Goal: Task Accomplishment & Management: Use online tool/utility

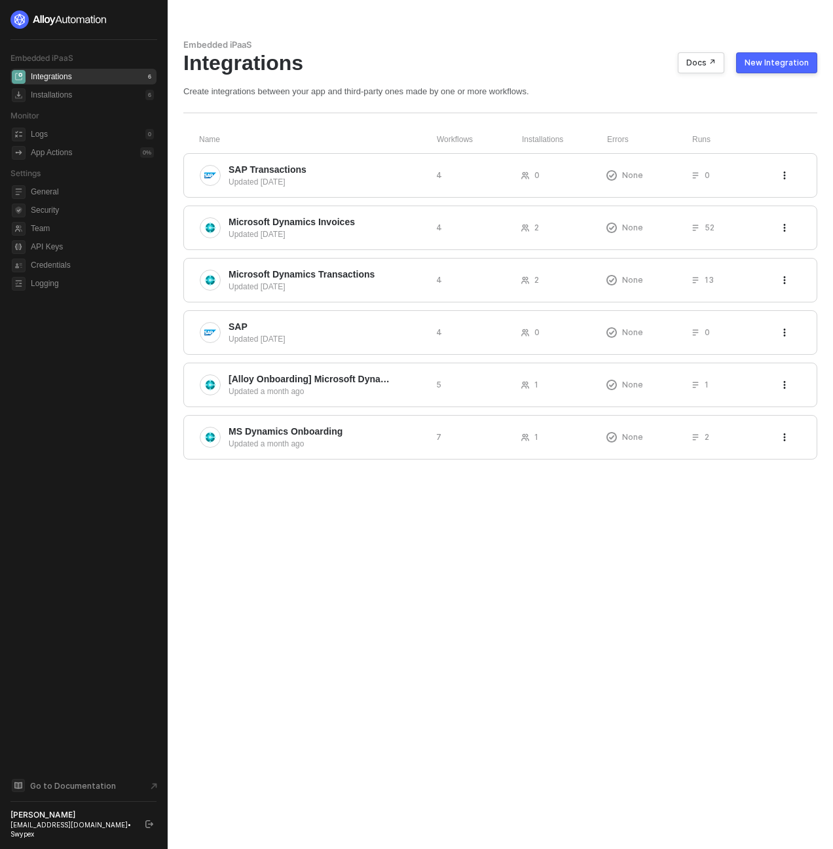
click at [424, 66] on div "Integrations Docs ↗ New Integration" at bounding box center [500, 62] width 634 height 25
click at [250, 215] on span "Microsoft Dynamics Invoices" at bounding box center [292, 221] width 126 height 13
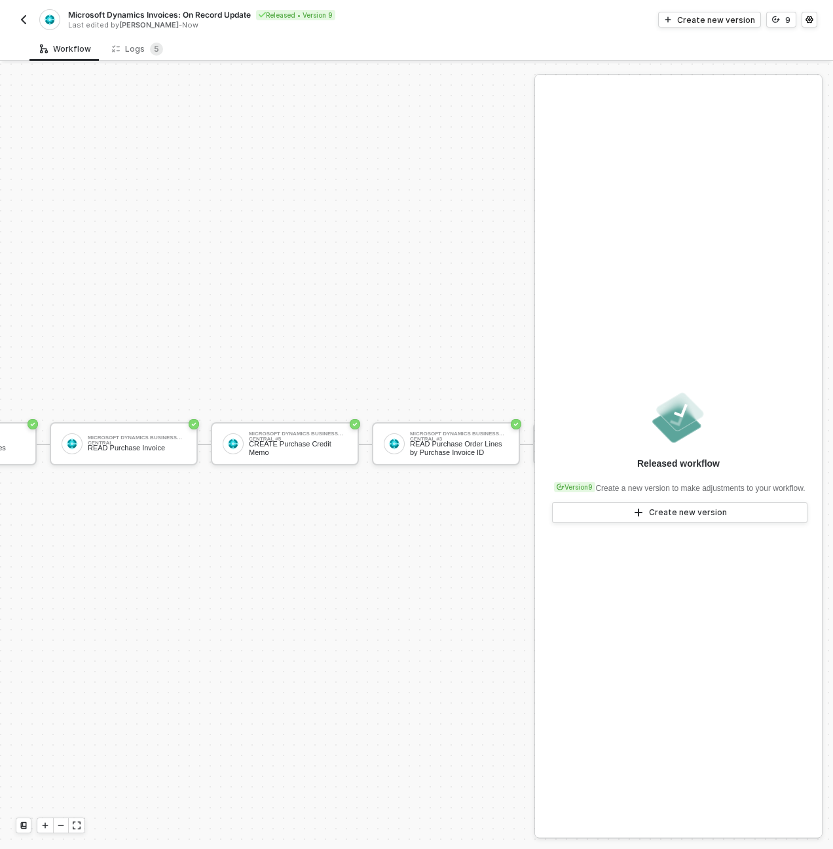
scroll to position [34, 236]
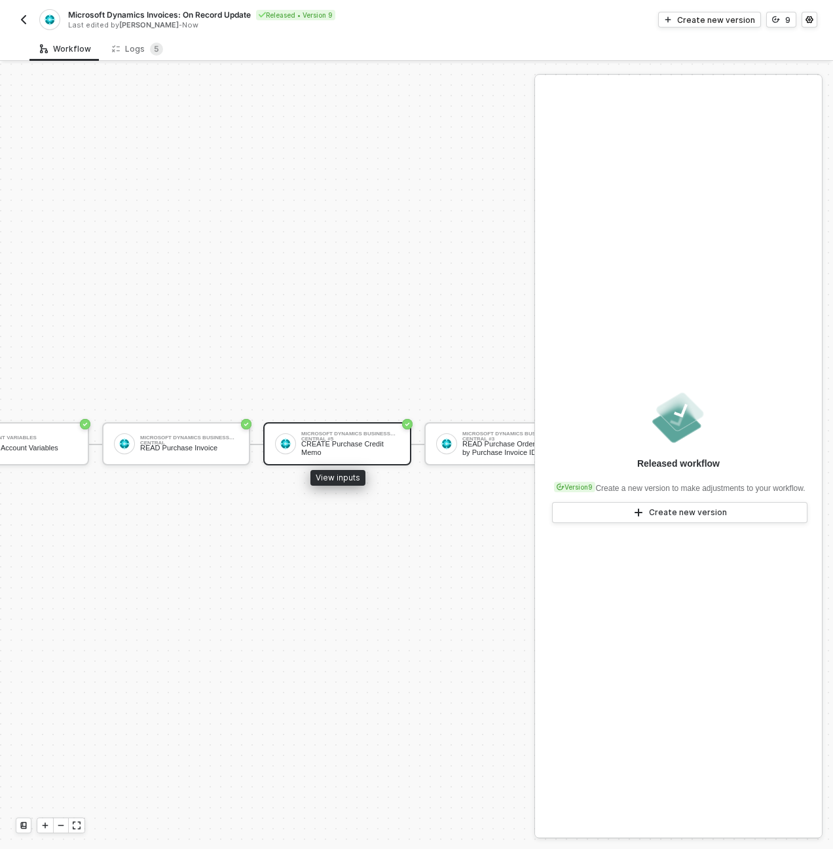
click at [327, 440] on div "CREATE Purchase Credit Memo" at bounding box center [350, 448] width 98 height 16
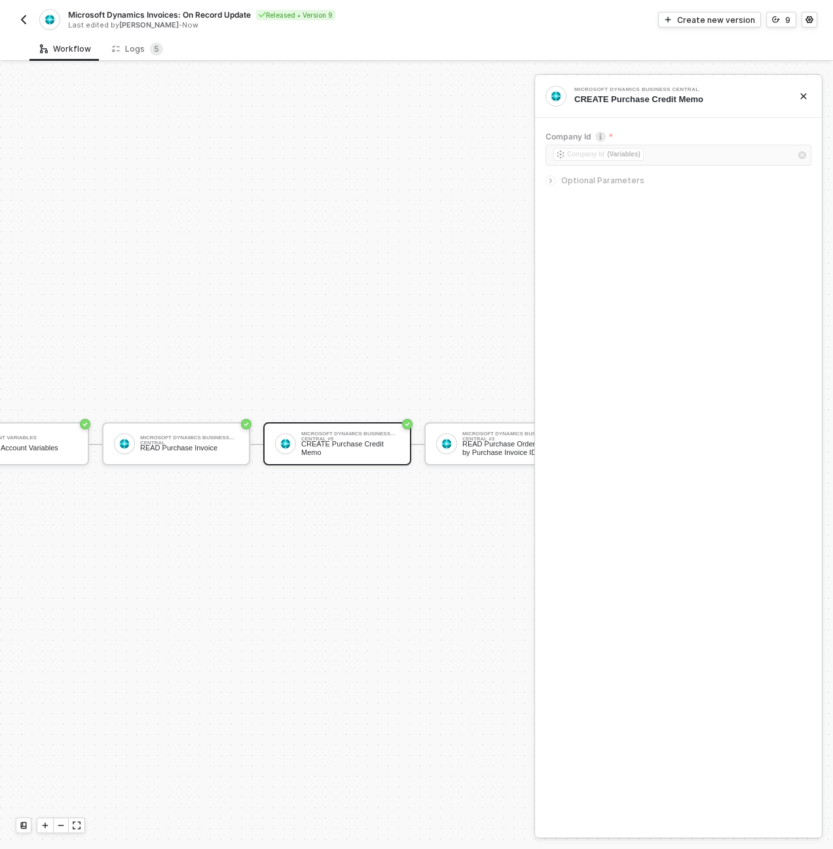
click at [580, 182] on span "Optional Parameters" at bounding box center [602, 181] width 83 height 10
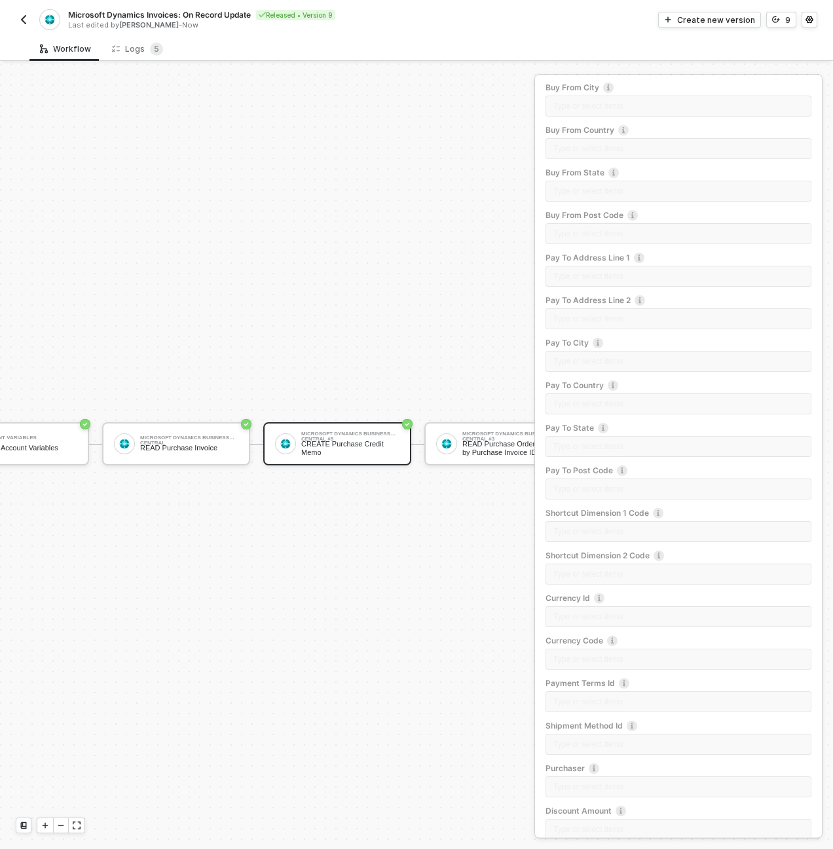
scroll to position [868, 0]
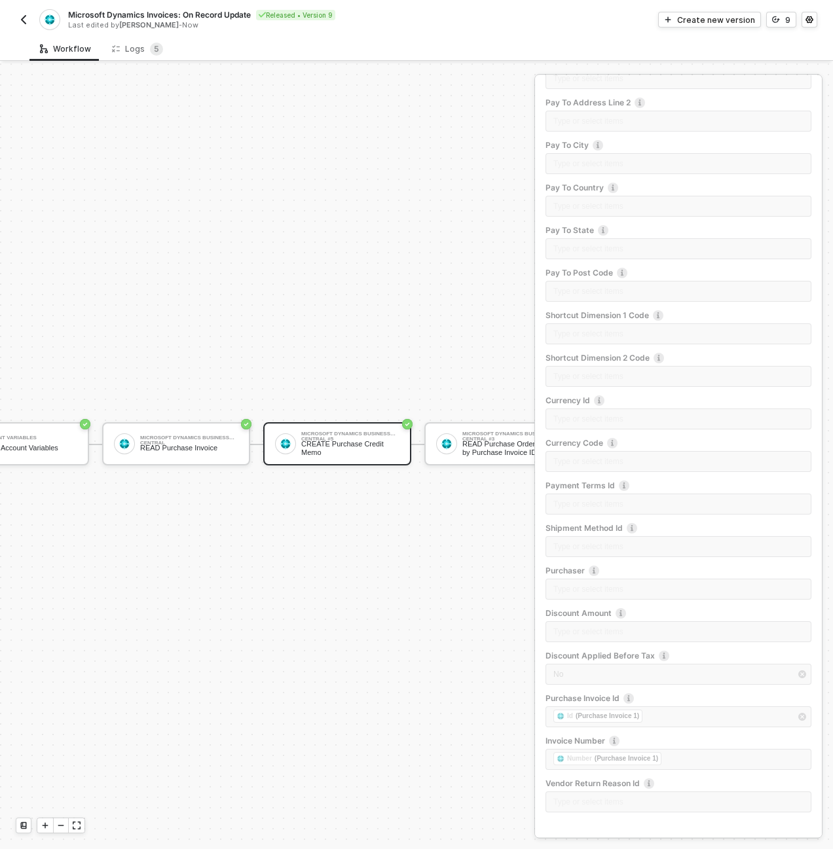
click at [395, 266] on div "TRIGGER Swypex Invoice Updated Account Variables READ Account Variables Microso…" at bounding box center [414, 444] width 1301 height 810
click at [20, 18] on img "button" at bounding box center [23, 19] width 10 height 10
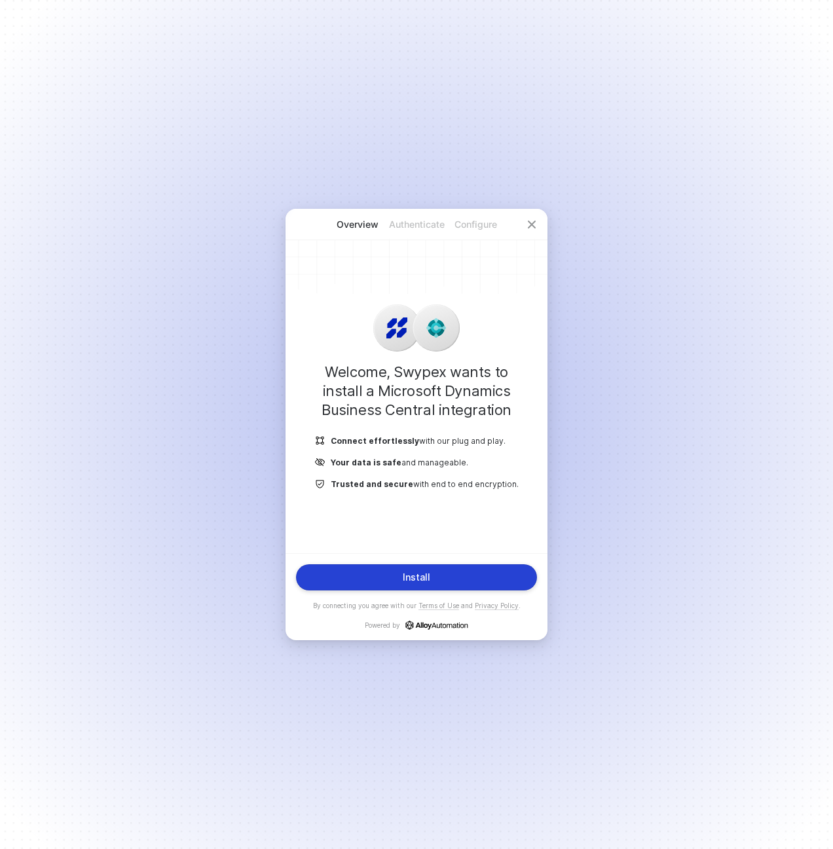
click at [419, 578] on div "Install" at bounding box center [417, 577] width 28 height 10
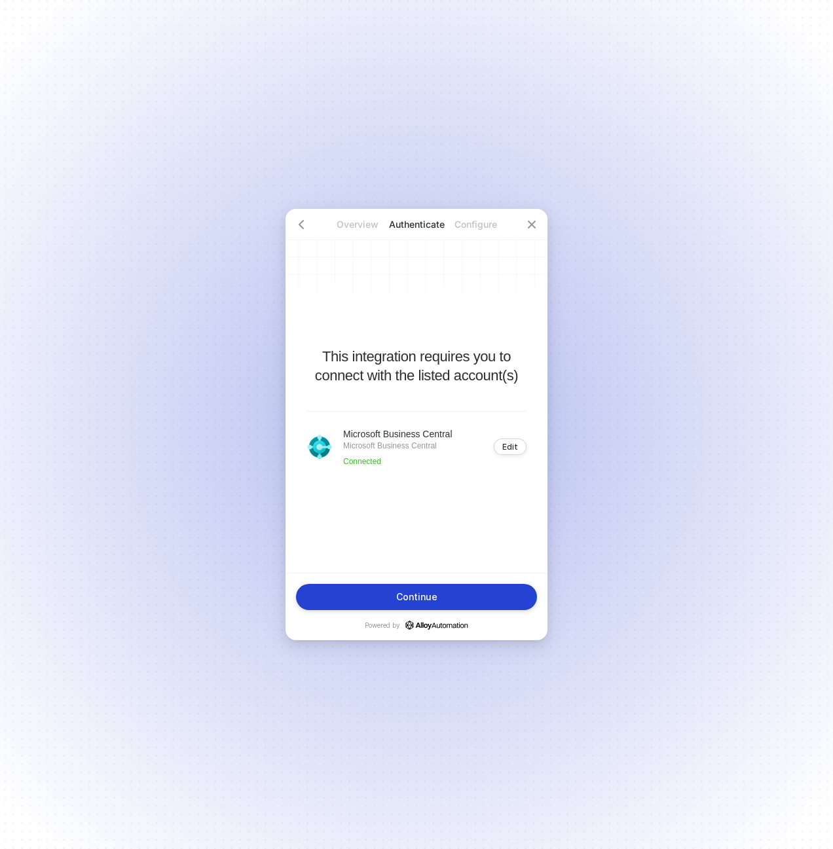
click at [453, 591] on button "Continue" at bounding box center [416, 597] width 241 height 26
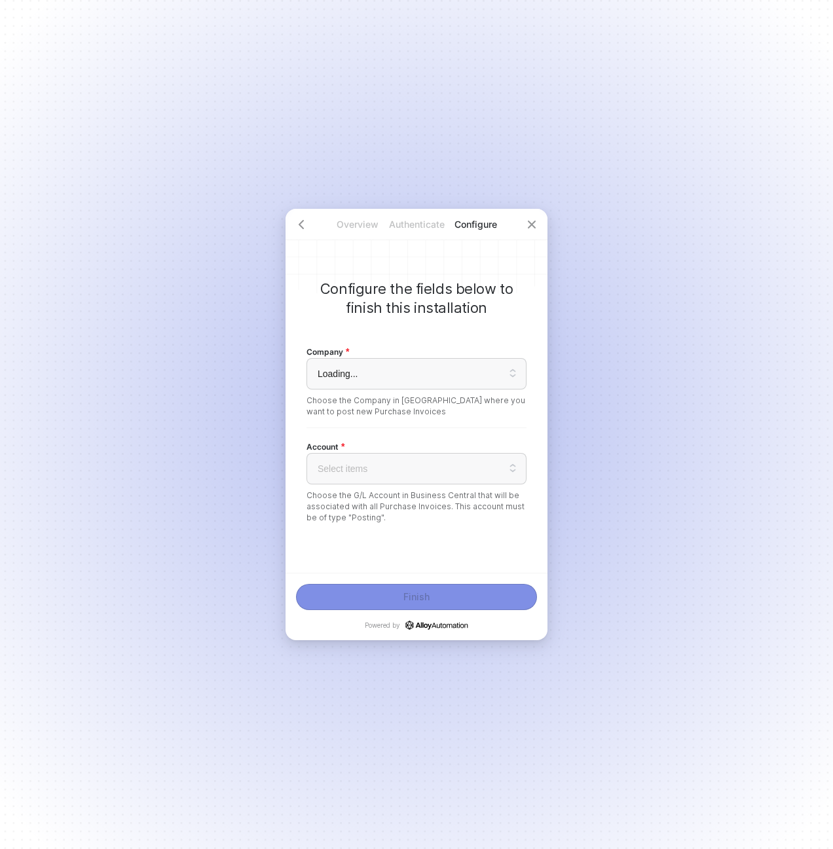
click at [432, 379] on span "Loading..." at bounding box center [417, 374] width 198 height 20
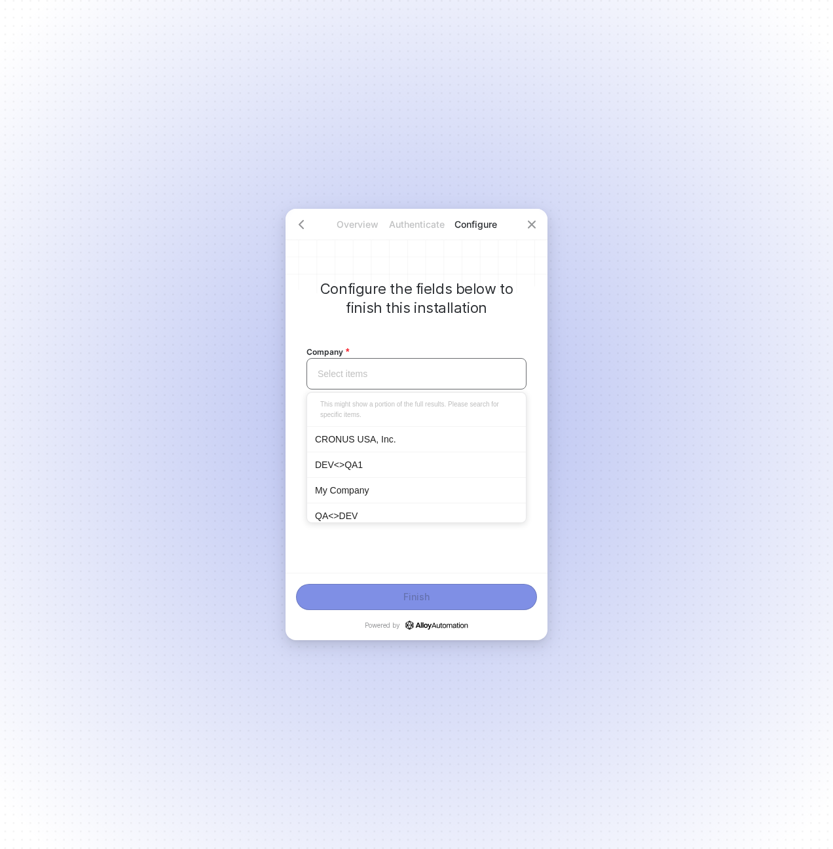
click at [405, 433] on div "CRONUS USA, Inc." at bounding box center [416, 439] width 203 height 14
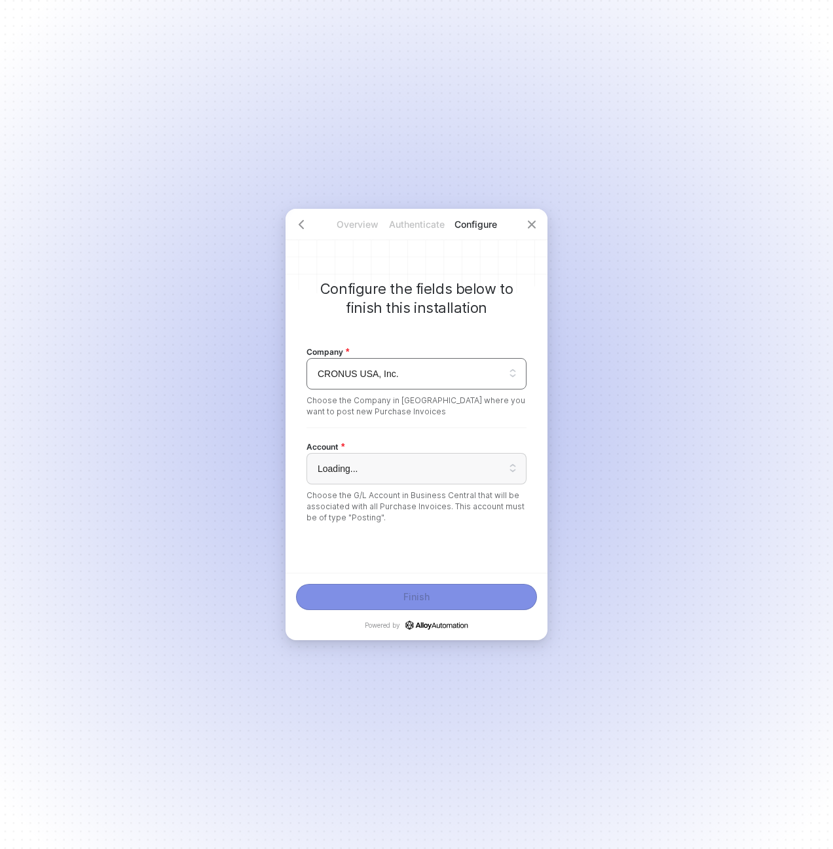
click at [383, 470] on span "Loading..." at bounding box center [417, 469] width 198 height 20
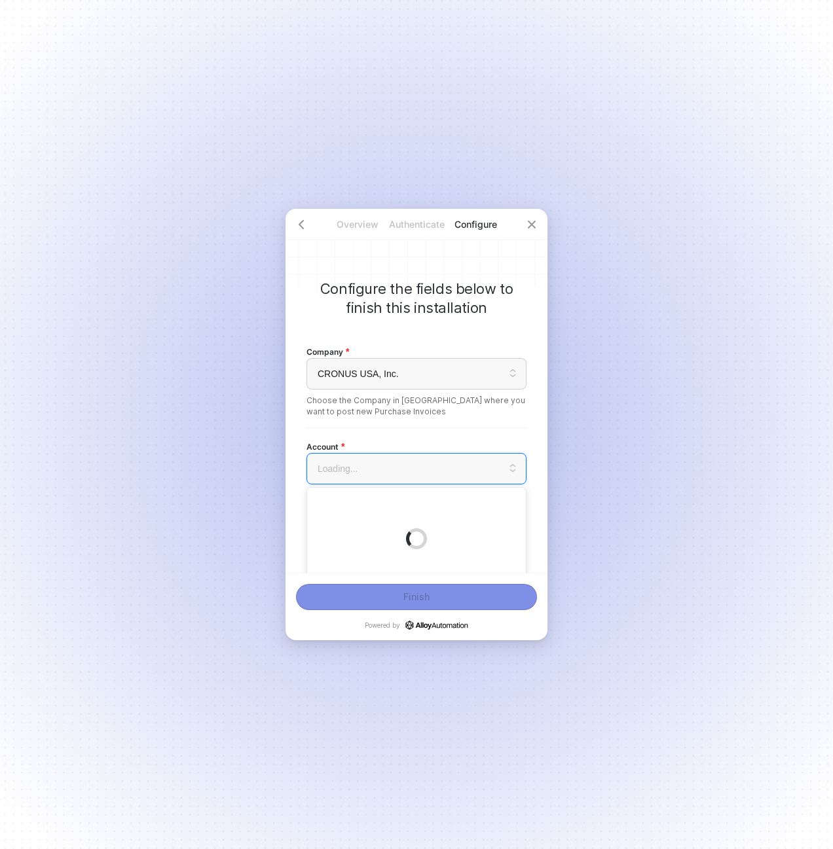
click at [527, 441] on div "Configure the fields below to finish this installation Company CRONUS USA, Inc.…" at bounding box center [417, 391] width 262 height 364
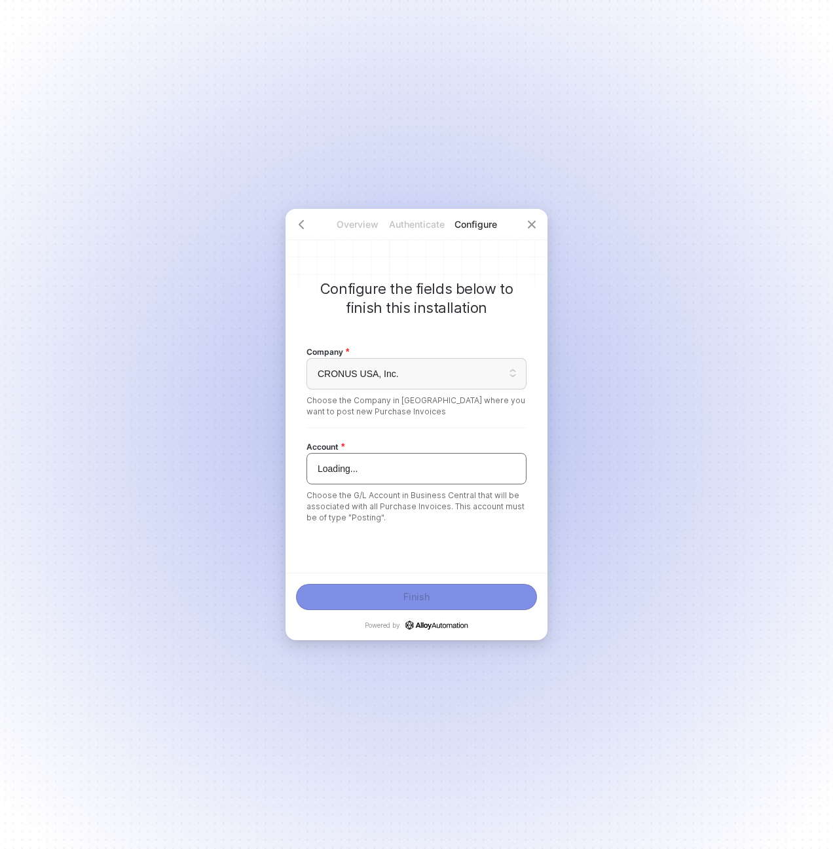
click at [512, 458] on input "search" at bounding box center [416, 469] width 204 height 30
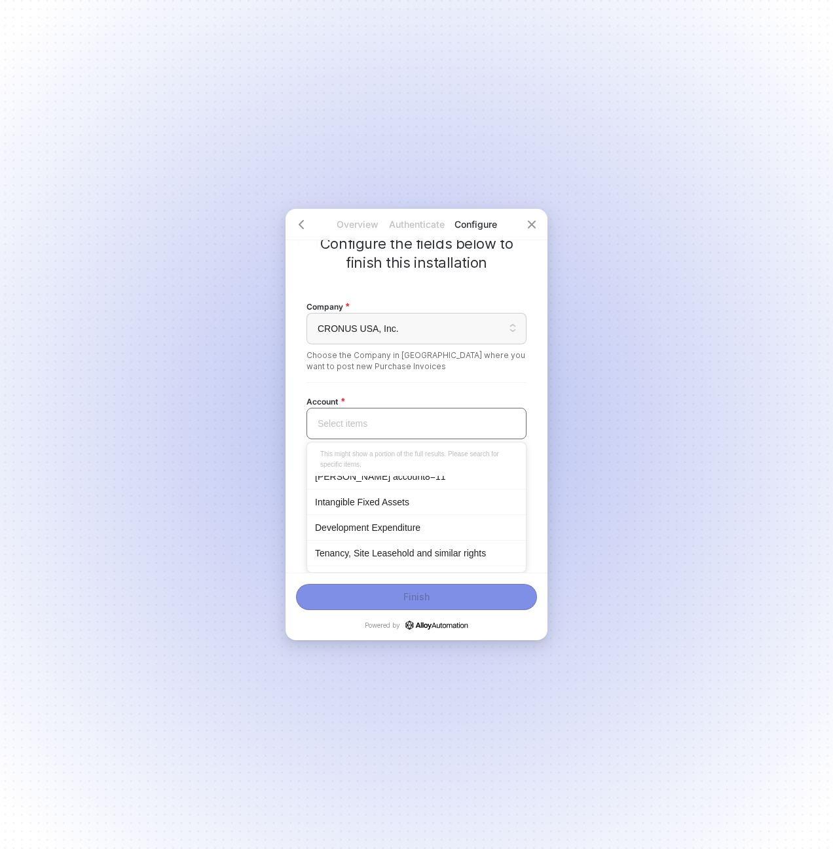
scroll to position [35, 0]
click at [393, 546] on div "Development Expenditure" at bounding box center [416, 556] width 219 height 26
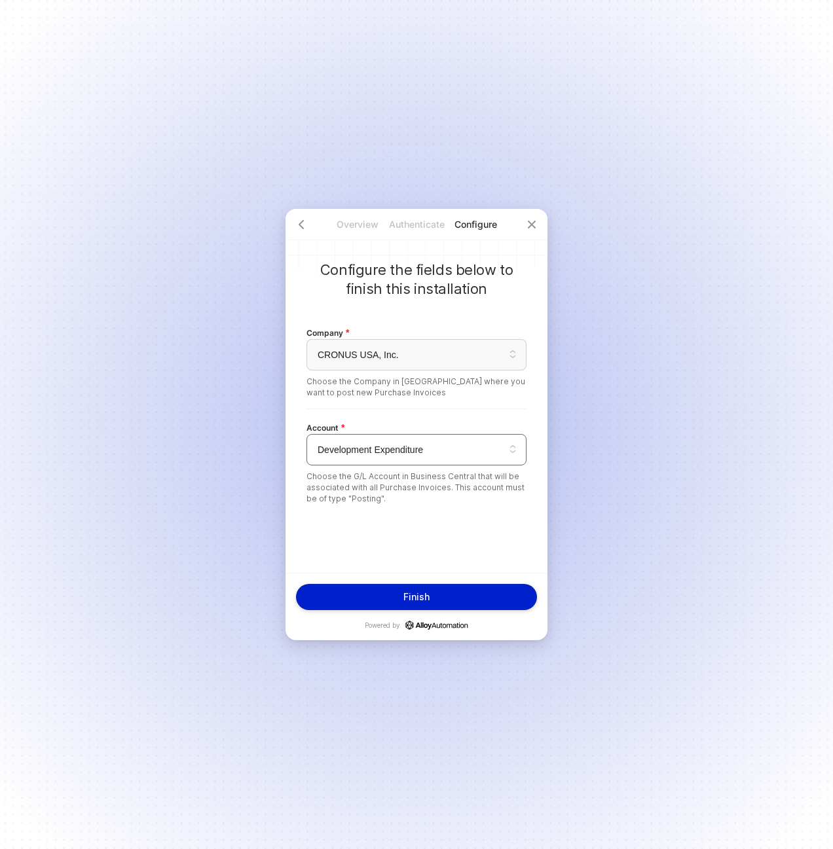
scroll to position [0, 0]
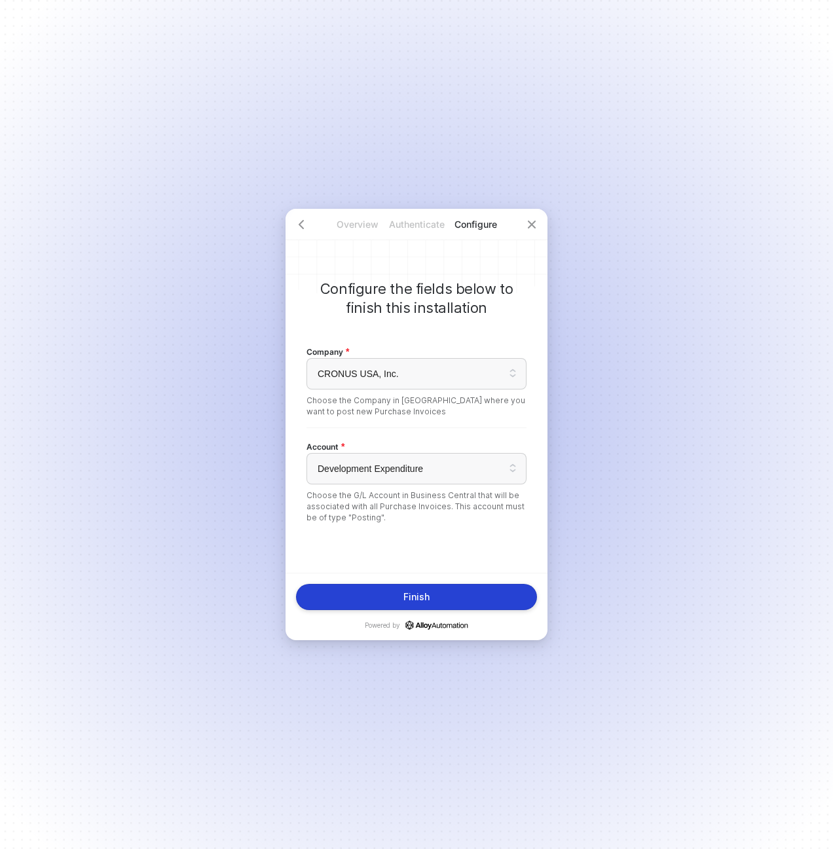
click at [401, 589] on button "Finish" at bounding box center [416, 597] width 241 height 26
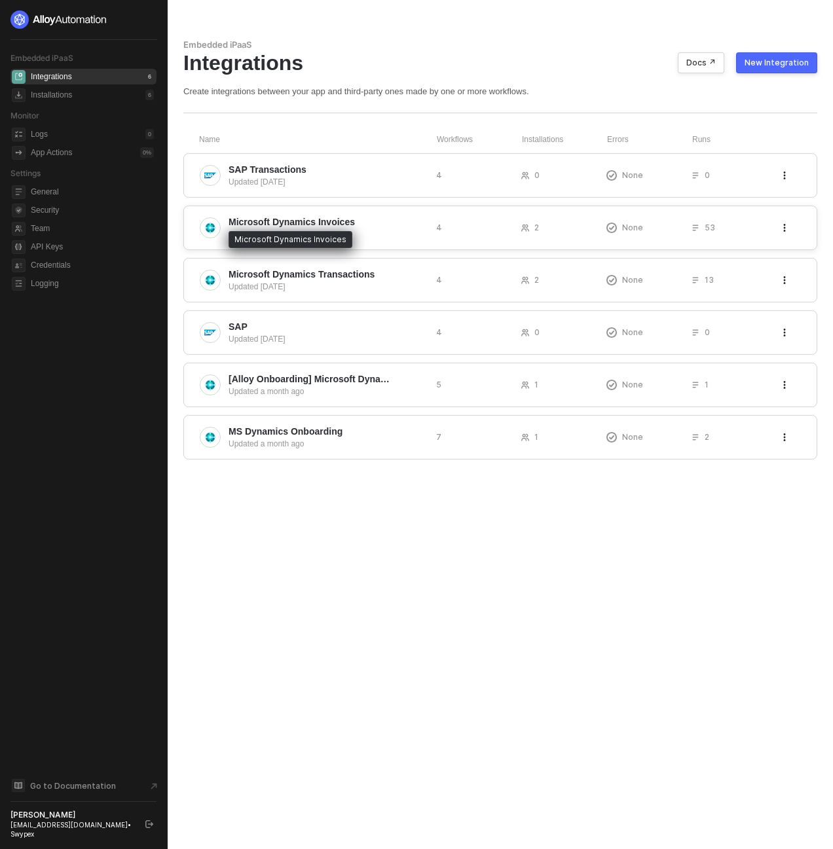
click at [289, 221] on span "Microsoft Dynamics Invoices" at bounding box center [292, 221] width 126 height 13
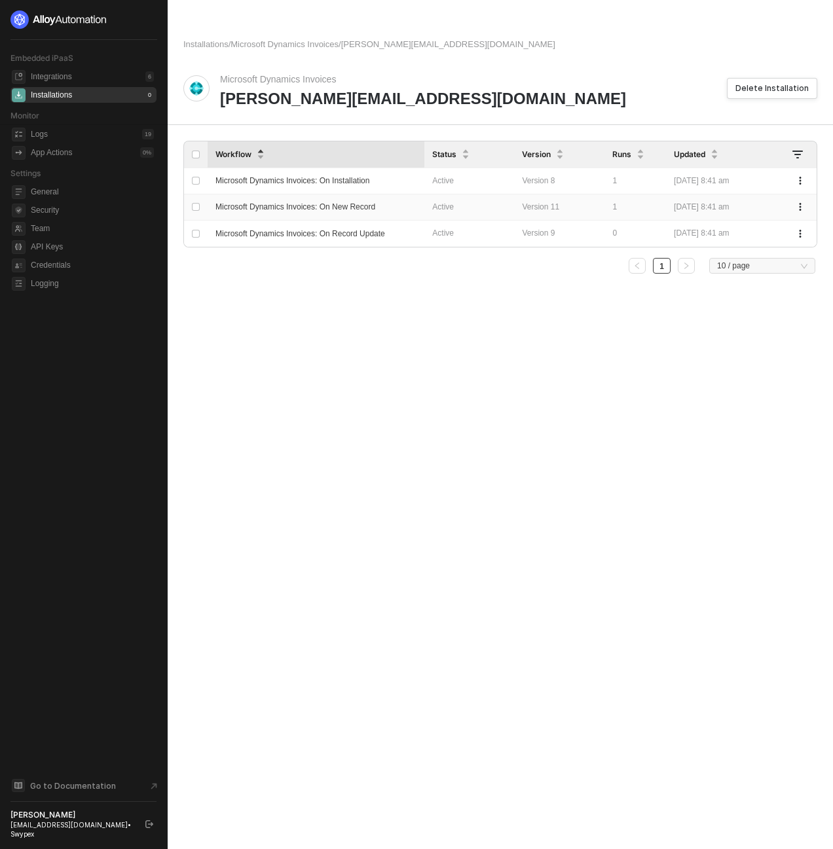
click at [311, 204] on span "Microsoft Dynamics Invoices: On New Record" at bounding box center [295, 206] width 160 height 9
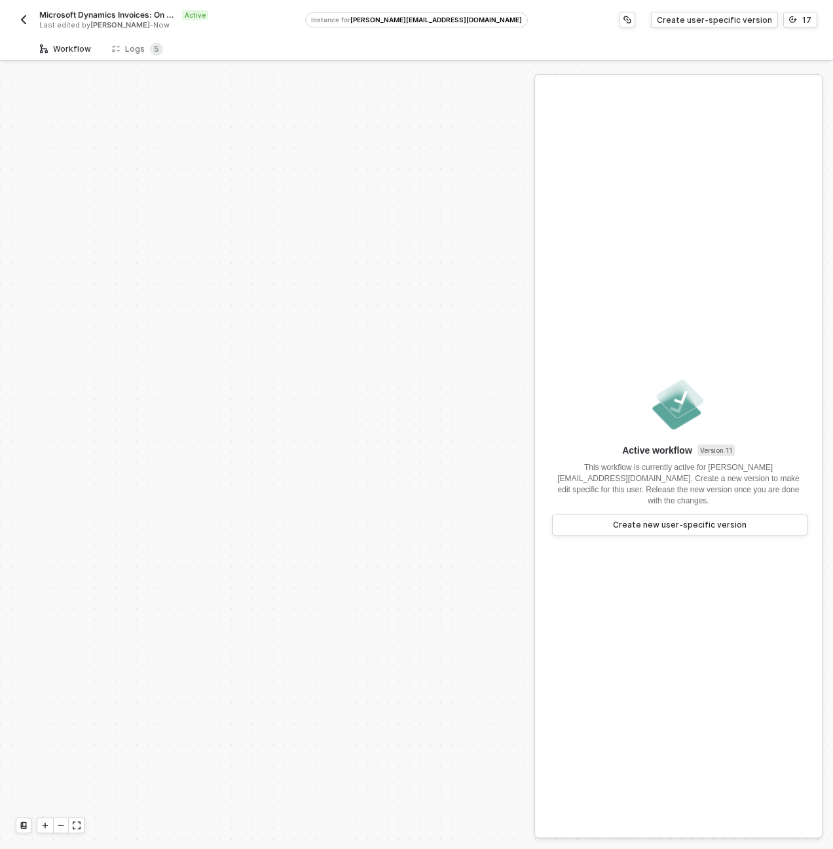
scroll to position [458, 0]
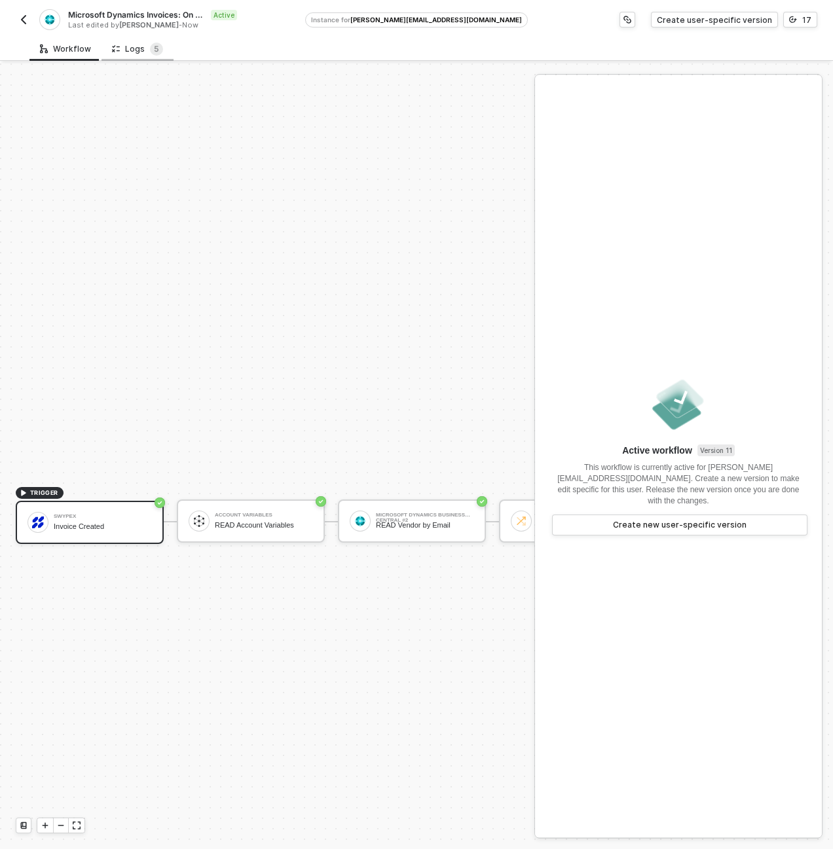
click at [115, 44] on icon at bounding box center [116, 48] width 8 height 11
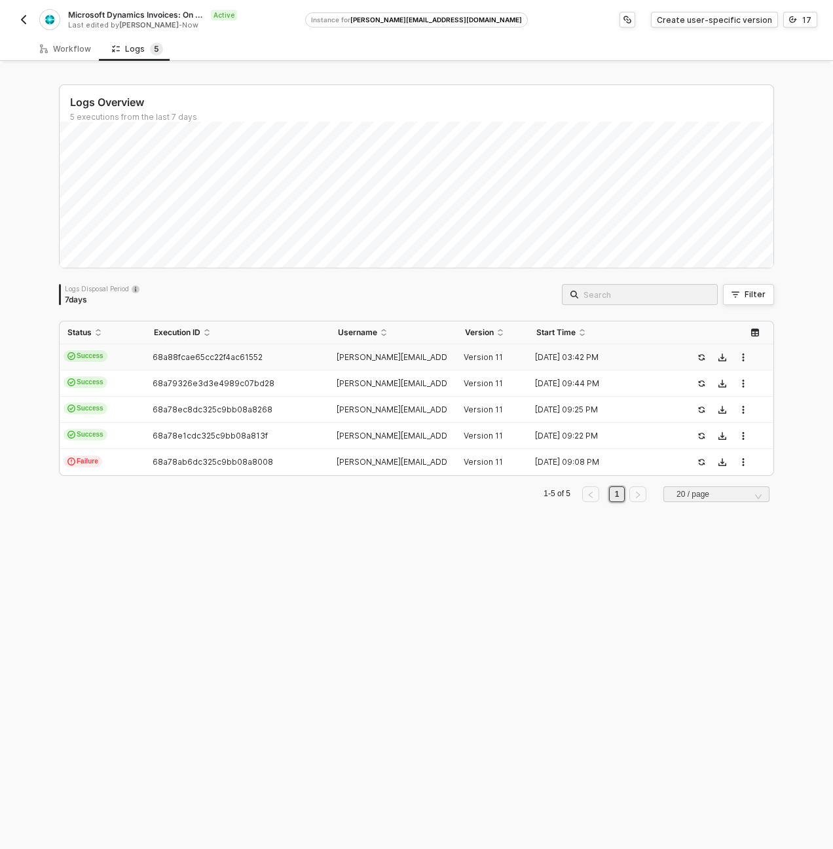
click at [130, 365] on td "Success" at bounding box center [103, 358] width 86 height 26
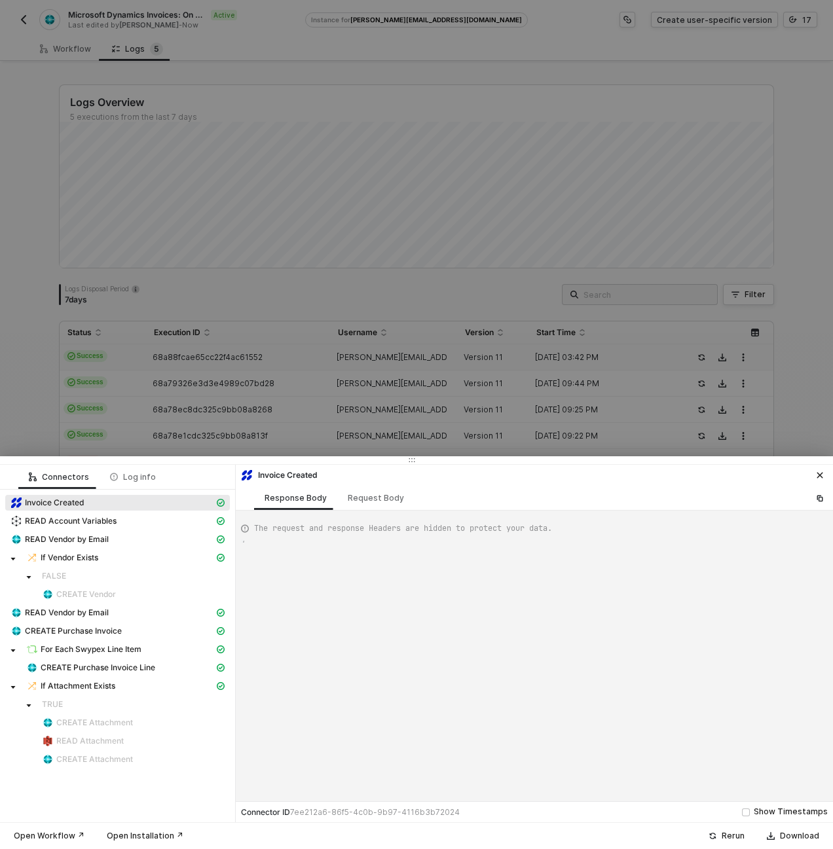
type textarea "{ "json": { "id": "FJDOKQWFJOEF", "internalId": "FDSFSDVC", "type": "Invoice", …"
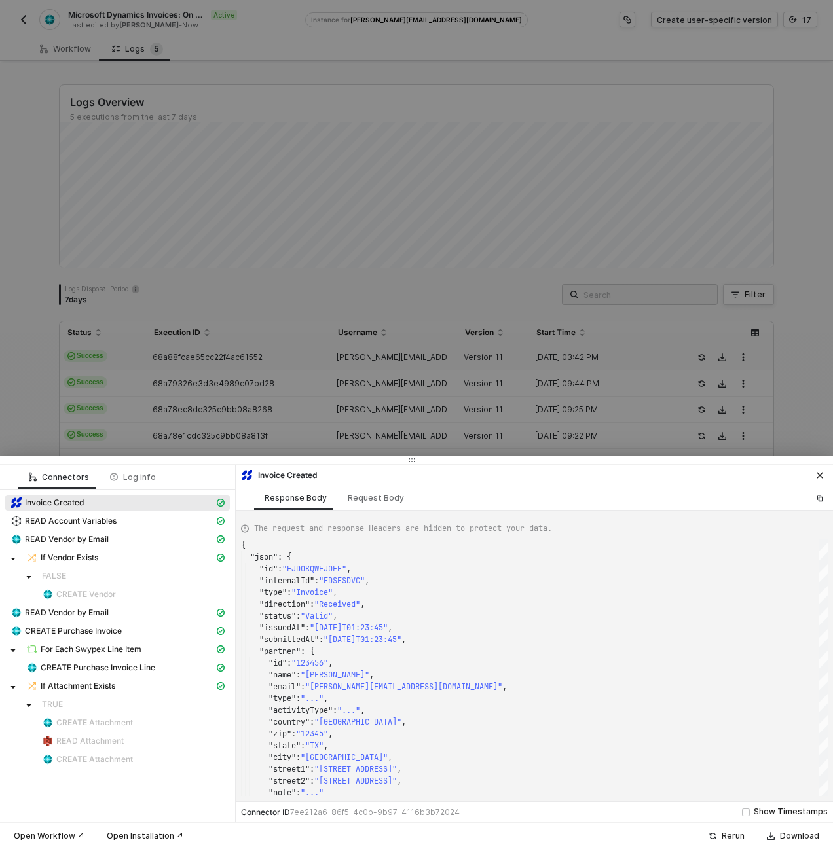
click at [25, 20] on div at bounding box center [416, 424] width 833 height 849
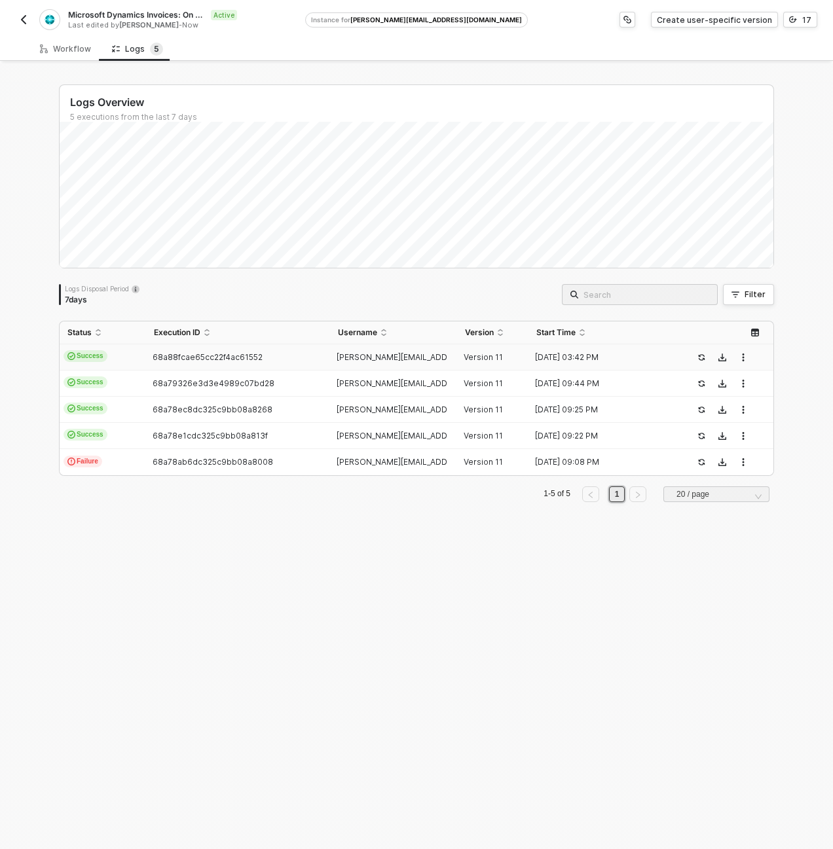
click at [21, 14] on img "button" at bounding box center [23, 19] width 10 height 10
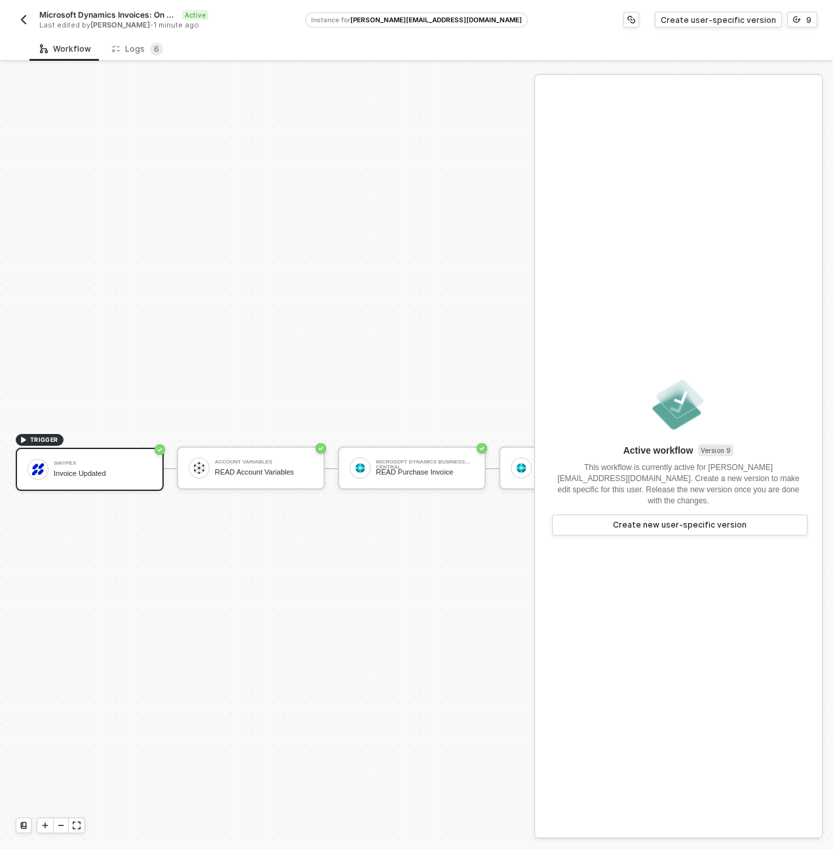
scroll to position [34, 0]
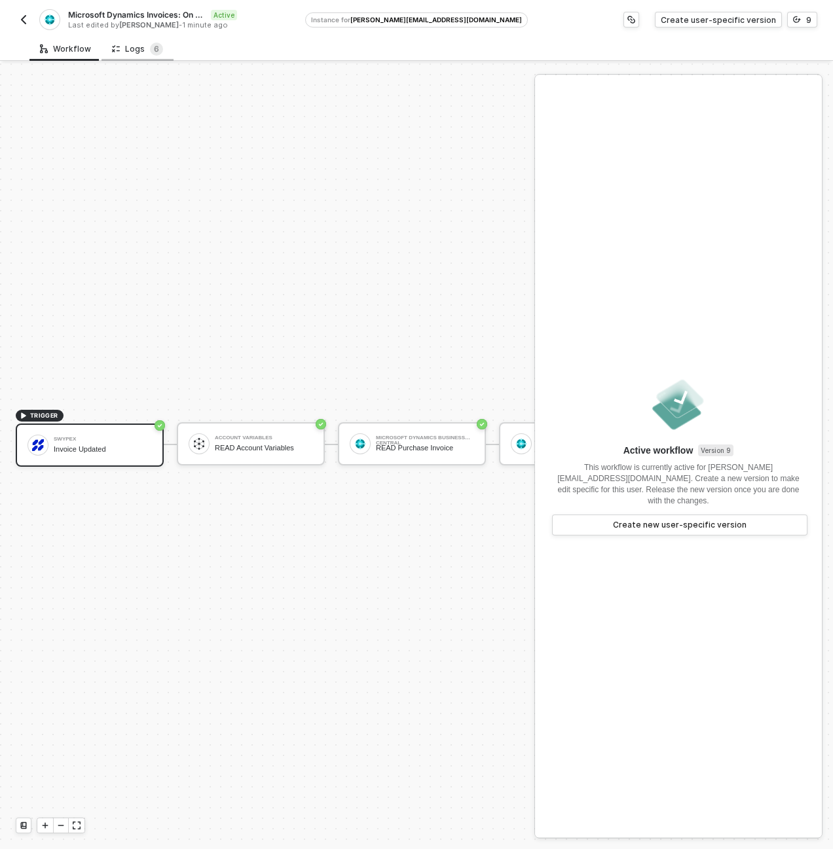
click at [140, 46] on div "Logs 6" at bounding box center [137, 49] width 51 height 13
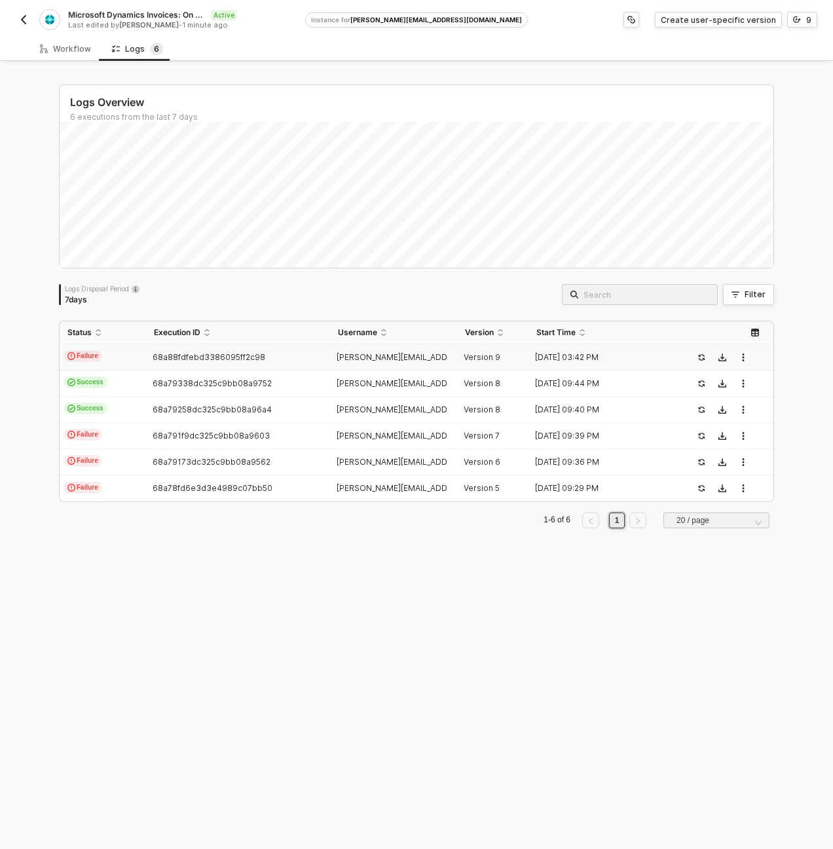
click at [124, 358] on td "Failure" at bounding box center [103, 358] width 86 height 26
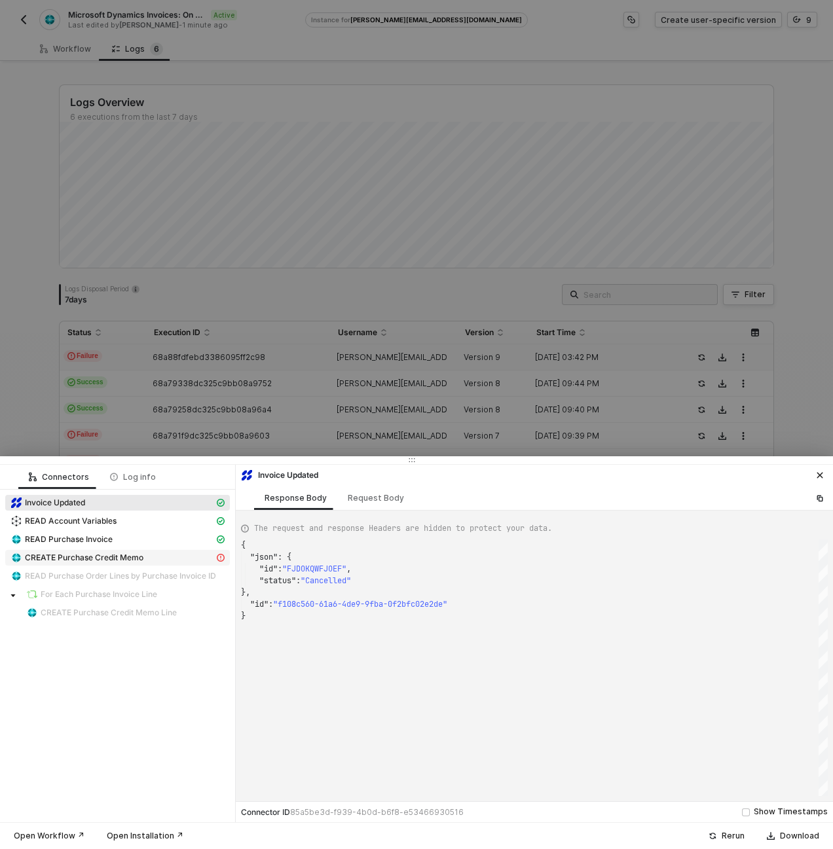
click at [135, 563] on div "CREATE Purchase Credit Memo" at bounding box center [112, 558] width 204 height 12
type textarea "{ "statusCode": 400, "message": "Error : {\"error\":{\"code\":\"Application_Dia…"
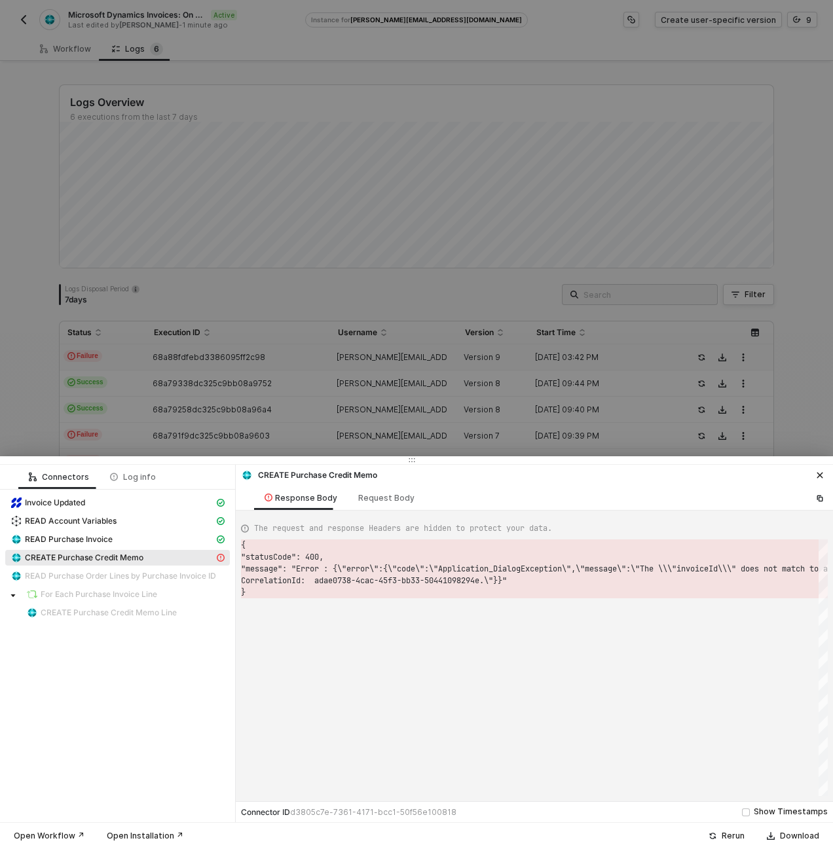
scroll to position [35, 0]
click at [305, 359] on div at bounding box center [416, 424] width 833 height 849
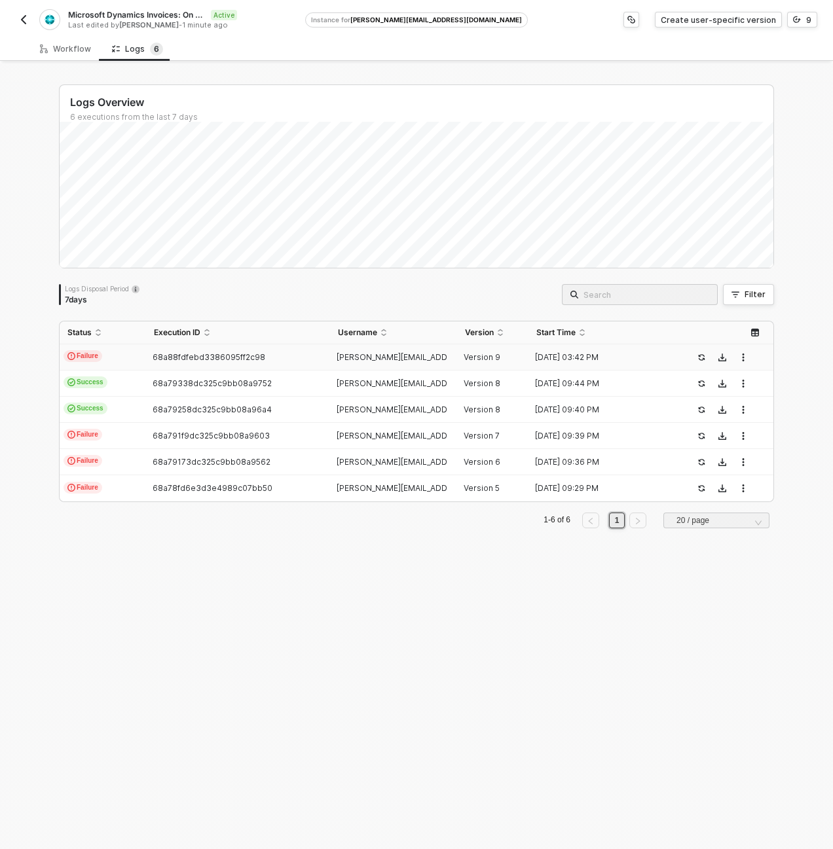
click at [114, 357] on td "Failure" at bounding box center [103, 358] width 86 height 26
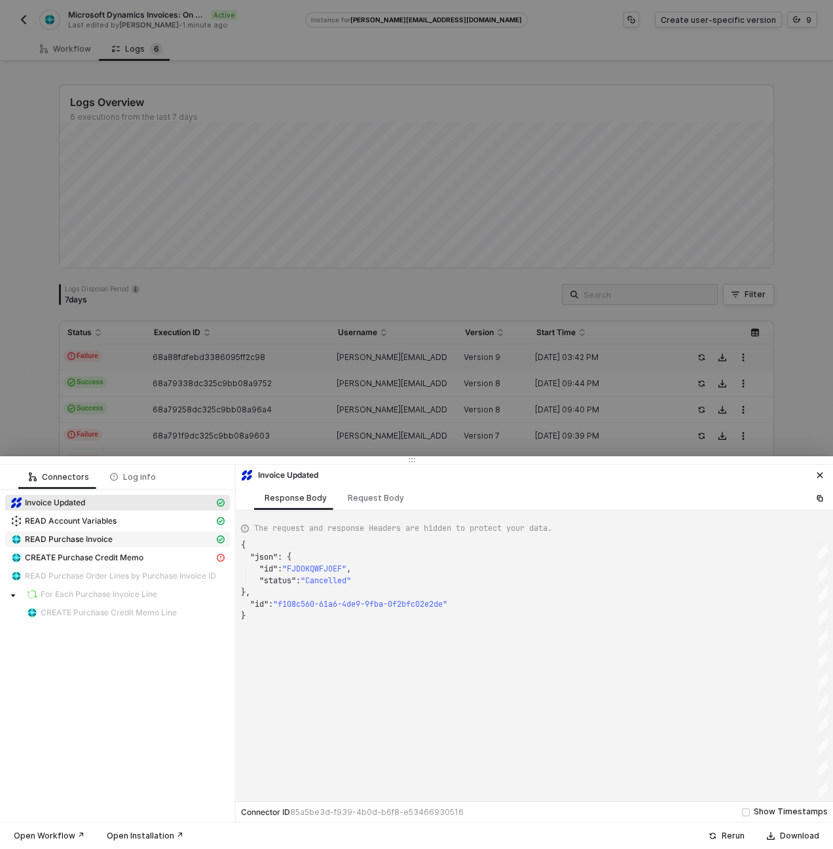
click at [119, 542] on div "READ Purchase Invoice" at bounding box center [112, 540] width 204 height 12
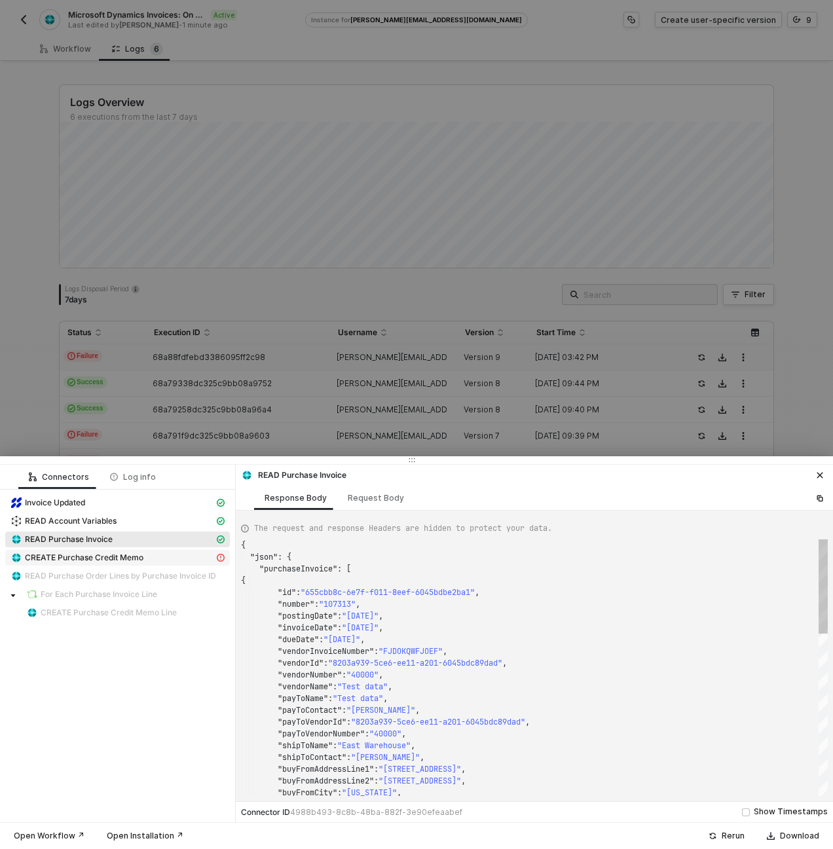
click at [120, 551] on span "CREATE Purchase Credit Memo" at bounding box center [117, 558] width 225 height 16
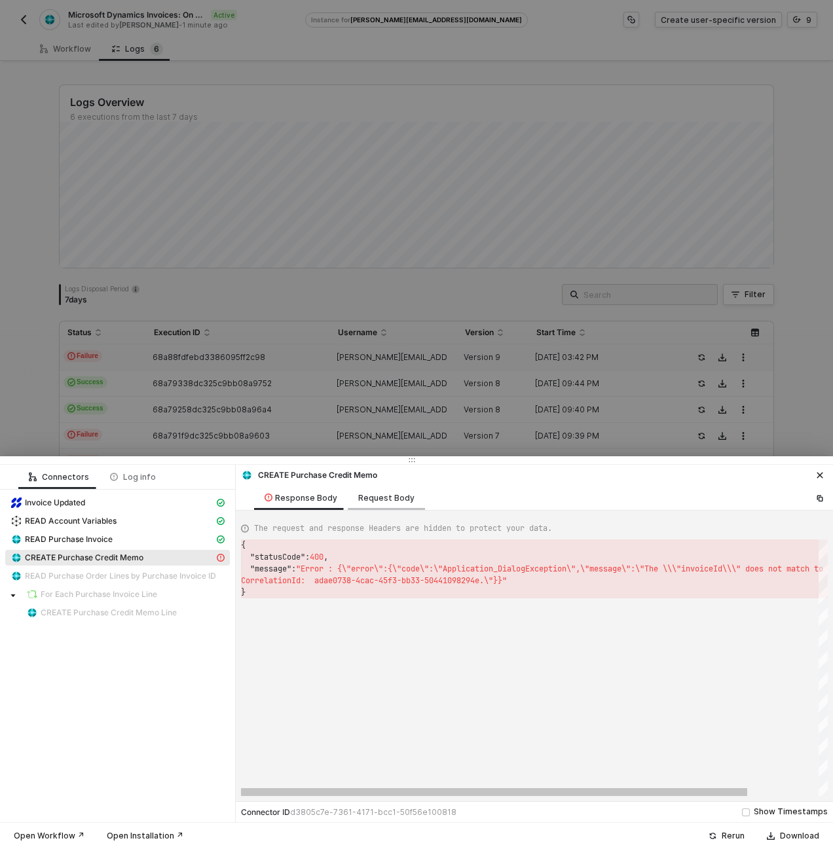
click at [376, 500] on div "Request Body" at bounding box center [386, 498] width 56 height 10
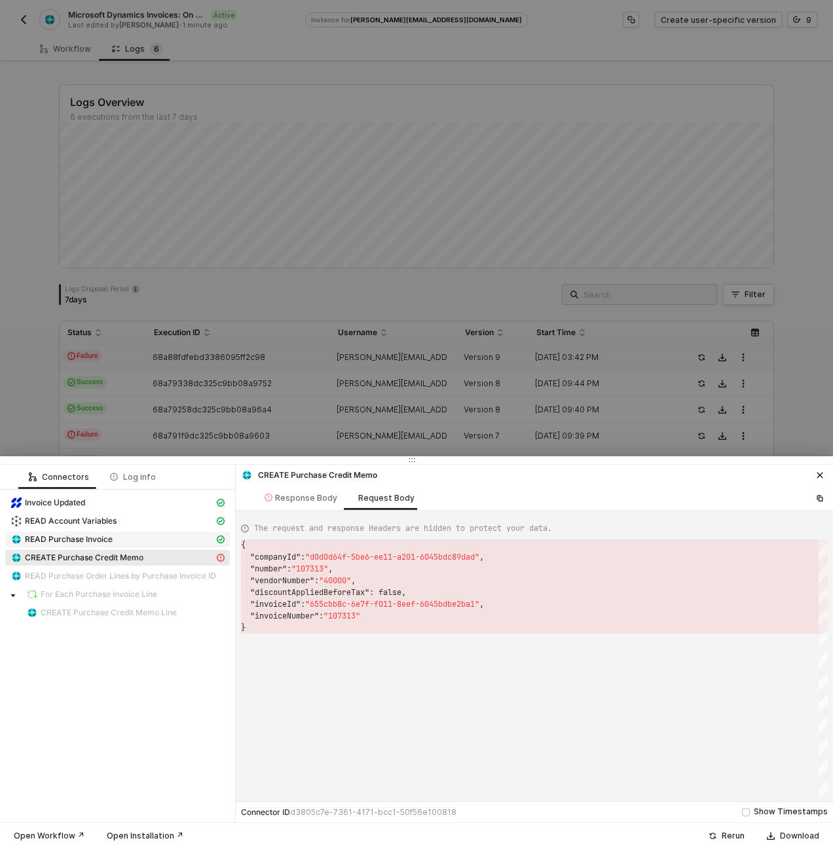
click at [117, 539] on div "READ Purchase Invoice" at bounding box center [112, 540] width 204 height 12
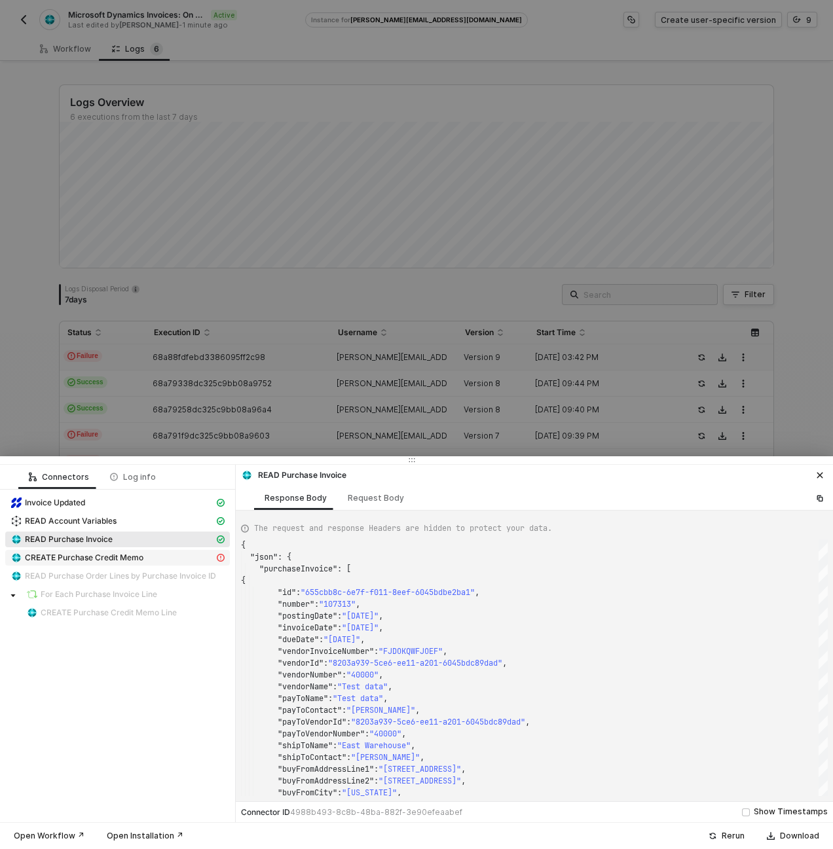
click at [125, 556] on span "CREATE Purchase Credit Memo" at bounding box center [84, 558] width 119 height 10
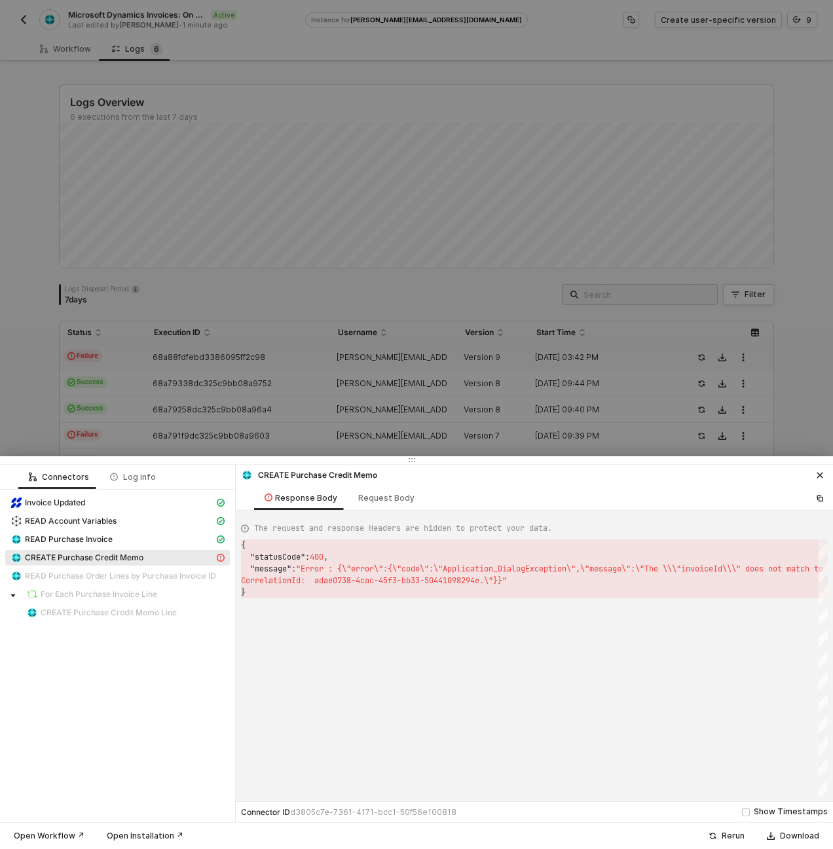
scroll to position [35, 0]
click at [123, 538] on div "READ Purchase Invoice" at bounding box center [112, 540] width 204 height 12
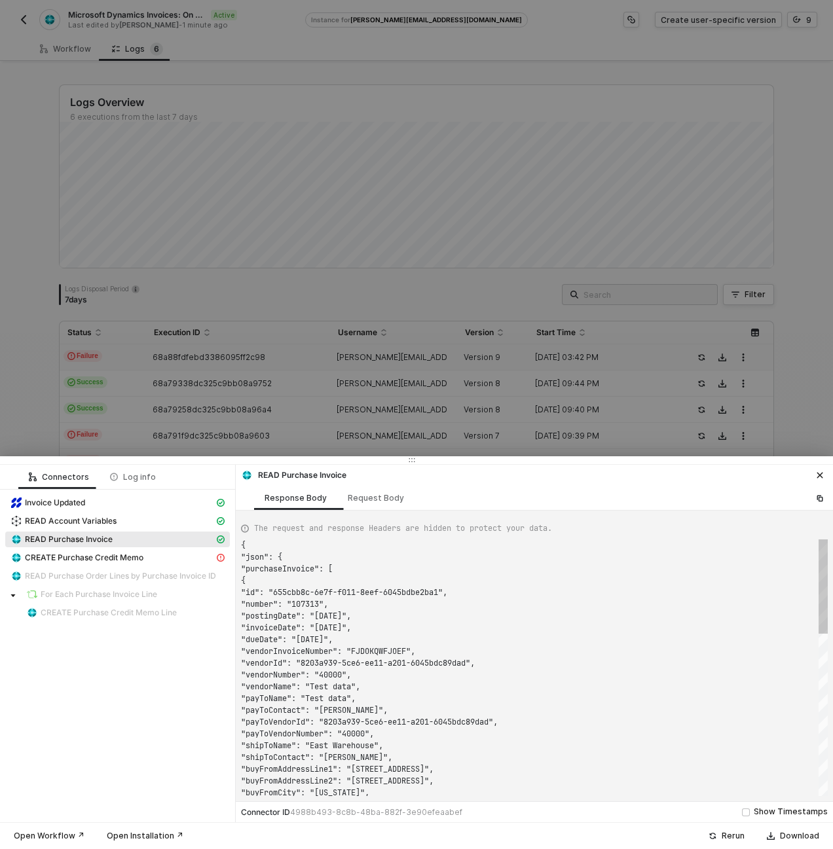
scroll to position [118, 0]
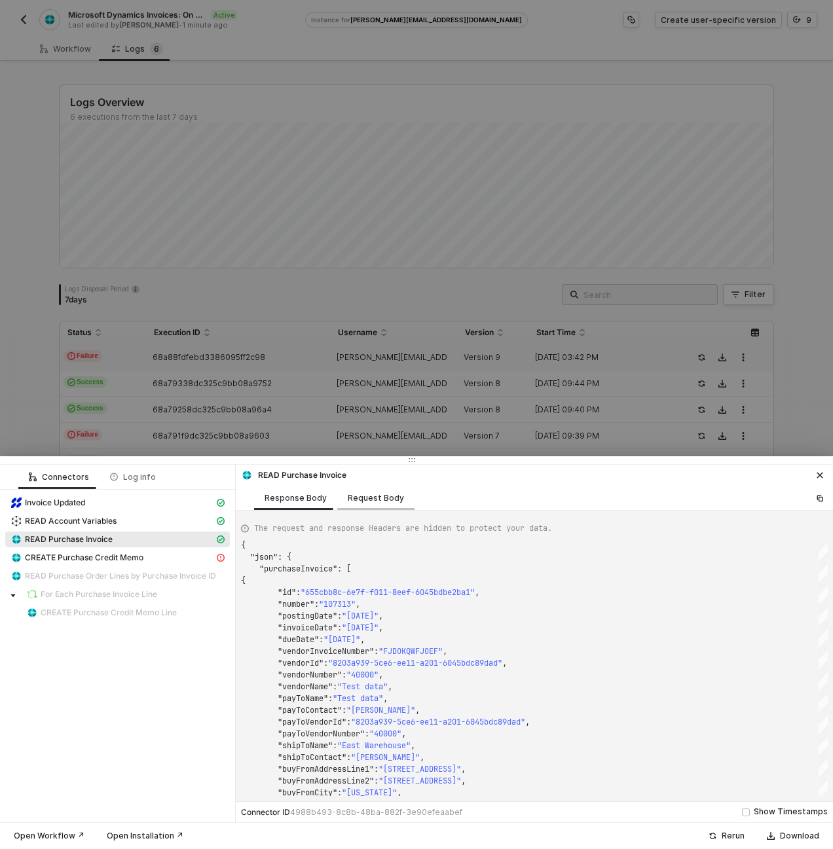
click at [374, 505] on div "Request Body" at bounding box center [375, 498] width 77 height 24
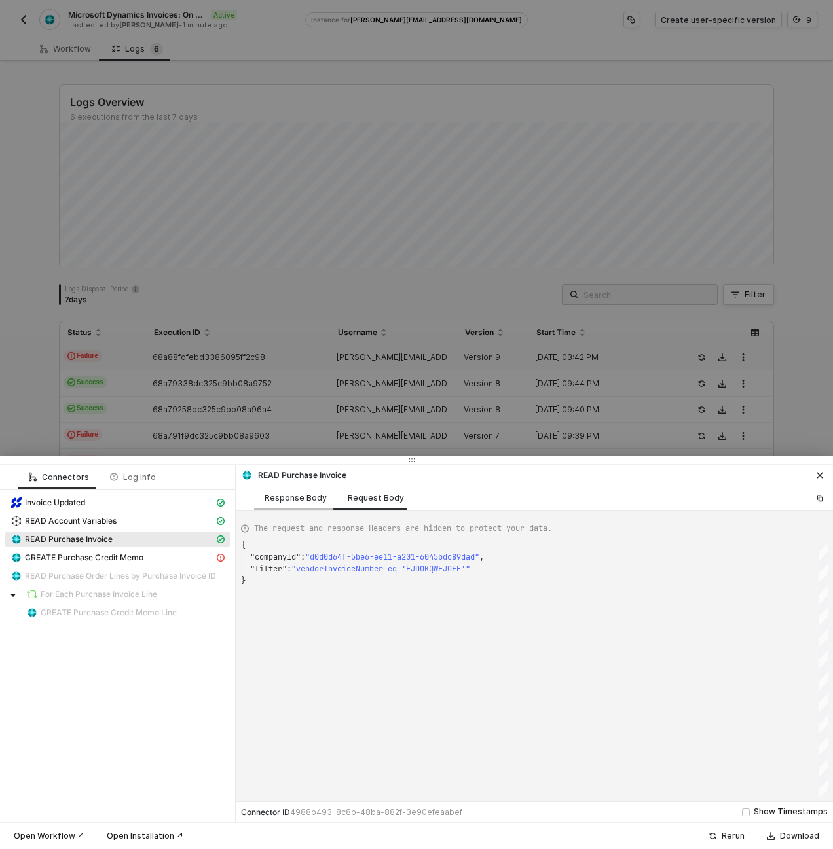
click at [297, 498] on div "Response Body" at bounding box center [296, 498] width 62 height 10
type textarea "{ "json": { "purchaseInvoice": [ { "id": "655cbb8c-6e7f-f011-8eef-6045bdbe2ba1"…"
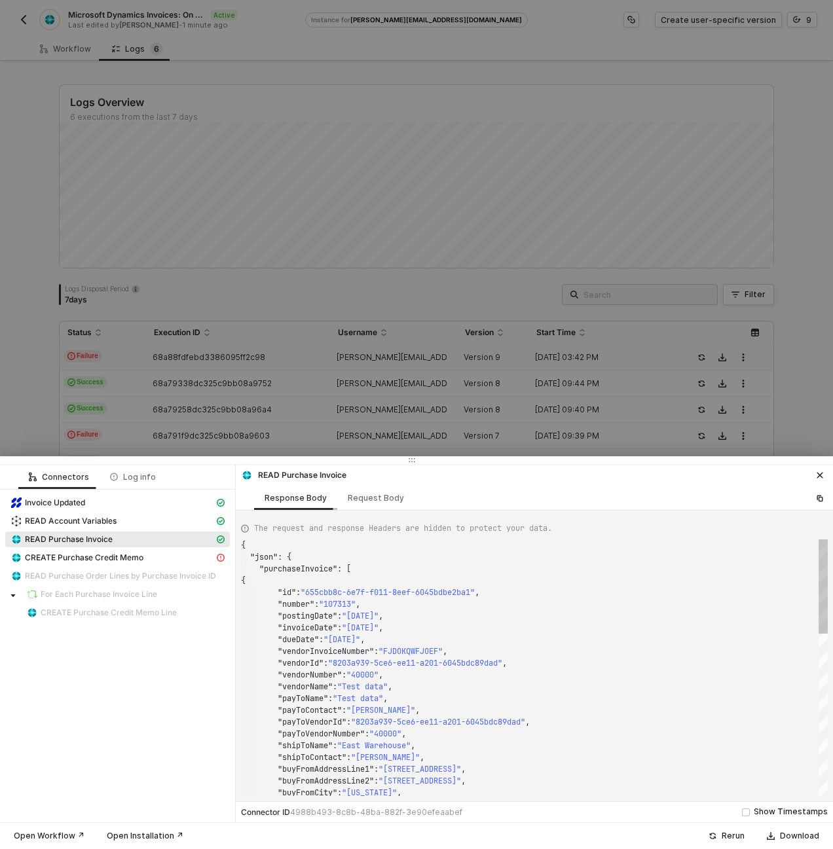
scroll to position [118, 0]
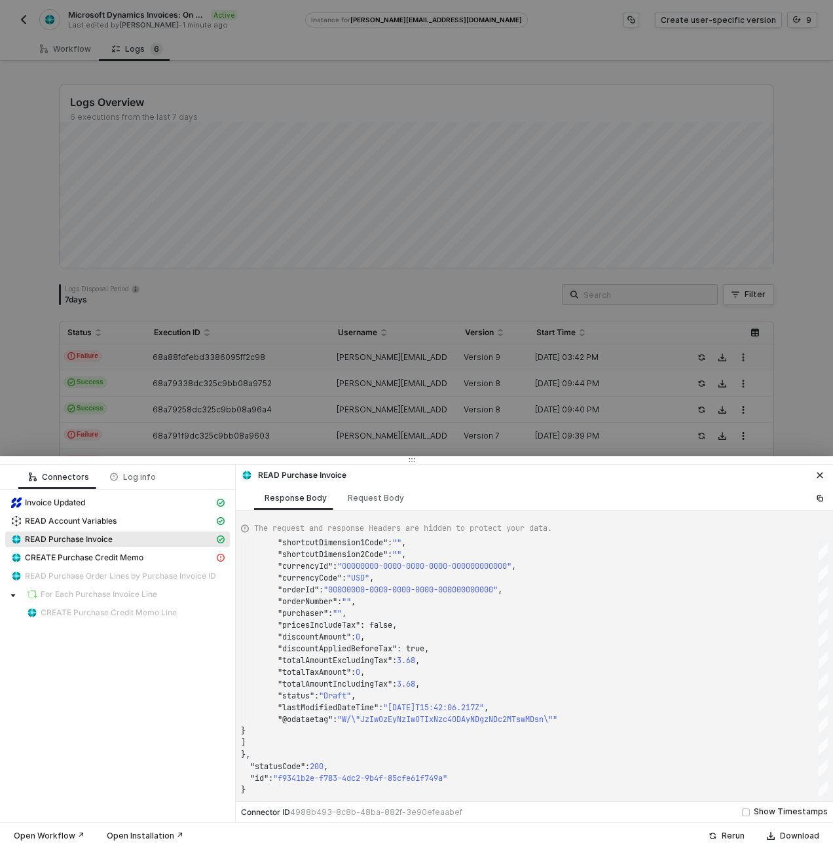
click at [405, 417] on div at bounding box center [416, 424] width 833 height 849
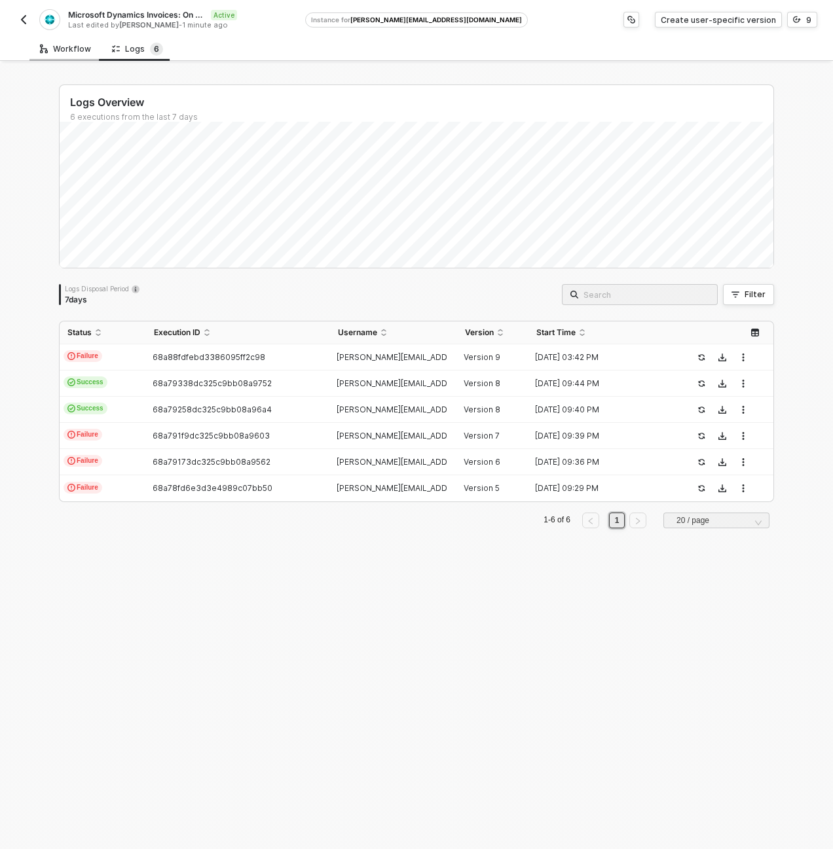
click at [73, 56] on div "Workflow" at bounding box center [65, 49] width 72 height 24
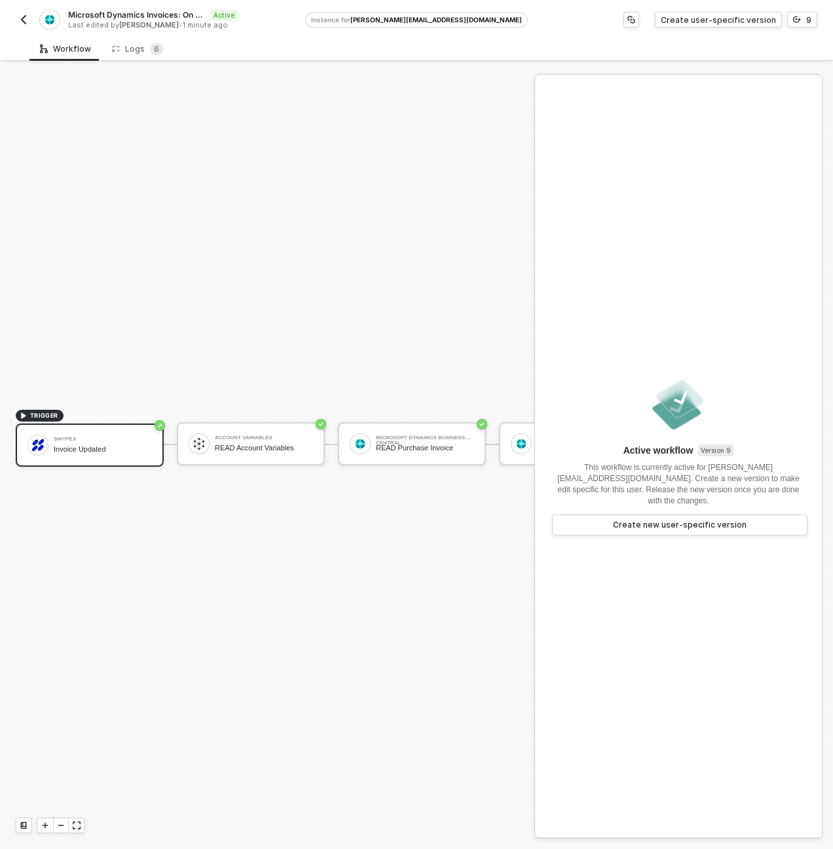
click at [22, 22] on img "button" at bounding box center [23, 19] width 10 height 10
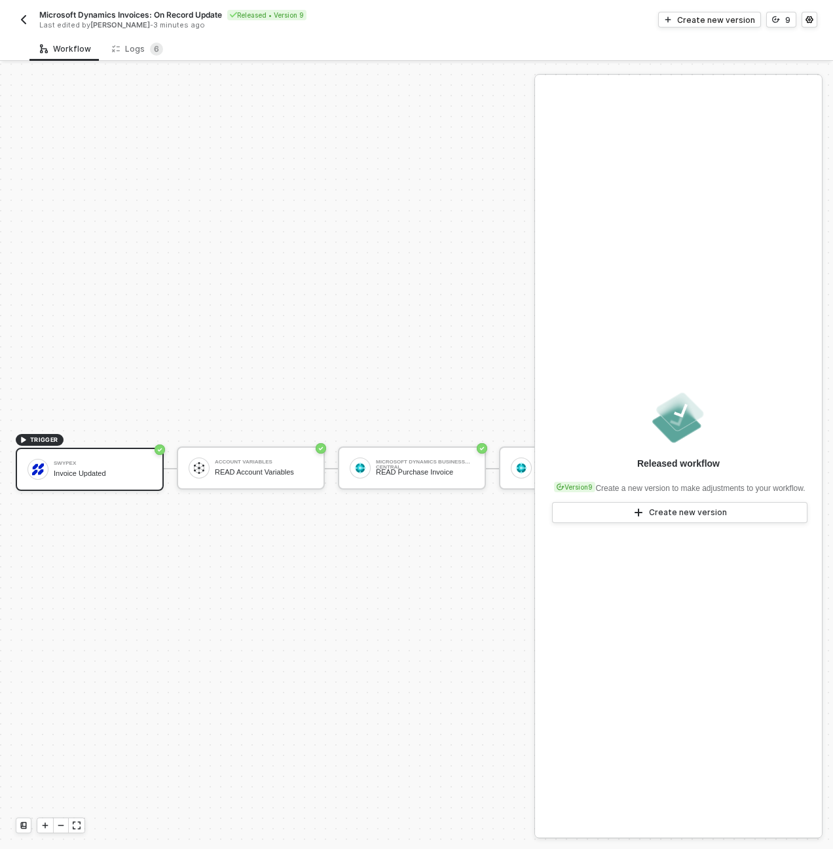
scroll to position [34, 0]
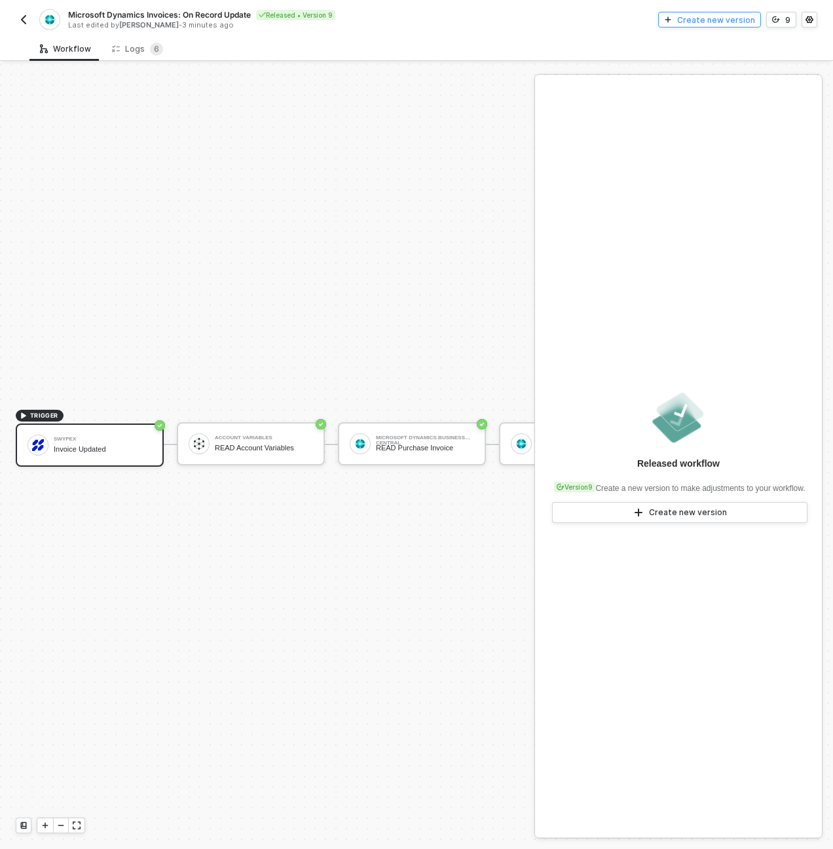
click at [730, 18] on div "Create new version" at bounding box center [716, 19] width 78 height 11
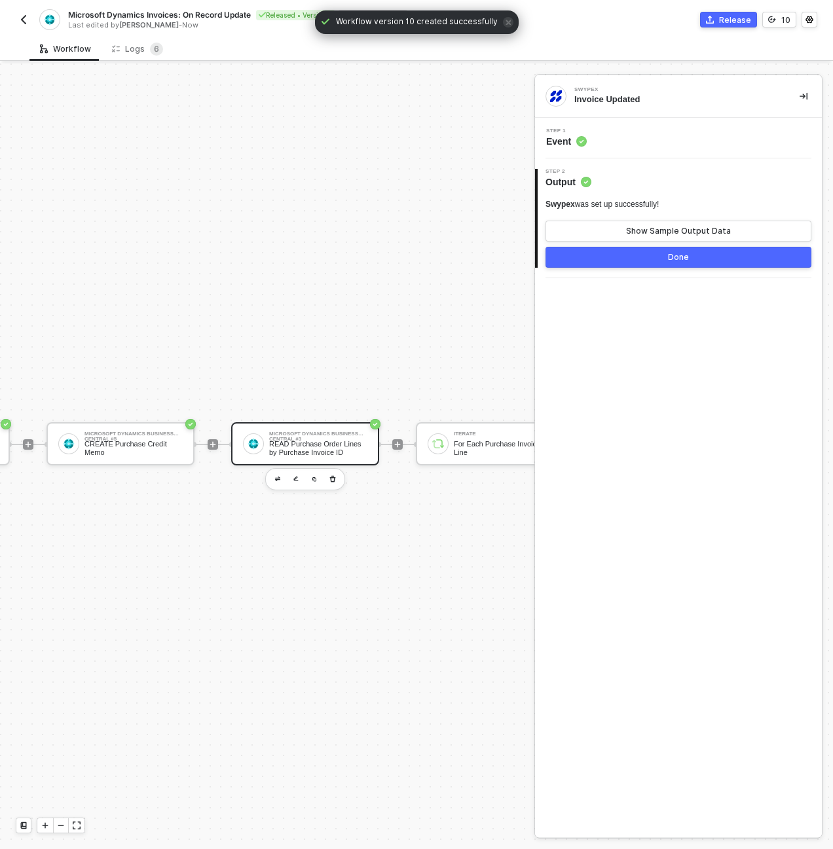
scroll to position [34, 498]
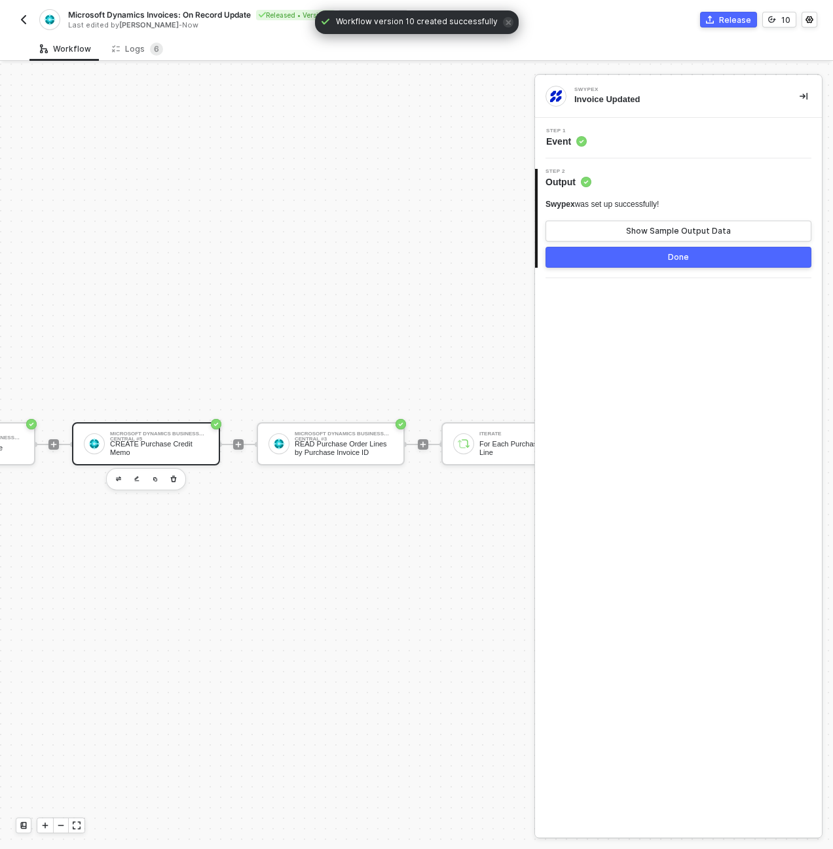
click at [169, 440] on div "CREATE Purchase Credit Memo" at bounding box center [159, 448] width 98 height 16
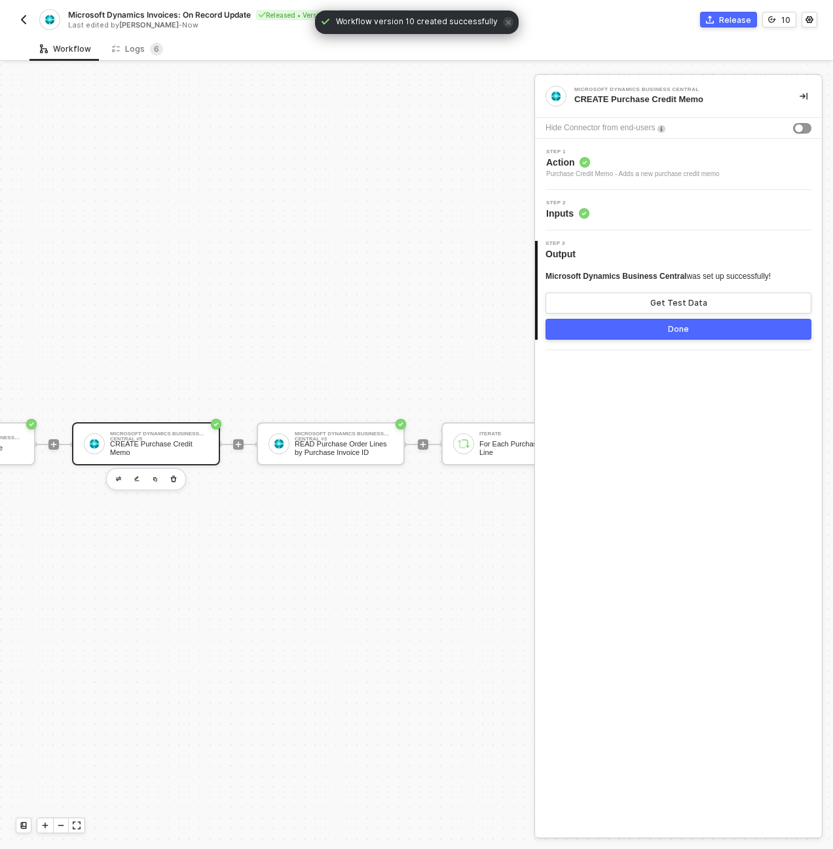
click at [658, 203] on div "Step 2 Inputs" at bounding box center [680, 210] width 284 height 20
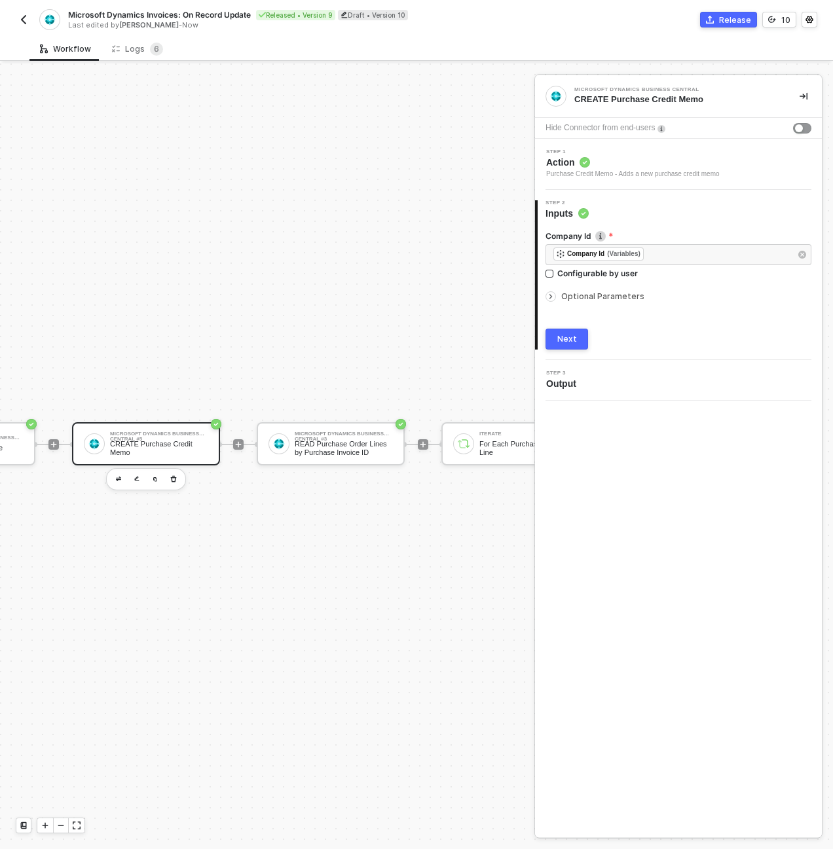
click at [581, 293] on span "Optional Parameters" at bounding box center [602, 296] width 83 height 10
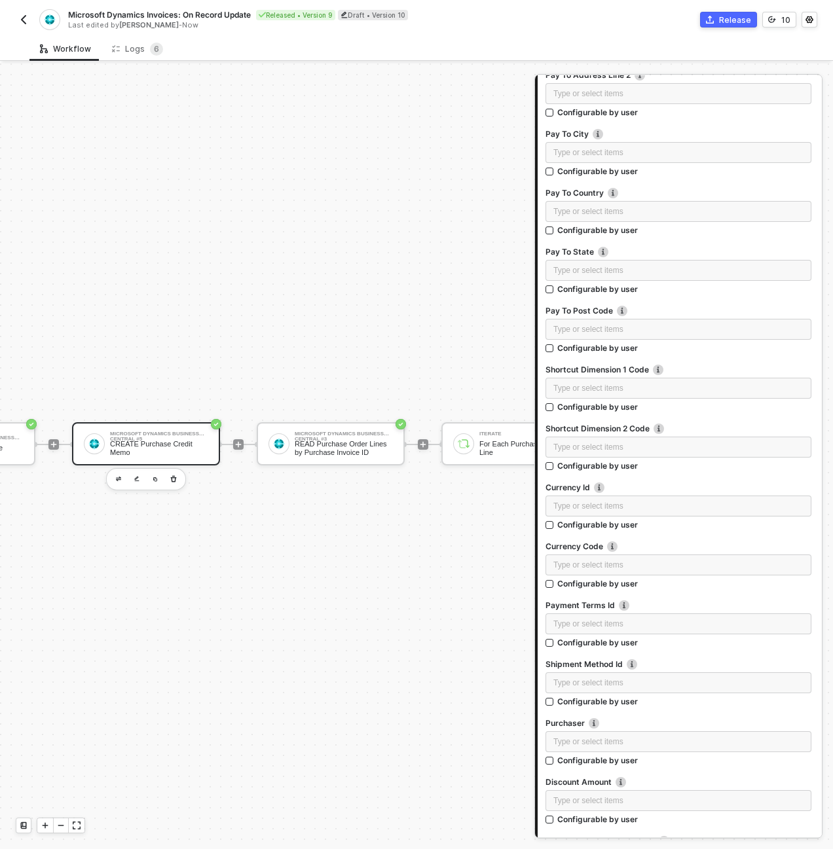
scroll to position [1637, 0]
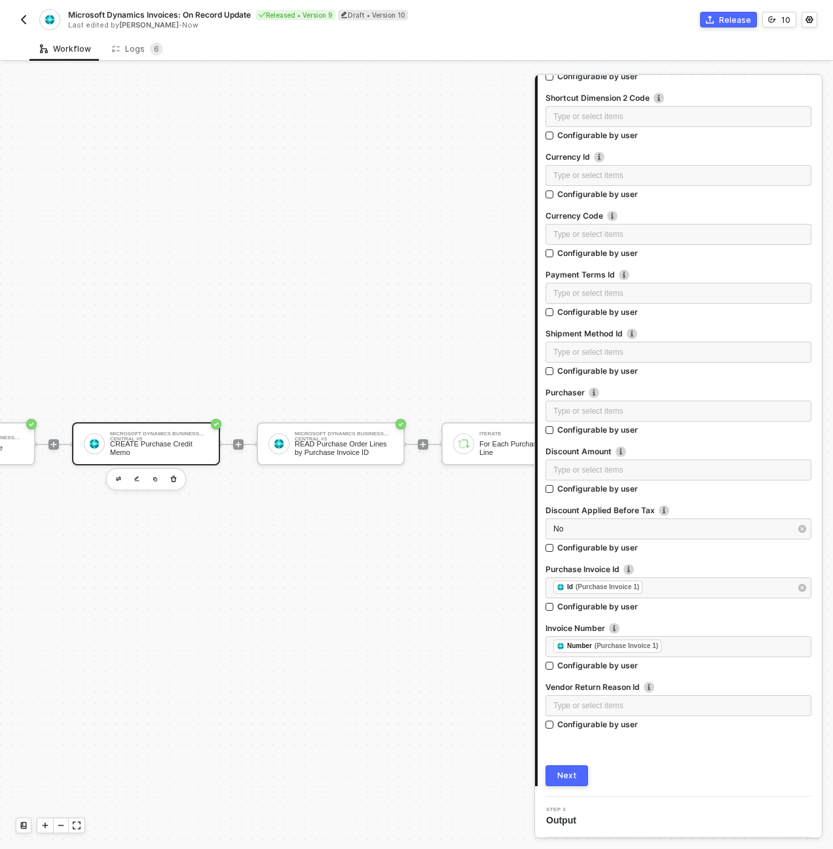
click at [798, 589] on icon "button" at bounding box center [802, 588] width 8 height 8
click at [556, 780] on button "Next" at bounding box center [567, 776] width 43 height 21
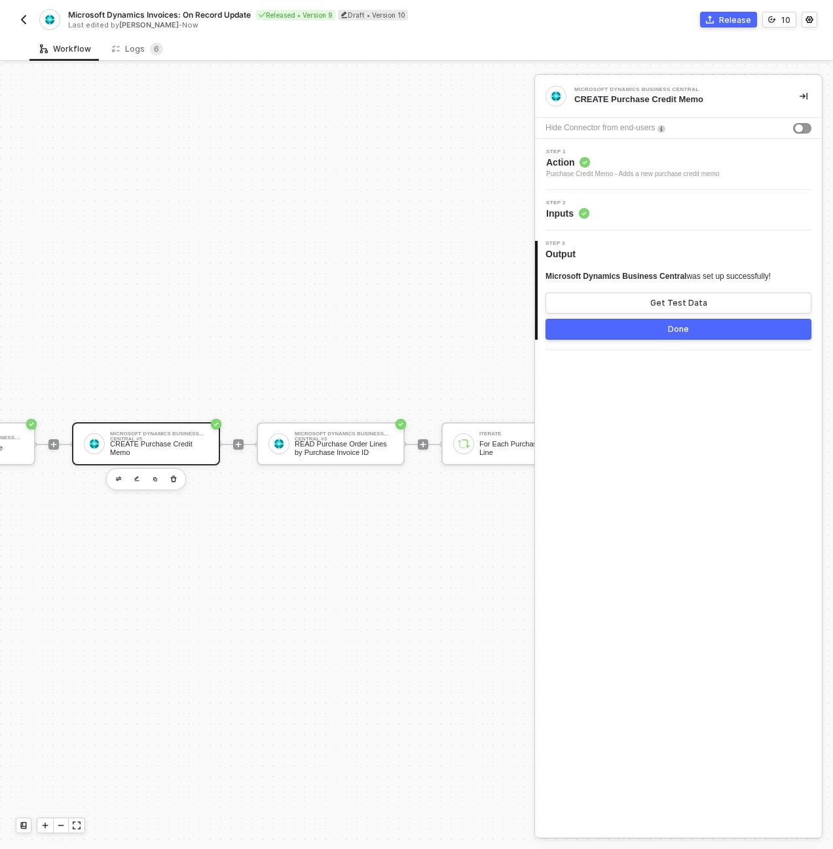
scroll to position [0, 0]
click at [726, 333] on button "Done" at bounding box center [679, 329] width 266 height 21
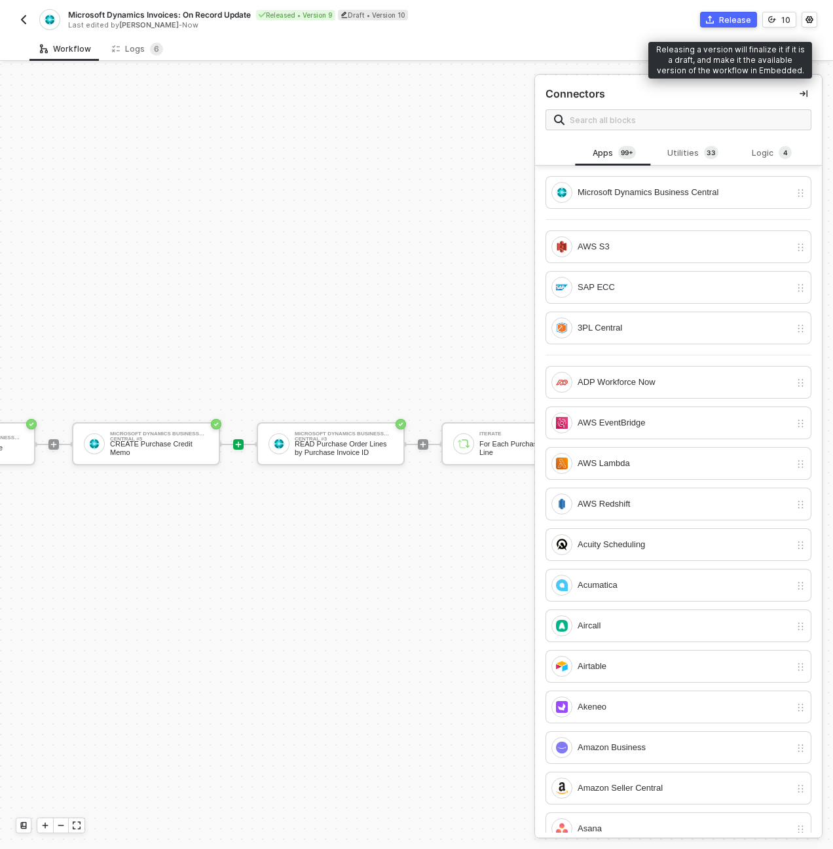
click at [741, 20] on div "Release" at bounding box center [735, 19] width 32 height 11
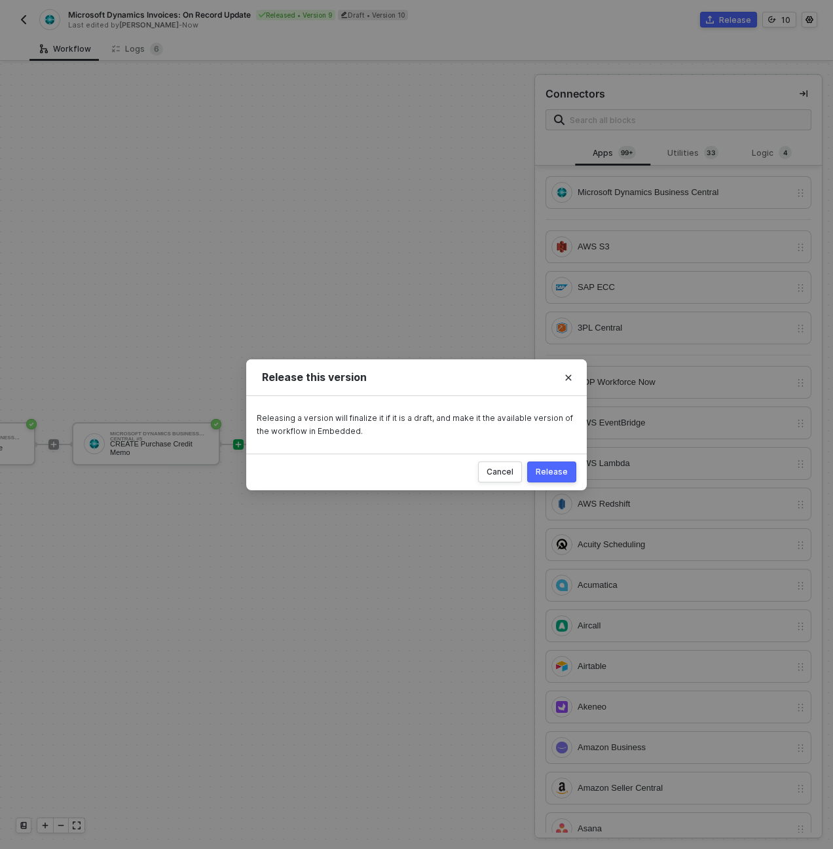
click at [556, 472] on div "Release" at bounding box center [552, 472] width 32 height 10
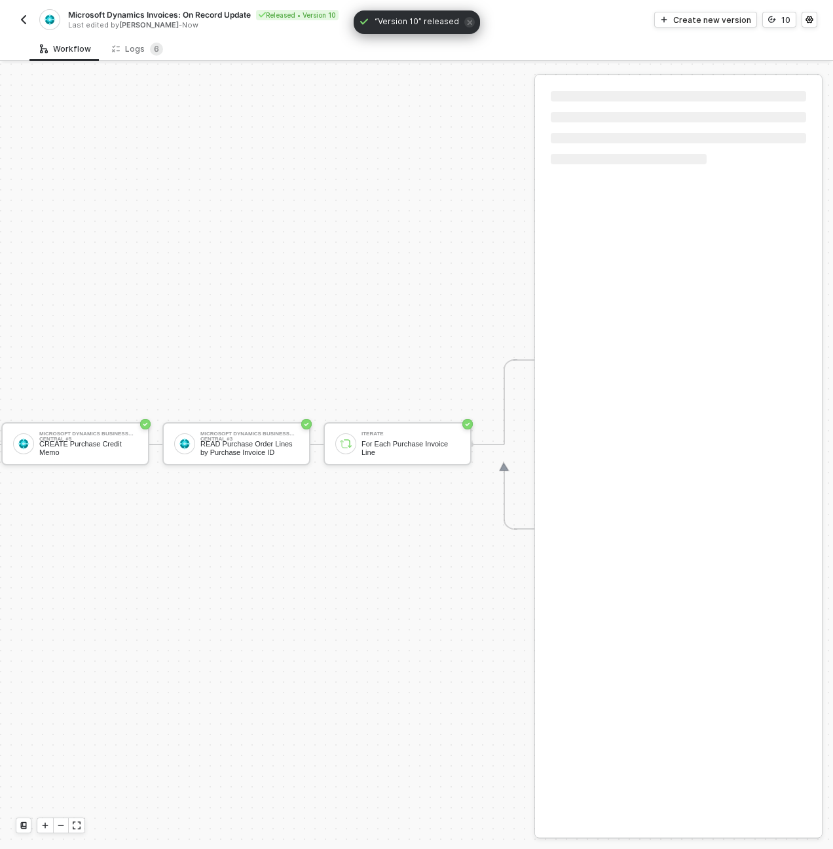
click at [29, 20] on button "button" at bounding box center [24, 20] width 16 height 16
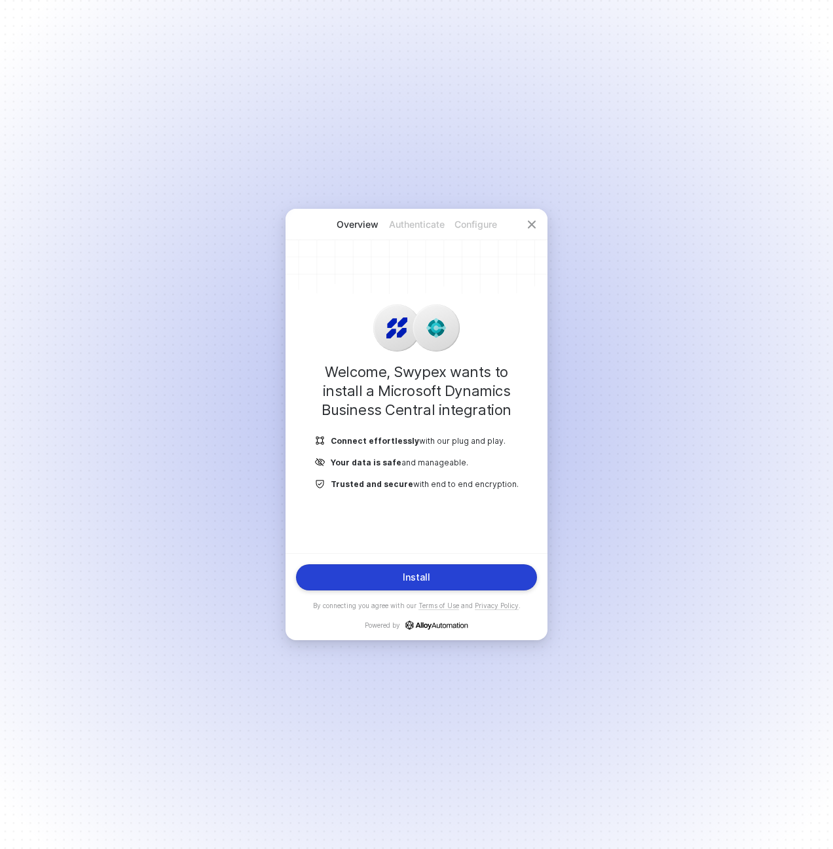
click at [441, 566] on button "Install" at bounding box center [416, 578] width 241 height 26
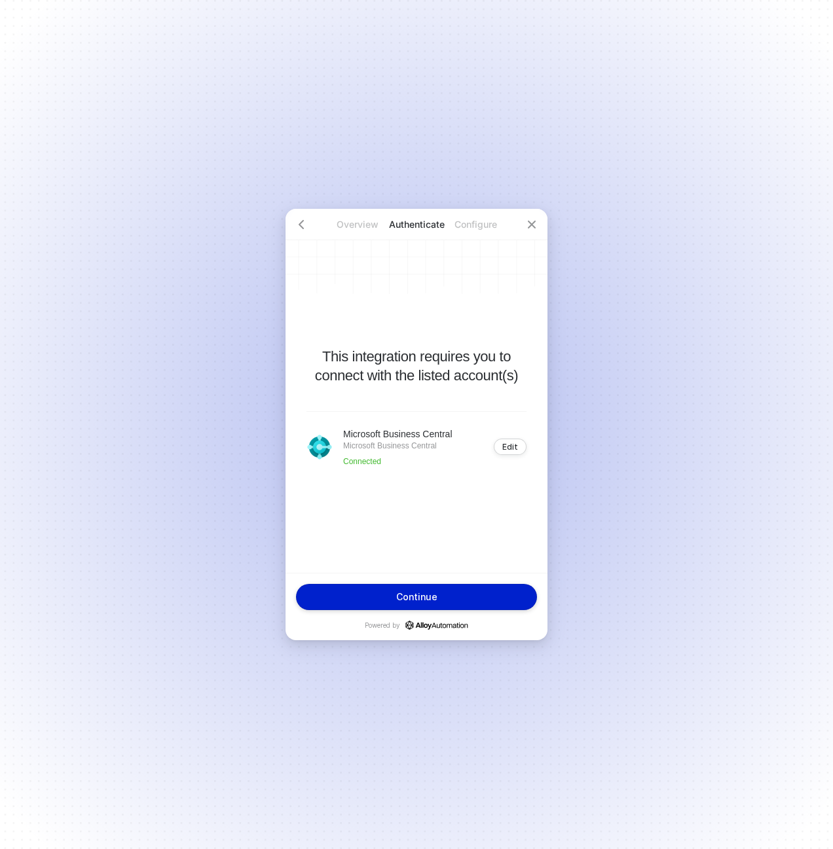
click at [460, 599] on button "Continue" at bounding box center [416, 597] width 241 height 26
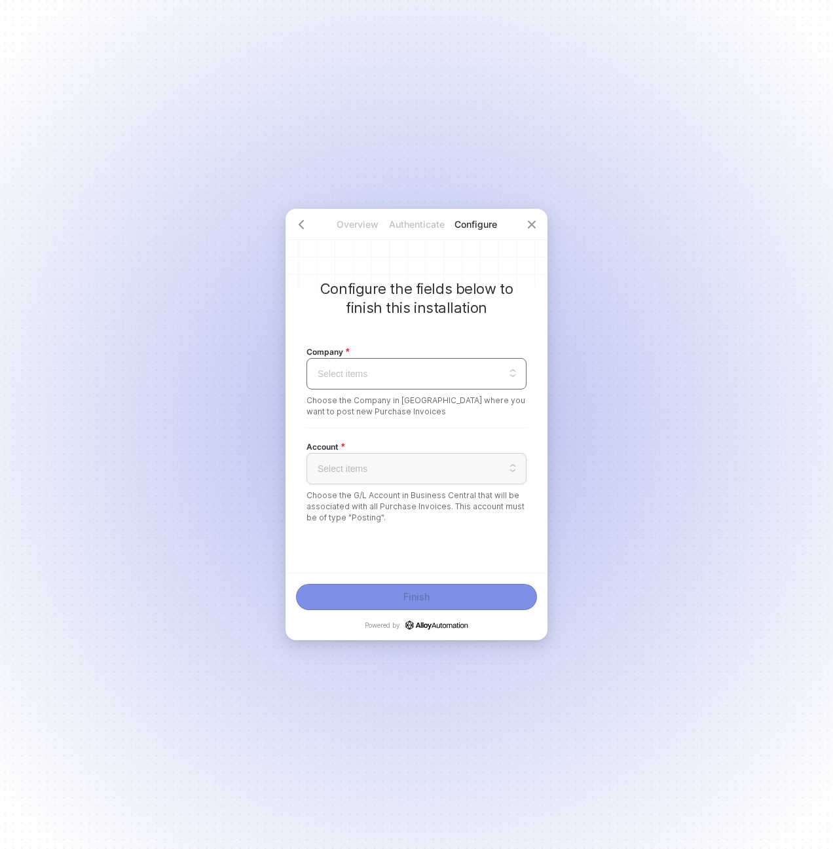
click at [443, 364] on input "search" at bounding box center [416, 374] width 204 height 30
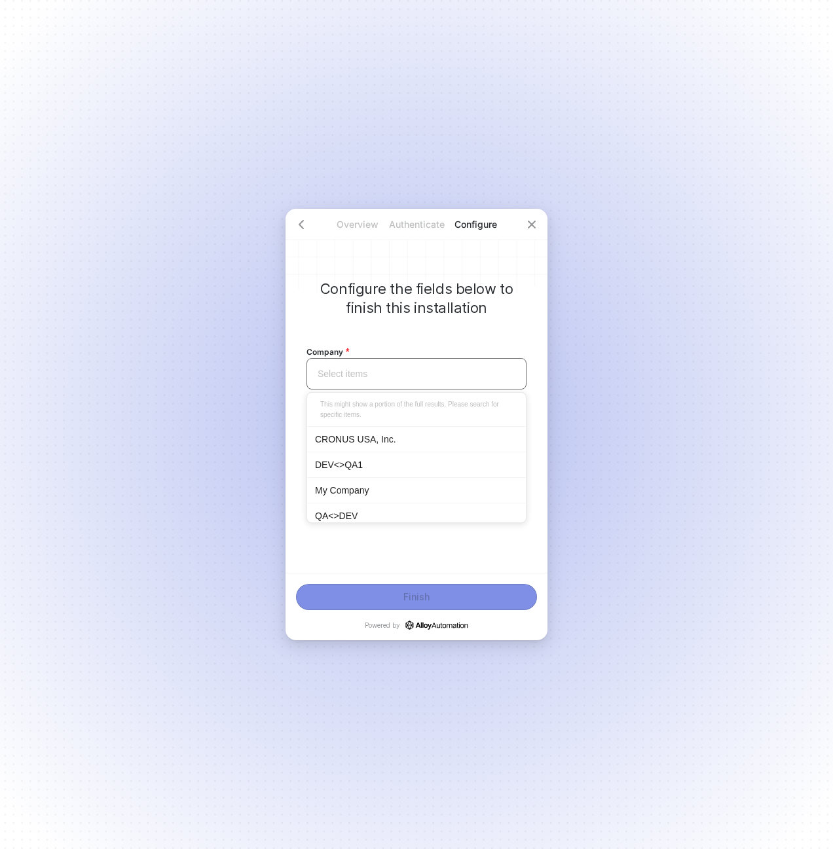
click at [416, 433] on div "CRONUS USA, Inc." at bounding box center [416, 439] width 203 height 14
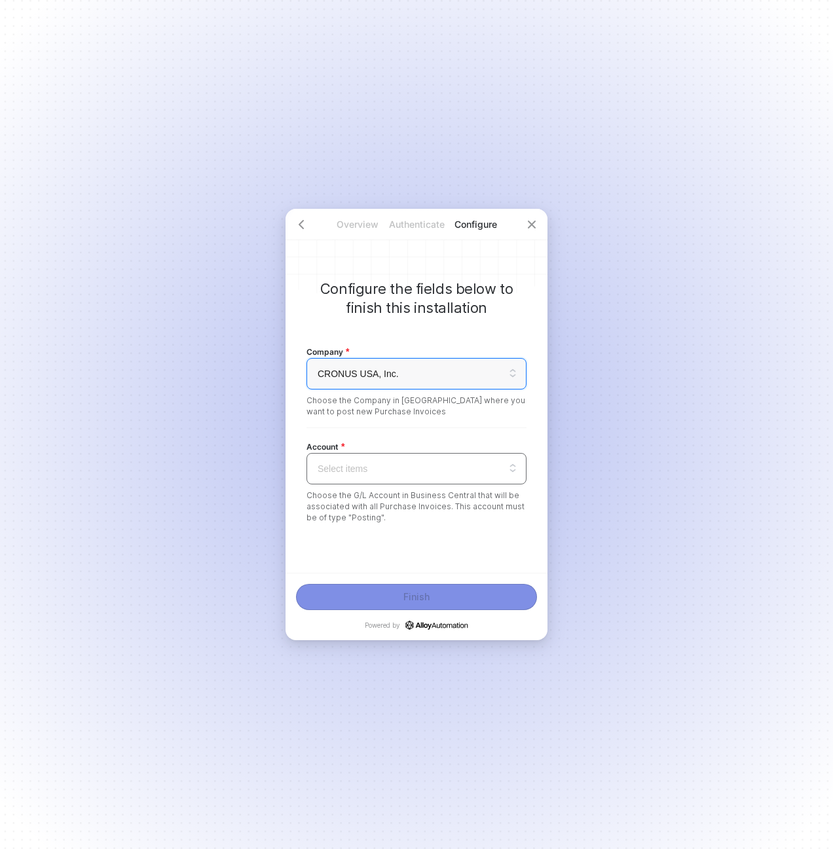
click at [416, 462] on input "search" at bounding box center [416, 469] width 204 height 30
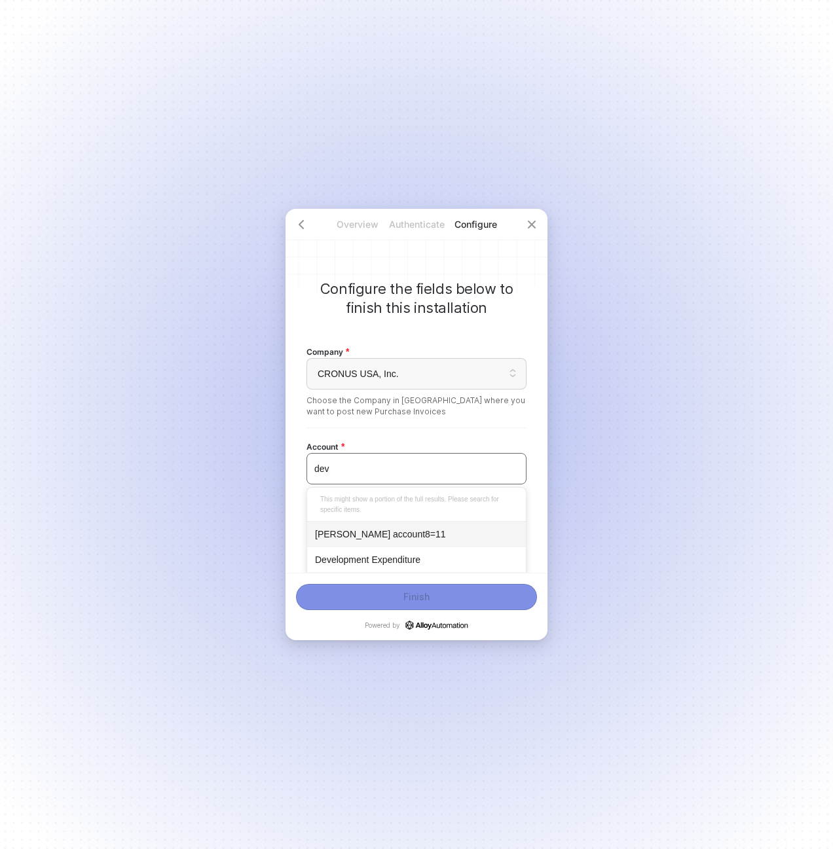
type input "deve"
click at [400, 540] on div "Development Expenditure" at bounding box center [416, 534] width 203 height 14
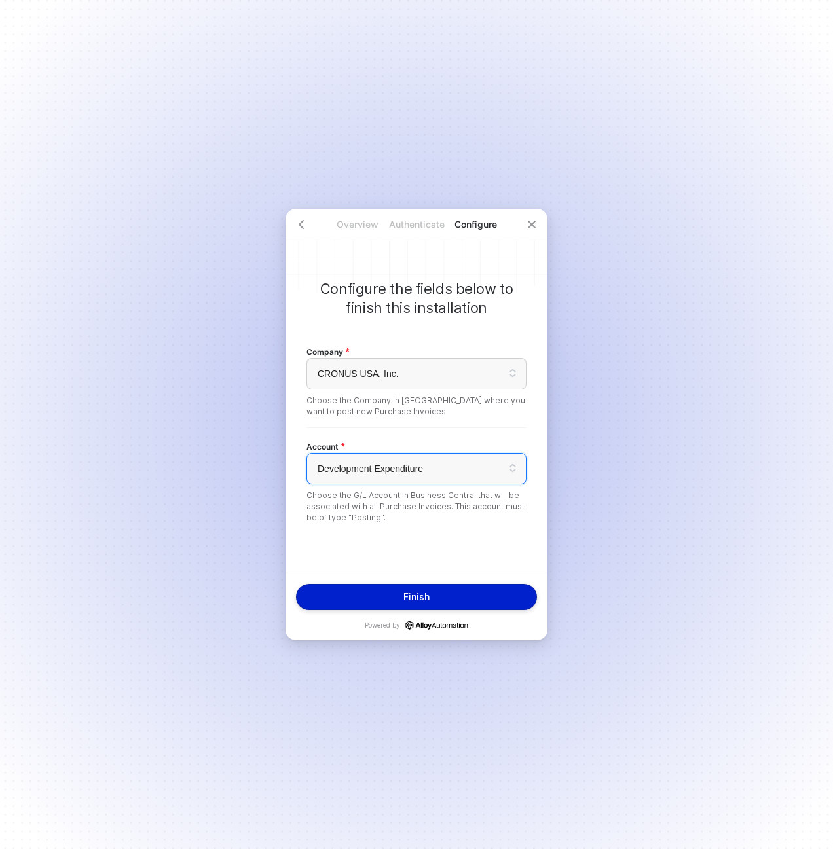
click at [407, 583] on div "Finish Powered by" at bounding box center [417, 606] width 262 height 67
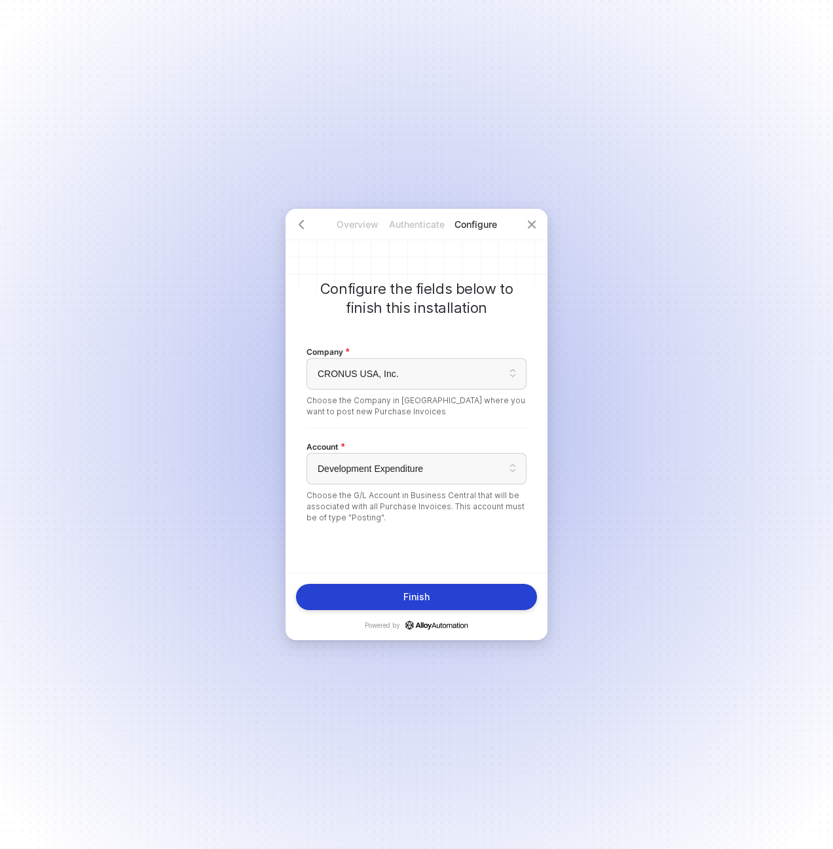
click at [410, 592] on div "Finish" at bounding box center [416, 597] width 26 height 10
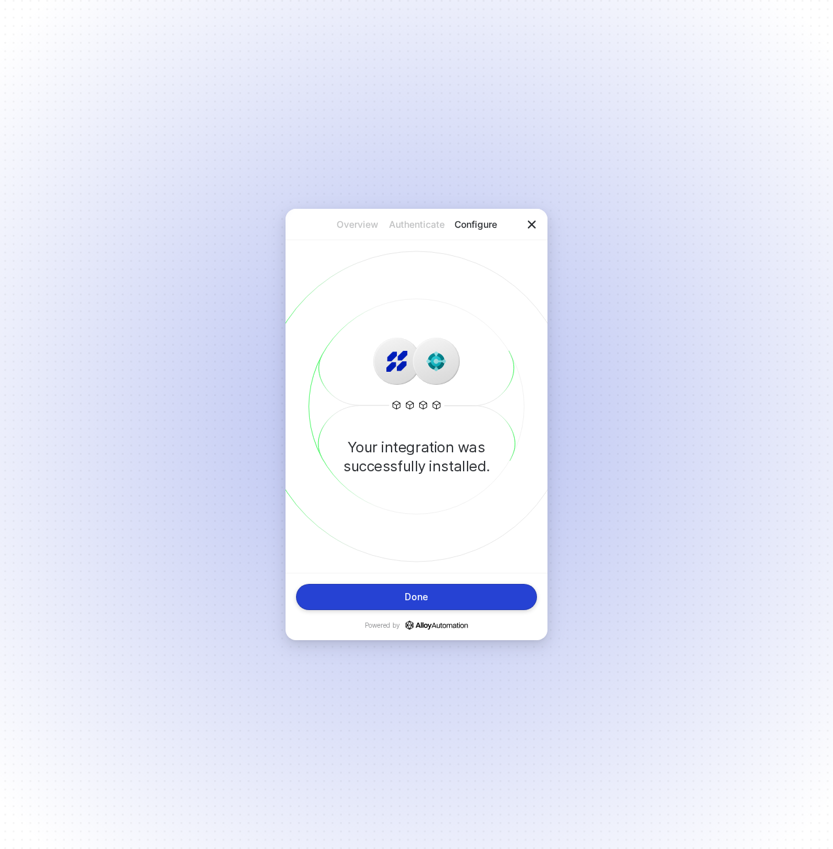
click at [532, 226] on icon "icon-close" at bounding box center [532, 225] width 8 height 8
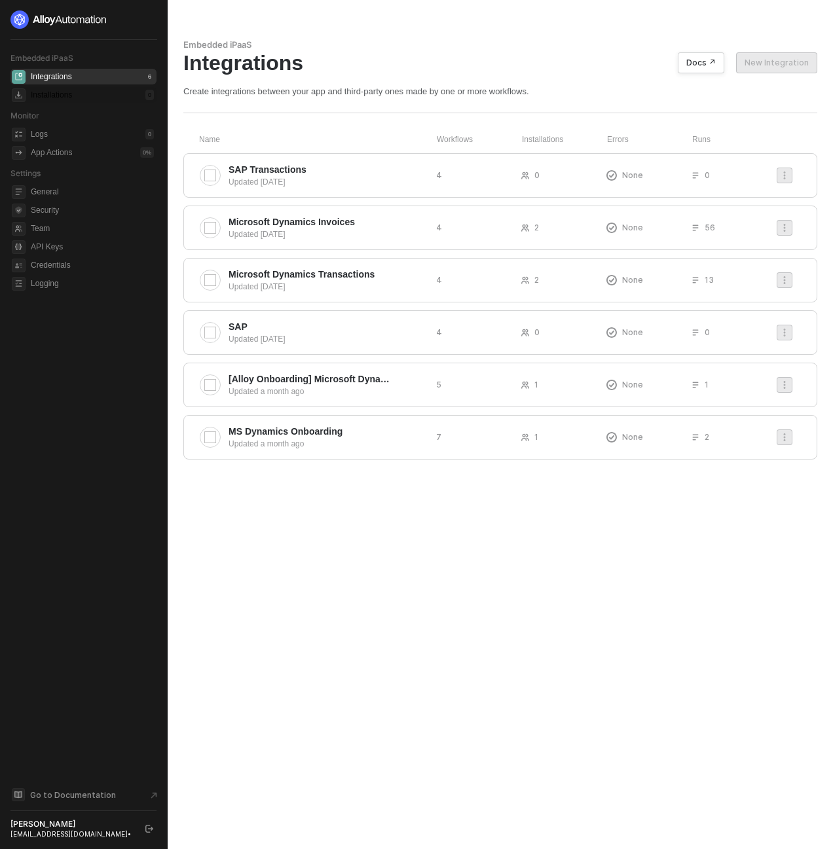
click at [70, 101] on div "Installations 0" at bounding box center [92, 95] width 123 height 16
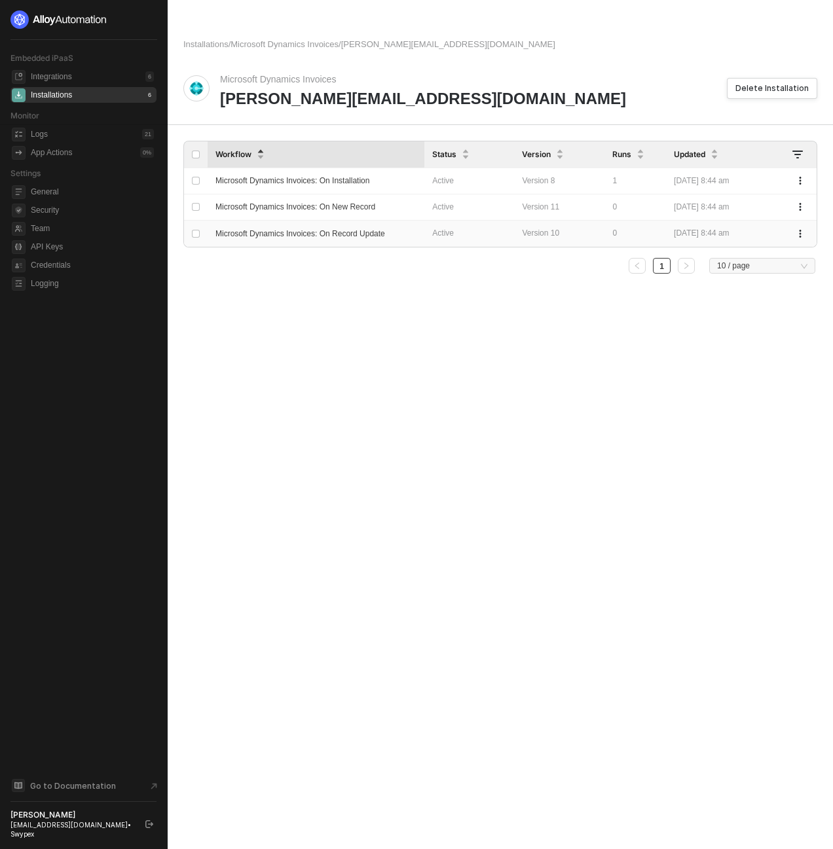
click at [304, 229] on span "Microsoft Dynamics Invoices: On Record Update" at bounding box center [300, 233] width 170 height 9
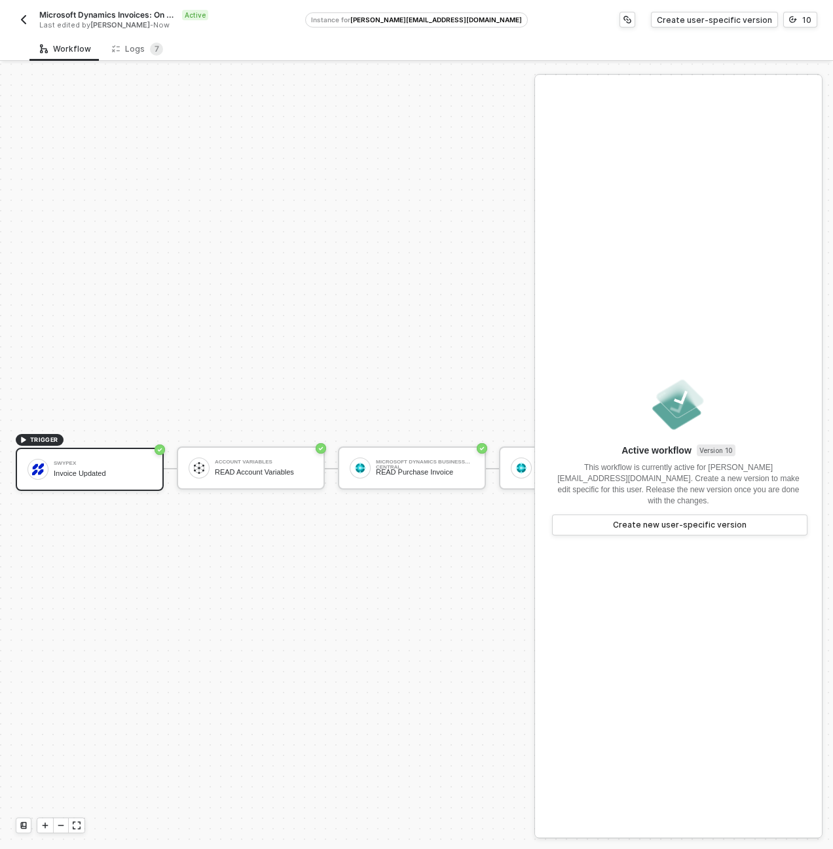
scroll to position [34, 0]
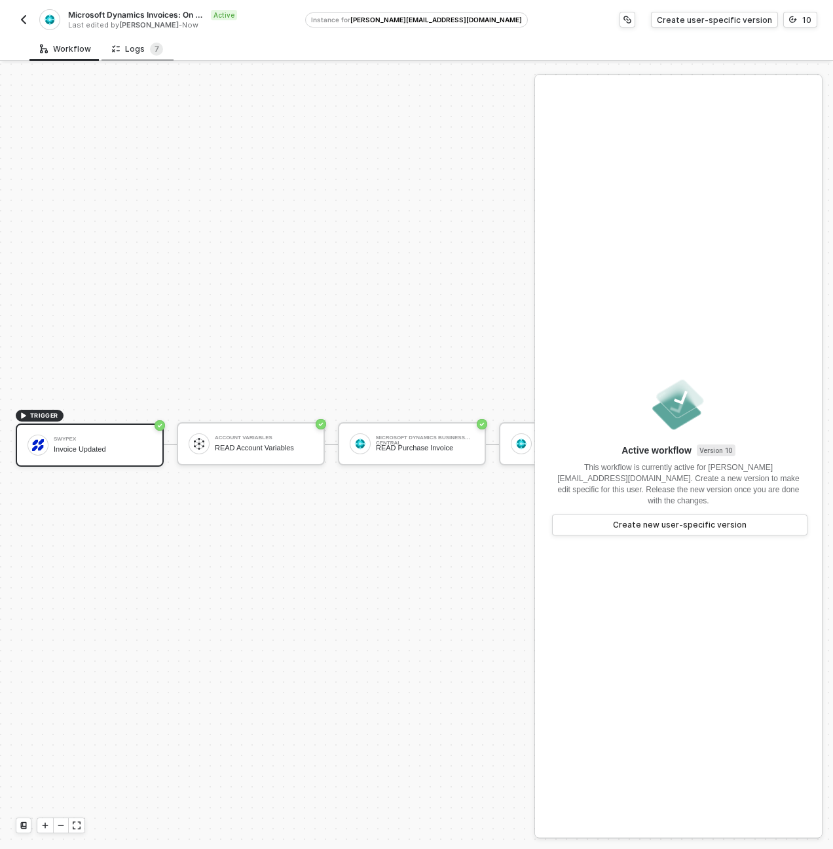
click at [135, 47] on div "Logs 7" at bounding box center [137, 49] width 51 height 13
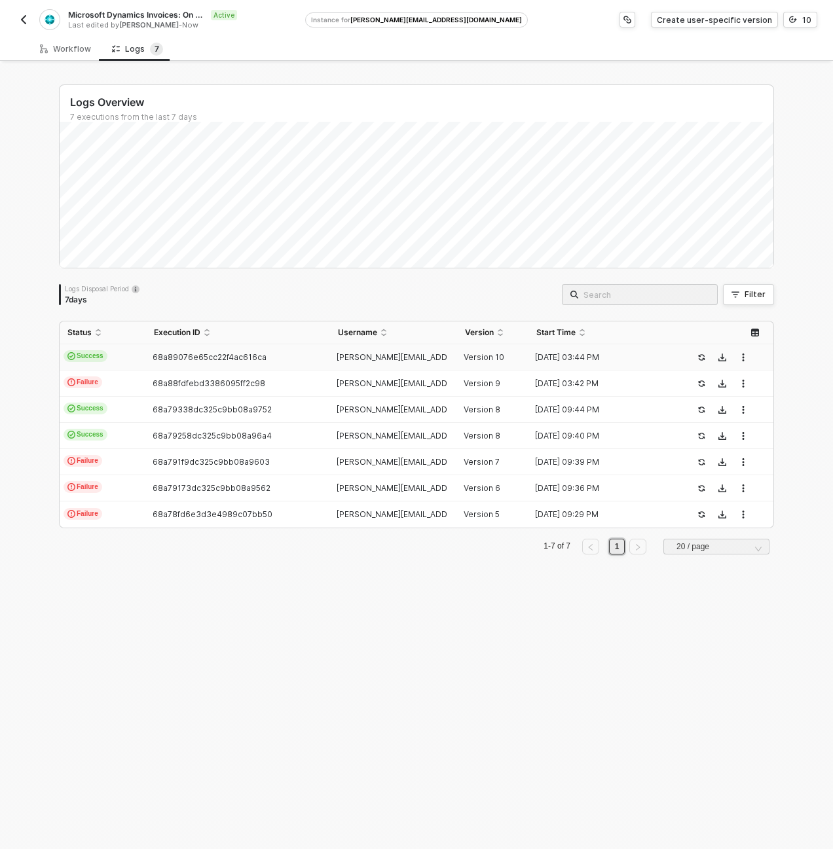
click at [111, 362] on td "Success" at bounding box center [103, 358] width 86 height 26
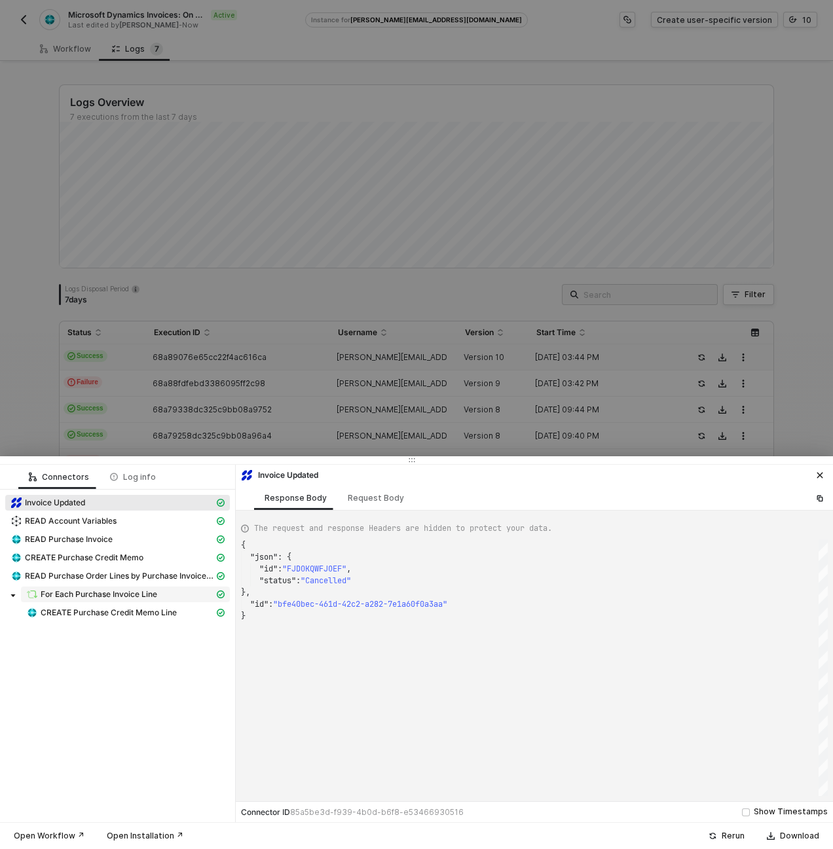
scroll to position [71, 0]
click at [161, 612] on span "CREATE Purchase Credit Memo Line" at bounding box center [109, 613] width 136 height 10
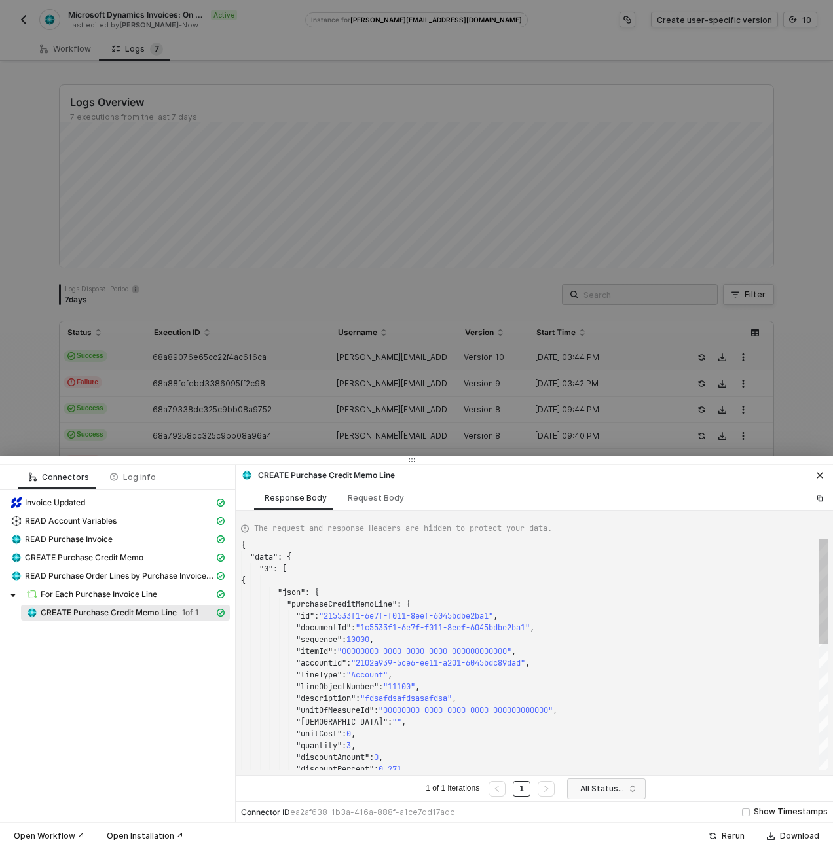
scroll to position [118, 0]
click at [109, 574] on span "READ Purchase Order Lines by Purchase Invoice ID" at bounding box center [119, 576] width 189 height 10
type textarea "{ "json": { "purchaseInvoiceLine": [ { "id": "6f5cbb8c-6e7f-f011-8eef-6045bdbe2…"
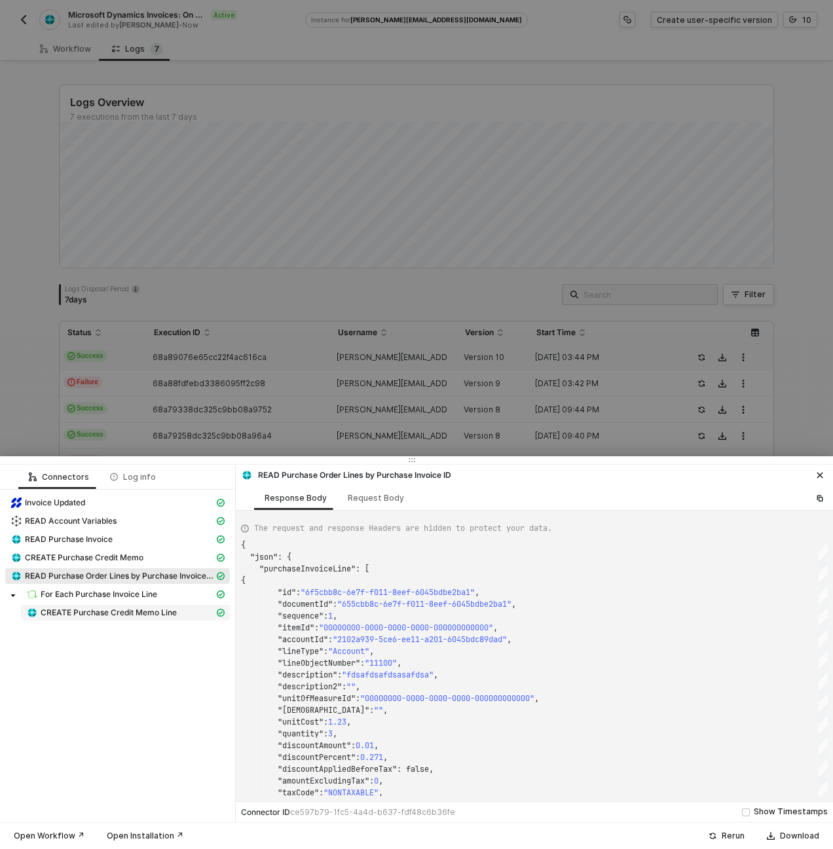
click at [120, 607] on div "CREATE Purchase Credit Memo Line" at bounding box center [120, 613] width 188 height 12
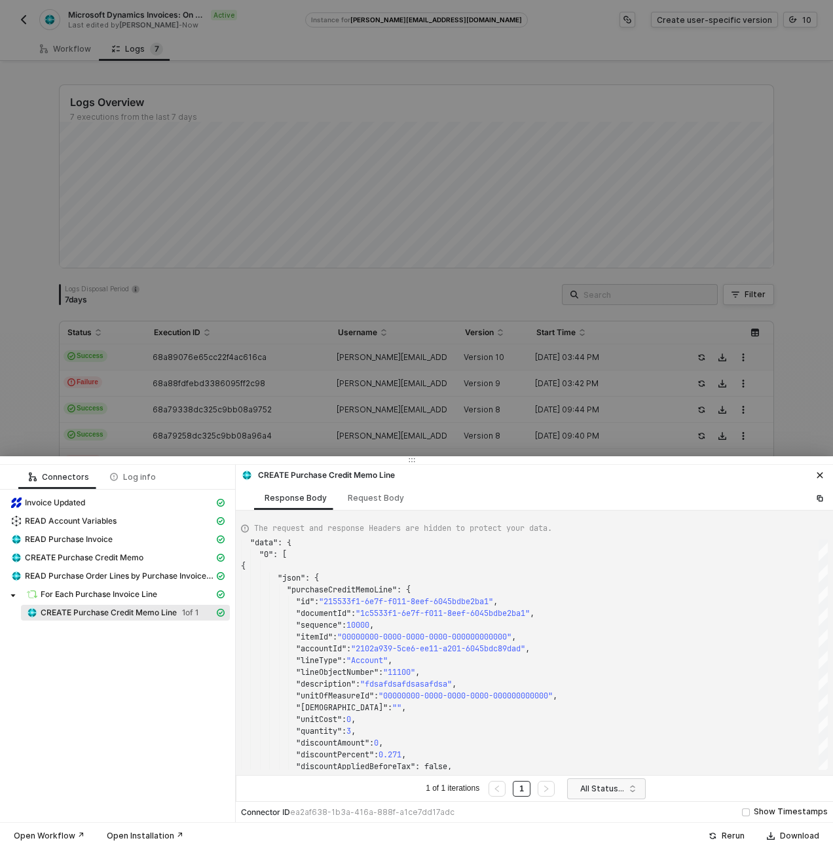
click at [280, 372] on div at bounding box center [416, 424] width 833 height 849
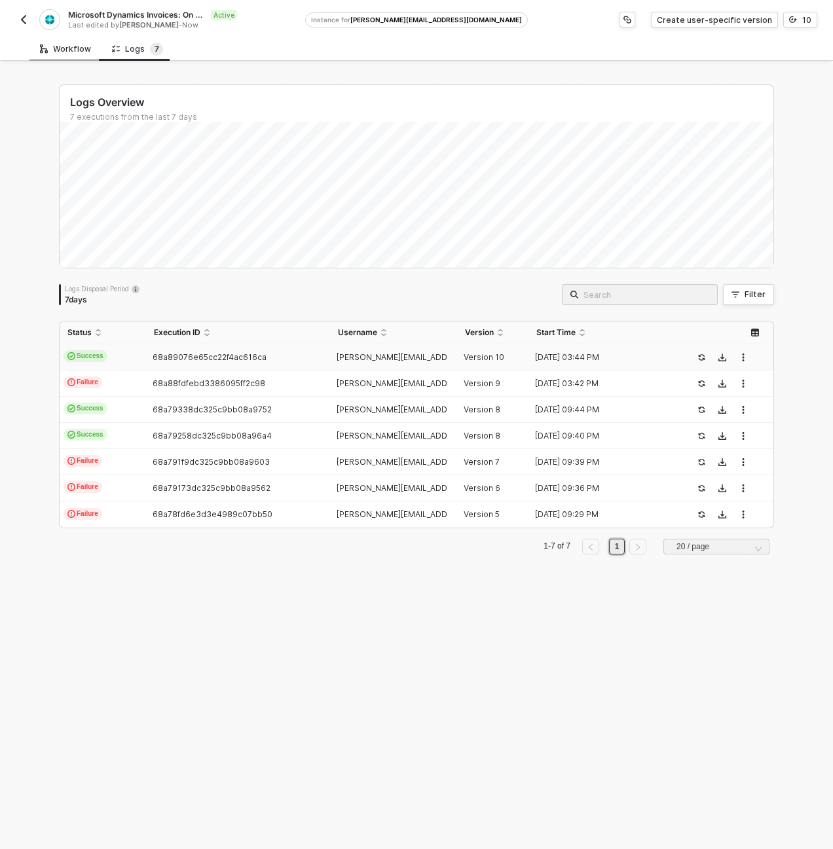
click at [83, 45] on div "Workflow" at bounding box center [65, 49] width 51 height 10
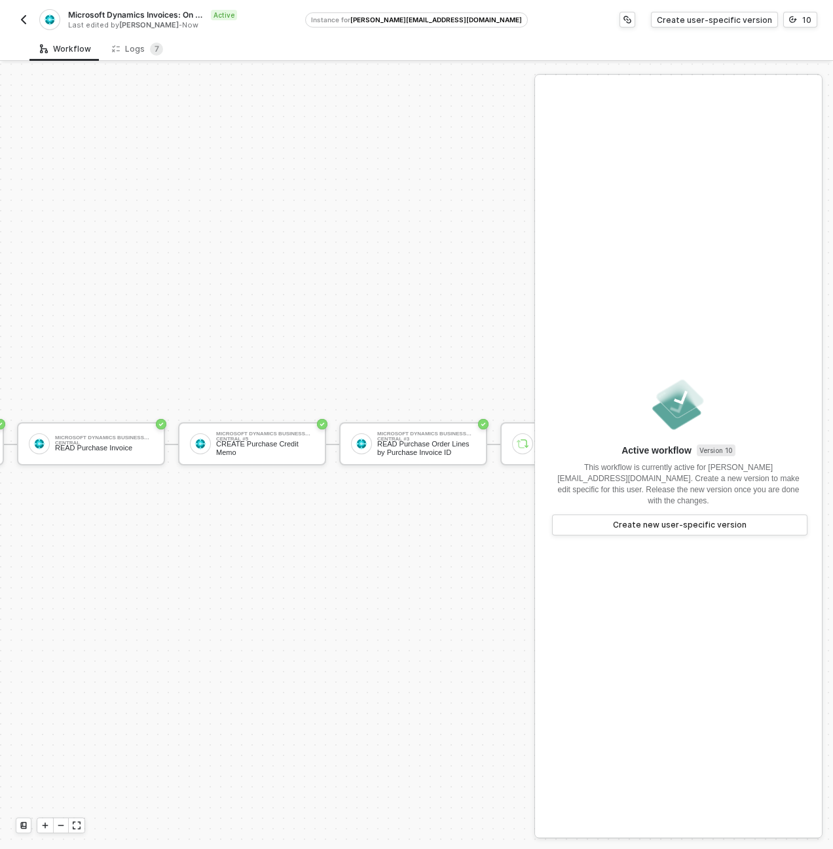
scroll to position [34, 629]
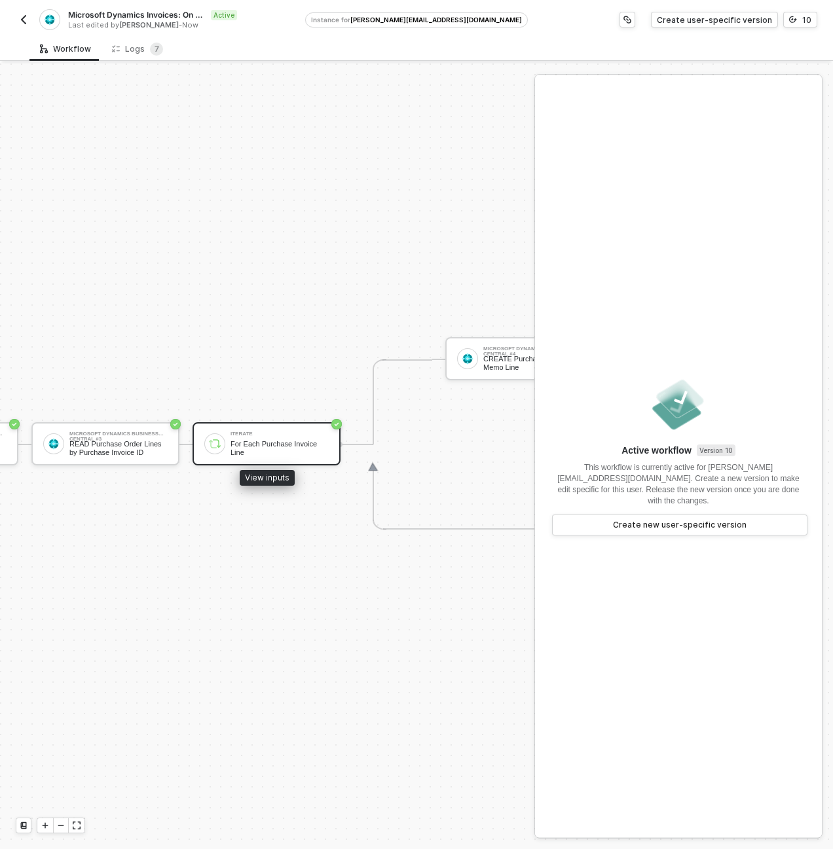
click at [268, 422] on div "Iterate For Each Purchase Invoice Line" at bounding box center [267, 443] width 148 height 43
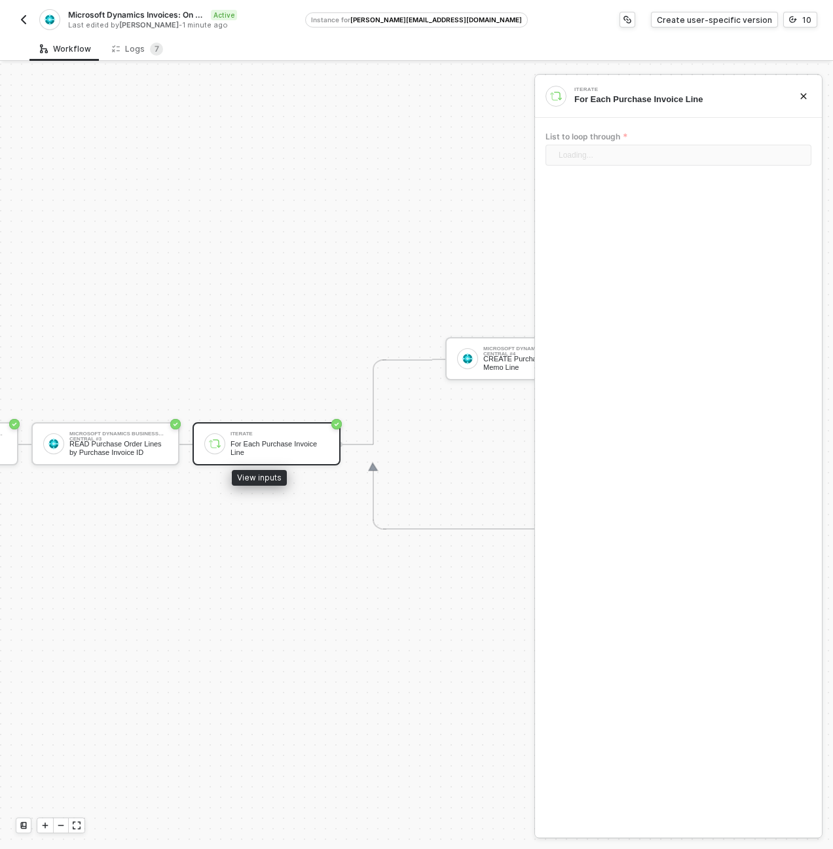
scroll to position [34, 783]
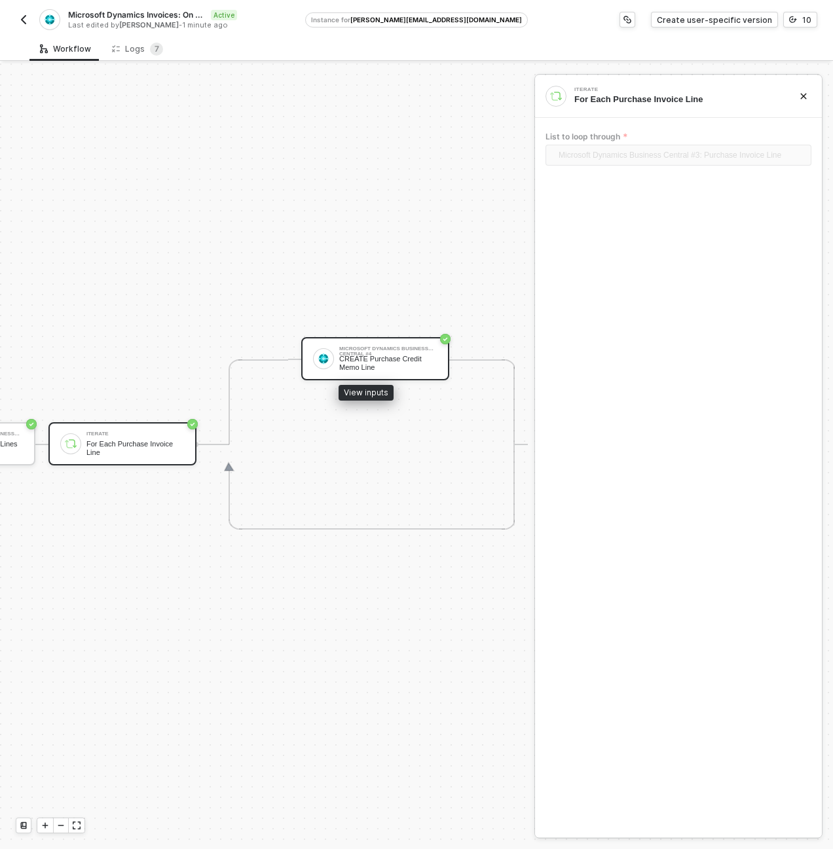
click at [348, 365] on div "Microsoft Dynamics Business Central #4 CREATE Purchase Credit Memo Line" at bounding box center [375, 358] width 148 height 43
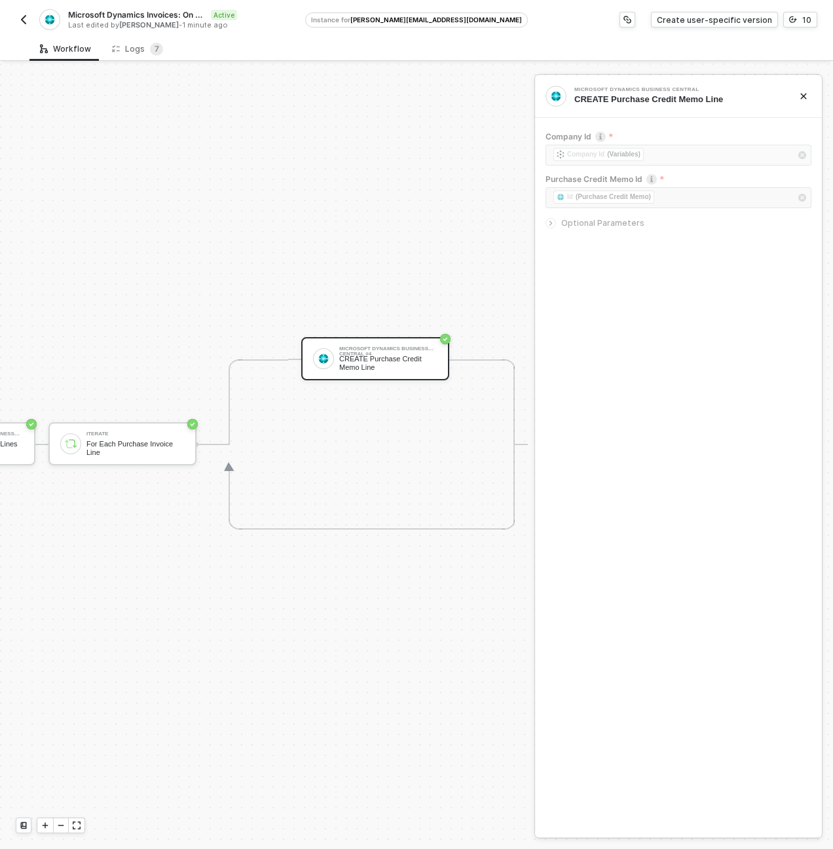
click at [582, 227] on span "Optional Parameters" at bounding box center [602, 223] width 83 height 10
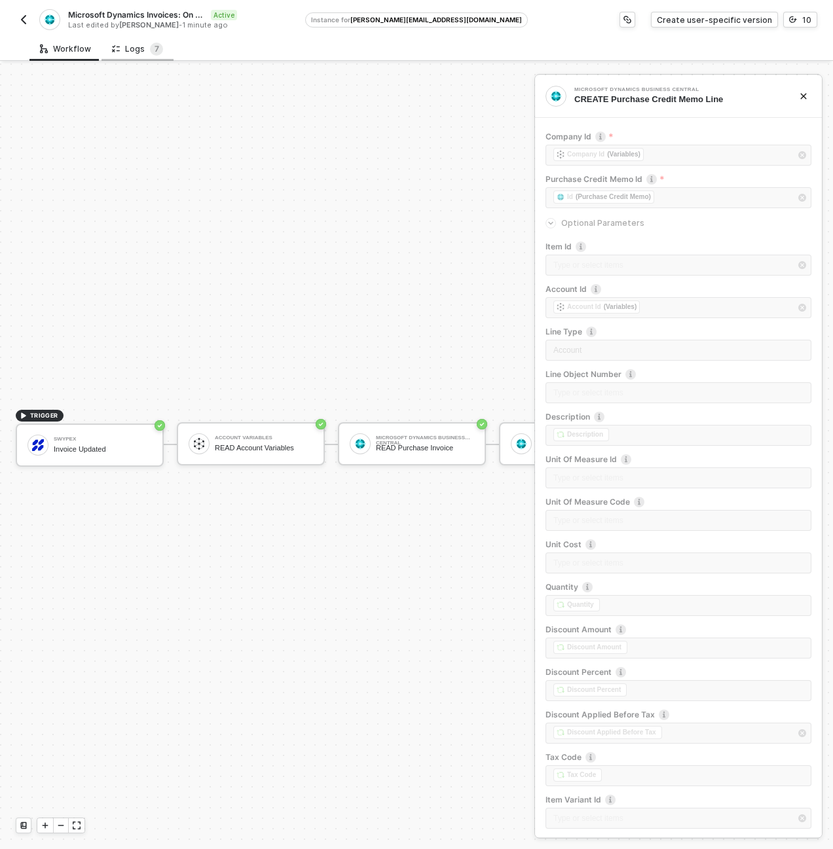
click at [123, 44] on div "Logs 7" at bounding box center [137, 49] width 51 height 13
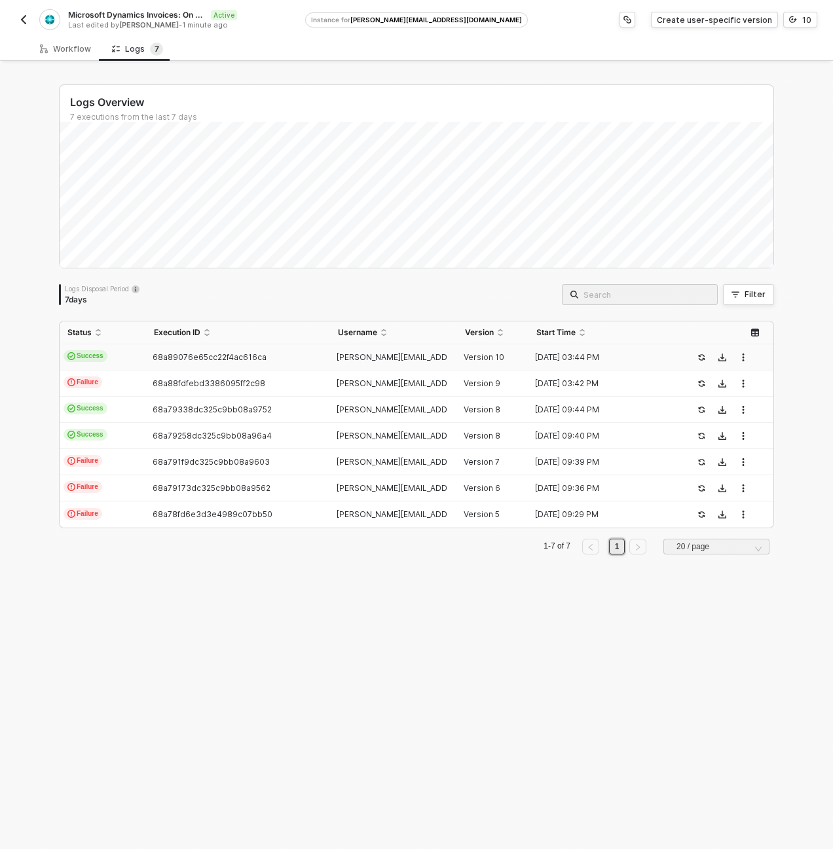
click at [126, 367] on td "Success" at bounding box center [103, 358] width 86 height 26
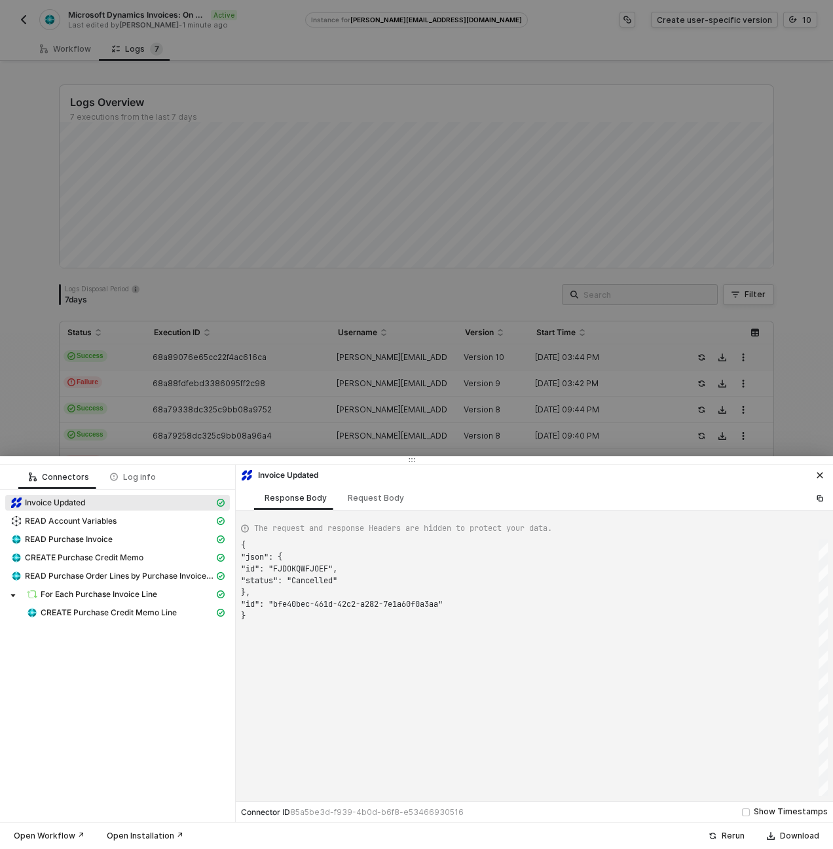
scroll to position [71, 0]
click at [91, 560] on span "CREATE Purchase Credit Memo" at bounding box center [84, 558] width 119 height 10
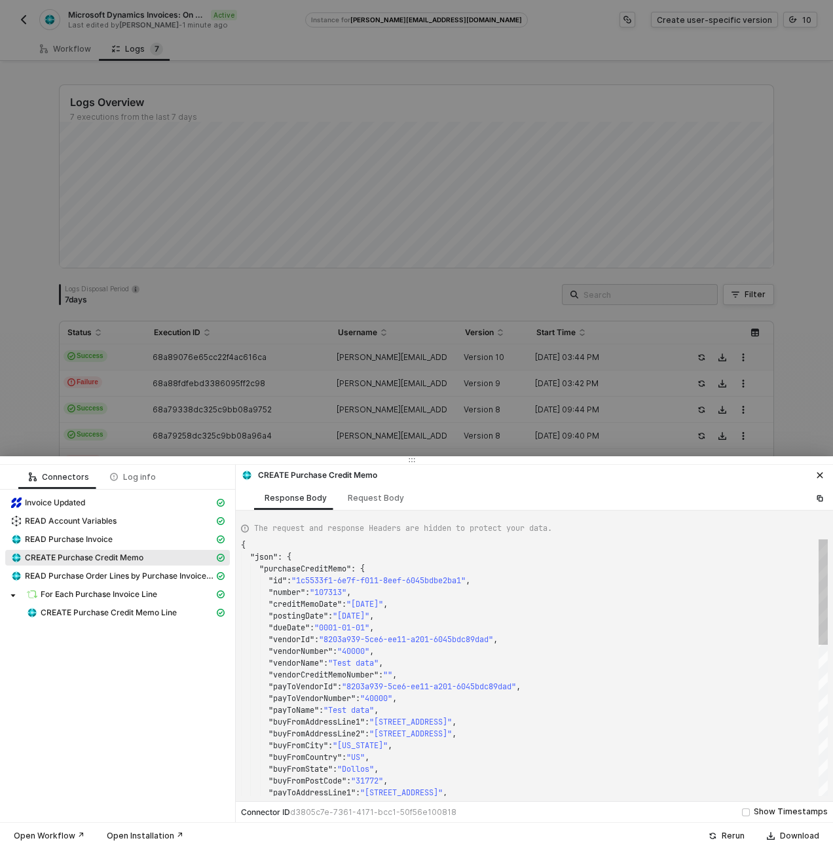
scroll to position [118, 0]
click at [361, 500] on div "Request Body" at bounding box center [376, 498] width 56 height 10
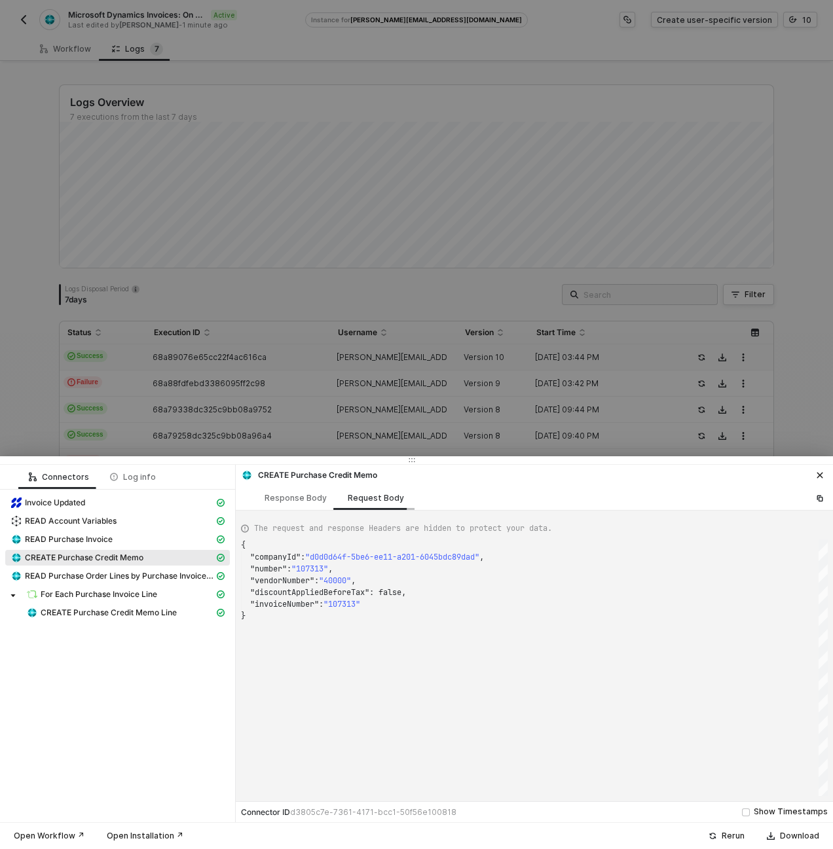
scroll to position [71, 0]
click at [311, 497] on div "Response Body" at bounding box center [296, 498] width 62 height 10
type textarea "{ "json": { "purchaseCreditMemo": { "id": "1c5533f1-6e7f-f011-8eef-6045bdbe2ba1…"
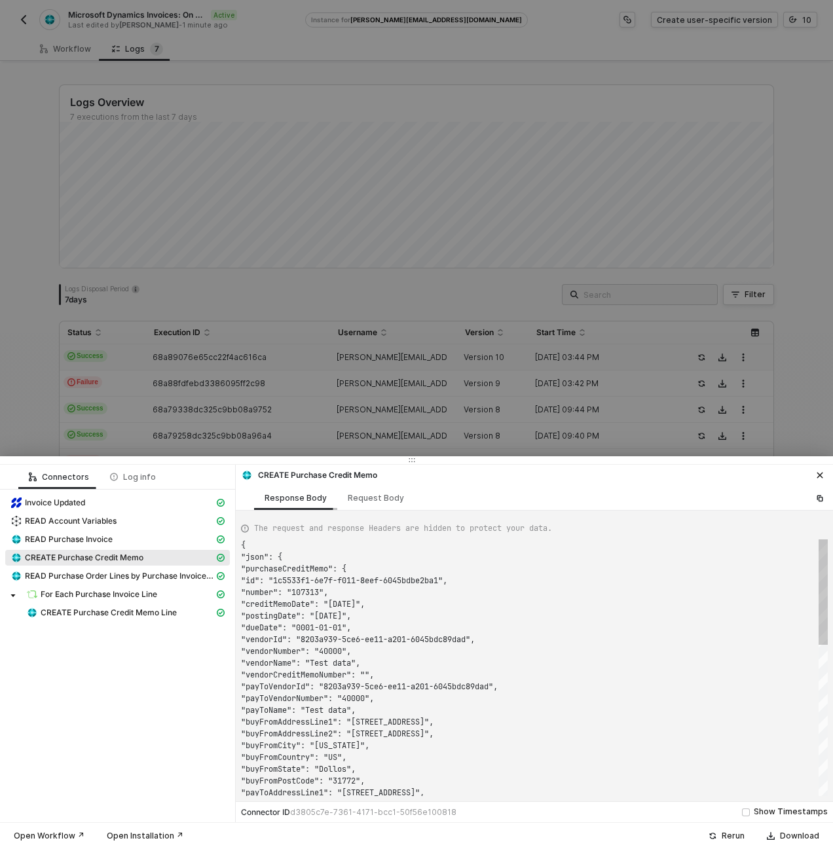
scroll to position [118, 0]
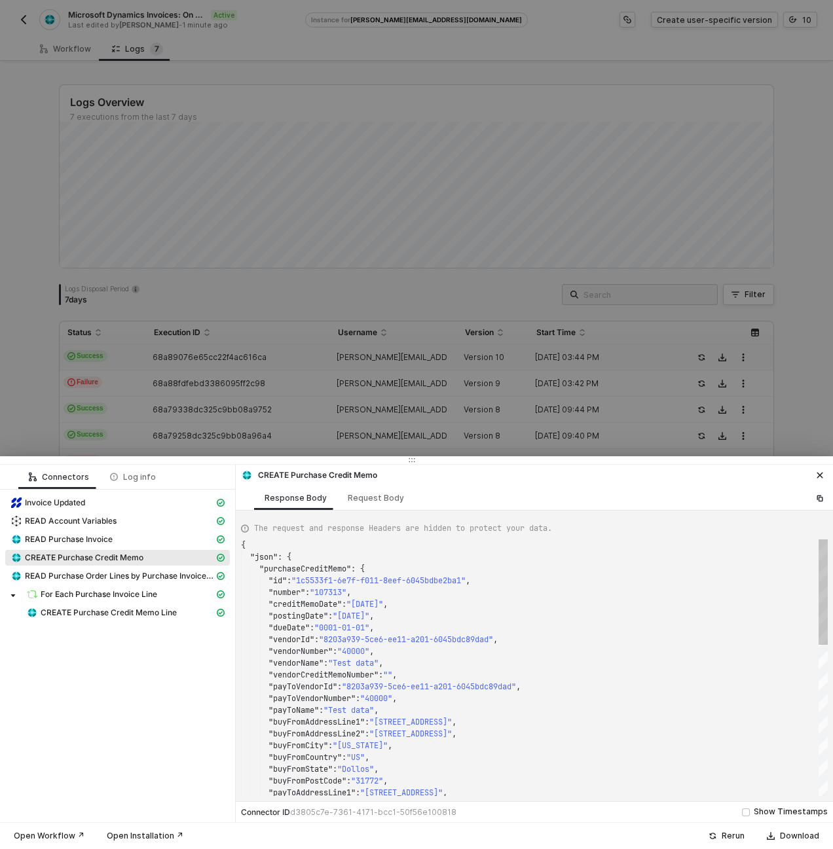
click at [277, 146] on div at bounding box center [416, 424] width 833 height 849
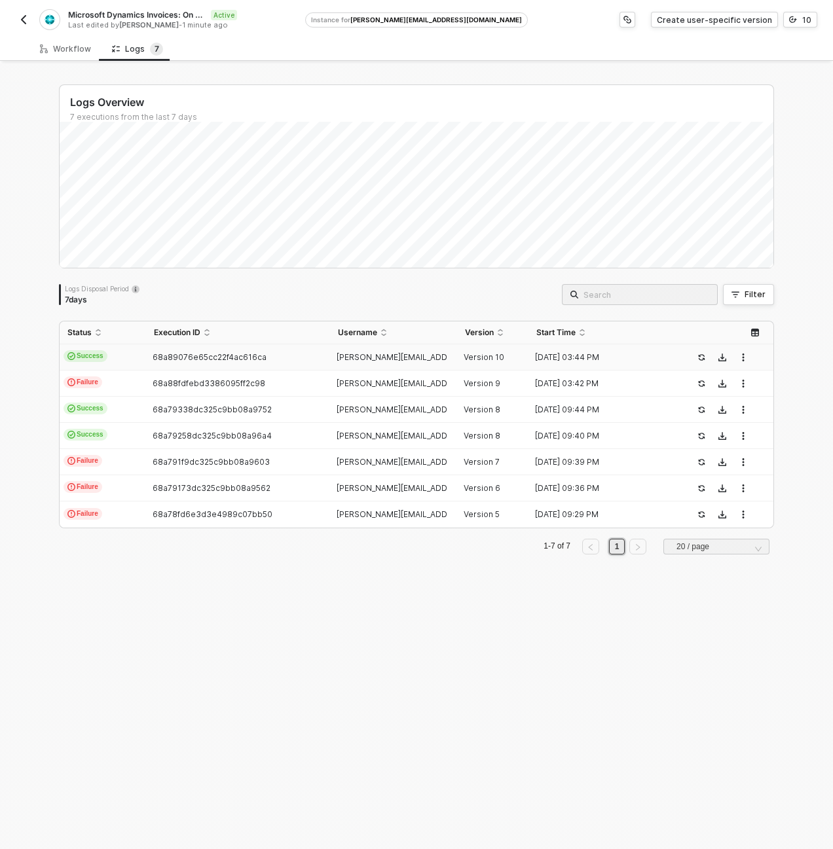
click at [134, 348] on td "Success" at bounding box center [103, 358] width 86 height 26
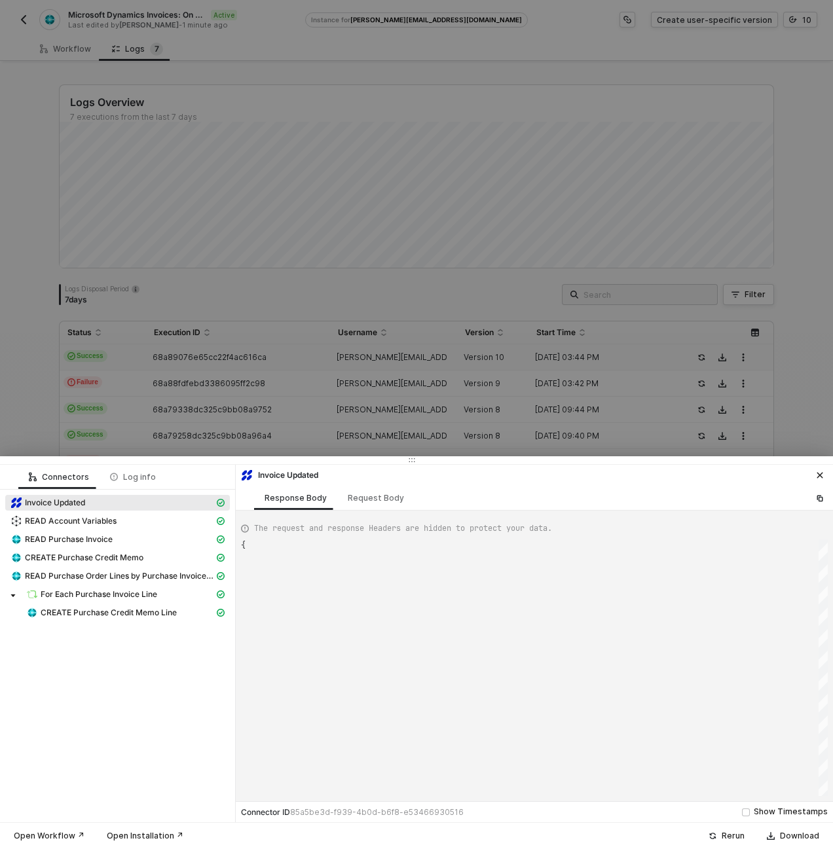
type textarea "{ "json": { "id": "FJDOKQWFJOEF", "status": "Cancelled" }, "id": "bfe40bec-461d…"
click at [157, 608] on span "CREATE Purchase Credit Memo Line" at bounding box center [109, 613] width 136 height 10
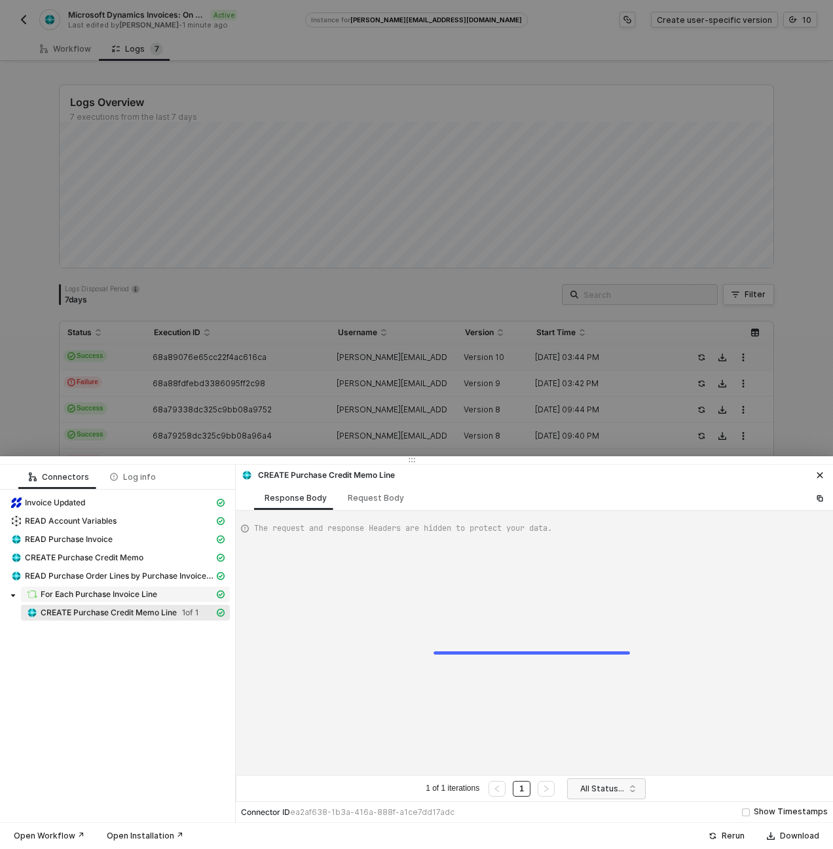
type textarea "{ "data": { "0": [ { "json": { "purchaseCreditMemoLine": { "id": "215533f1-6e7f…"
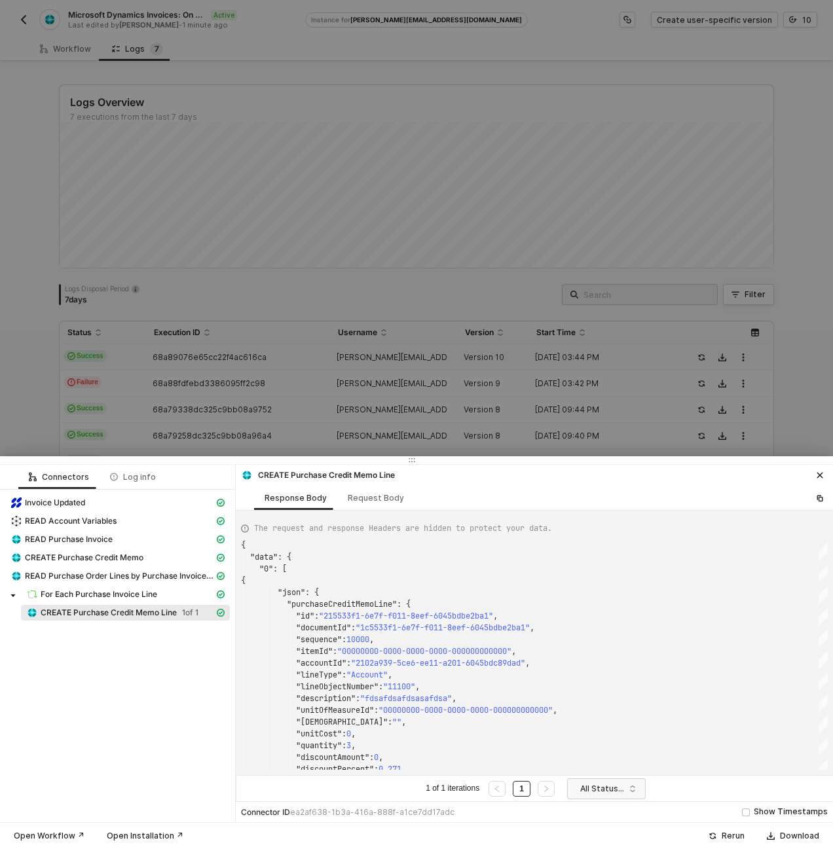
drag, startPoint x: 226, startPoint y: 356, endPoint x: 148, endPoint y: 182, distance: 190.3
click at [226, 356] on div at bounding box center [416, 424] width 833 height 849
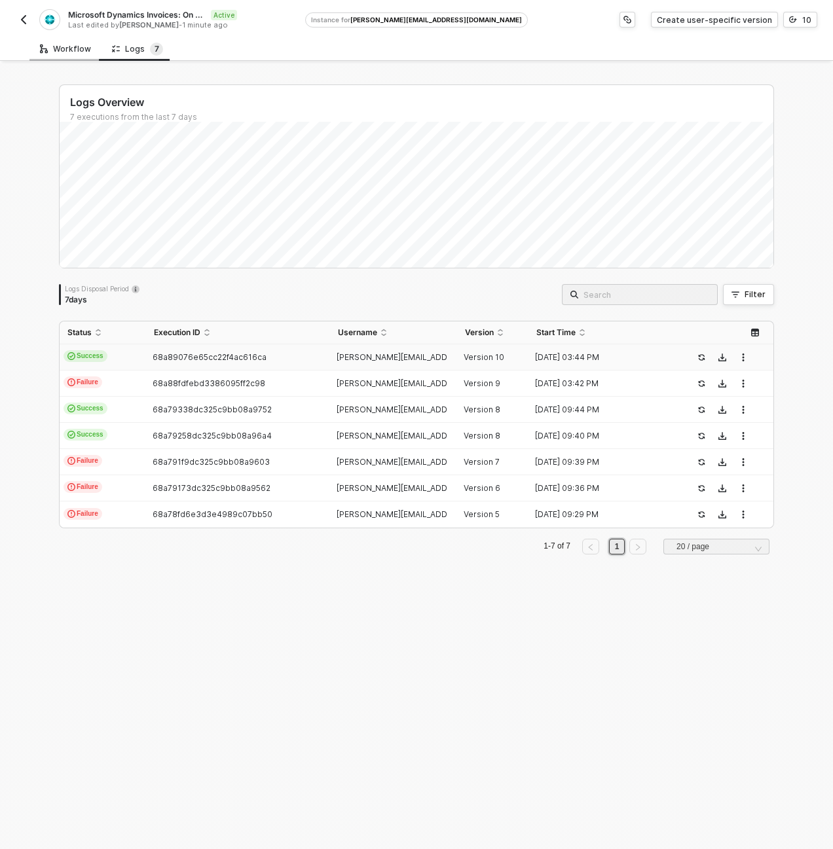
click at [78, 39] on div "Workflow" at bounding box center [65, 49] width 72 height 24
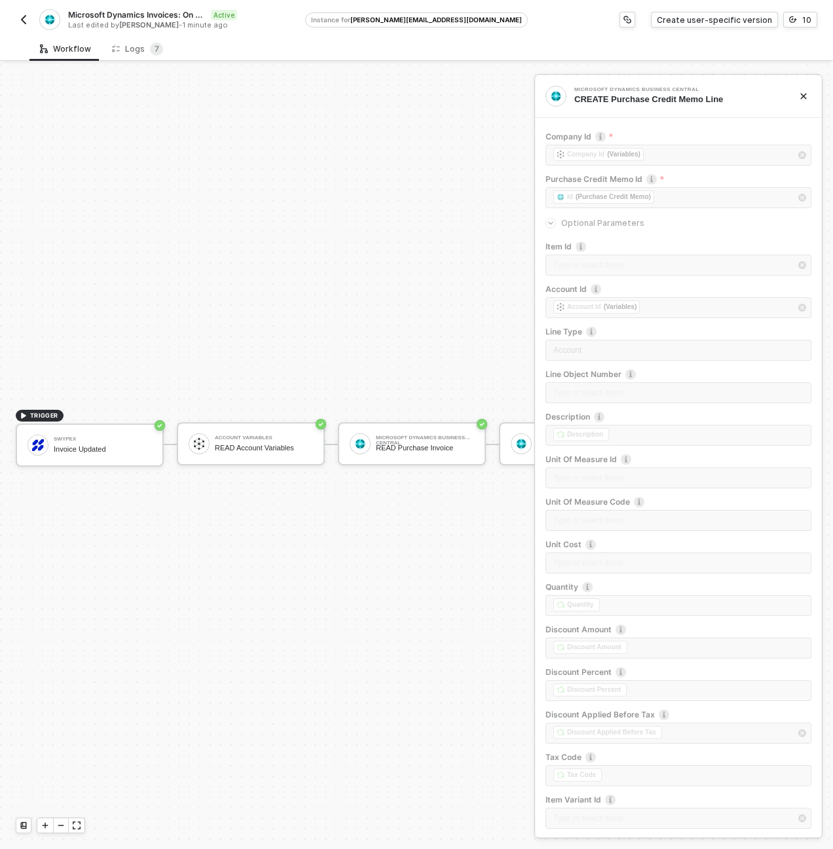
click at [189, 149] on div "TRIGGER Swypex Invoice Updated Account Variables READ Account Variables Microso…" at bounding box center [650, 444] width 1301 height 810
click at [287, 365] on div "TRIGGER Swypex Invoice Updated Account Variables READ Account Variables Microso…" at bounding box center [650, 444] width 1301 height 810
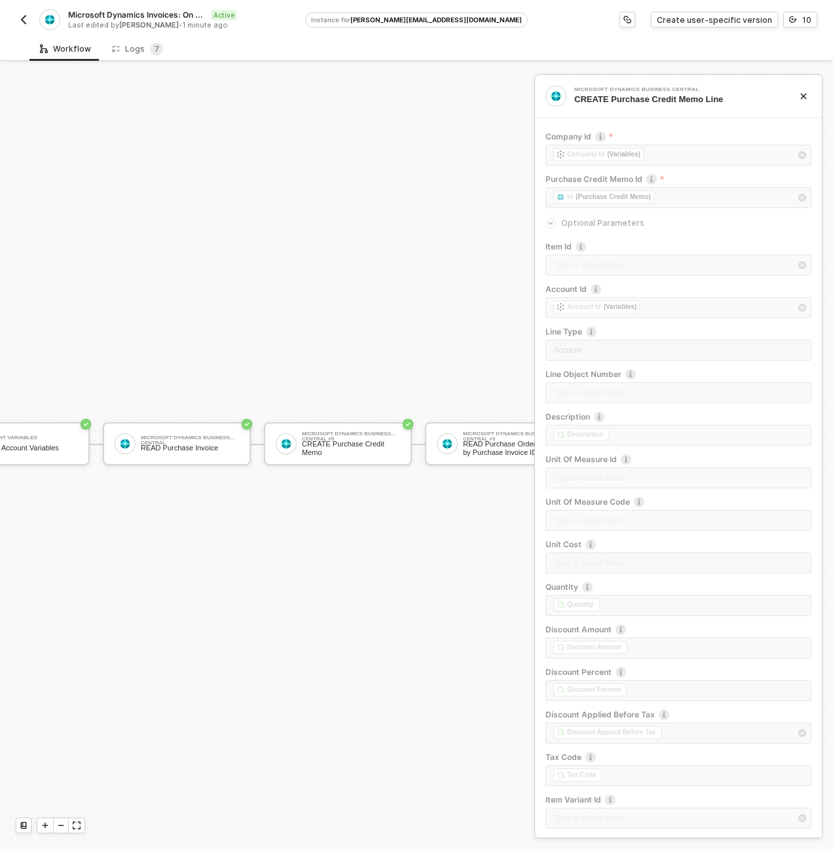
scroll to position [34, 655]
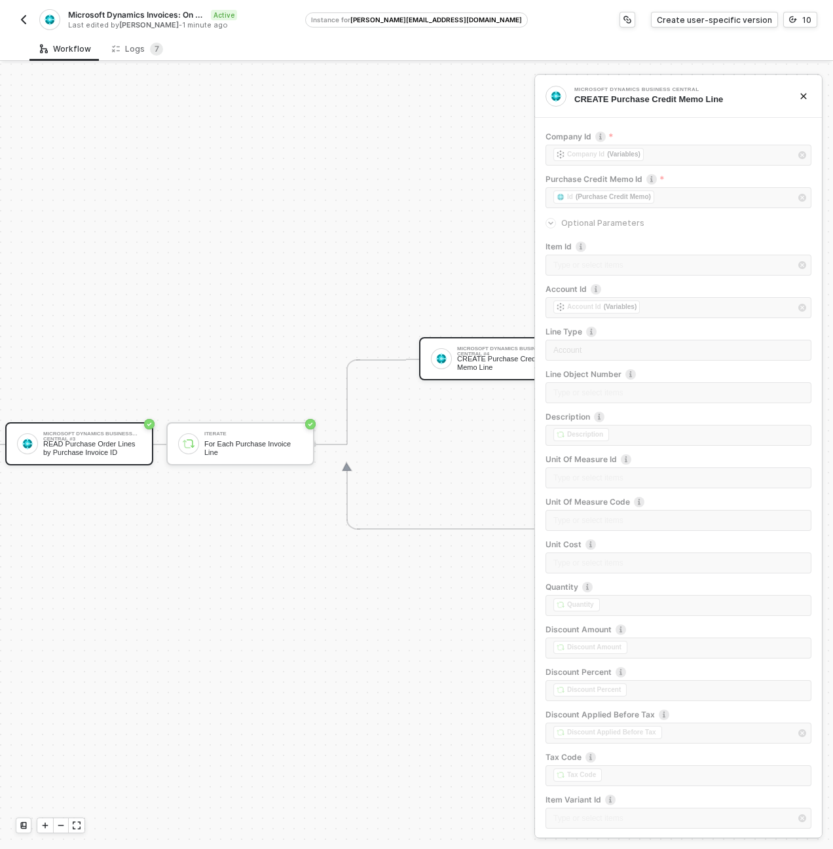
click at [126, 441] on div "READ Purchase Order Lines by Purchase Invoice ID" at bounding box center [92, 448] width 98 height 16
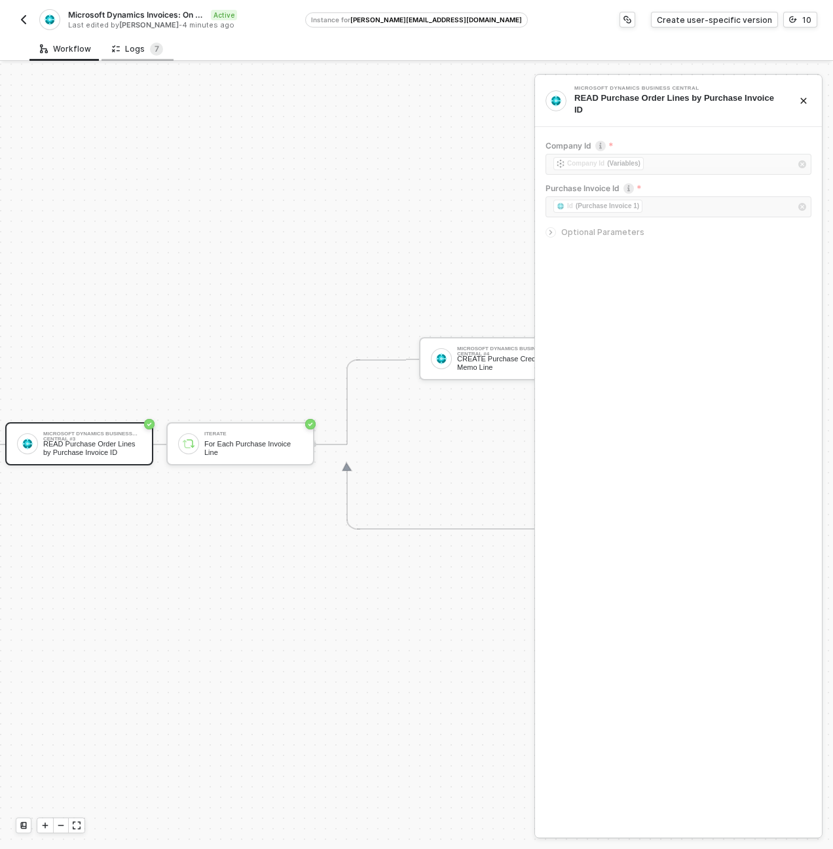
click at [140, 46] on div "Logs 7" at bounding box center [137, 49] width 51 height 13
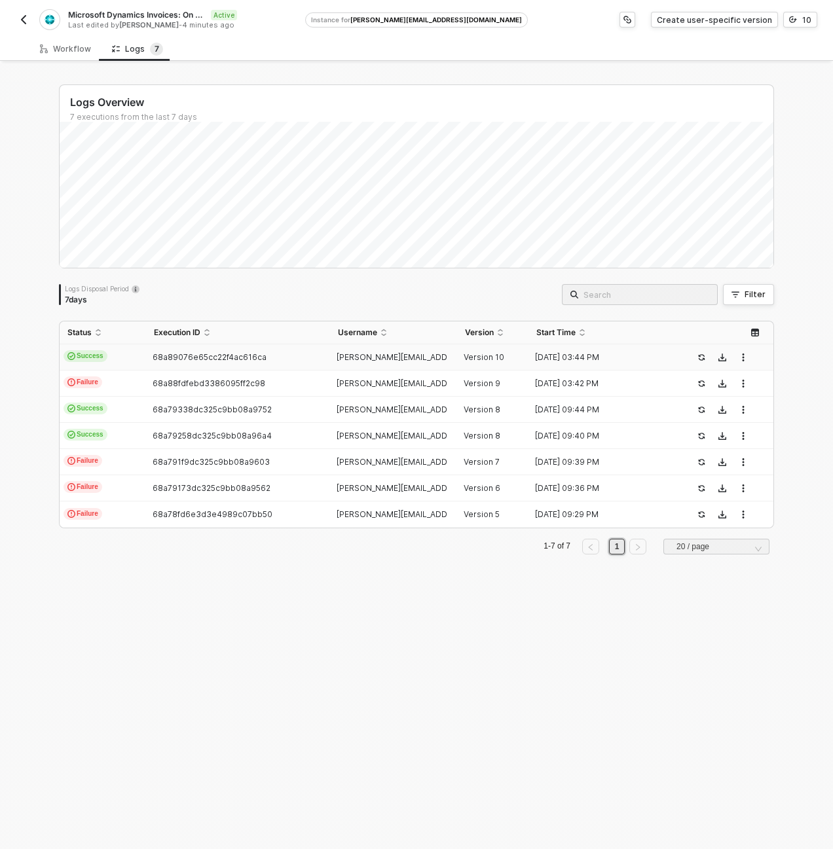
click at [134, 356] on td "Success" at bounding box center [103, 358] width 86 height 26
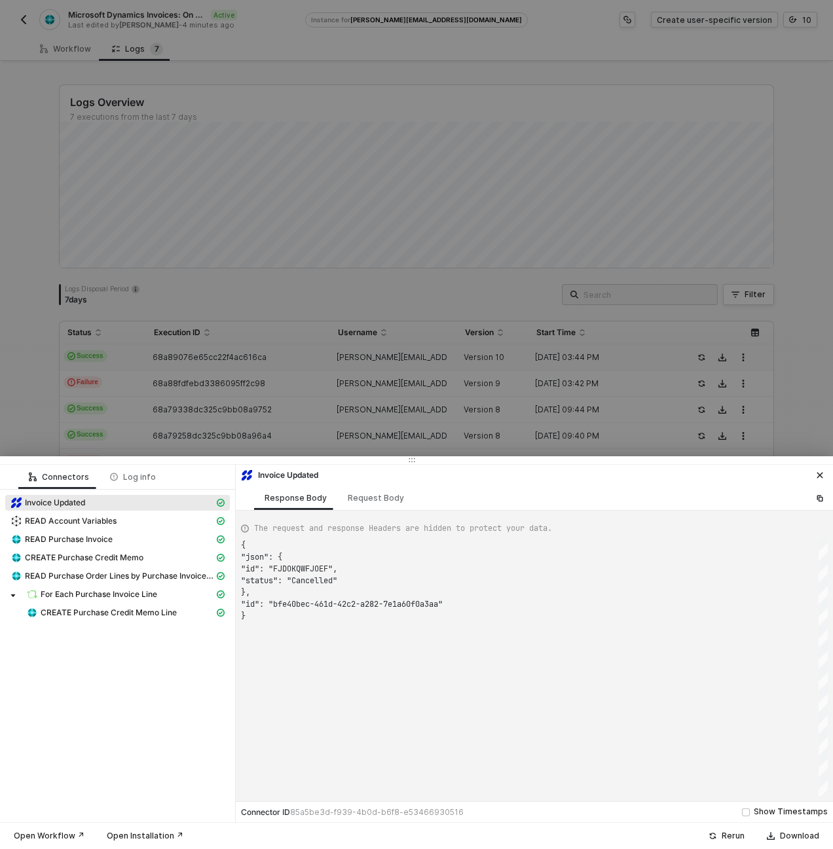
scroll to position [71, 0]
click at [103, 538] on span "READ Purchase Invoice" at bounding box center [69, 539] width 88 height 10
type textarea "{ "json": { "purchaseInvoice": [ { "id": "655cbb8c-6e7f-f011-8eef-6045bdbe2ba1"…"
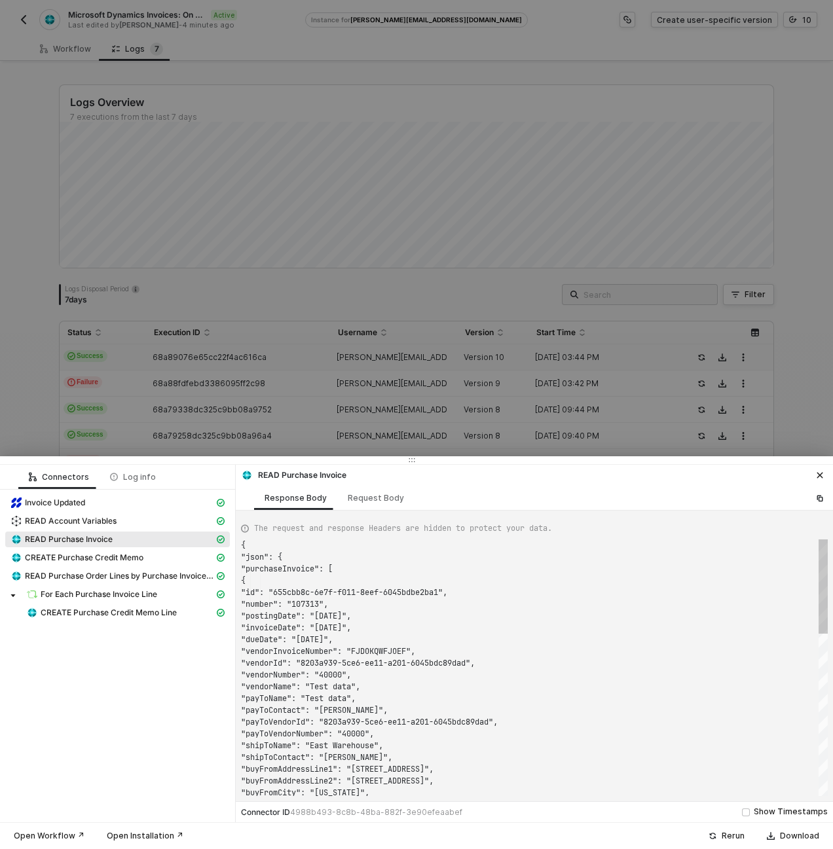
scroll to position [118, 0]
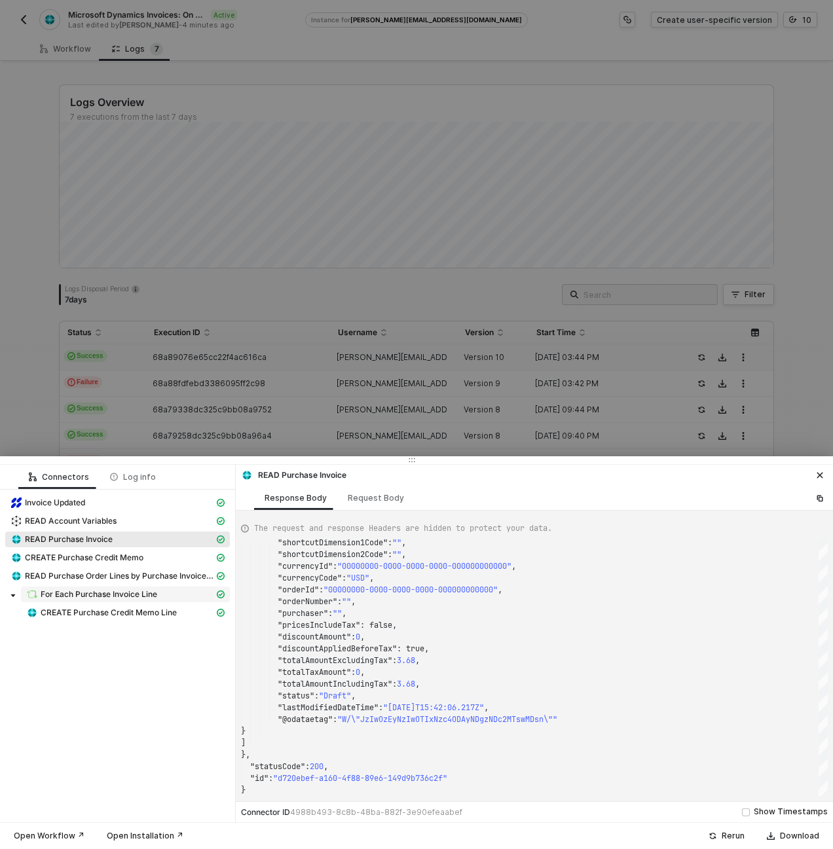
click at [134, 595] on span "For Each Purchase Invoice Line" at bounding box center [99, 594] width 117 height 10
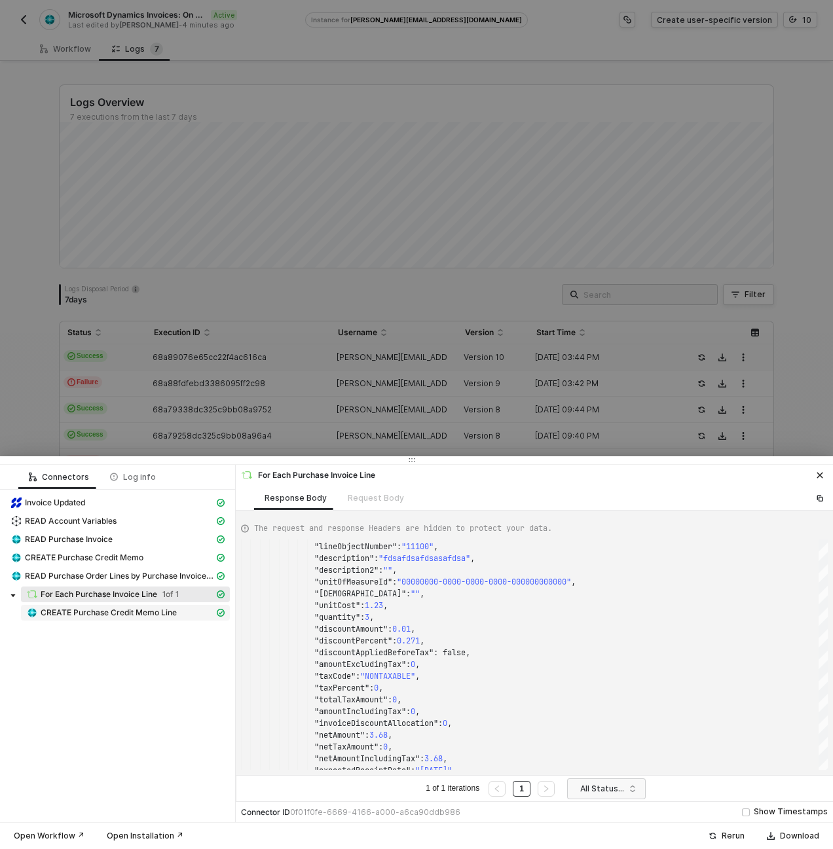
click at [174, 612] on span "CREATE Purchase Credit Memo Line" at bounding box center [109, 613] width 136 height 10
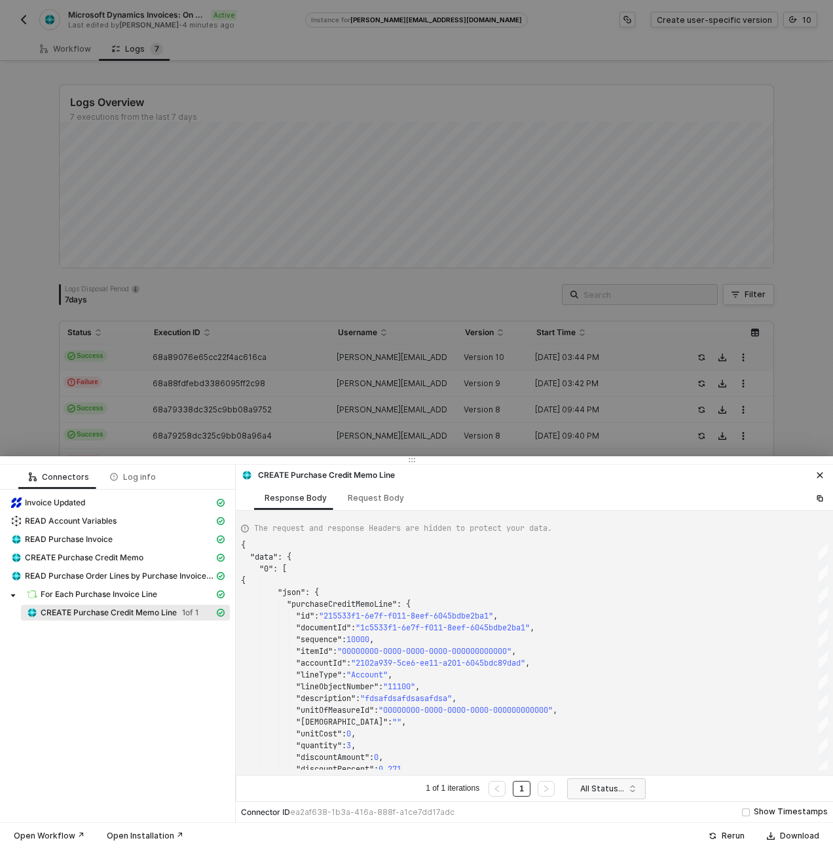
click at [209, 454] on div at bounding box center [416, 424] width 833 height 849
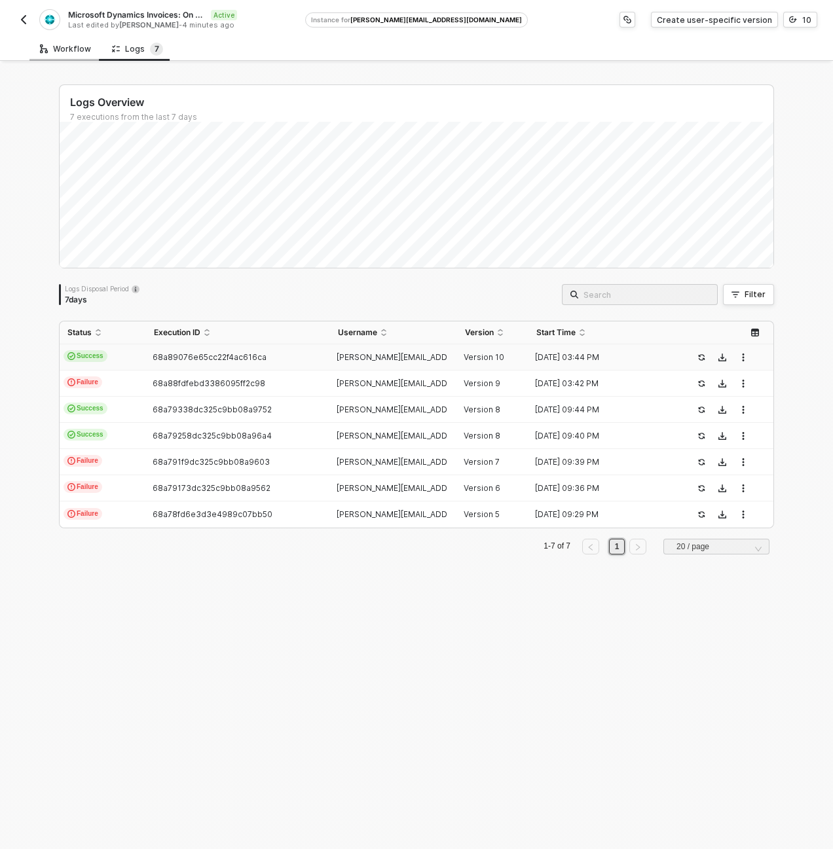
click at [85, 50] on div "Workflow" at bounding box center [65, 49] width 51 height 10
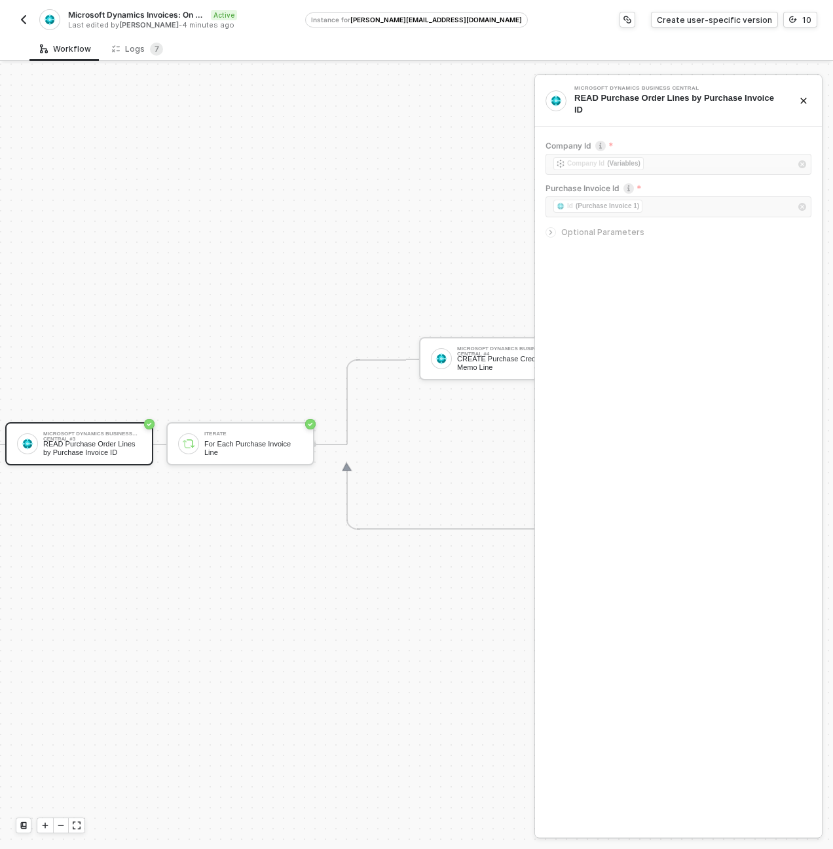
scroll to position [34, 783]
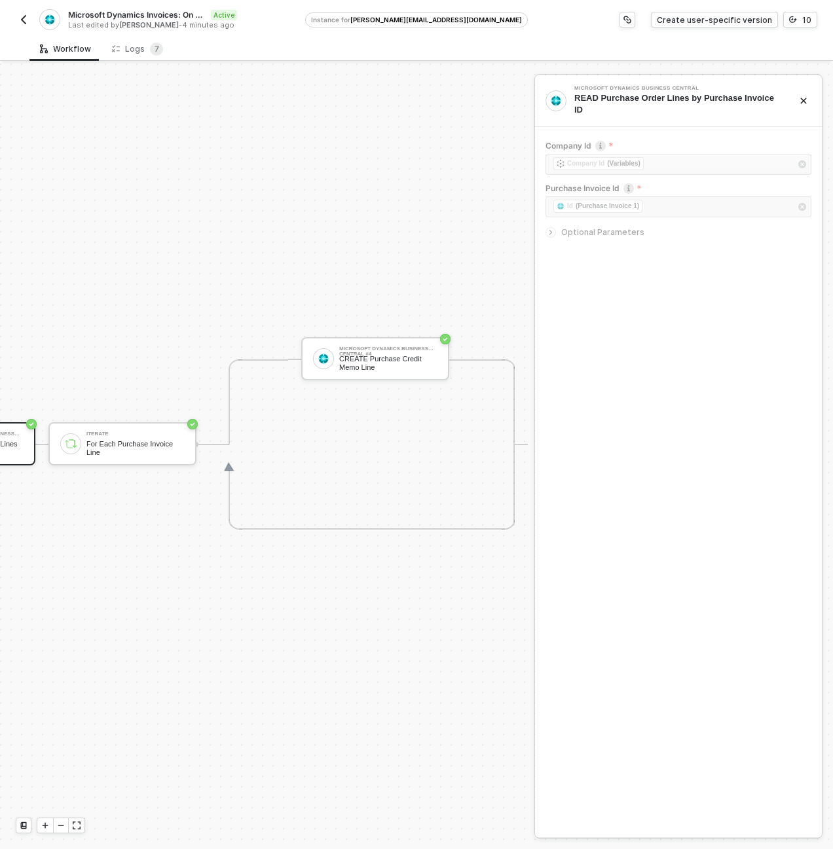
click at [33, 22] on div "Microsoft Dynamics Invoices: On Record Update Active Last edited by Sasan Hezar…" at bounding box center [160, 19] width 289 height 21
click at [28, 21] on img "button" at bounding box center [23, 19] width 10 height 10
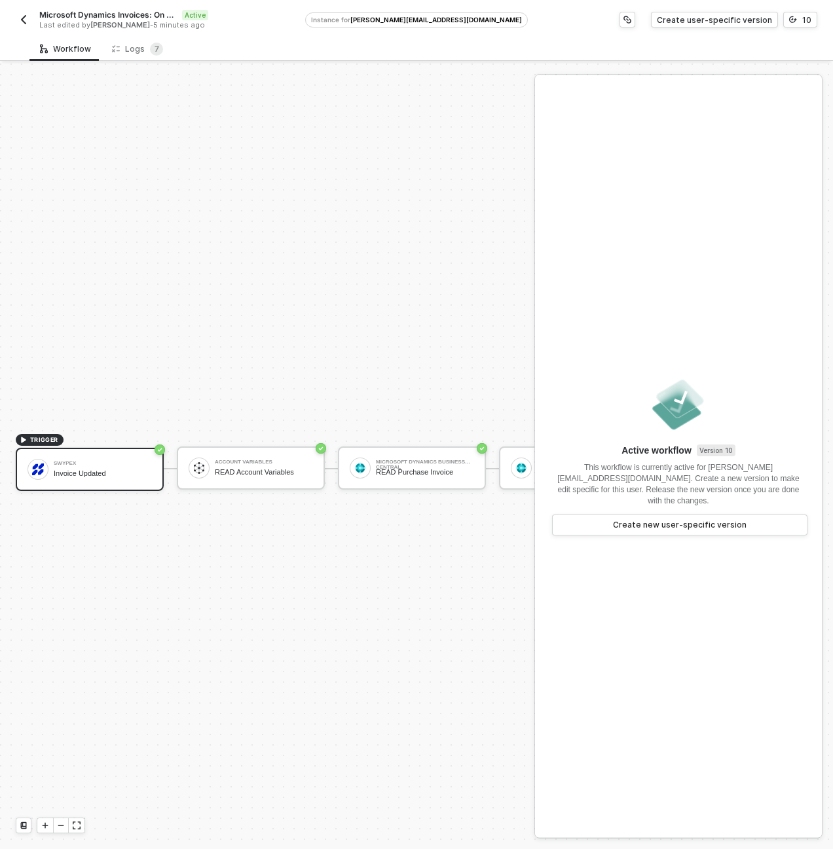
scroll to position [34, 0]
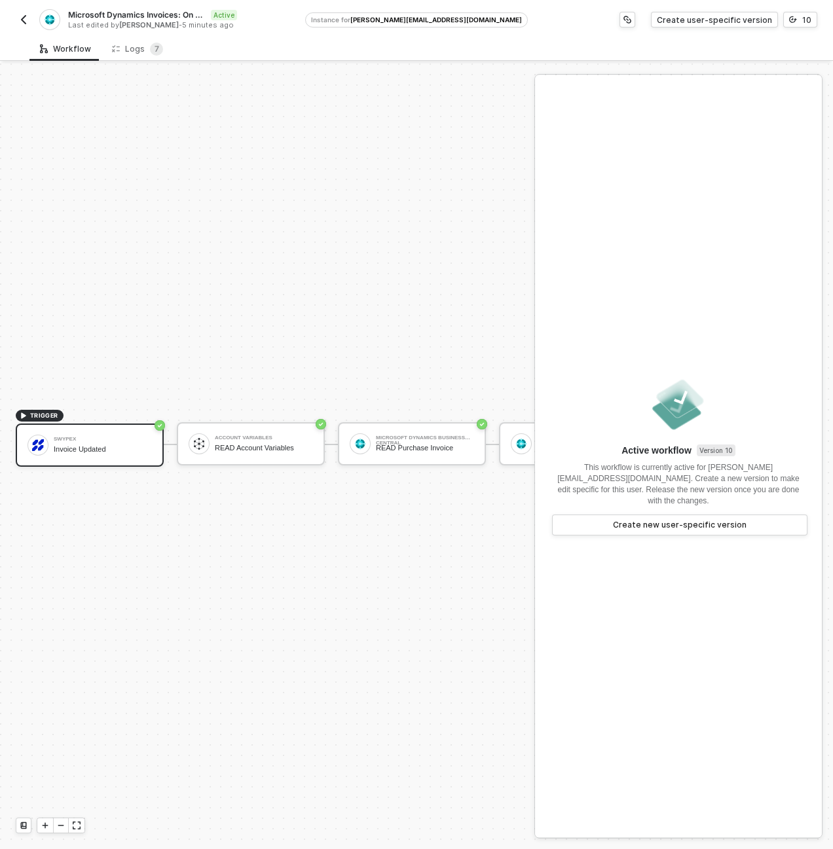
click at [26, 28] on div "Microsoft Dynamics Invoices: On Record Update Active Last edited by [PERSON_NAM…" at bounding box center [417, 18] width 802 height 37
click at [27, 25] on button "button" at bounding box center [24, 20] width 16 height 16
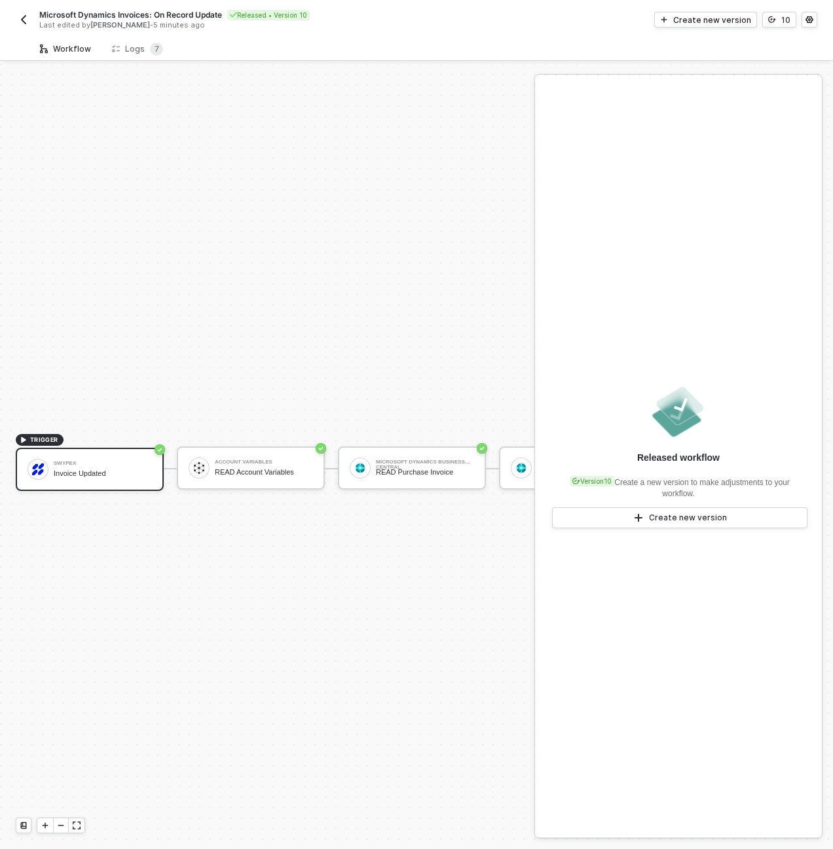
scroll to position [34, 0]
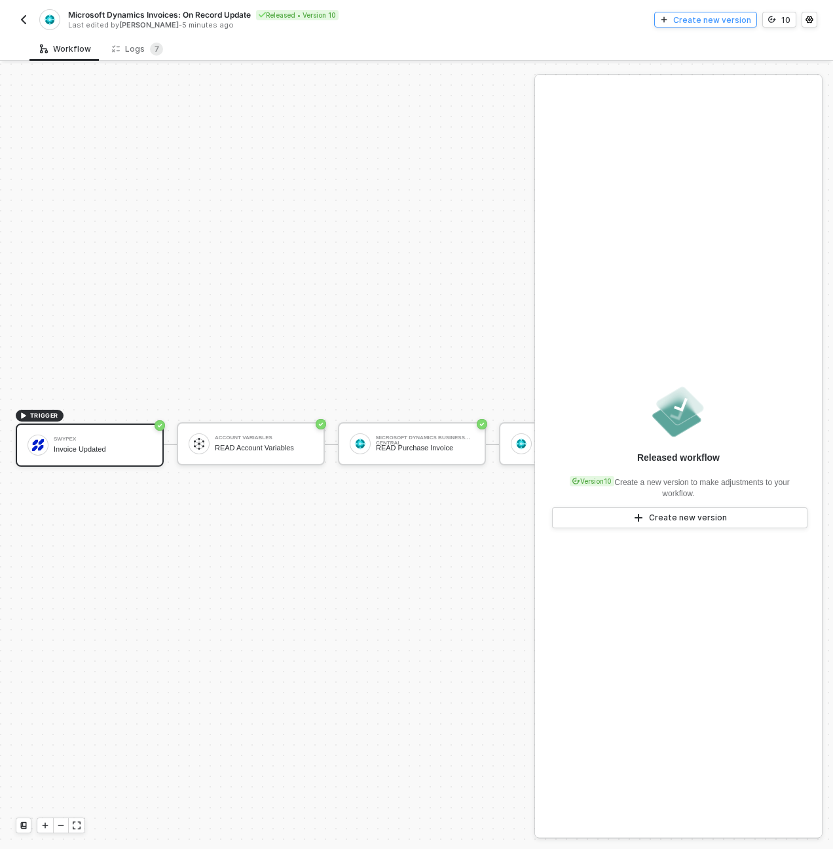
click at [729, 21] on div "Create new version" at bounding box center [712, 19] width 78 height 11
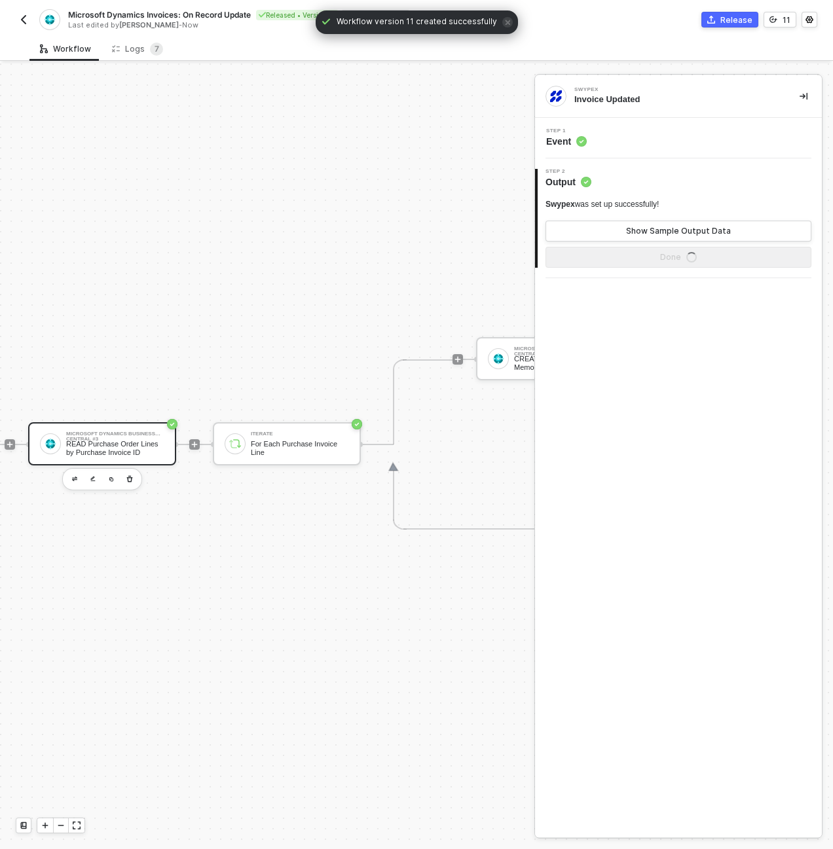
scroll to position [34, 1020]
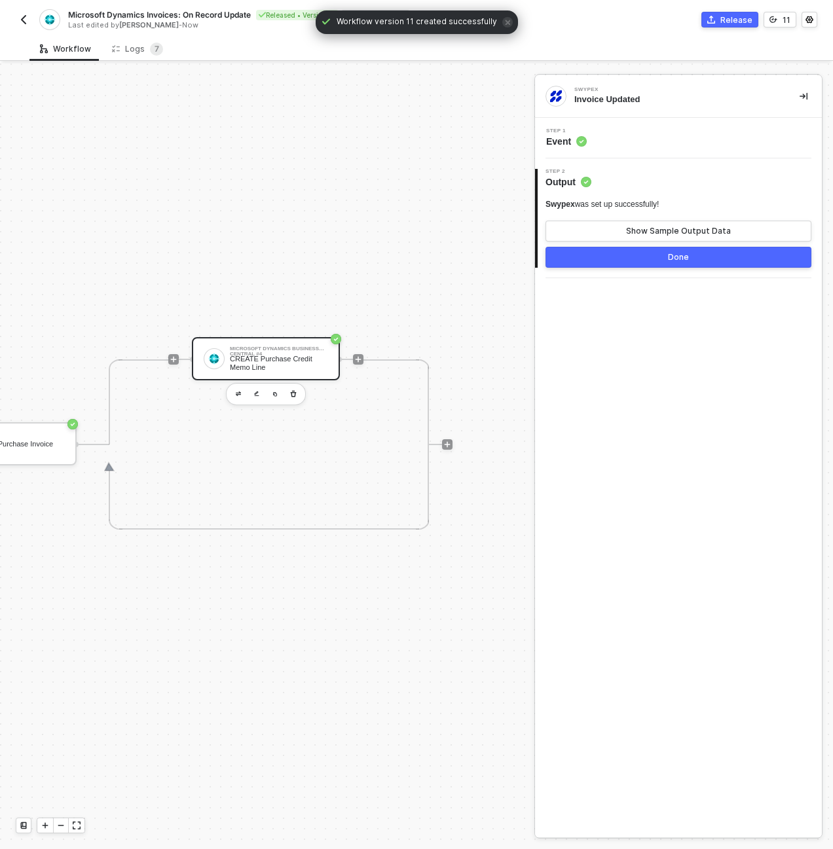
click at [234, 346] on div "Microsoft Dynamics Business Central #4" at bounding box center [279, 348] width 98 height 5
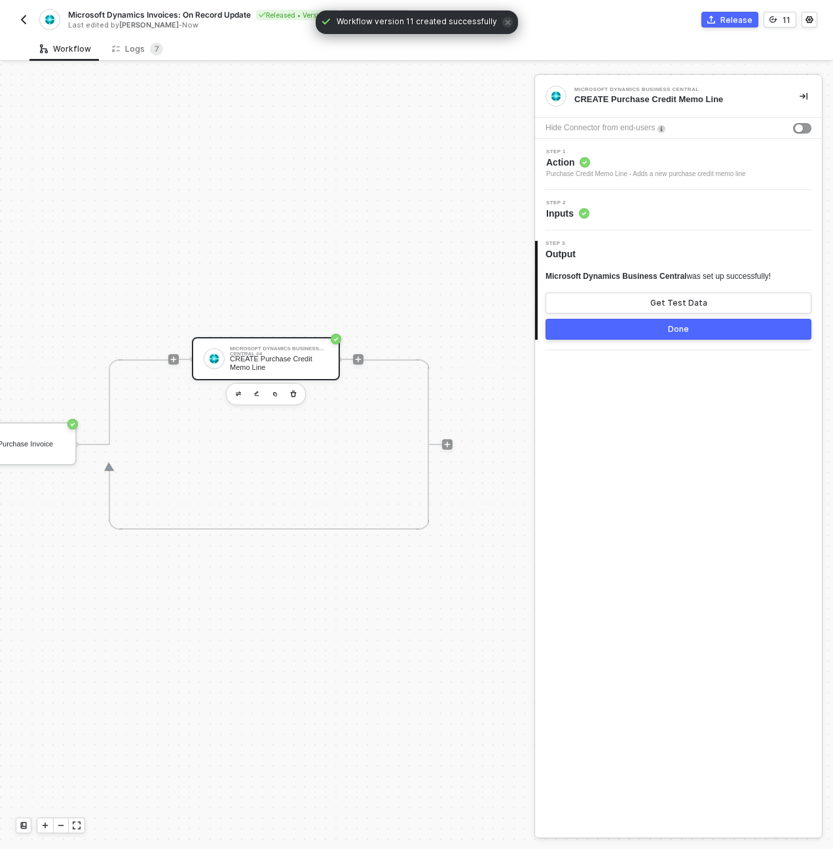
click at [712, 204] on div "Step 2 Inputs" at bounding box center [680, 210] width 284 height 20
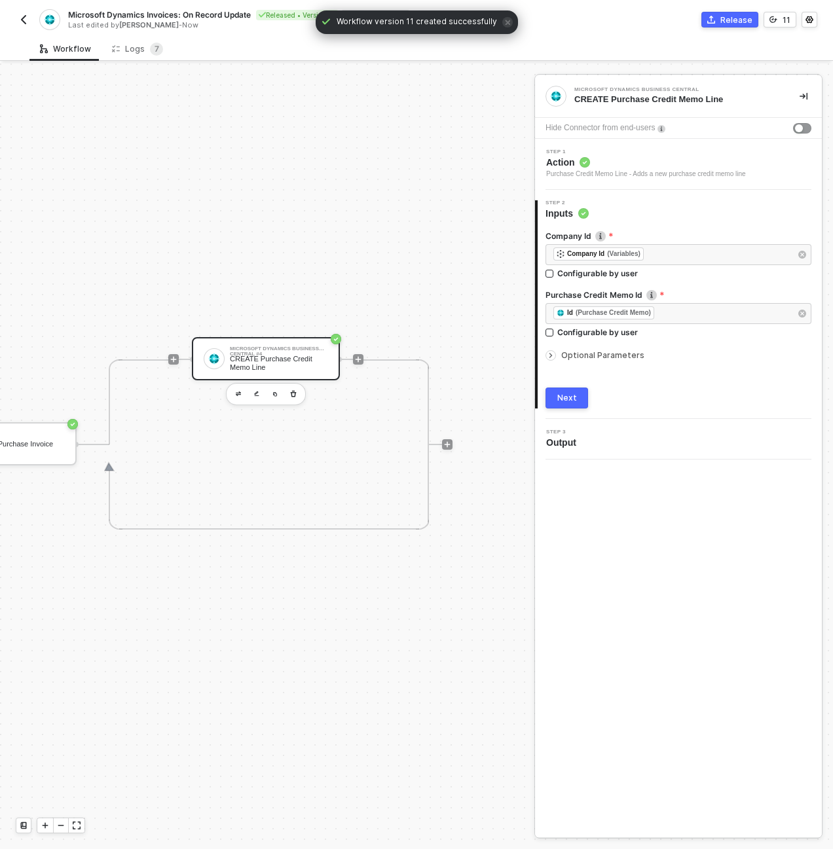
click at [614, 366] on div "Company Id ﻿ ﻿ Company Id (Variables) ﻿ Configurable by user Purchase Credit Me…" at bounding box center [679, 314] width 266 height 189
click at [613, 352] on span "Optional Parameters" at bounding box center [602, 355] width 83 height 10
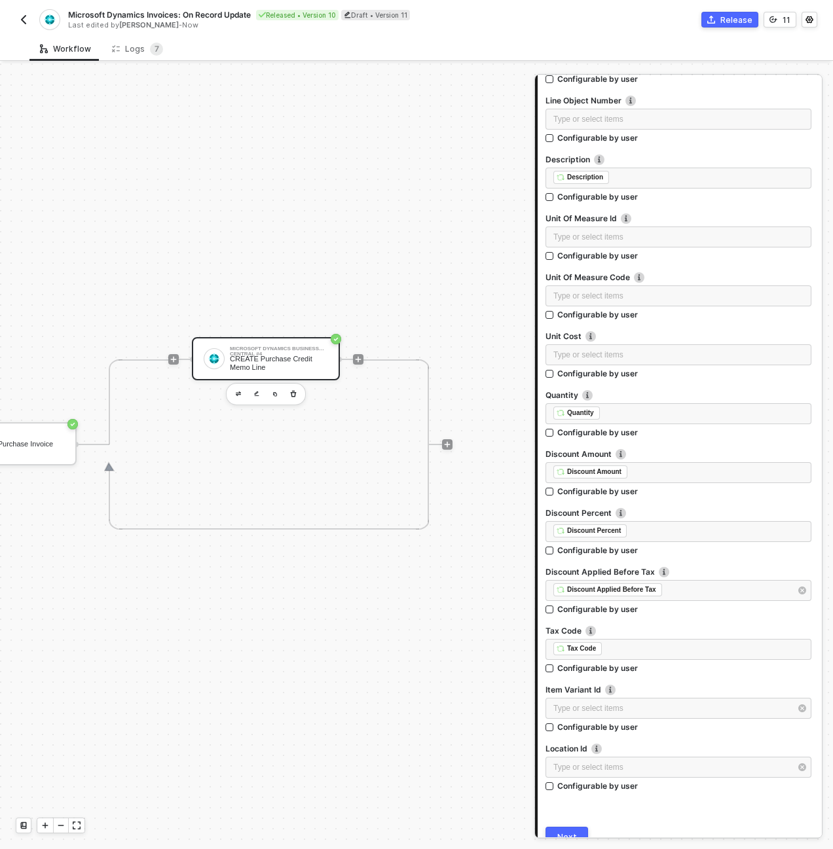
scroll to position [517, 0]
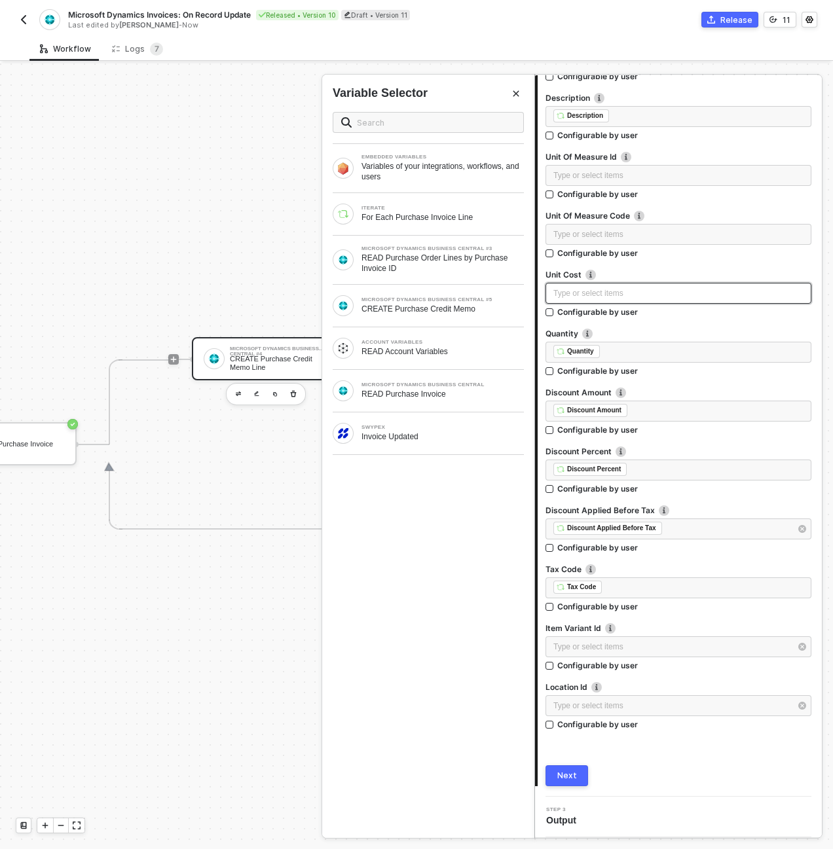
click at [636, 290] on div "Type or select items ﻿" at bounding box center [678, 294] width 250 height 12
click at [390, 193] on div "ITERATE For Each Purchase Invoice Line" at bounding box center [428, 214] width 212 height 42
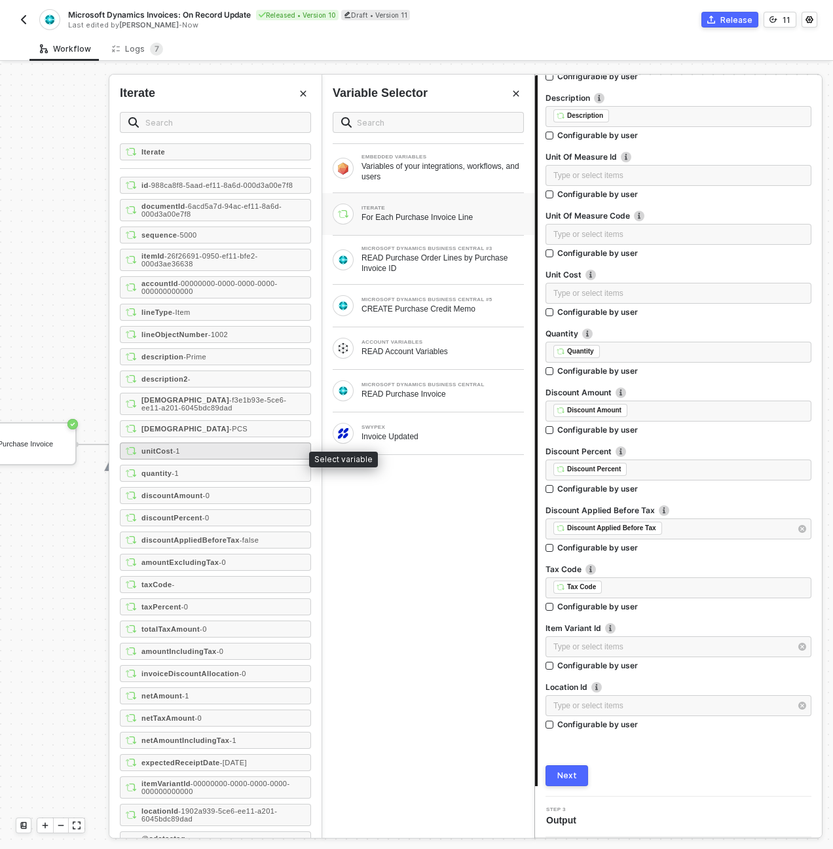
click at [212, 454] on div "unitCost - 1" at bounding box center [215, 451] width 191 height 17
click at [574, 781] on div "Next" at bounding box center [567, 776] width 20 height 10
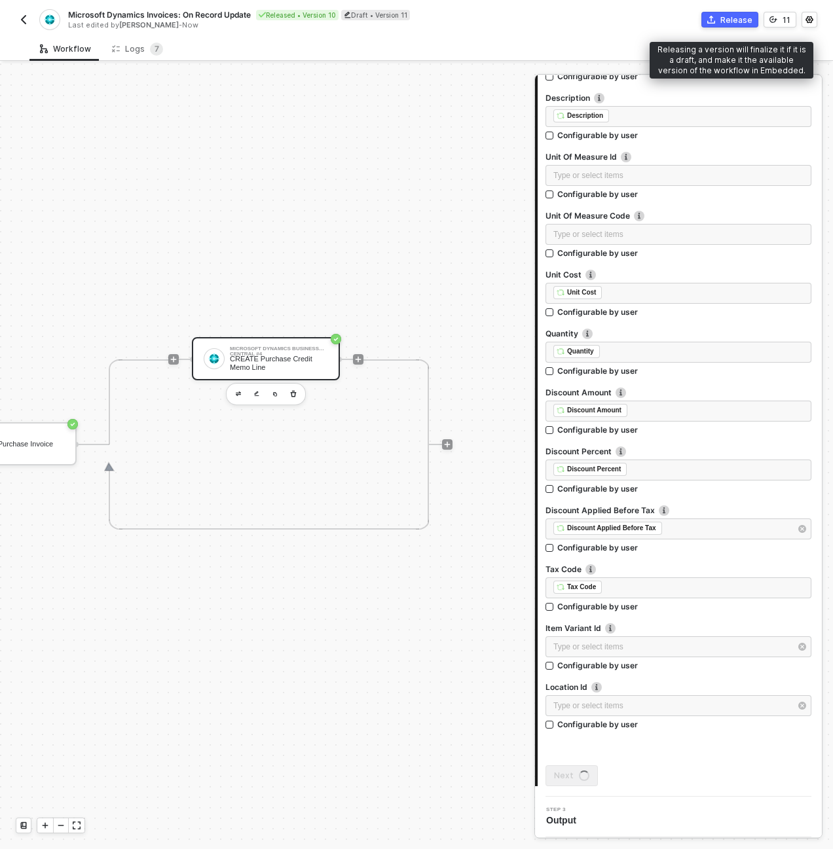
scroll to position [0, 0]
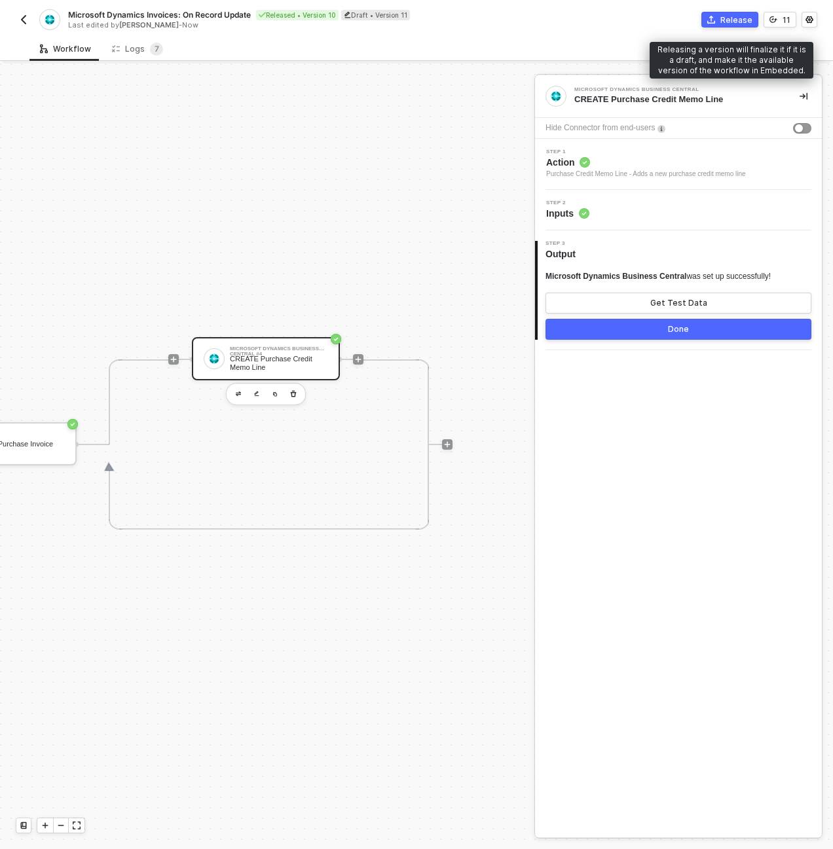
click at [733, 22] on div "Release" at bounding box center [736, 19] width 32 height 11
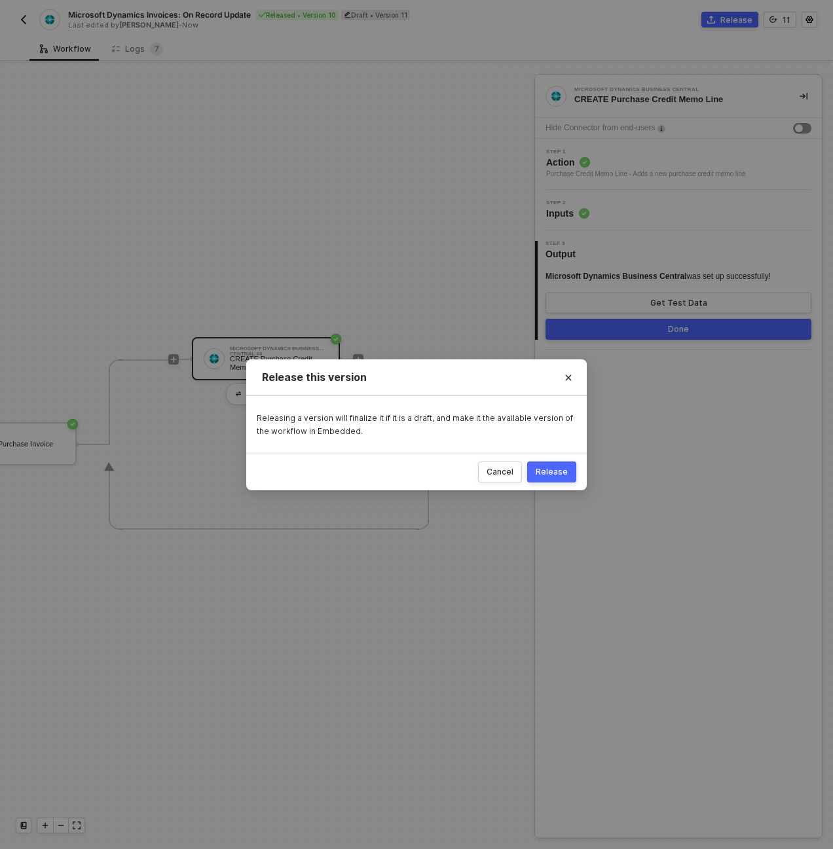
click at [559, 465] on button "Release" at bounding box center [551, 472] width 49 height 21
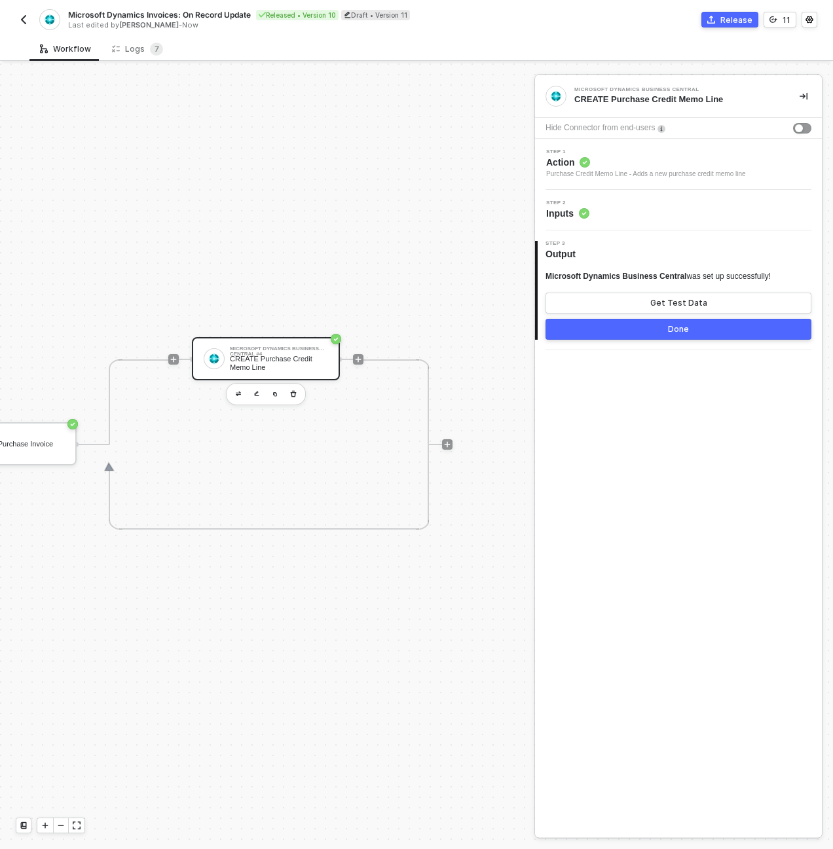
scroll to position [34, 770]
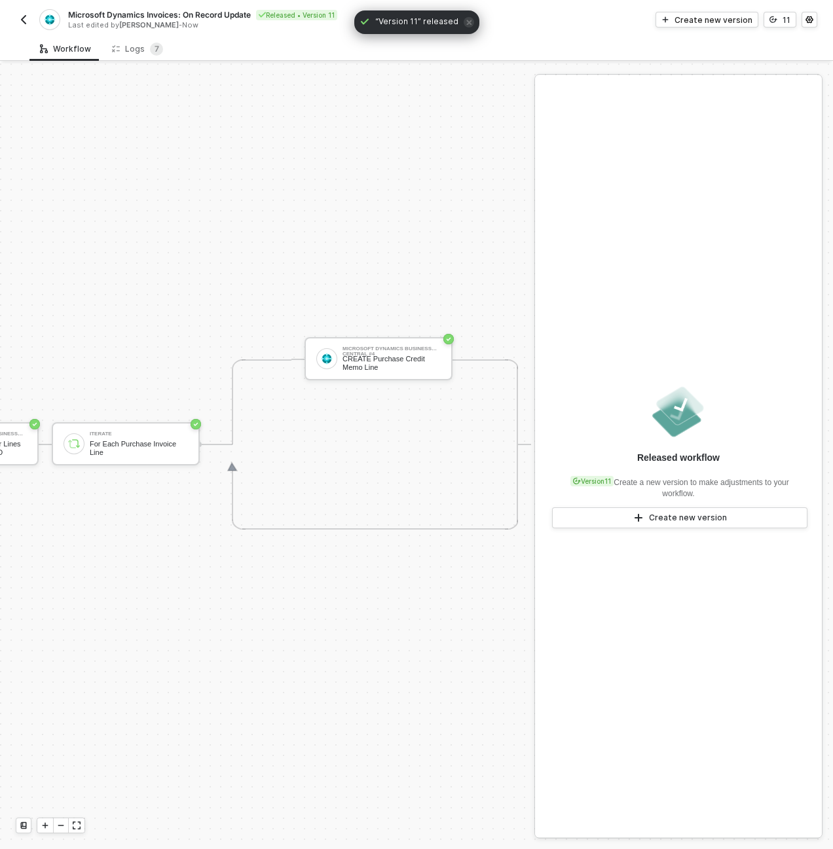
click at [19, 15] on img "button" at bounding box center [23, 19] width 10 height 10
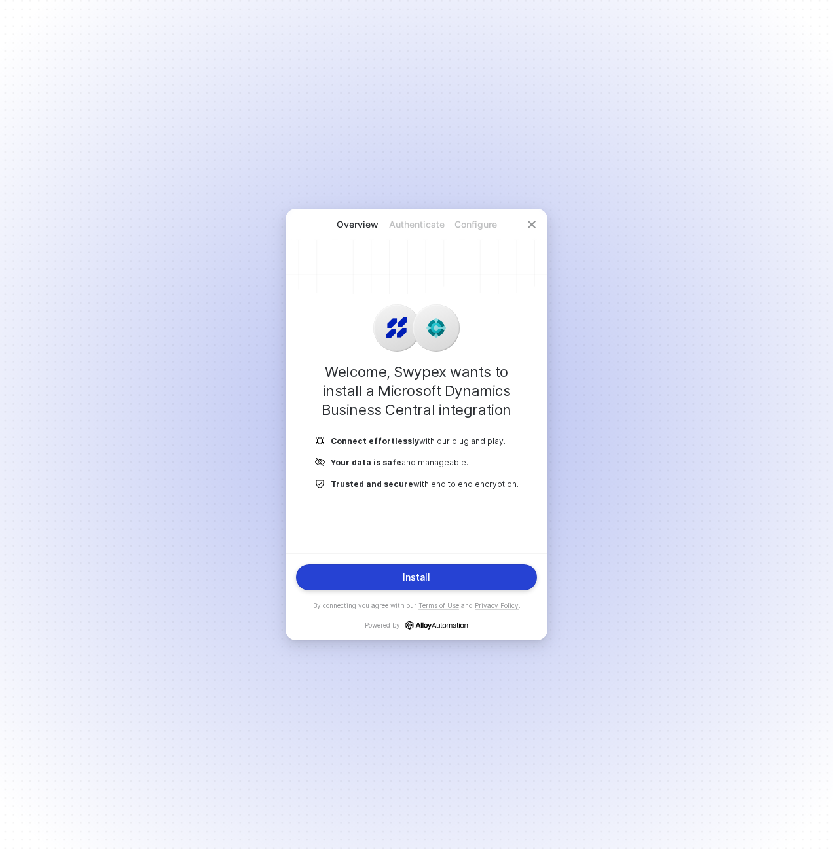
click at [408, 578] on div "Install" at bounding box center [417, 577] width 28 height 10
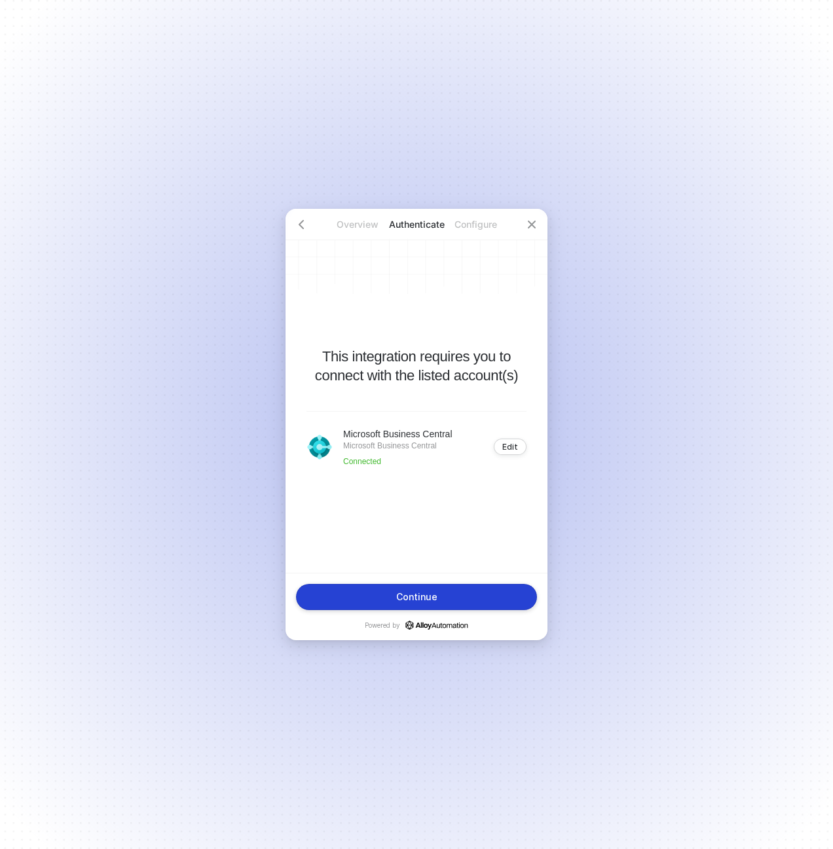
click at [444, 592] on button "Continue" at bounding box center [416, 597] width 241 height 26
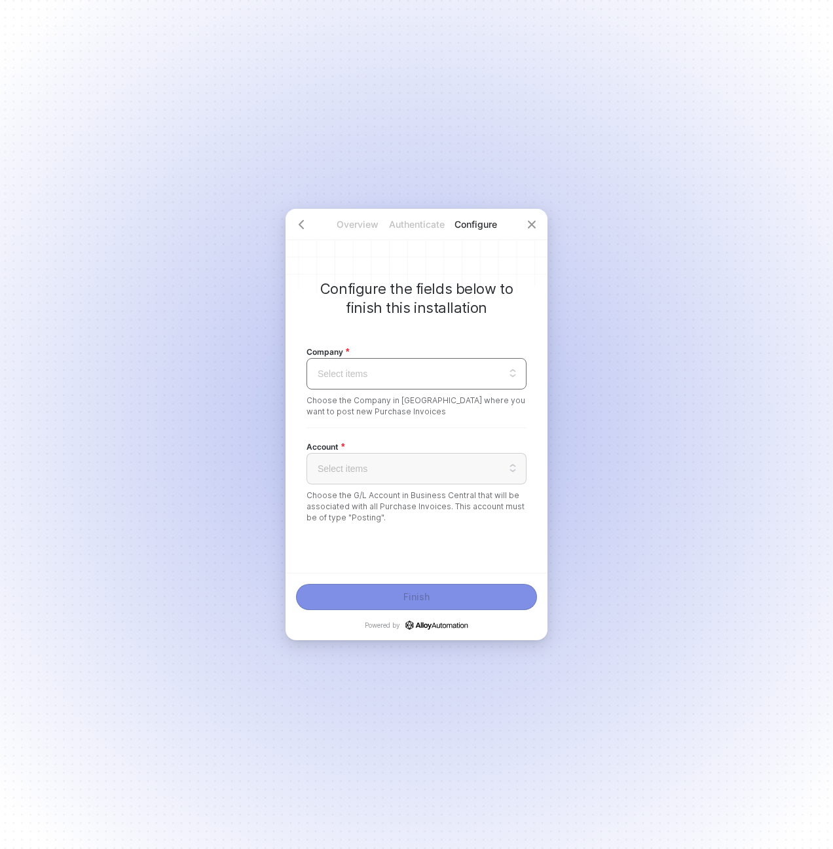
click at [389, 365] on input "search" at bounding box center [416, 374] width 204 height 30
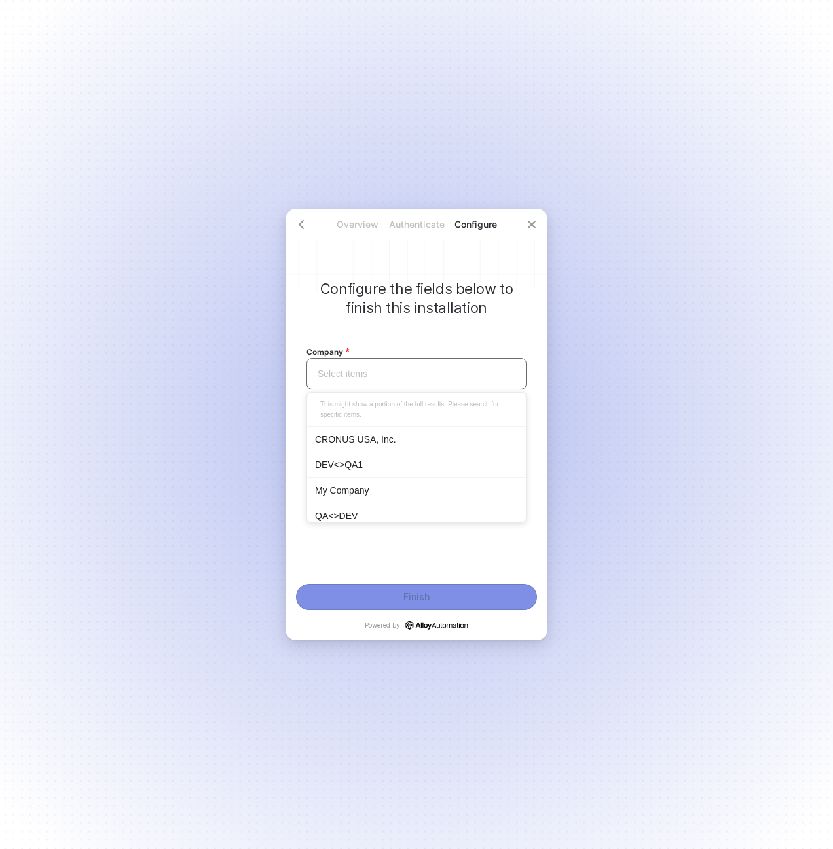
click at [335, 441] on div "CRONUS USA, Inc." at bounding box center [416, 439] width 203 height 14
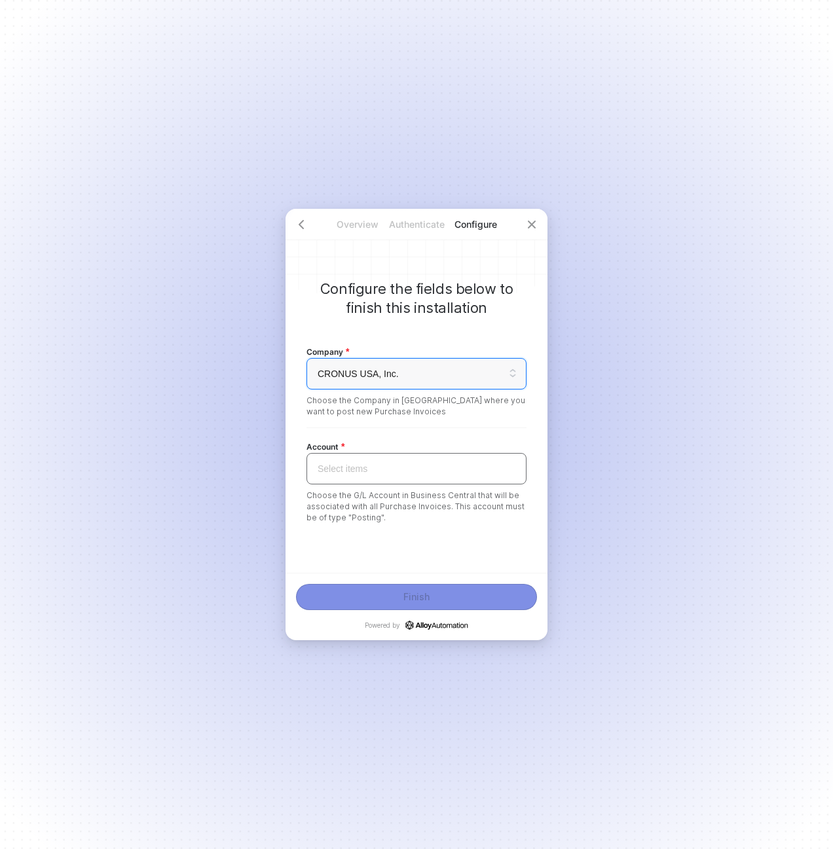
click at [337, 466] on input "search" at bounding box center [416, 469] width 204 height 30
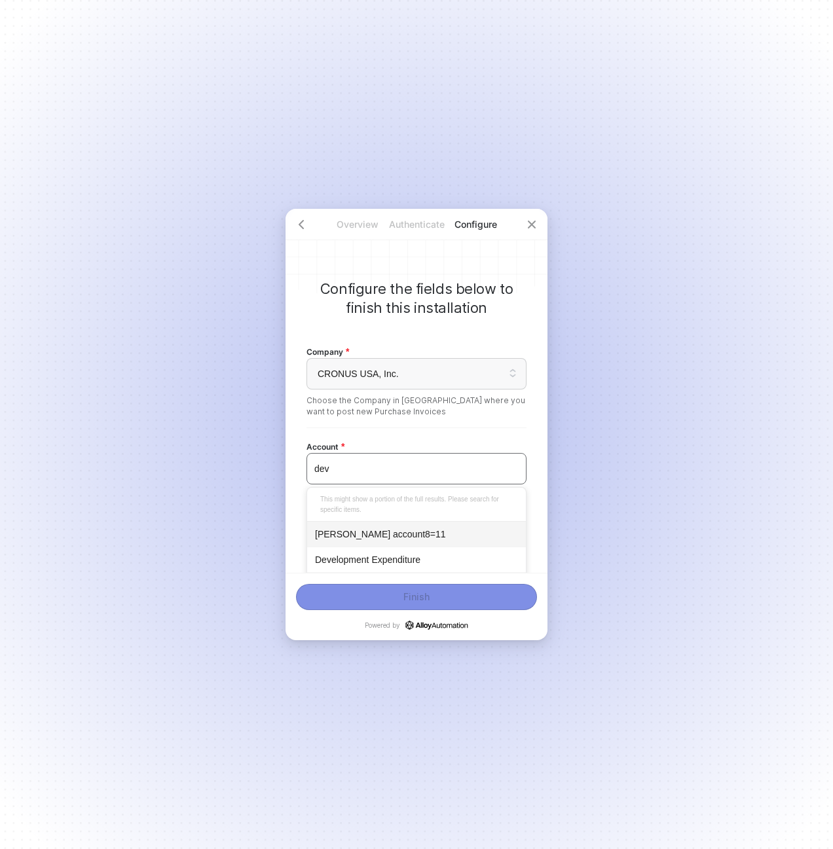
type input "deve"
click at [356, 535] on div "Development Expenditure" at bounding box center [416, 534] width 203 height 14
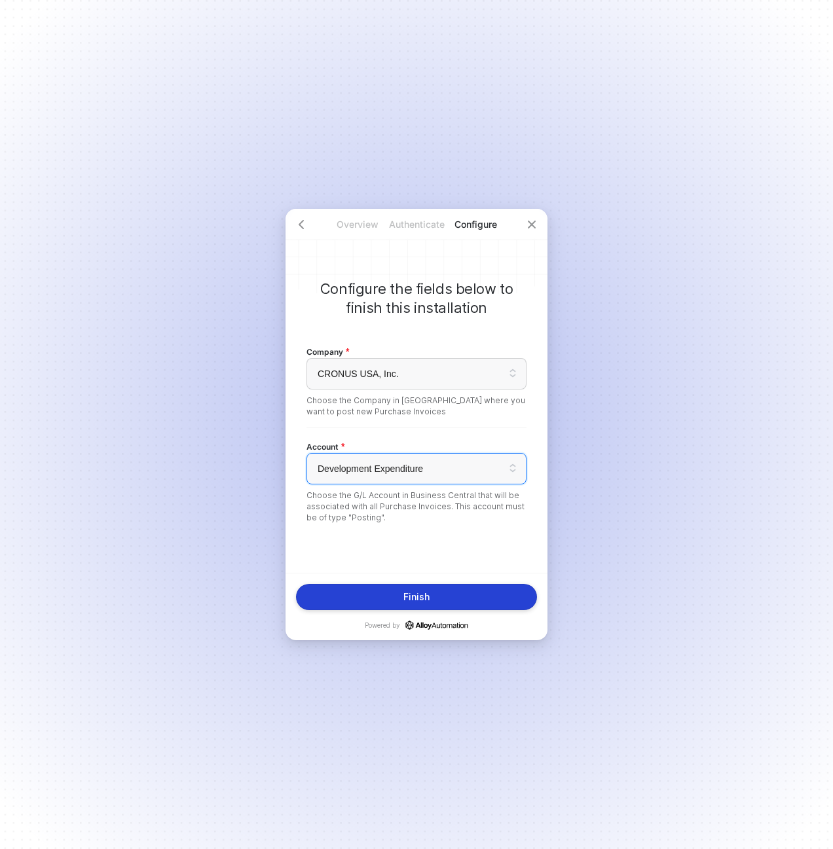
click at [375, 594] on button "Finish" at bounding box center [416, 597] width 241 height 26
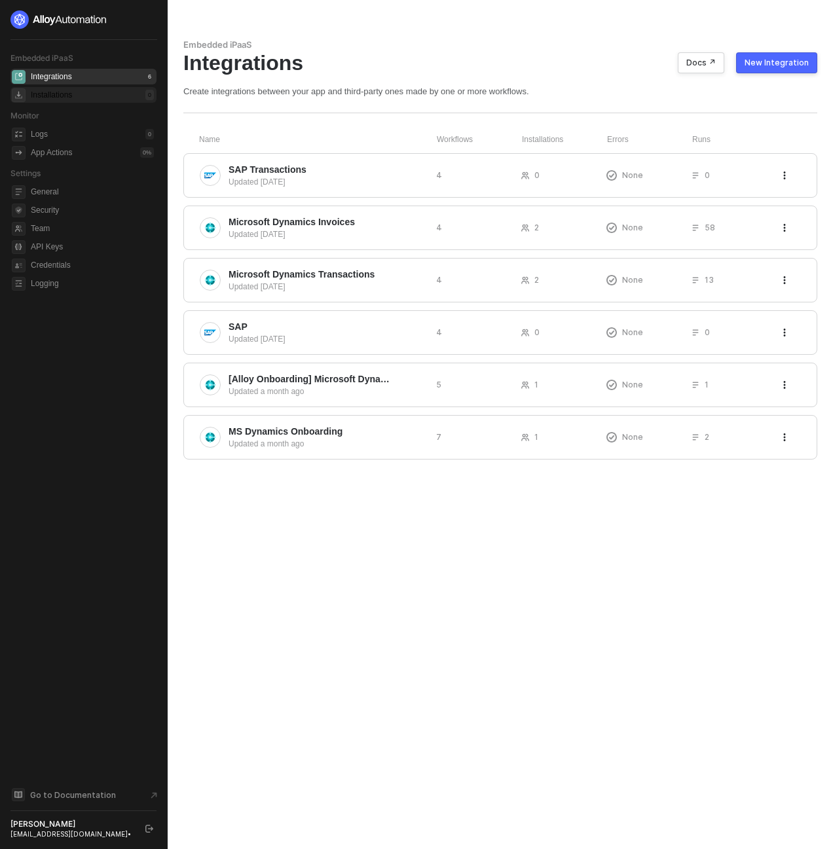
click at [44, 93] on div "Installations" at bounding box center [51, 95] width 41 height 11
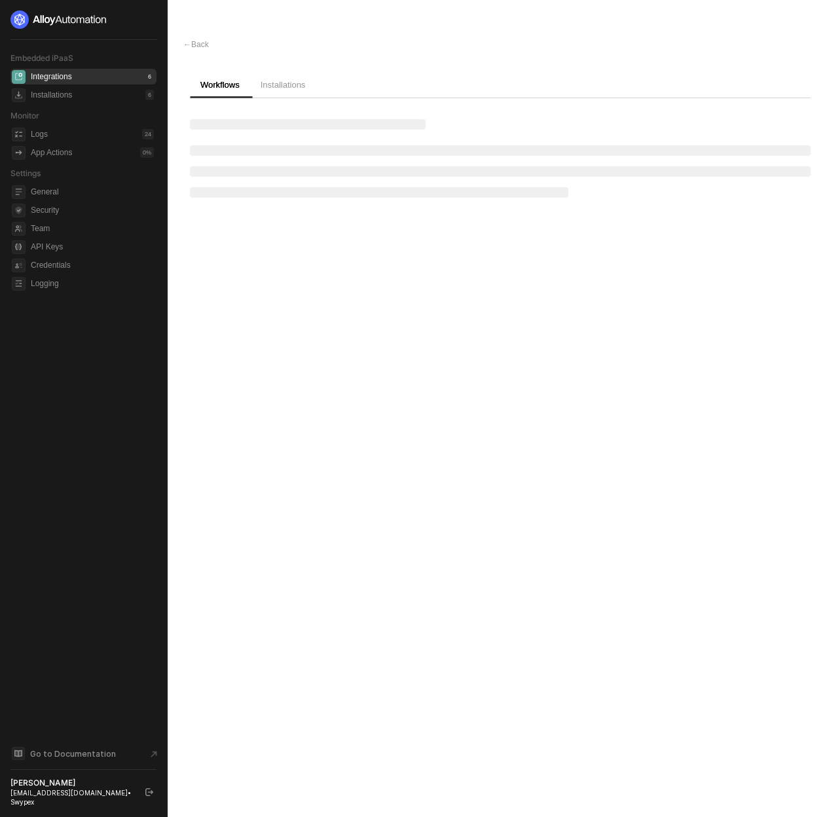
click at [76, 77] on div "Integrations 6" at bounding box center [92, 77] width 123 height 16
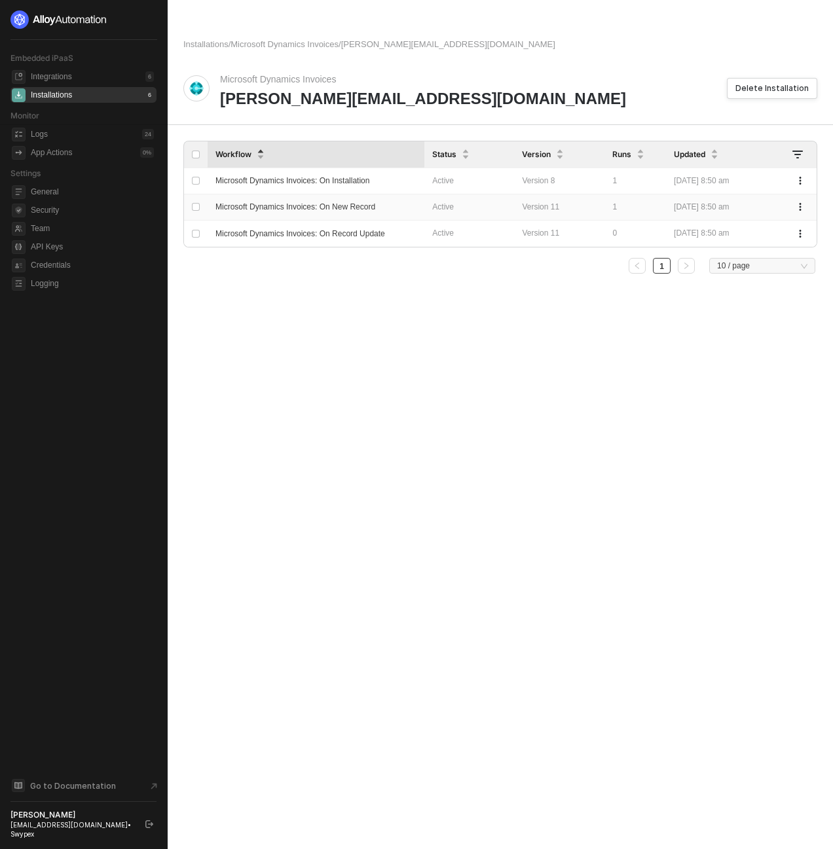
click at [297, 203] on span "Microsoft Dynamics Invoices: On New Record" at bounding box center [295, 206] width 160 height 9
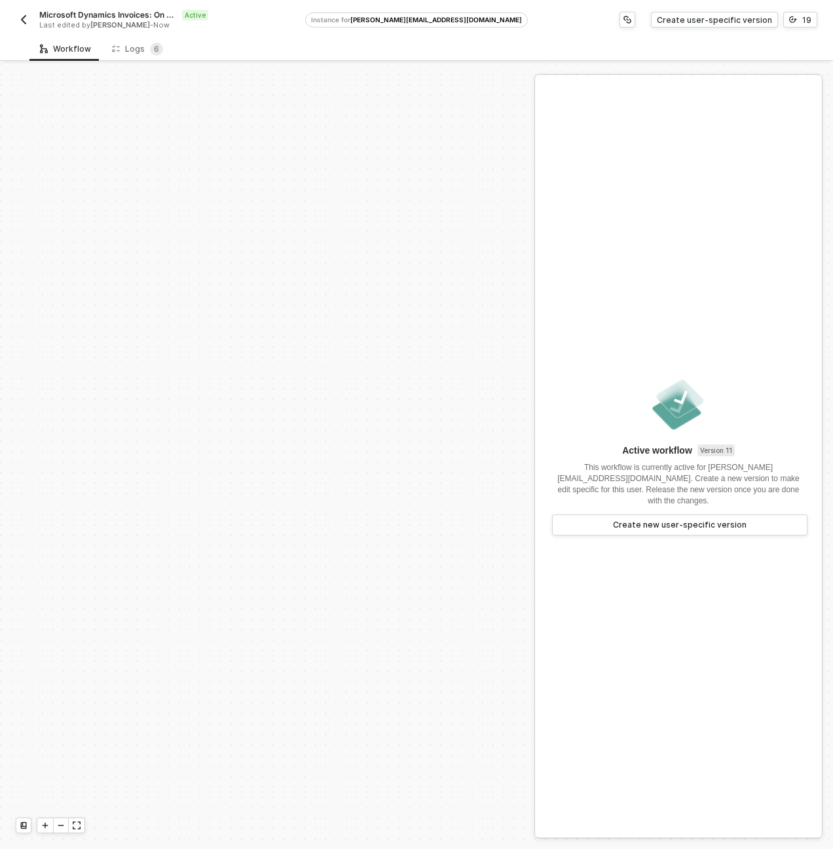
scroll to position [458, 0]
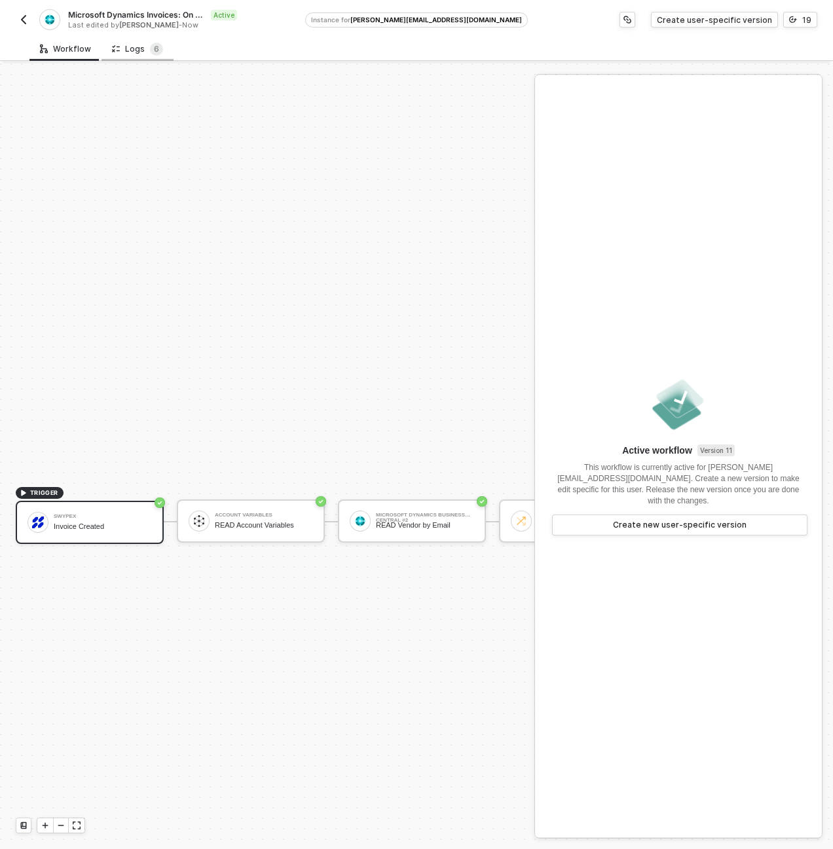
click at [124, 45] on div "Logs 6" at bounding box center [137, 49] width 51 height 13
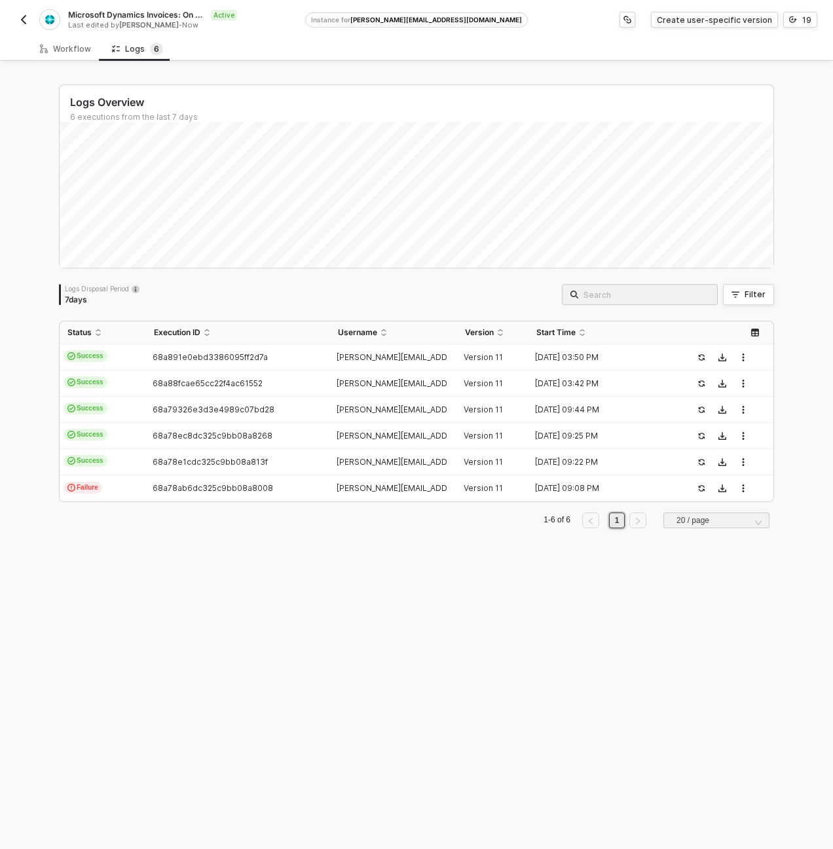
click at [28, 22] on img "button" at bounding box center [23, 19] width 10 height 10
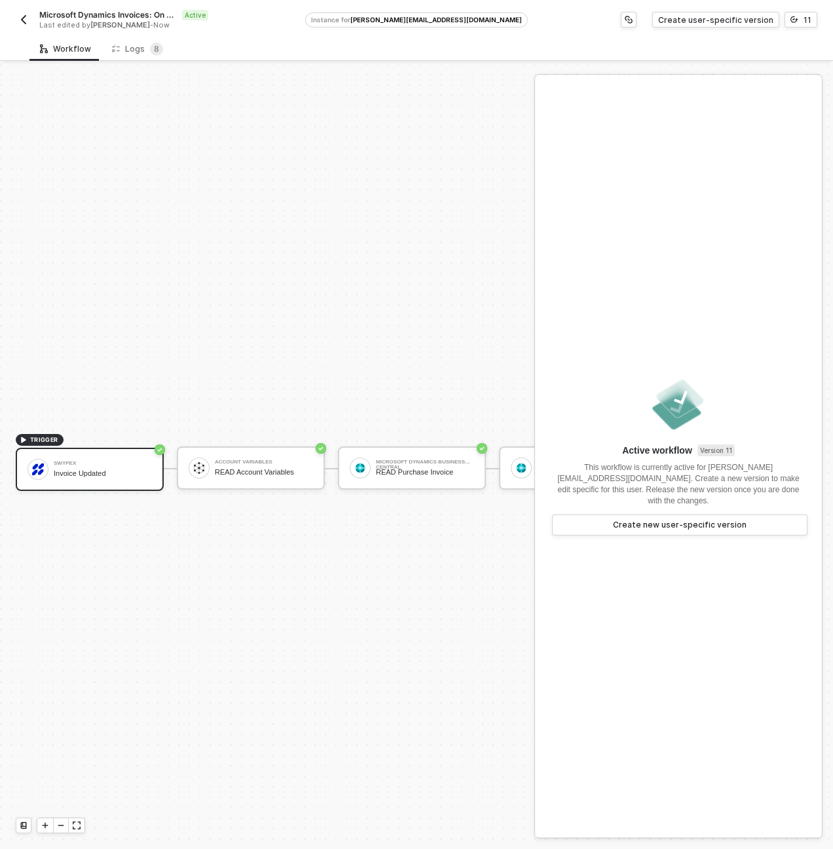
scroll to position [34, 0]
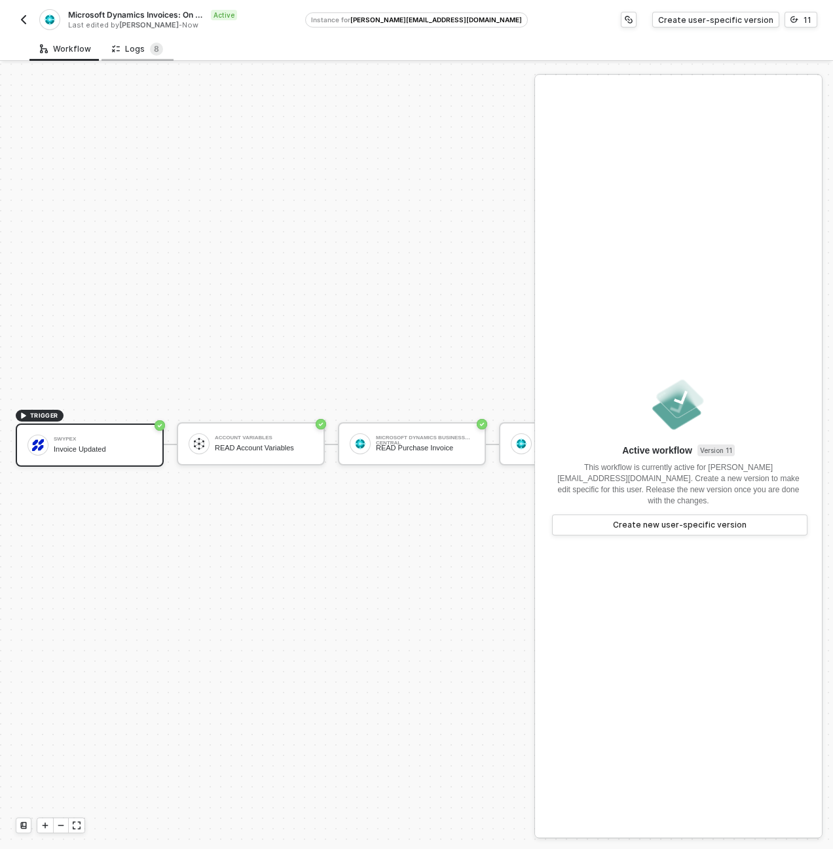
click at [124, 43] on div "Logs 8" at bounding box center [137, 49] width 51 height 13
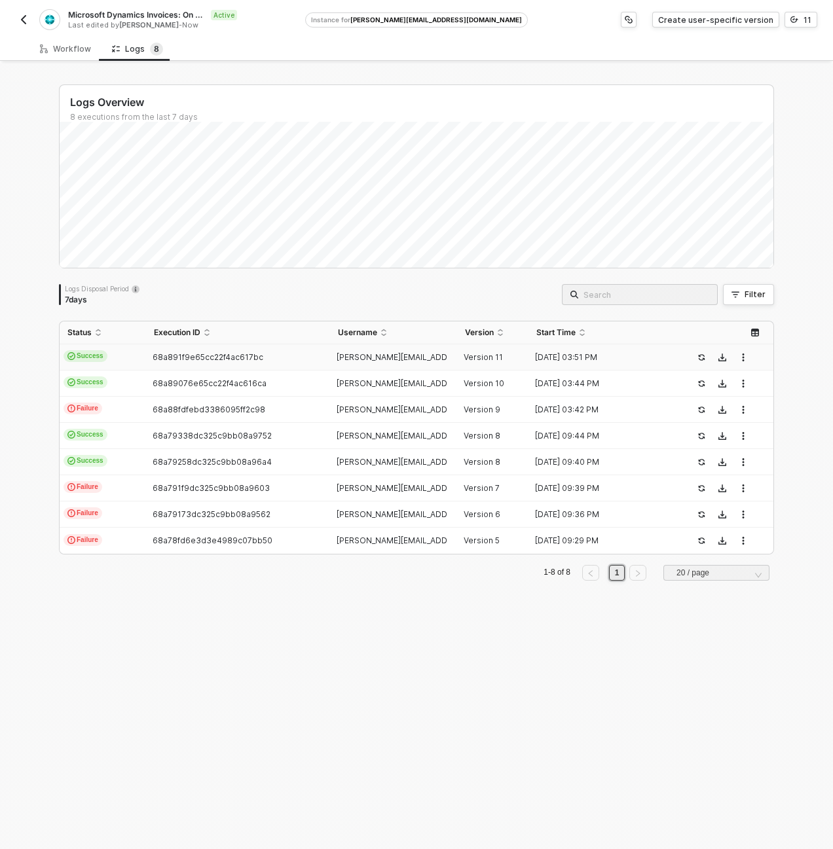
click at [146, 356] on div "68a891f9e65cc22f4ac617bc" at bounding box center [232, 357] width 173 height 10
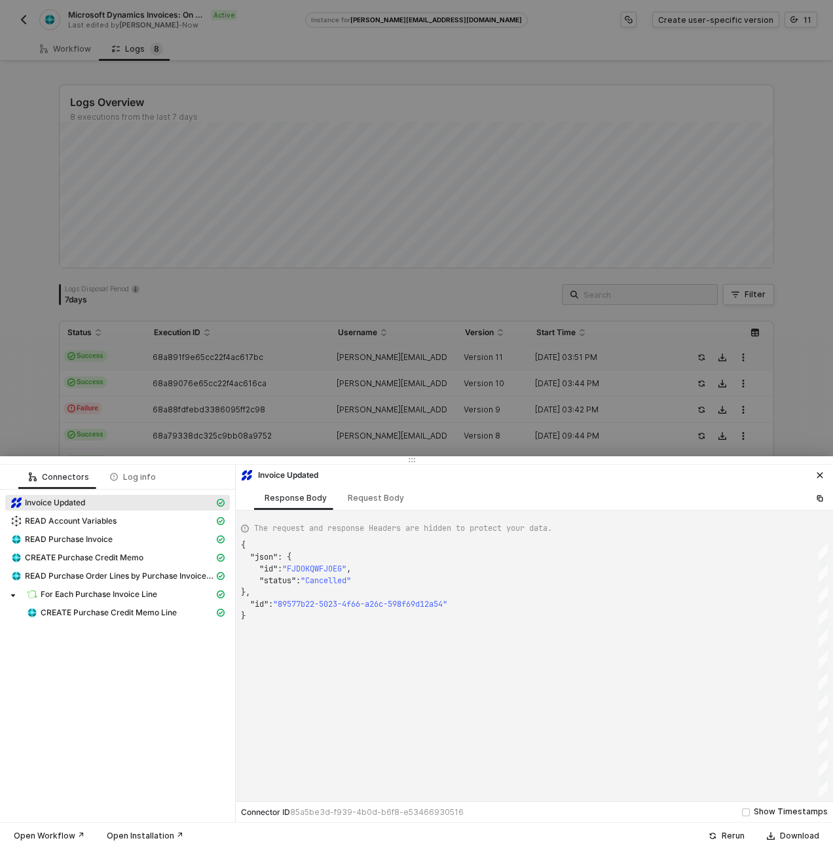
scroll to position [71, 0]
click at [130, 617] on span "CREATE Purchase Credit Memo Line" at bounding box center [109, 613] width 136 height 10
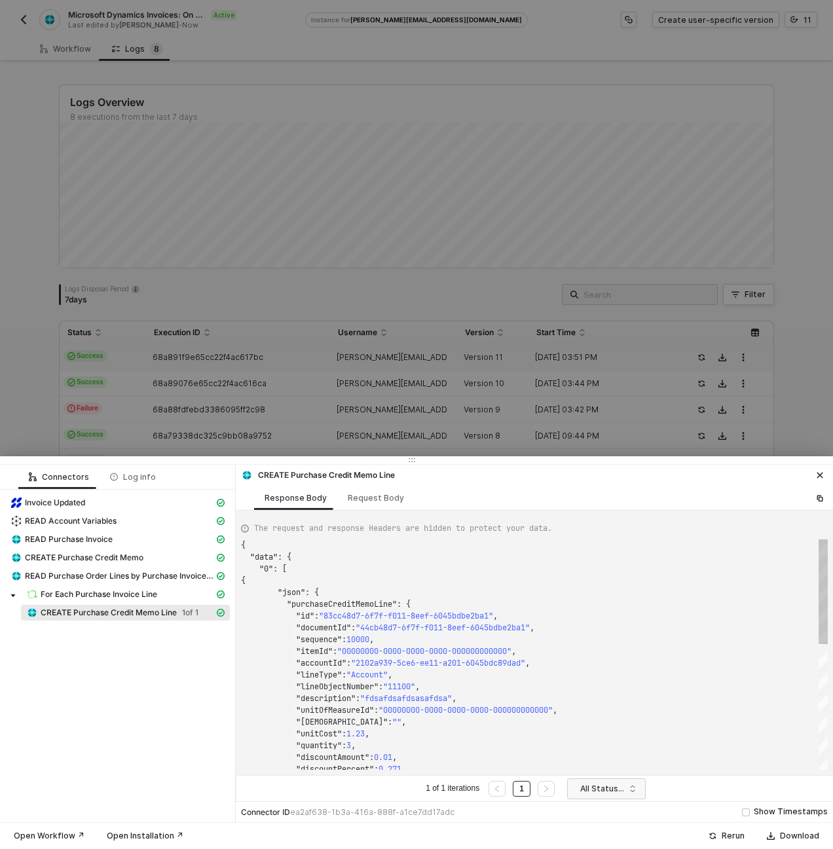
scroll to position [118, 0]
click at [356, 491] on div "Request Body" at bounding box center [375, 498] width 77 height 24
type textarea "[ { "resource": "purchaseCreditMemoLine", "companyId": "d0d0d64f-5be6-ee11-a201…"
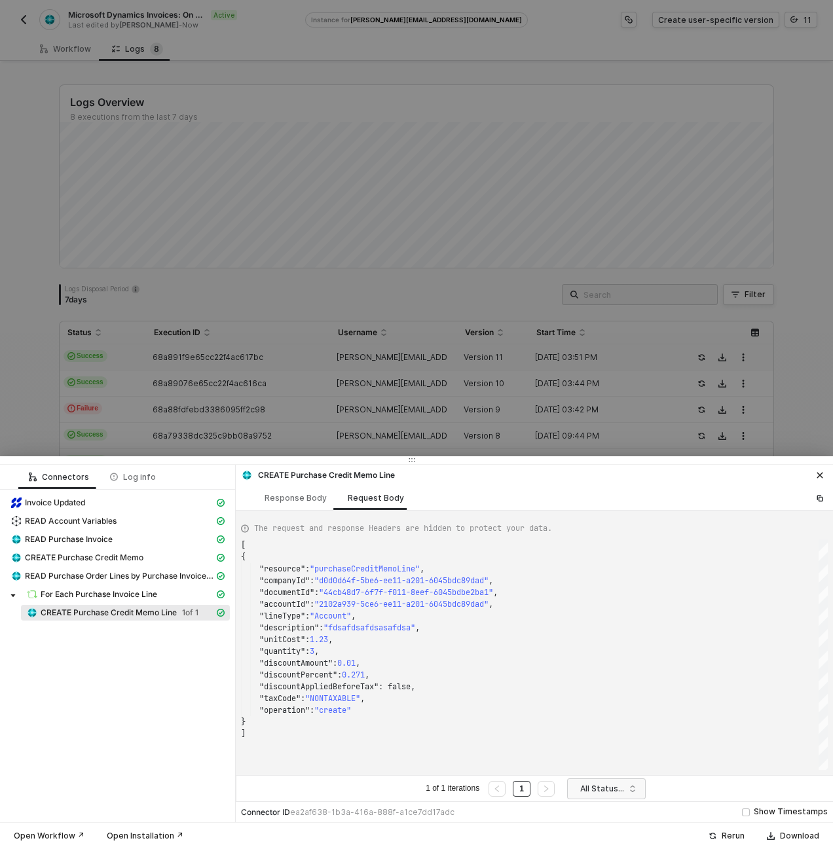
click at [396, 294] on div at bounding box center [416, 424] width 833 height 849
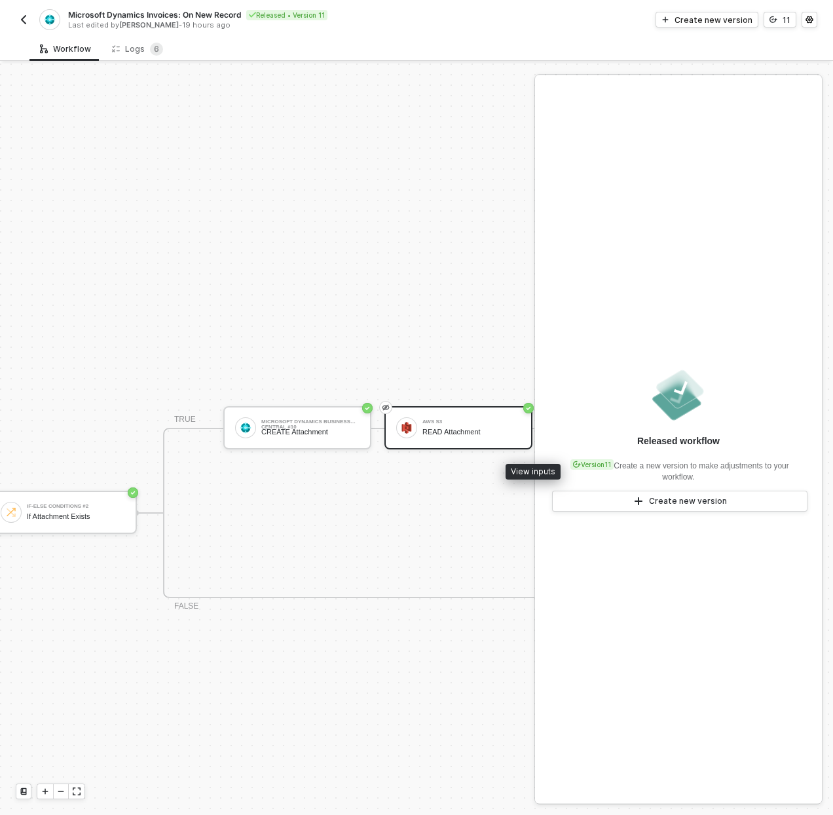
scroll to position [449, 1834]
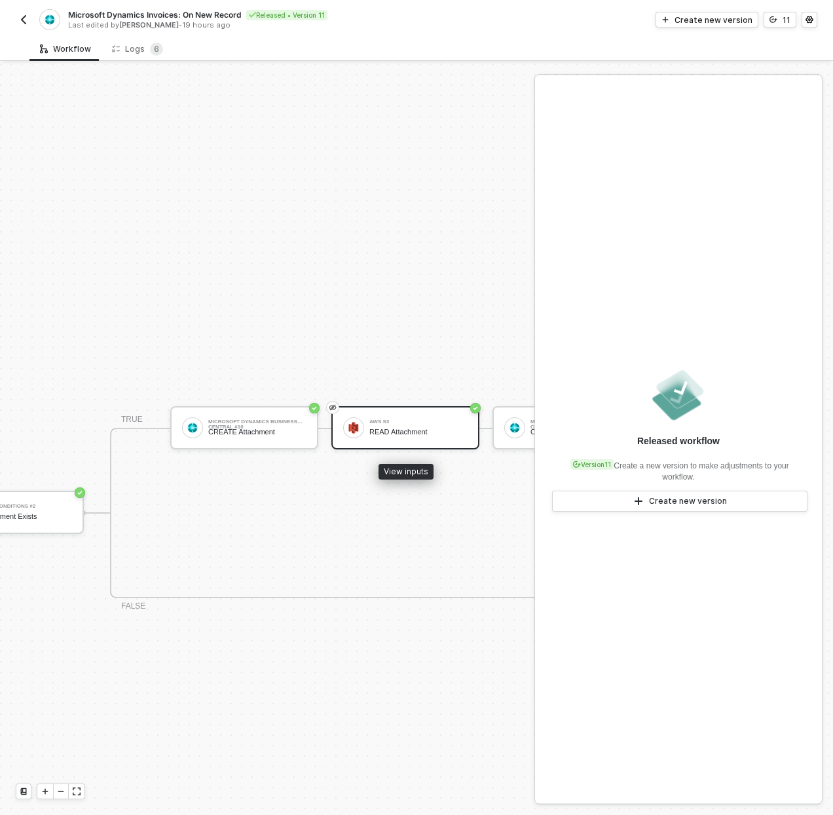
click at [403, 432] on div "READ Attachment" at bounding box center [418, 432] width 98 height 9
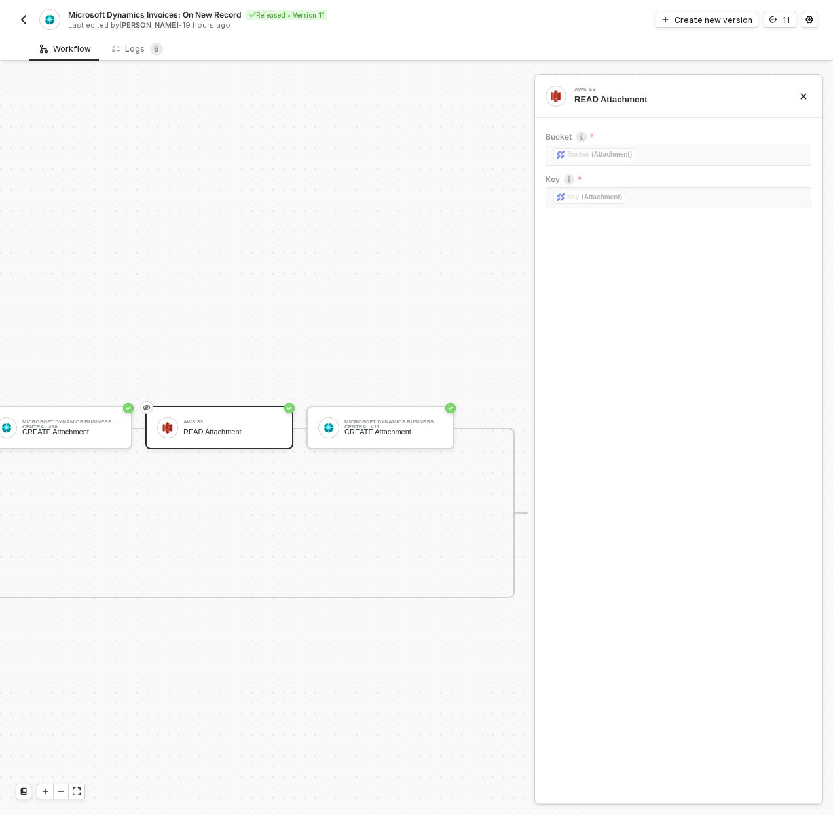
scroll to position [449, 1768]
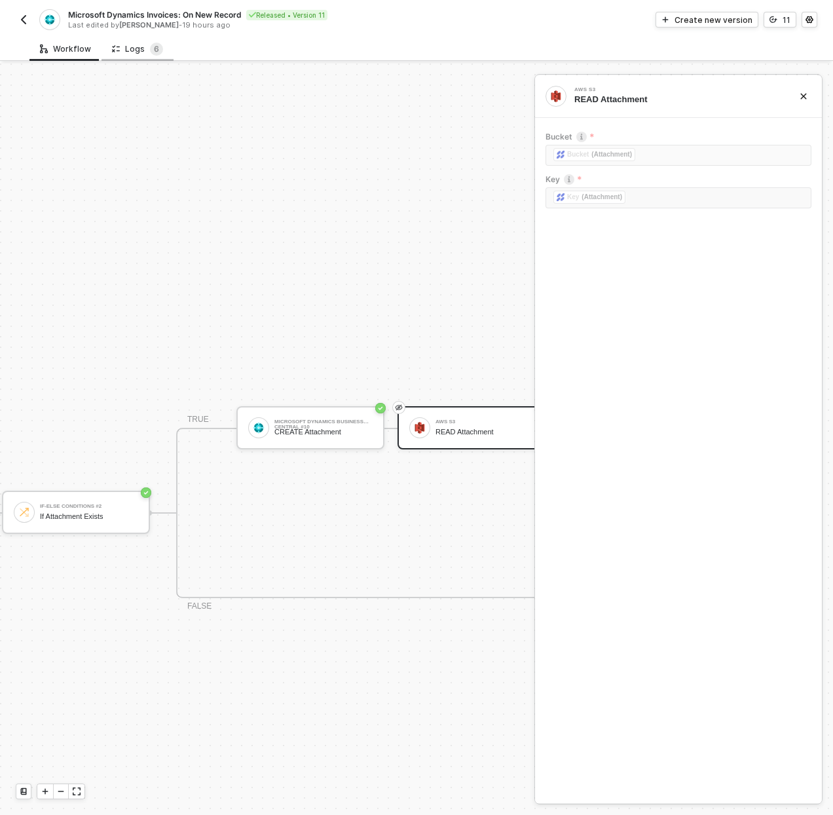
click at [129, 41] on div "Logs 6" at bounding box center [138, 49] width 72 height 24
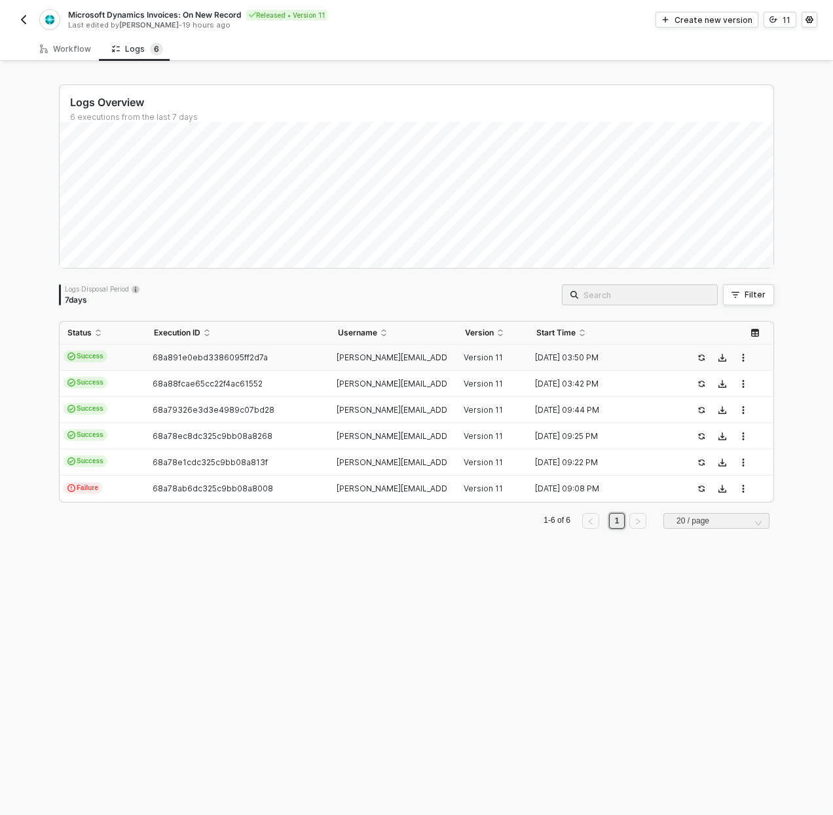
click at [140, 356] on td "Success" at bounding box center [103, 358] width 86 height 26
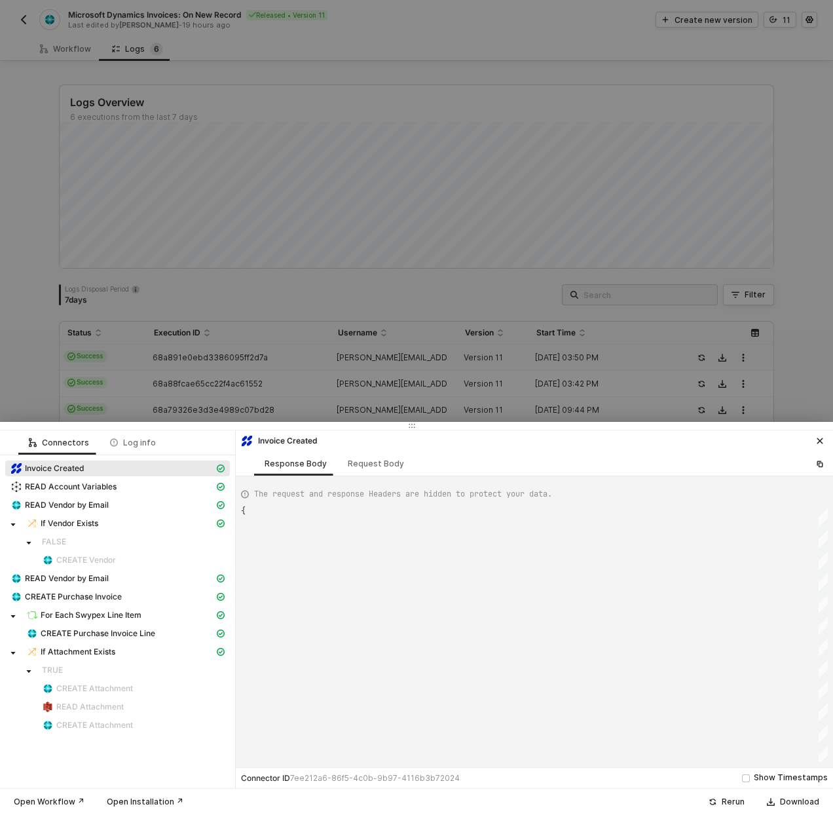
scroll to position [118, 0]
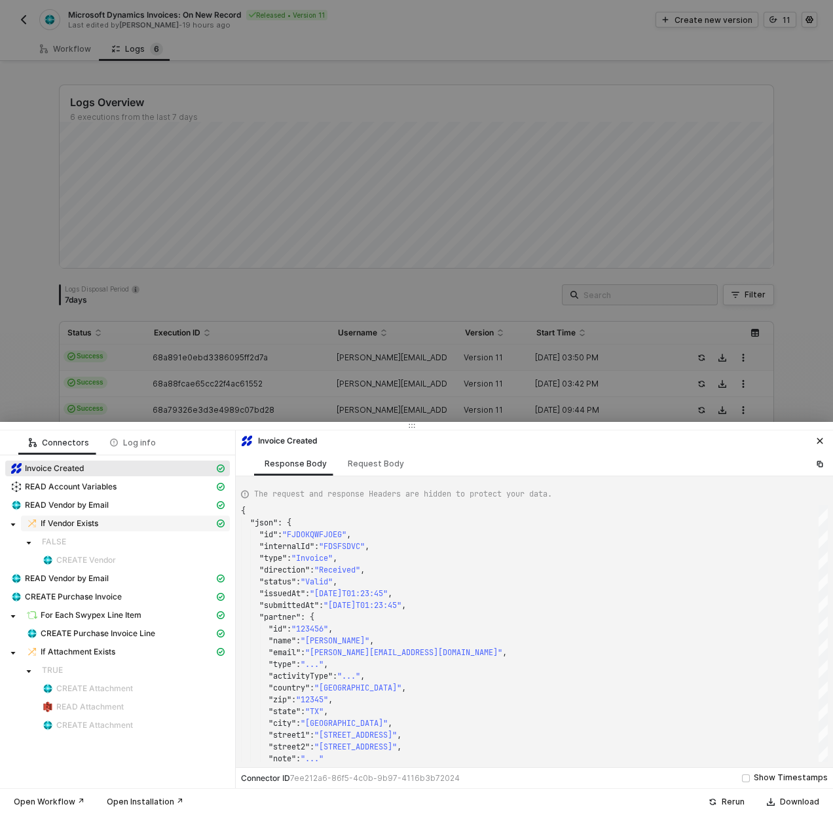
click at [93, 526] on span "If Vendor Exists" at bounding box center [70, 523] width 58 height 10
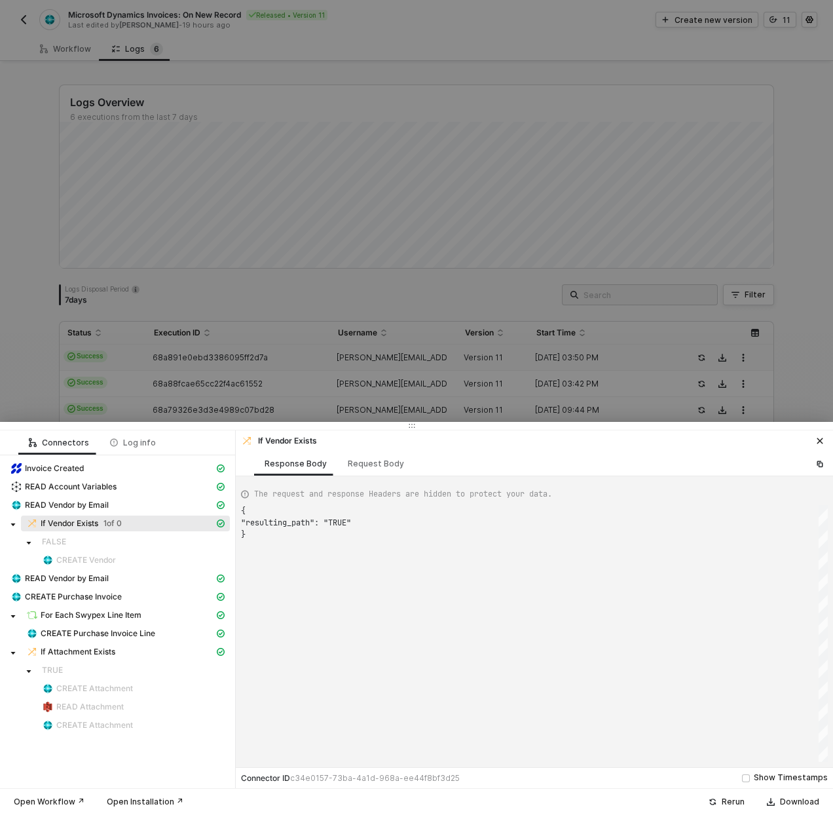
scroll to position [24, 0]
click at [86, 652] on span "If Attachment Exists" at bounding box center [78, 651] width 75 height 10
type textarea "{ "resulting_path": "FALSE" }"
drag, startPoint x: 37, startPoint y: 694, endPoint x: 166, endPoint y: 724, distance: 132.3
click at [166, 724] on div "Invoice Created READ Account Variables READ Vendor by Email If Vendor Exists FA…" at bounding box center [117, 597] width 225 height 275
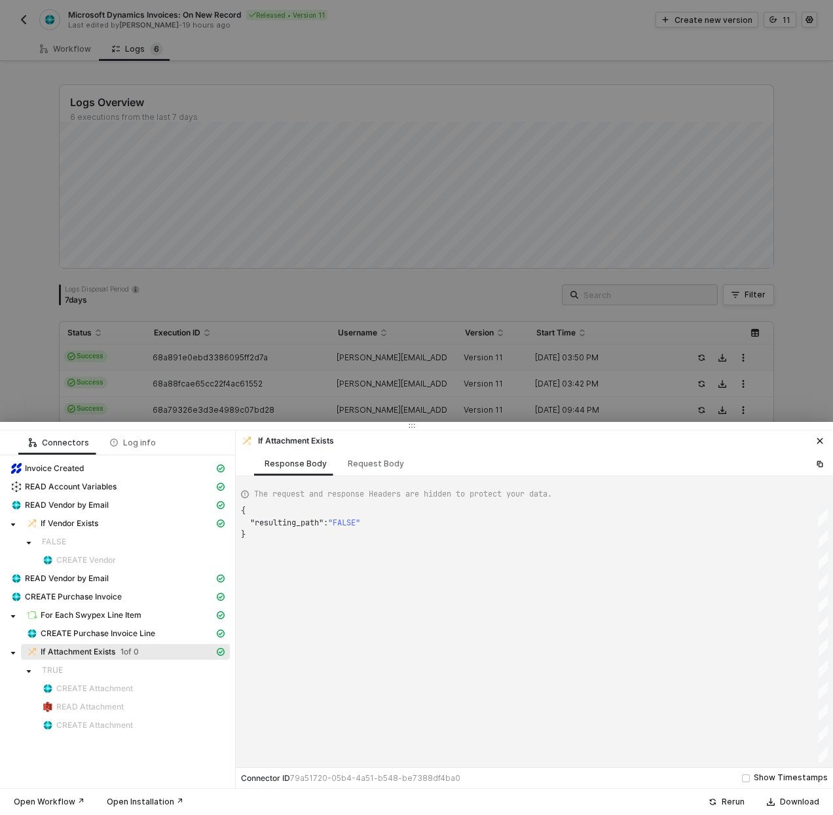
click at [333, 381] on div at bounding box center [416, 407] width 833 height 815
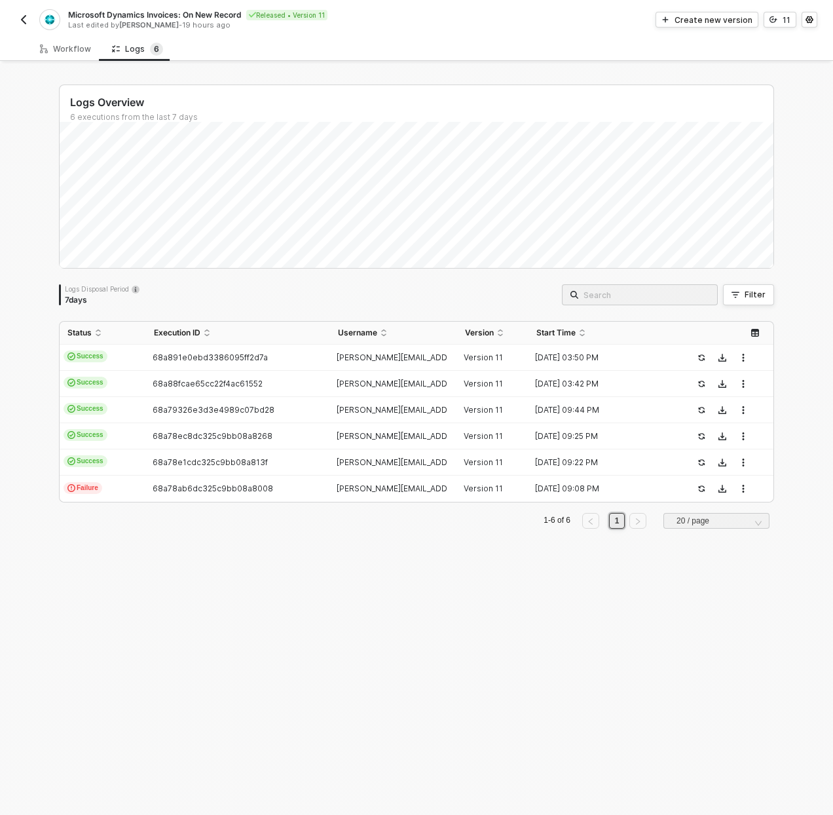
click at [25, 17] on img "button" at bounding box center [23, 19] width 10 height 10
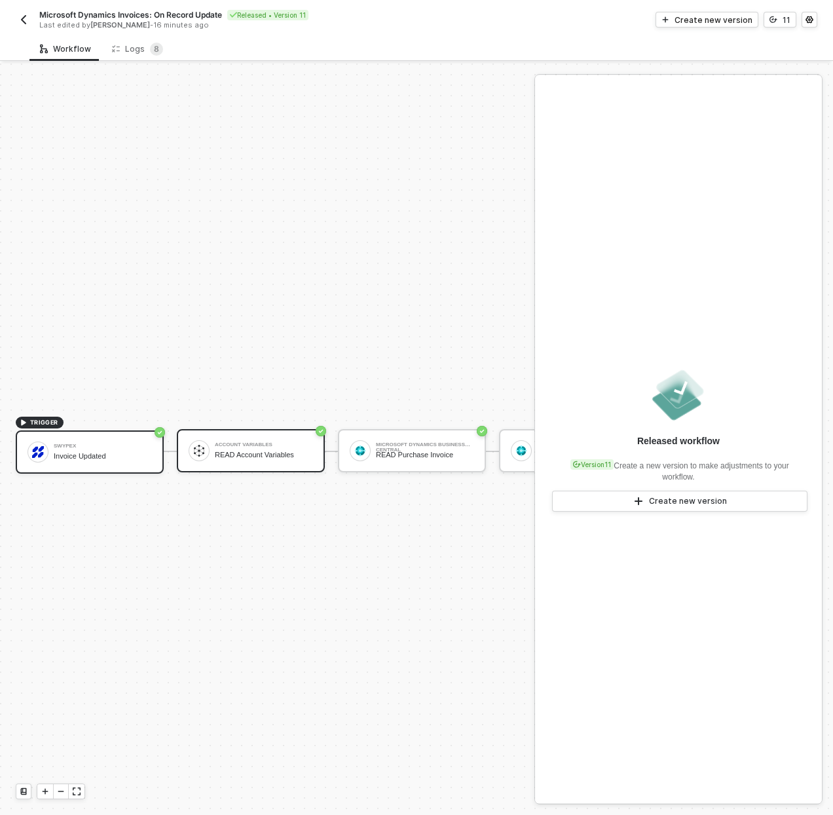
scroll to position [34, 0]
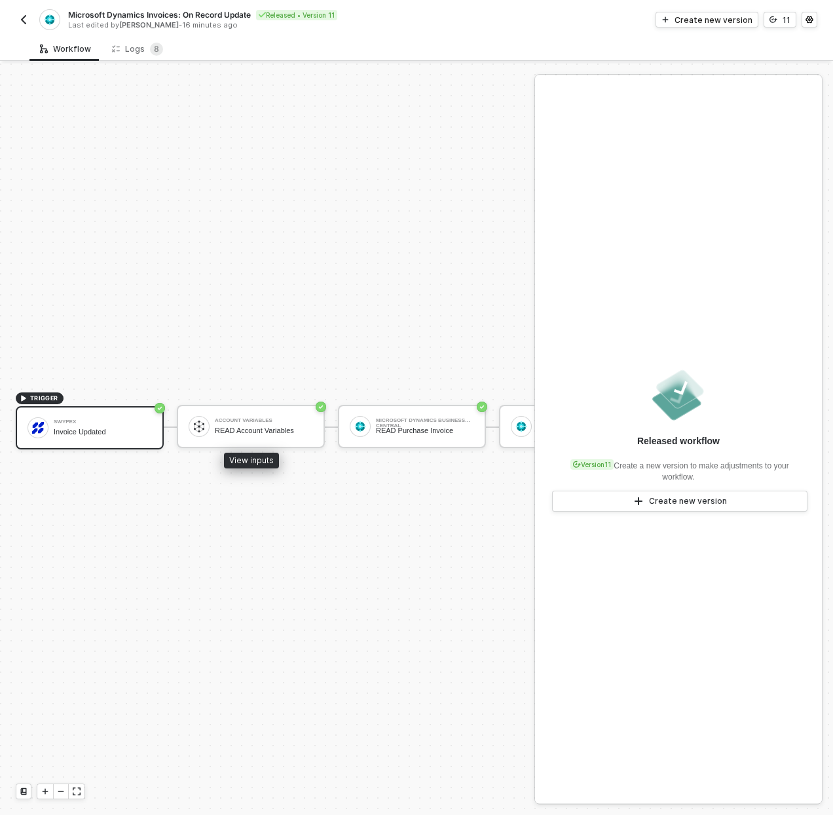
click at [129, 426] on div "Swypex Invoice Updated" at bounding box center [103, 427] width 98 height 25
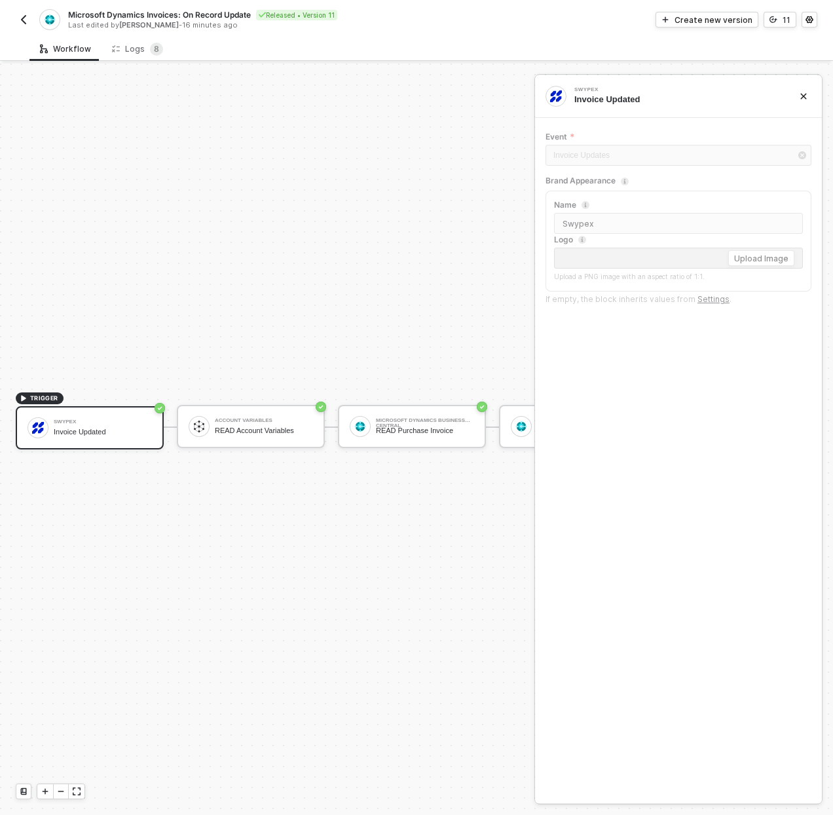
click at [101, 406] on div "Swypex Invoice Updated" at bounding box center [90, 427] width 148 height 43
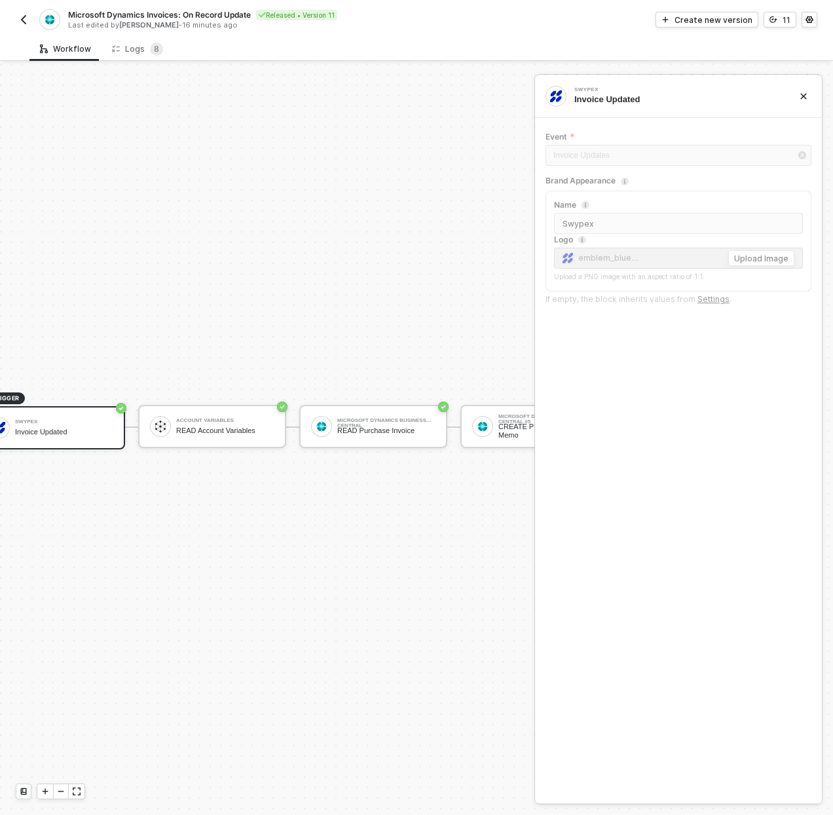
scroll to position [34, 52]
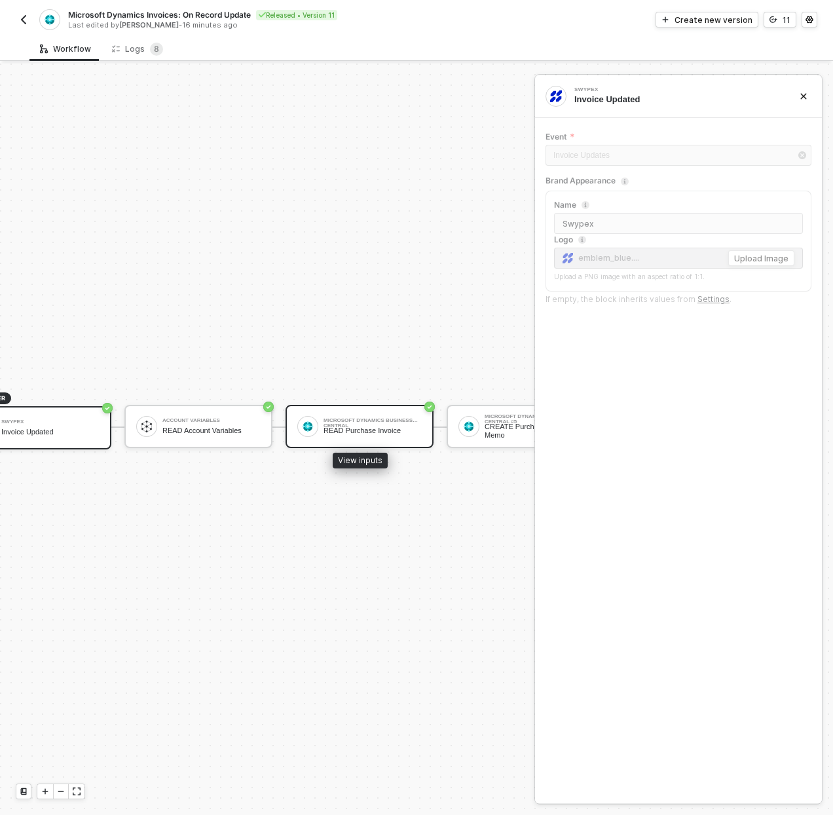
click at [389, 418] on div "Microsoft Dynamics Business Central" at bounding box center [373, 420] width 98 height 5
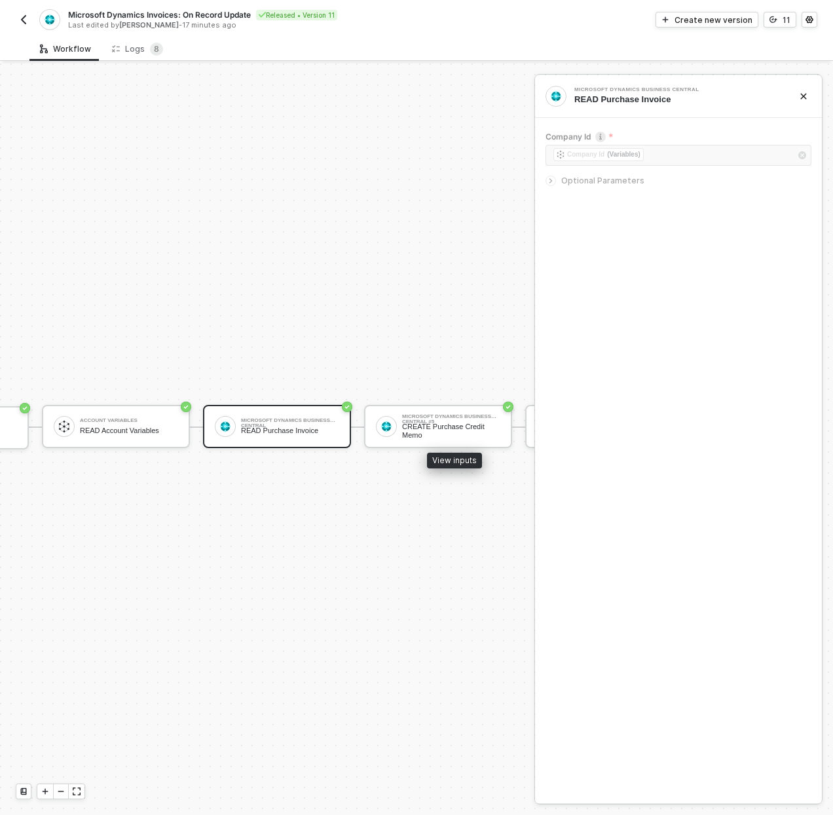
scroll to position [34, 183]
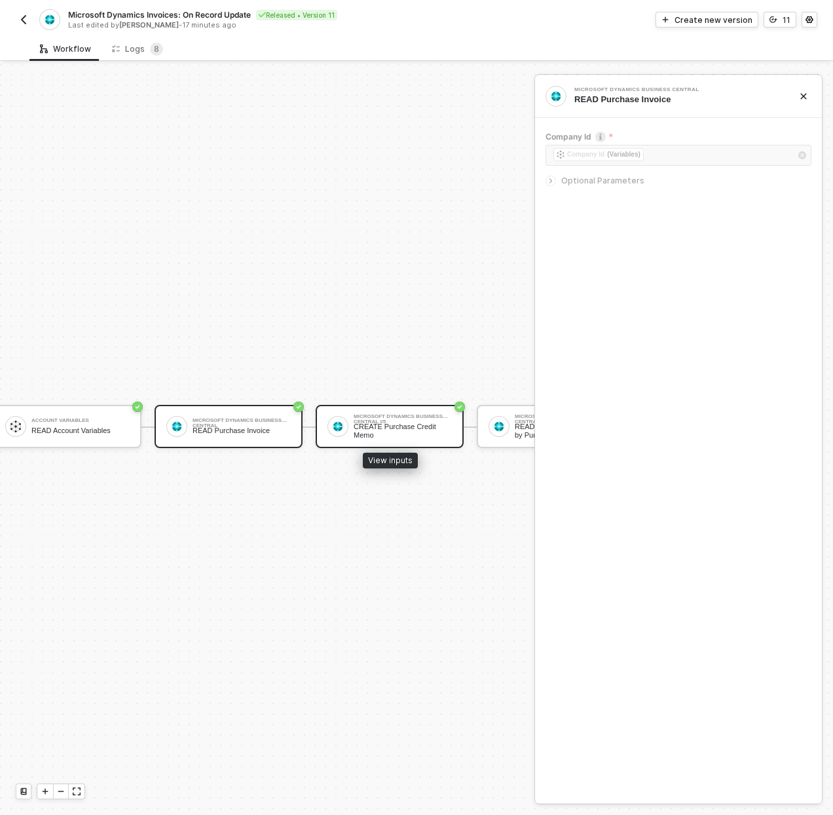
click at [415, 422] on div "CREATE Purchase Credit Memo" at bounding box center [403, 430] width 98 height 16
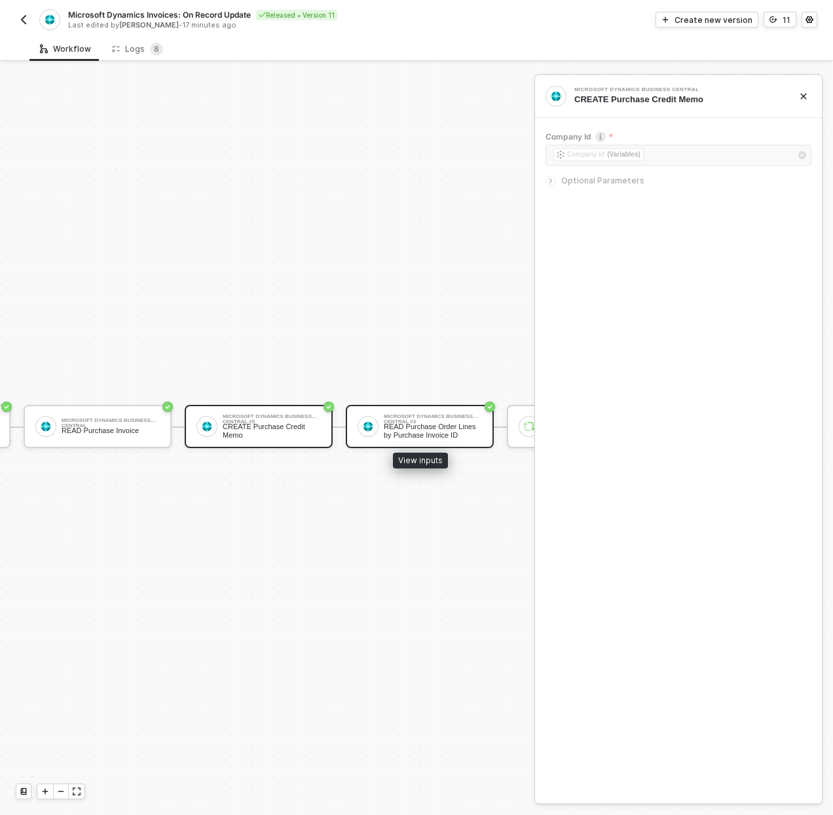
click at [426, 422] on div "READ Purchase Order Lines by Purchase Invoice ID" at bounding box center [433, 430] width 98 height 16
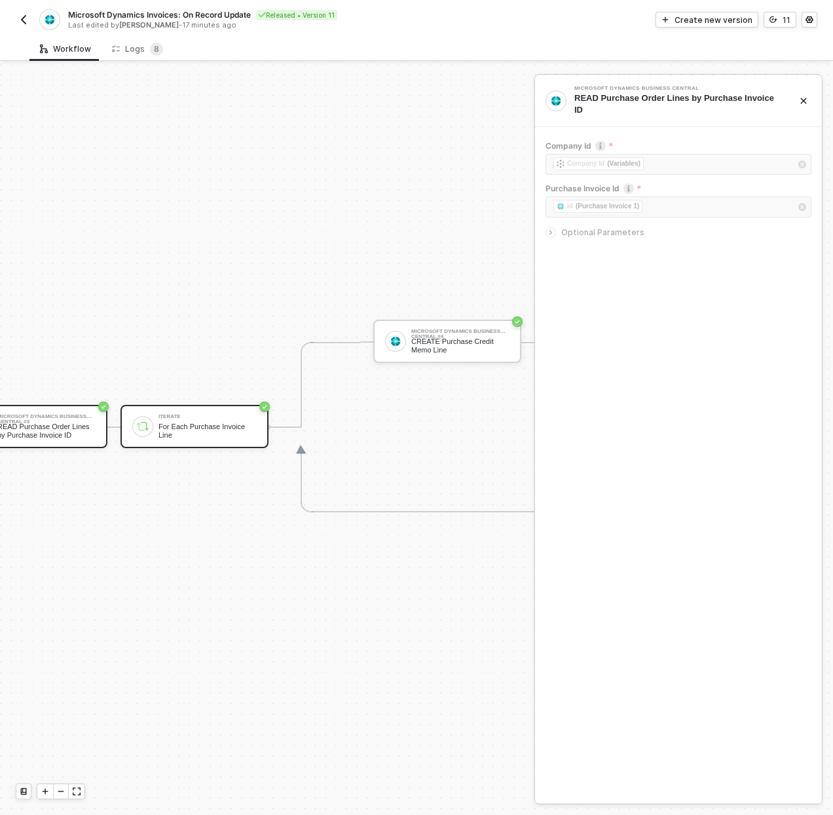
scroll to position [34, 734]
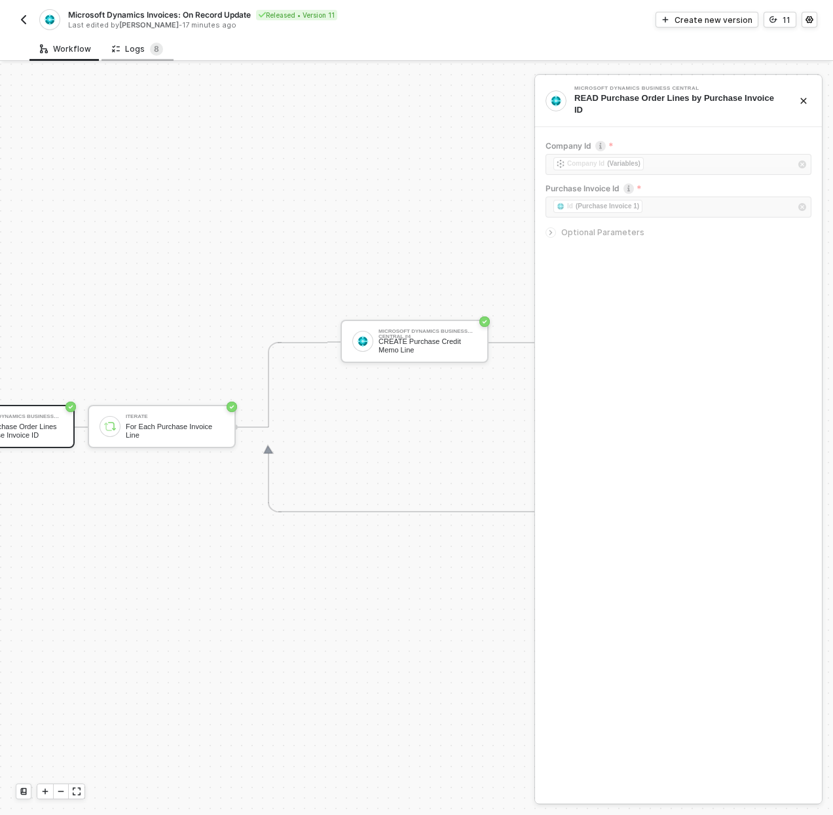
click at [115, 54] on div "Logs 8" at bounding box center [137, 49] width 51 height 13
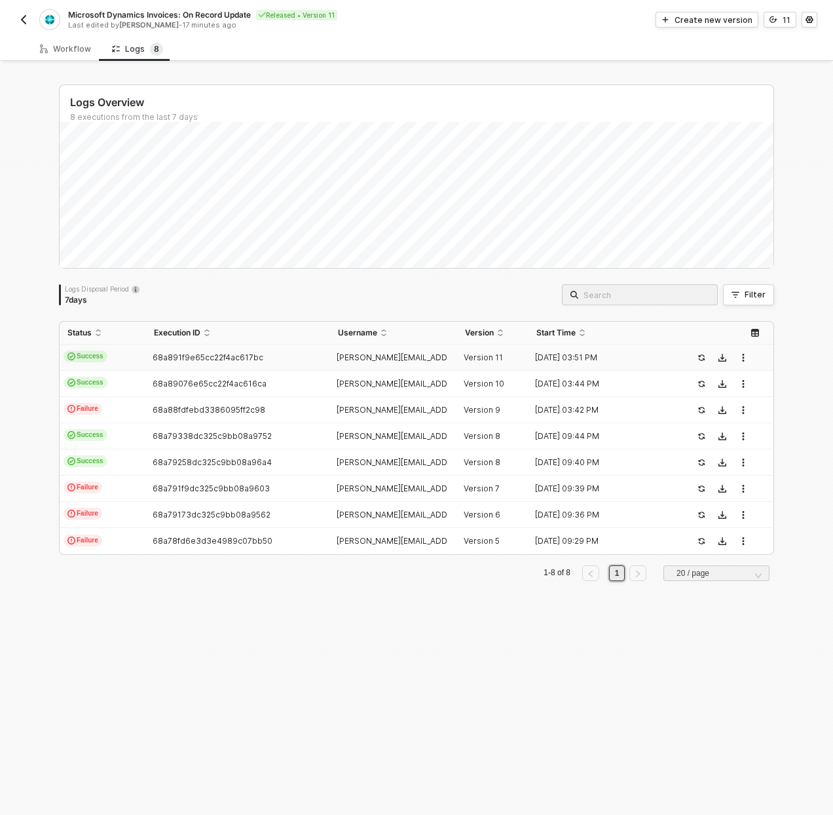
click at [104, 360] on td "Success" at bounding box center [103, 358] width 86 height 26
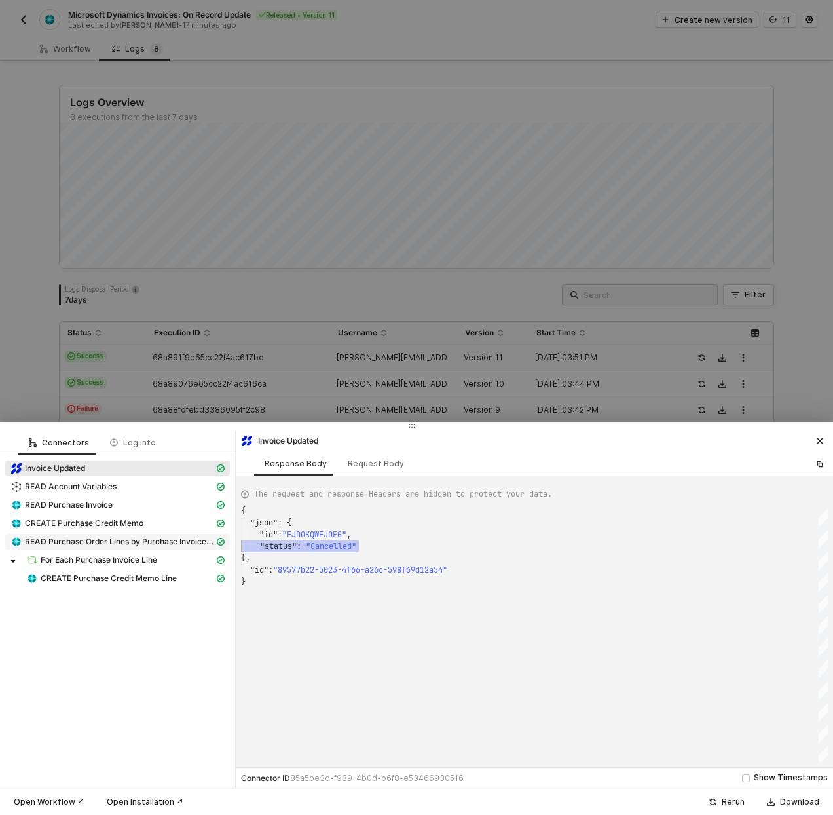
scroll to position [24, 0]
drag, startPoint x: 376, startPoint y: 549, endPoint x: 210, endPoint y: 537, distance: 166.8
click at [126, 509] on div "READ Purchase Invoice" at bounding box center [112, 505] width 204 height 12
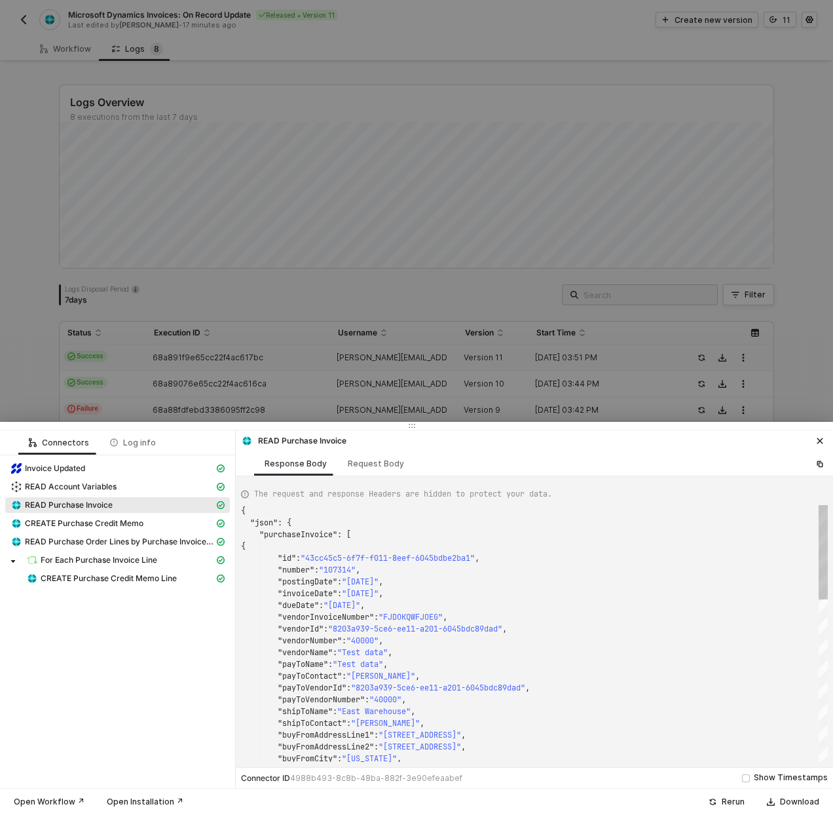
scroll to position [0, 0]
click at [383, 471] on div "Request Body" at bounding box center [375, 463] width 77 height 24
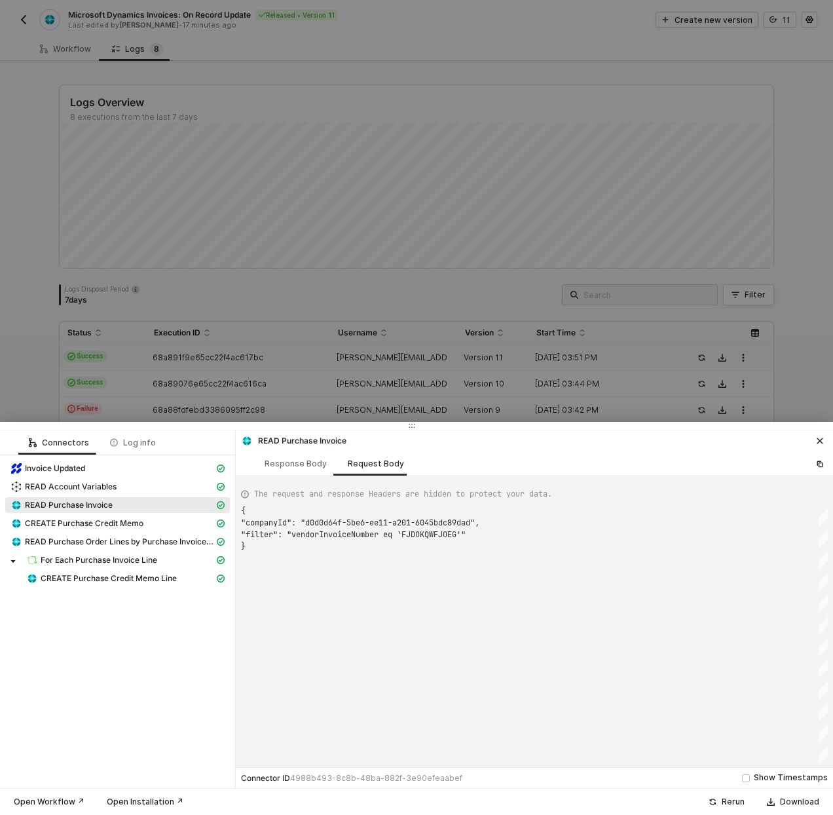
scroll to position [35, 0]
click at [443, 529] on div "{ "companyId" : "d0d0d64f-5be6-ee11-a201-6045bdc89dad" , "filter" : "vendorInvo…" at bounding box center [534, 633] width 587 height 257
click at [304, 467] on div "Response Body" at bounding box center [296, 463] width 62 height 10
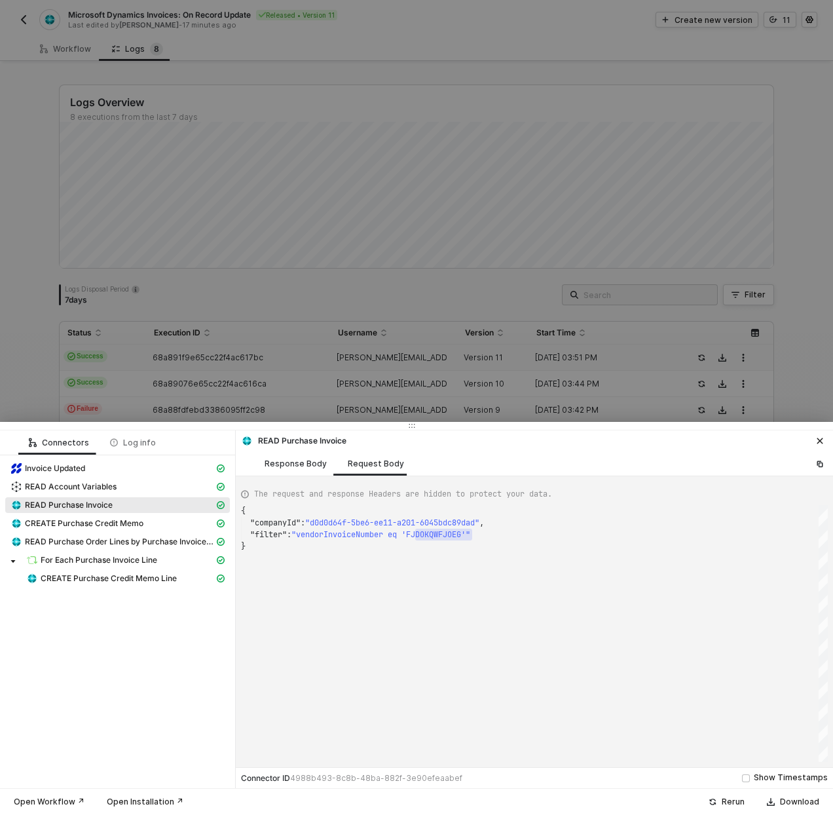
scroll to position [118, 0]
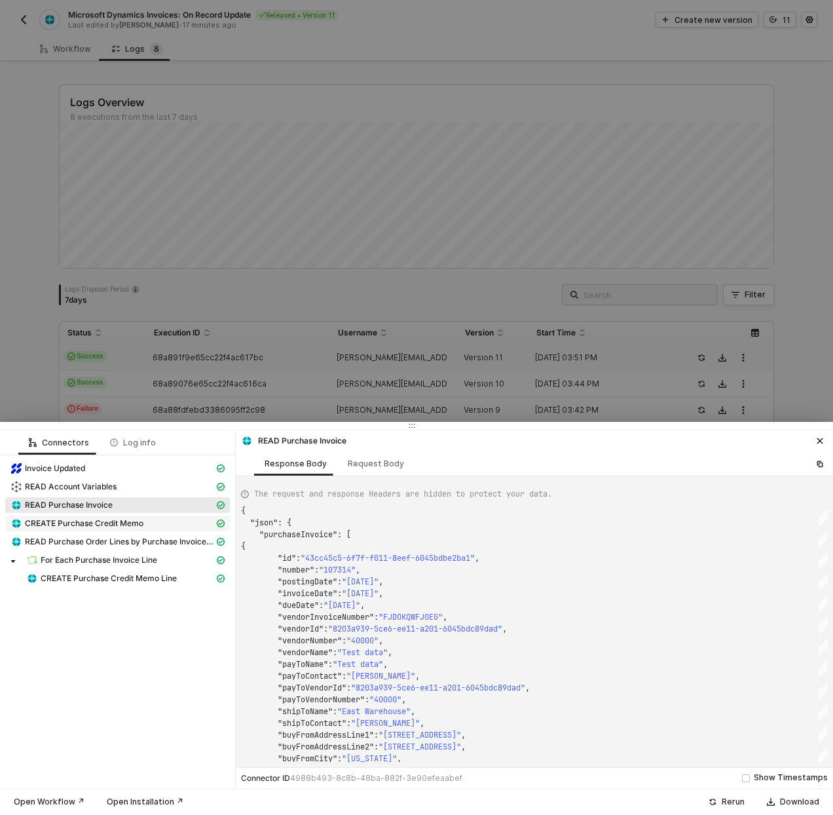
click at [94, 522] on span "CREATE Purchase Credit Memo" at bounding box center [84, 523] width 119 height 10
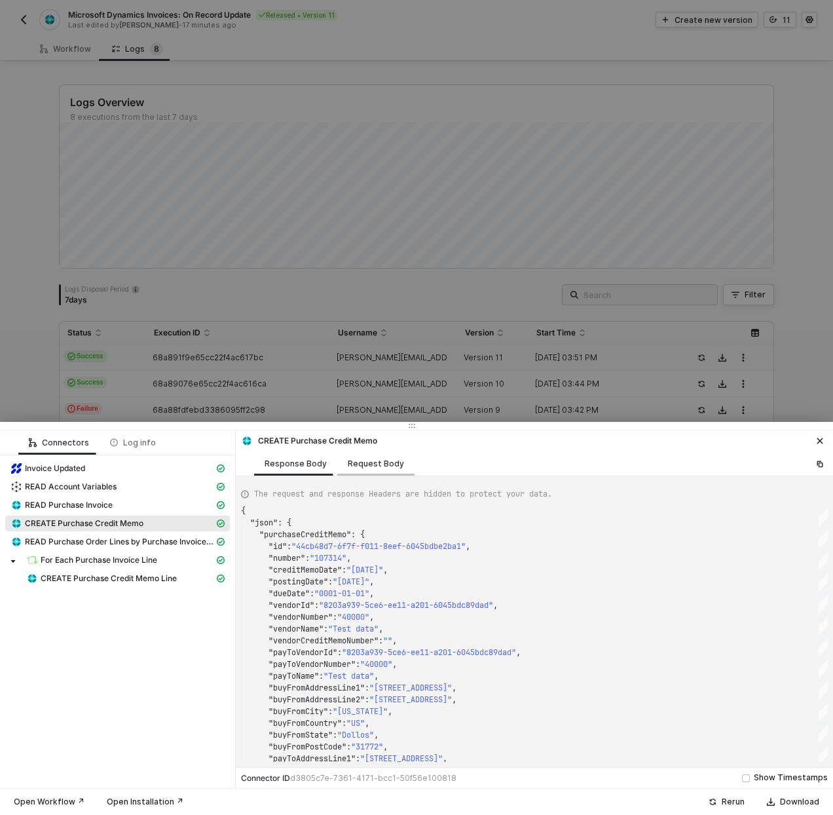
click at [350, 464] on div "Request Body" at bounding box center [376, 463] width 56 height 10
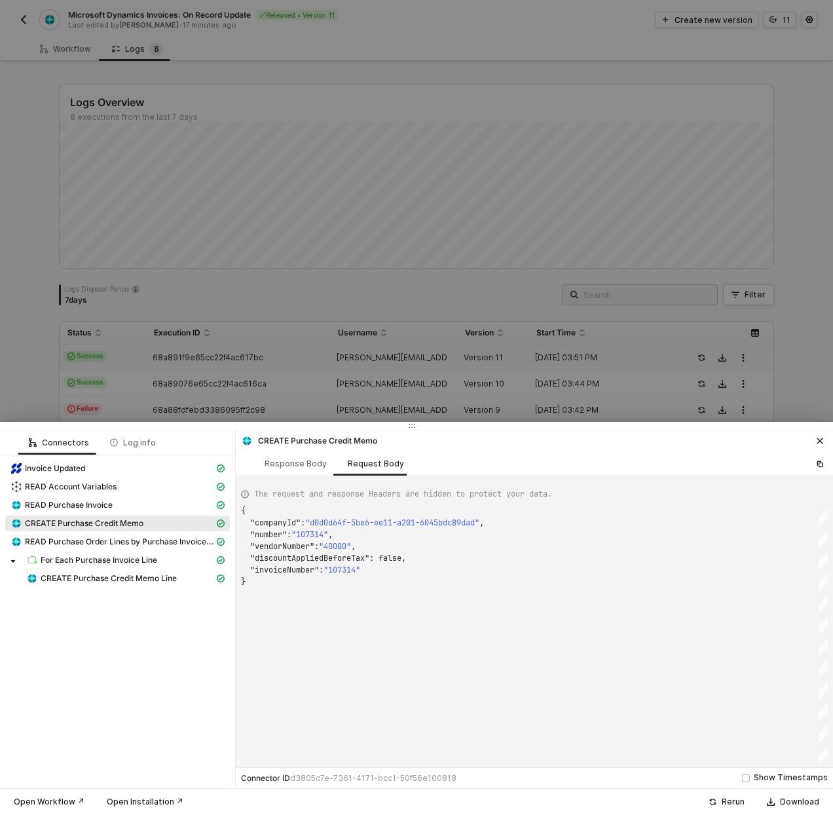
scroll to position [71, 0]
click at [316, 532] on div "{ "companyId" : "d0d0d64f-5be6-ee11-a201-6045bdc89dad" , "number" : "107314" , …" at bounding box center [534, 633] width 587 height 257
click at [348, 572] on span ""107314"" at bounding box center [342, 570] width 37 height 10
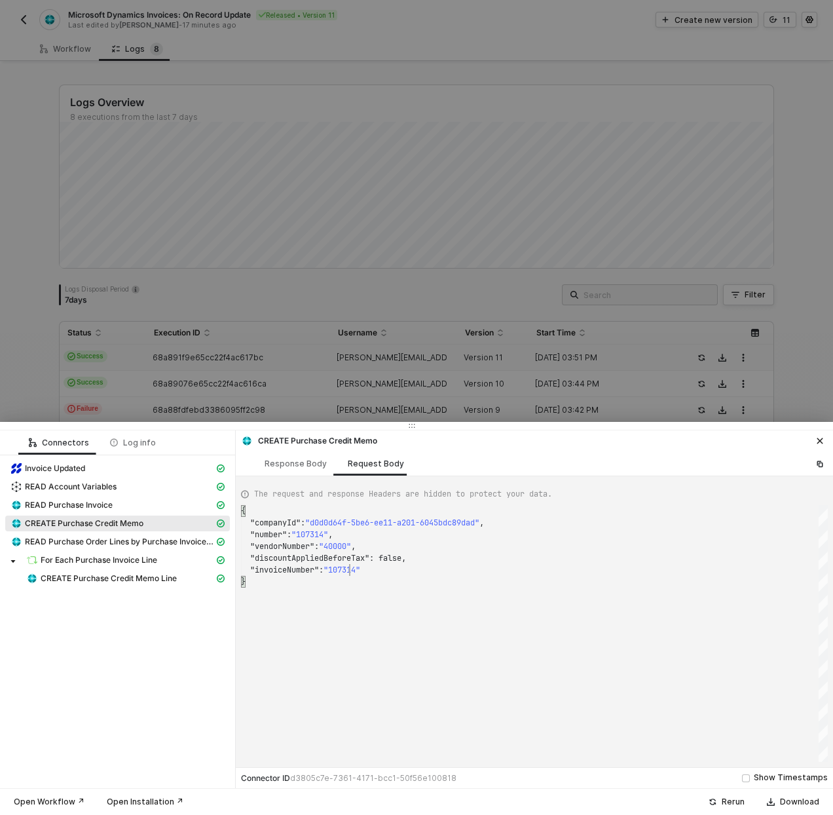
scroll to position [59, 122]
click at [294, 467] on div "Response Body" at bounding box center [296, 463] width 62 height 10
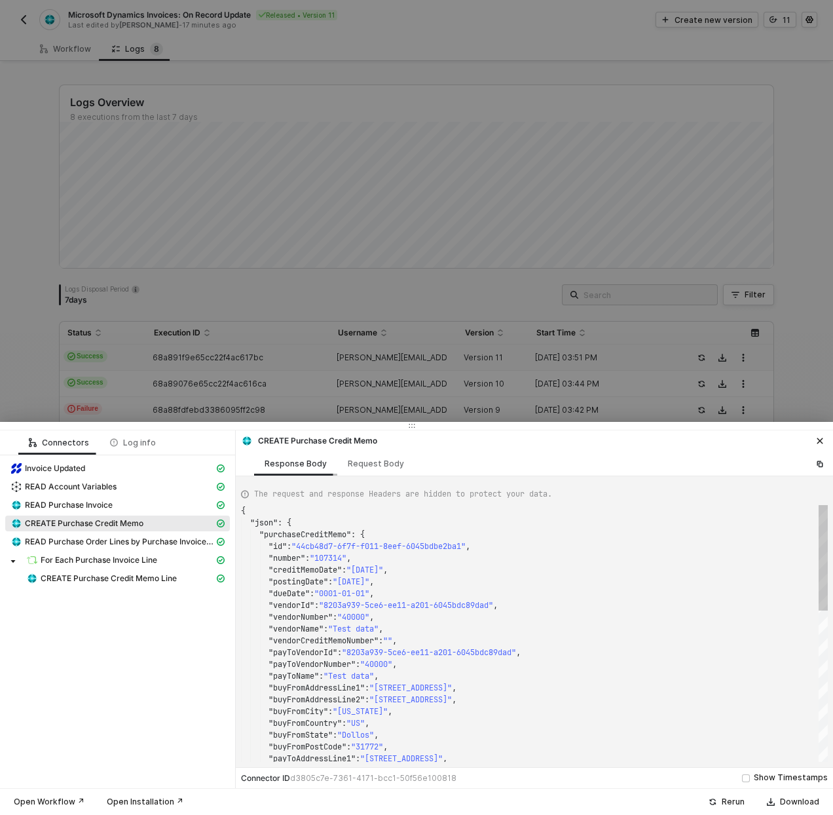
scroll to position [118, 0]
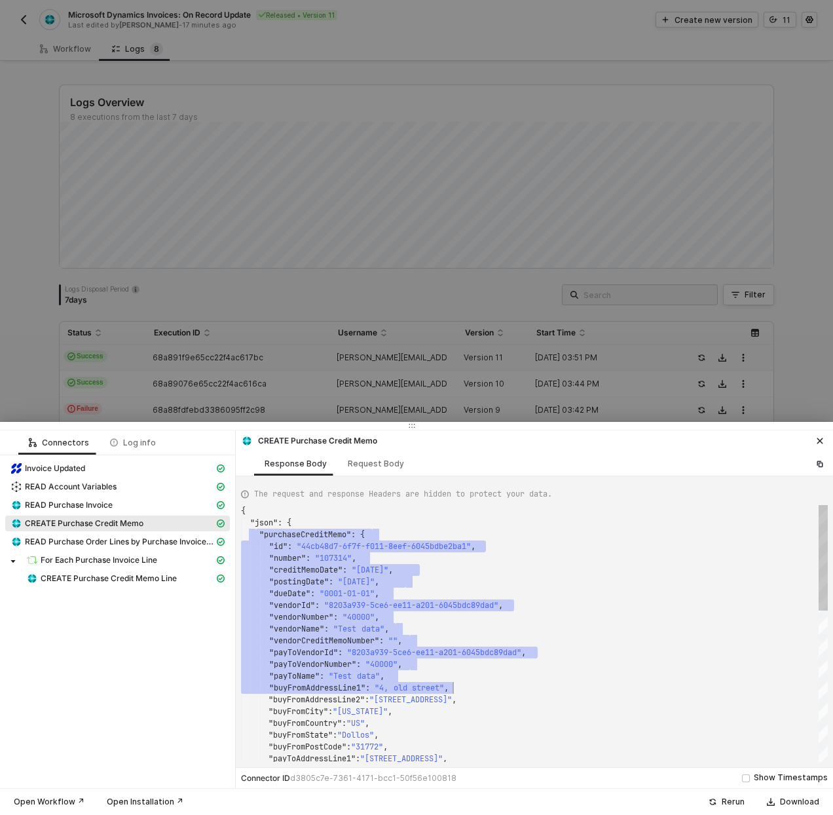
drag, startPoint x: 254, startPoint y: 531, endPoint x: 500, endPoint y: 686, distance: 290.8
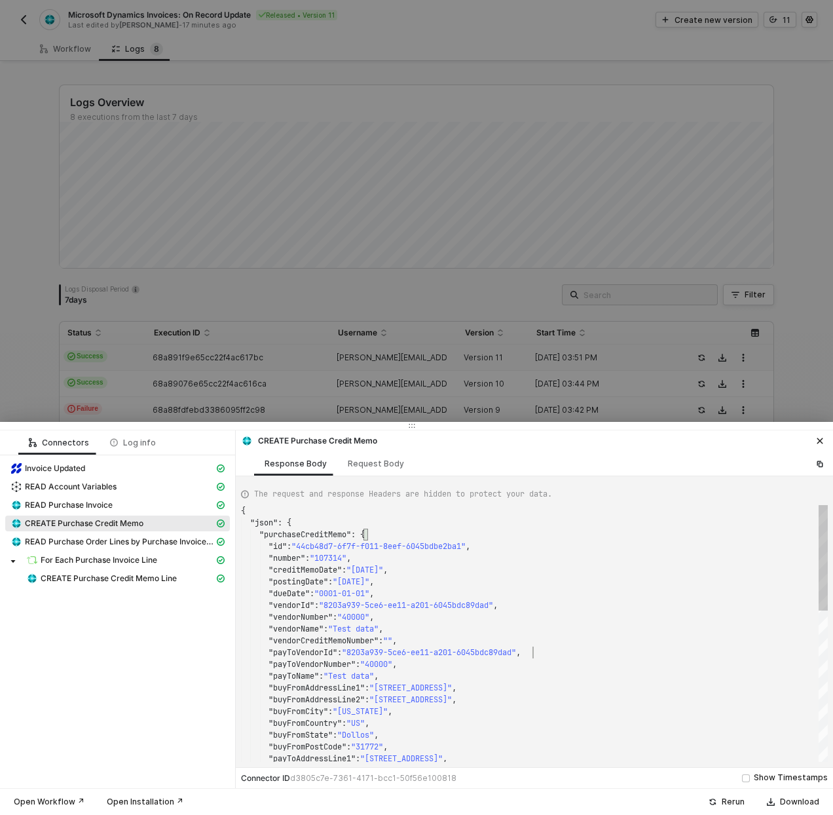
scroll to position [24, 291]
click at [295, 641] on span ""vendorCreditMemoNumber"" at bounding box center [324, 640] width 110 height 10
click at [322, 637] on span ""vendorCreditMemoNumber"" at bounding box center [324, 640] width 110 height 10
click at [300, 602] on span ""vendorId"" at bounding box center [292, 605] width 46 height 10
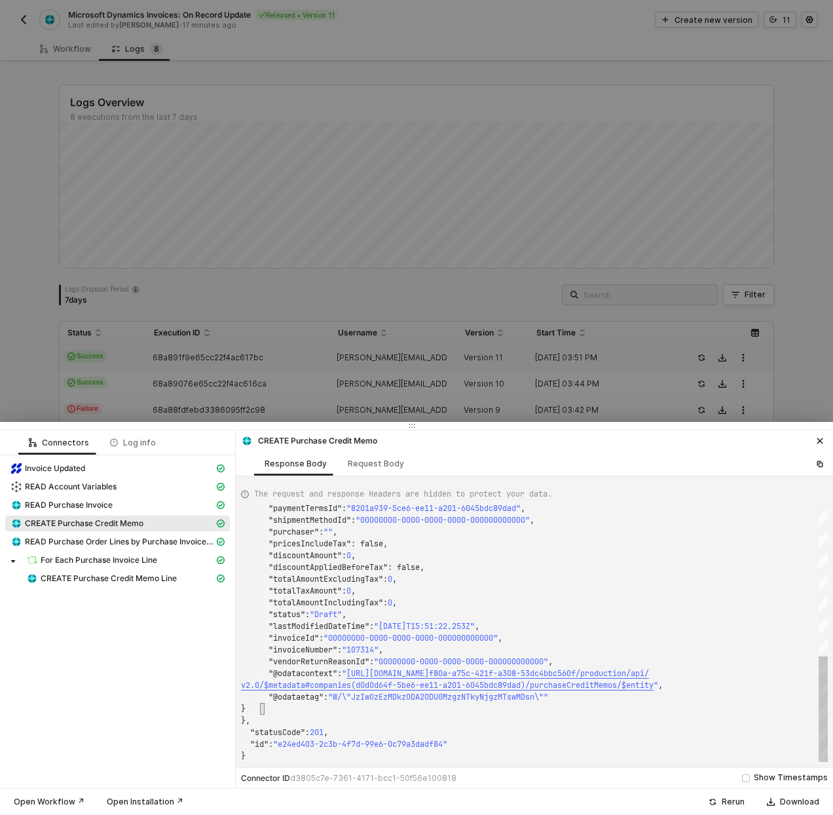
click at [327, 646] on span ""invoiceNumber"" at bounding box center [303, 649] width 69 height 10
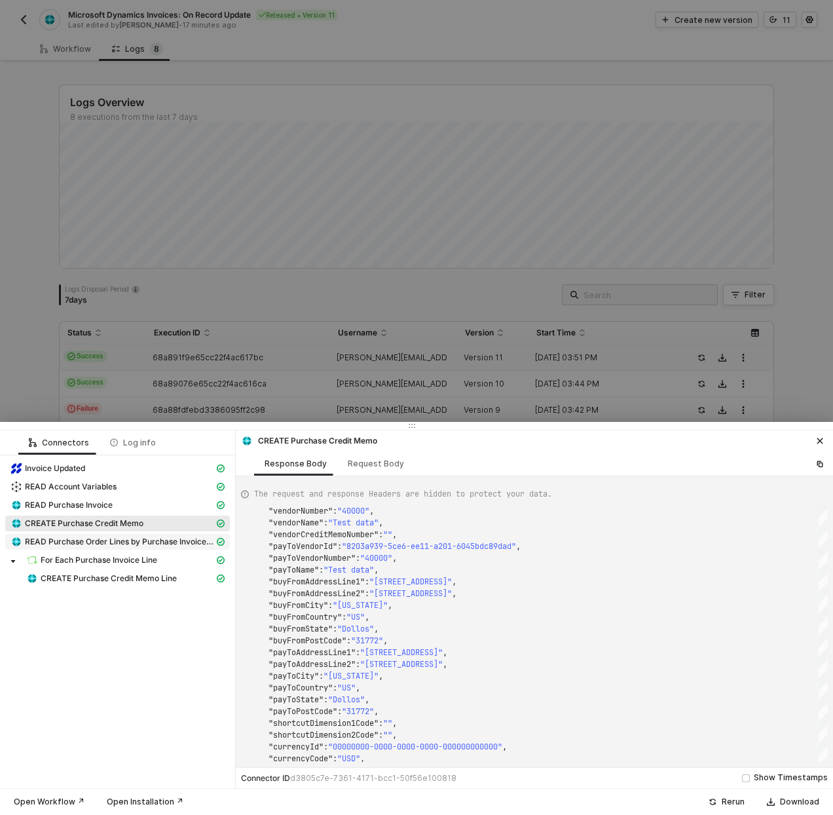
click at [128, 545] on span "READ Purchase Order Lines by Purchase Invoice ID" at bounding box center [119, 541] width 189 height 10
type textarea "{ "json": { "purchaseInvoiceLine": [ { "id": "4acc45c5-6f7f-f011-8eef-6045bdbe2…"
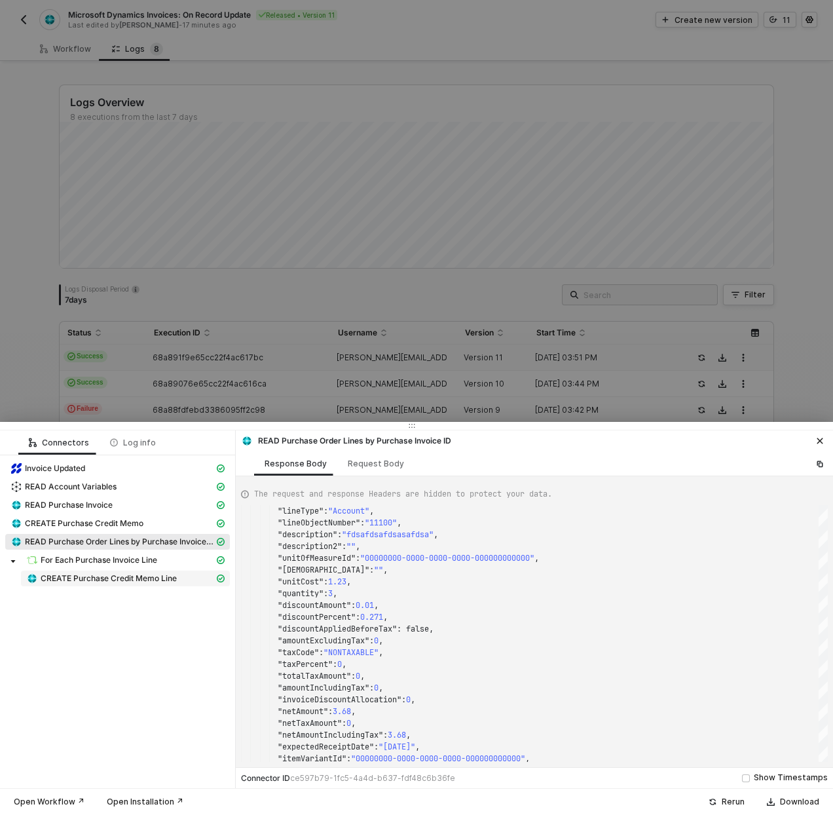
click at [119, 577] on span "CREATE Purchase Credit Memo Line" at bounding box center [109, 578] width 136 height 10
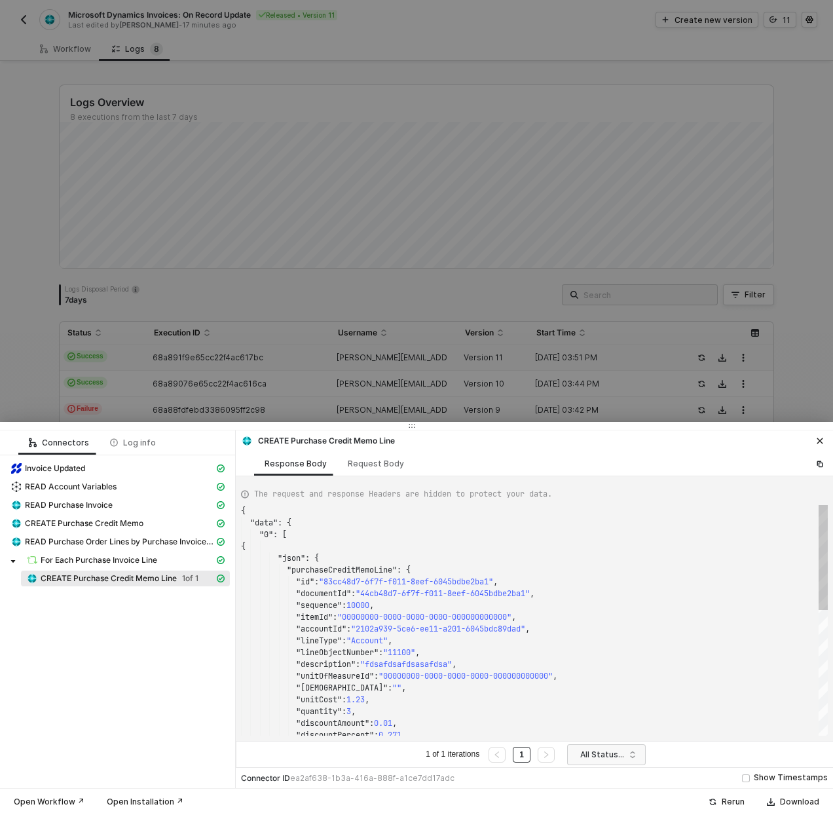
scroll to position [118, 0]
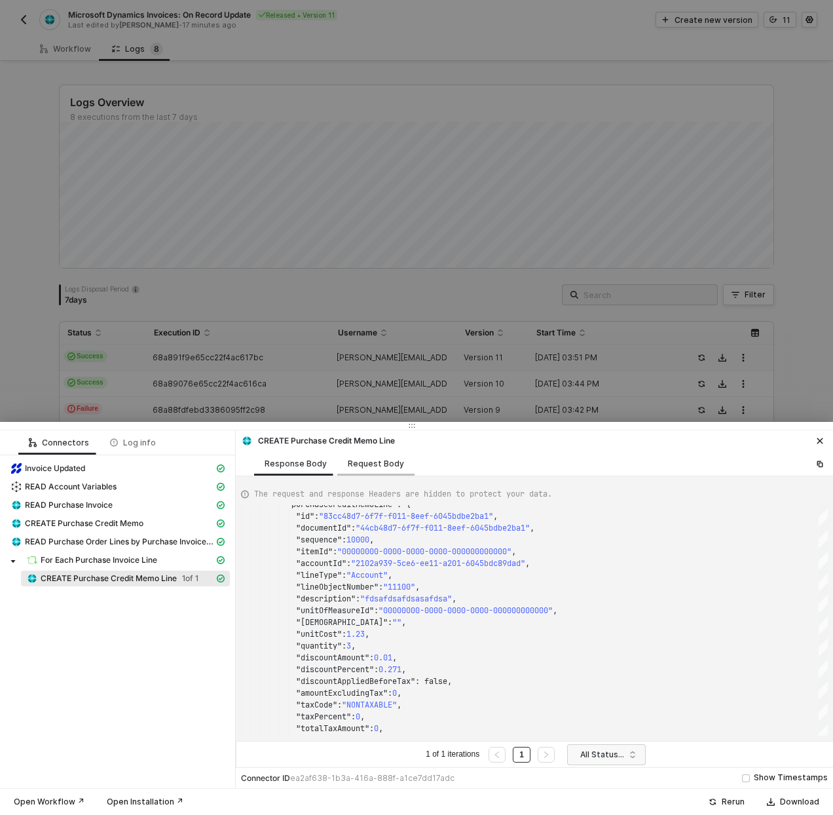
click at [348, 463] on div "Request Body" at bounding box center [376, 463] width 56 height 10
type textarea "[ { "resource": "purchaseCreditMemoLine", "companyId": "d0d0d64f-5be6-ee11-a201…"
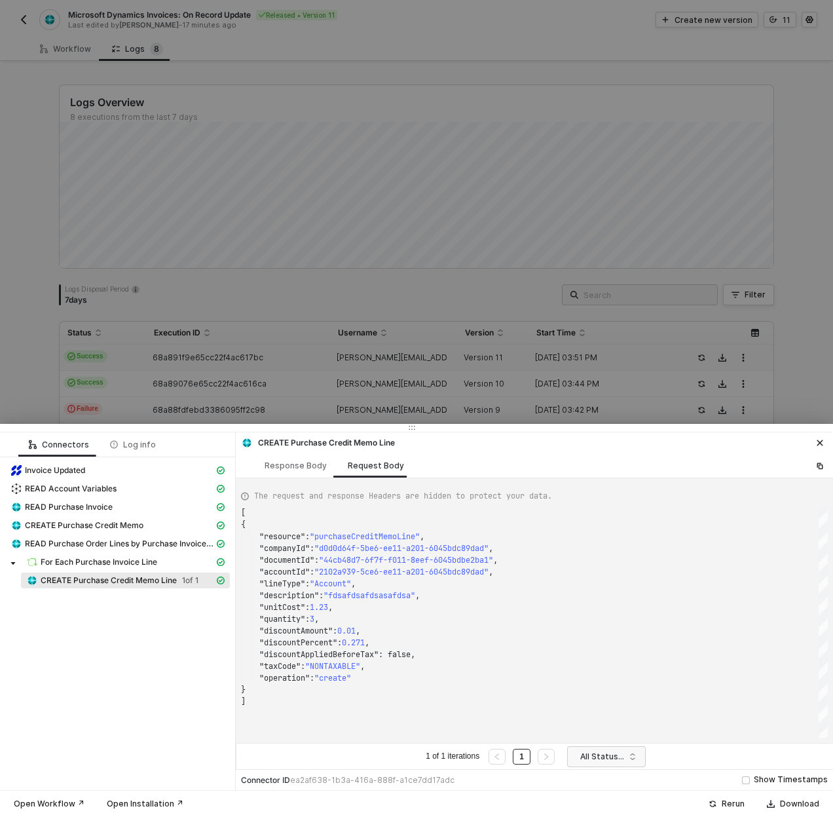
click at [182, 127] on div at bounding box center [416, 408] width 833 height 817
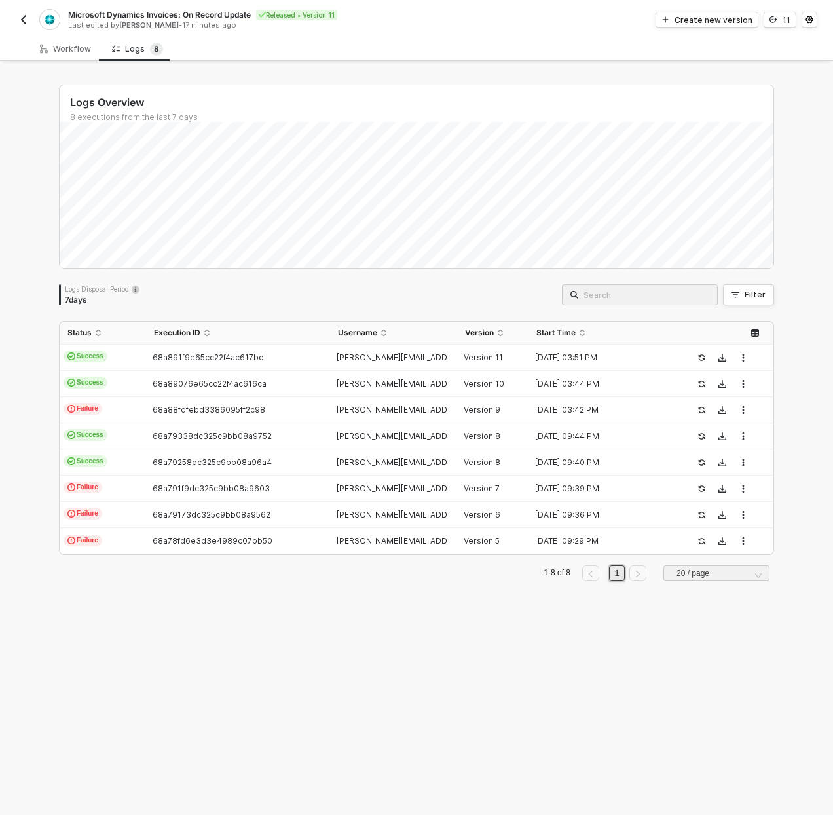
click at [16, 15] on button "button" at bounding box center [24, 20] width 16 height 16
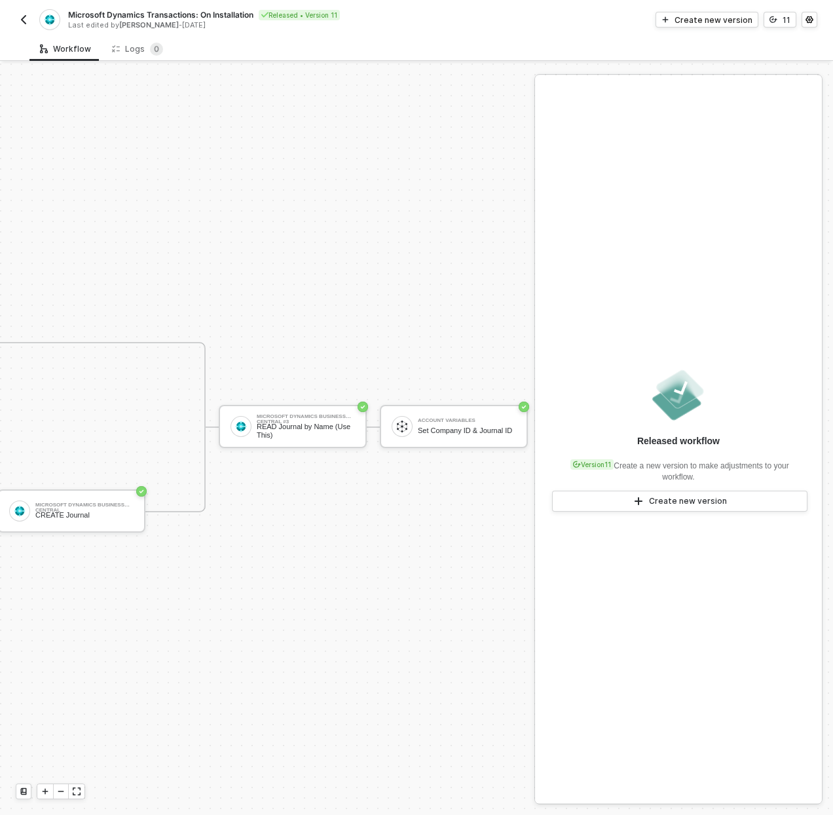
scroll to position [34, 920]
click at [30, 20] on button "button" at bounding box center [24, 20] width 16 height 16
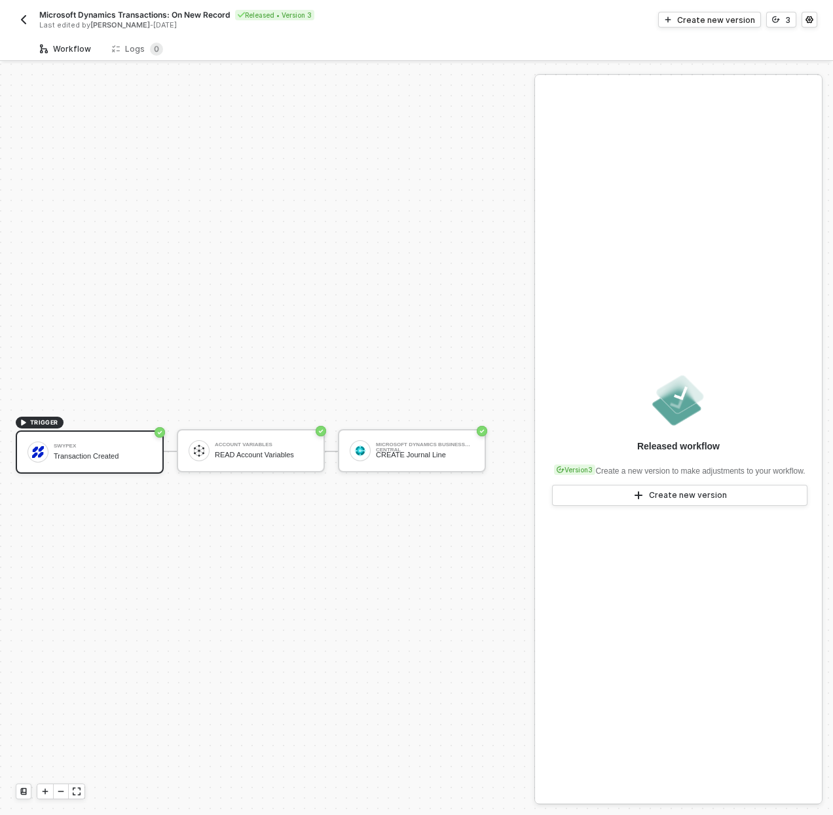
scroll to position [24, 0]
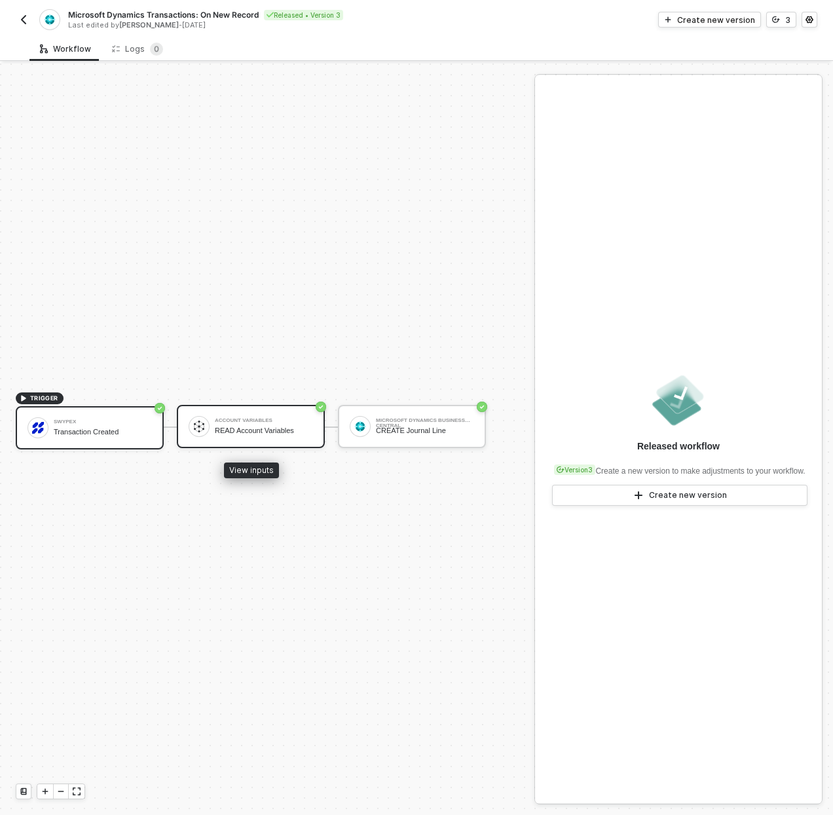
click at [295, 423] on div "Account Variables READ Account Variables" at bounding box center [264, 426] width 98 height 25
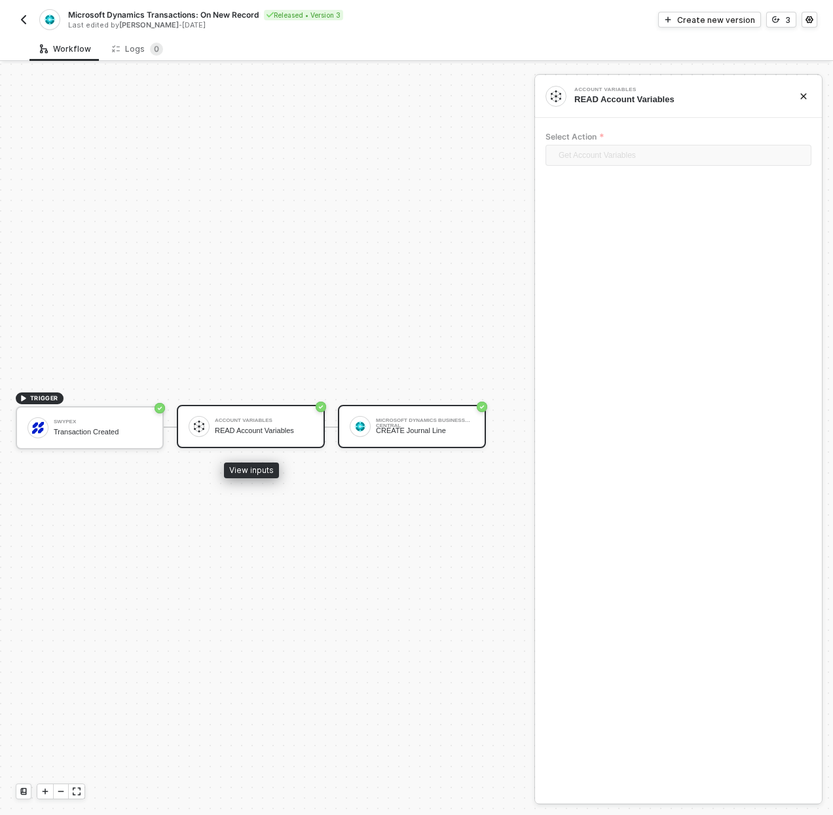
click at [438, 419] on div "Microsoft Dynamics Business Central" at bounding box center [425, 420] width 98 height 5
click at [284, 426] on div "READ Account Variables" at bounding box center [264, 430] width 98 height 9
click at [28, 22] on img "button" at bounding box center [23, 19] width 10 height 10
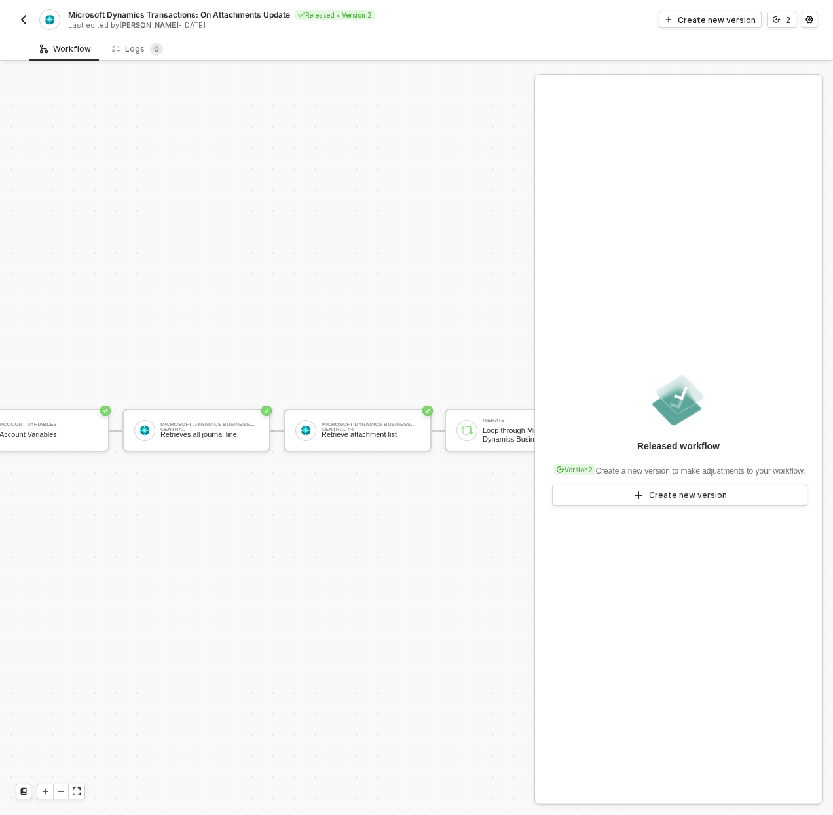
scroll to position [367, 0]
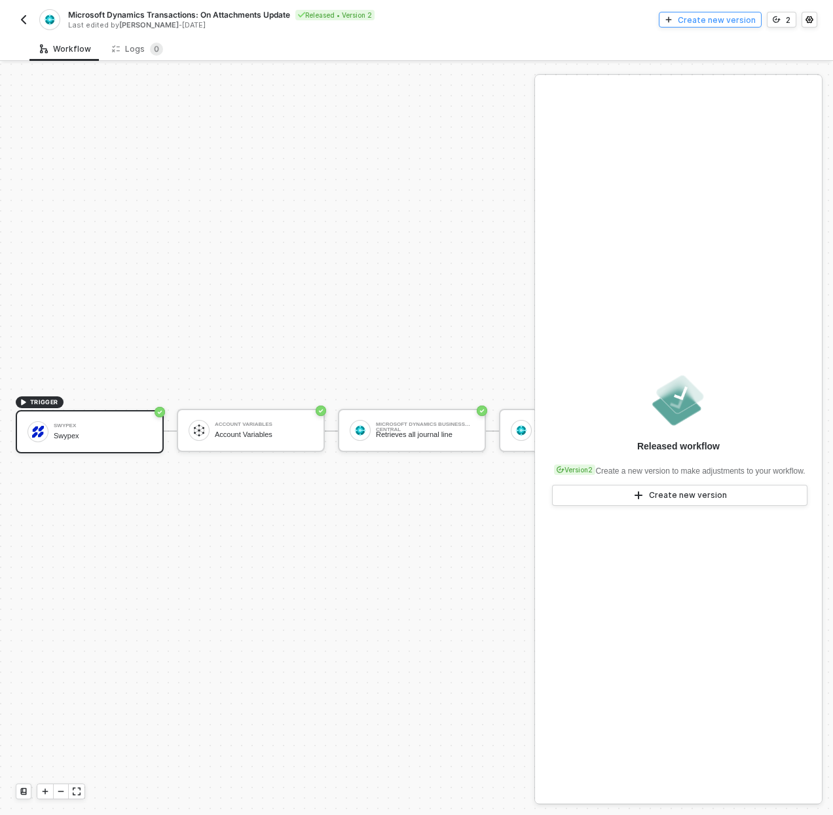
click at [722, 12] on button "Create new version" at bounding box center [710, 20] width 103 height 16
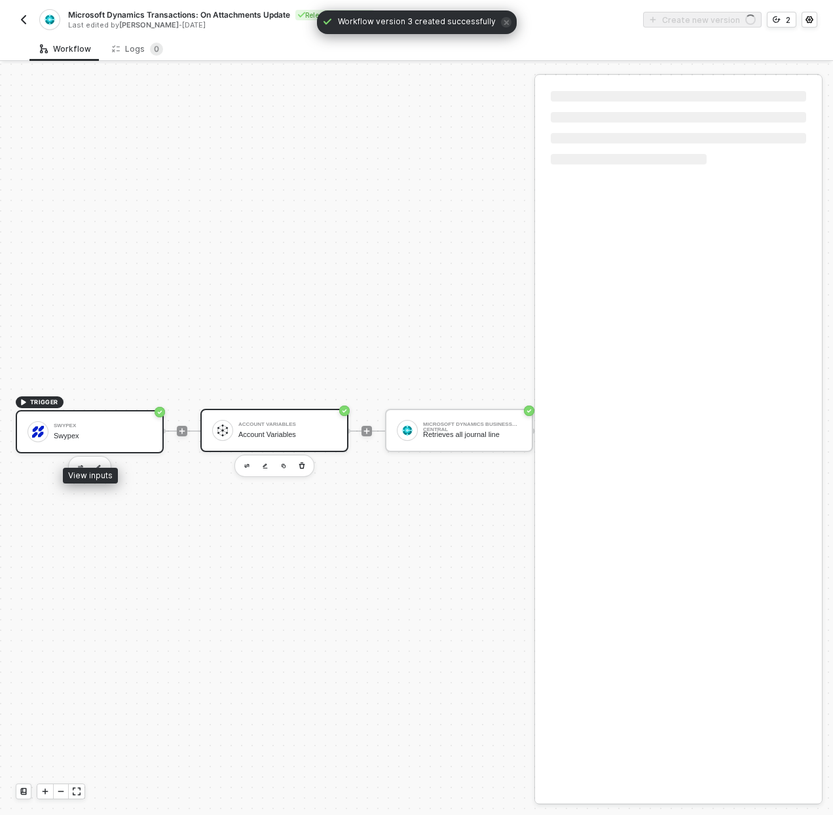
click at [238, 430] on div "Account Variables" at bounding box center [287, 434] width 98 height 9
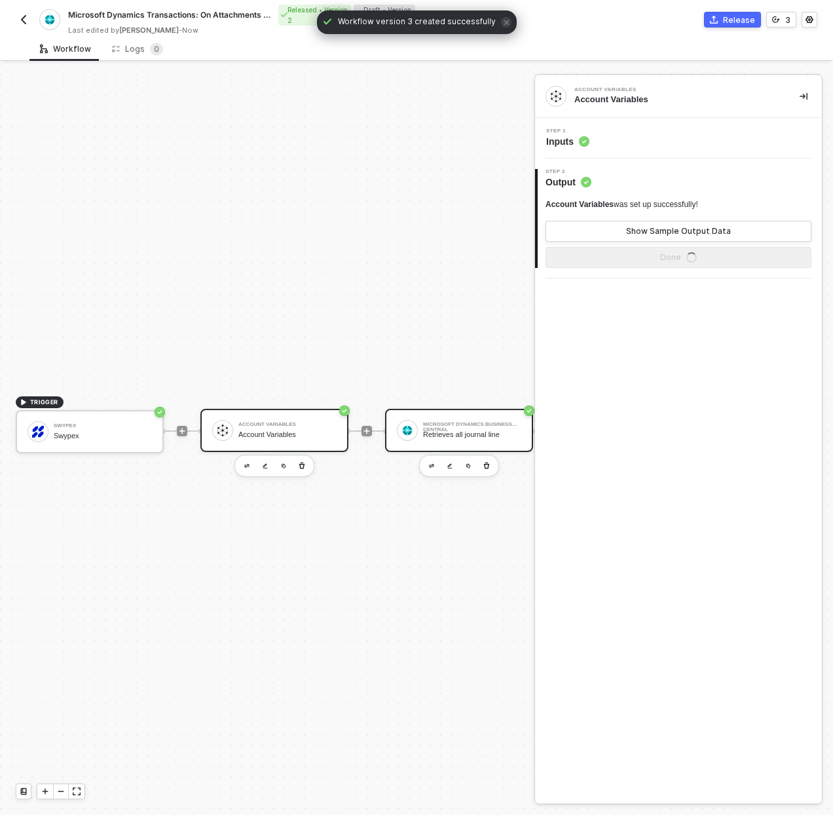
click at [461, 422] on div "Microsoft Dynamics Business Central" at bounding box center [472, 424] width 98 height 5
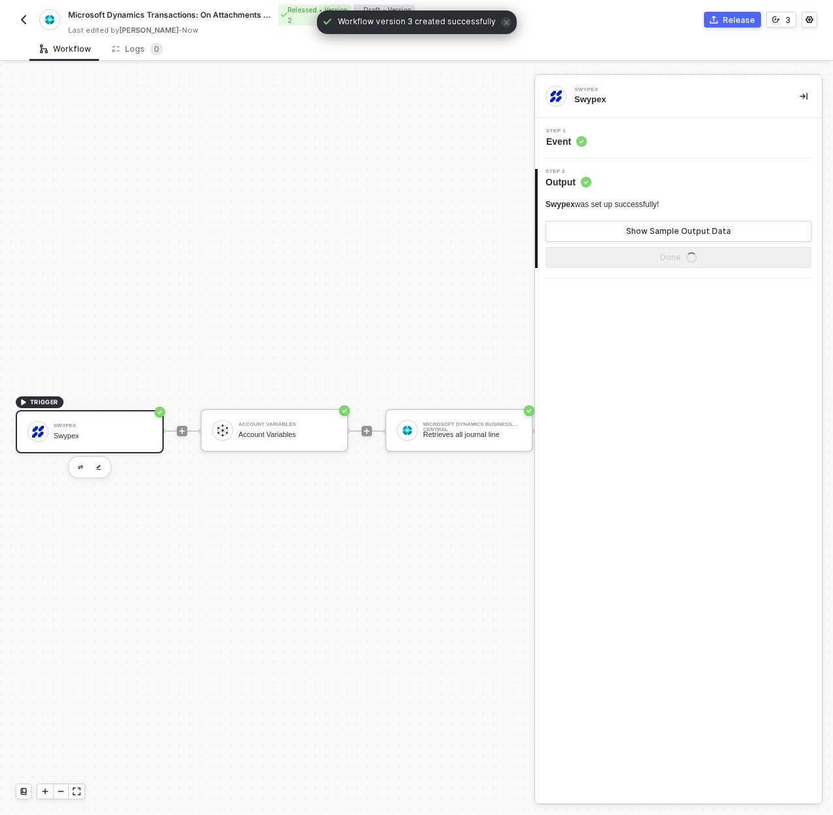
click at [622, 146] on div "Step 1 Event" at bounding box center [680, 138] width 284 height 20
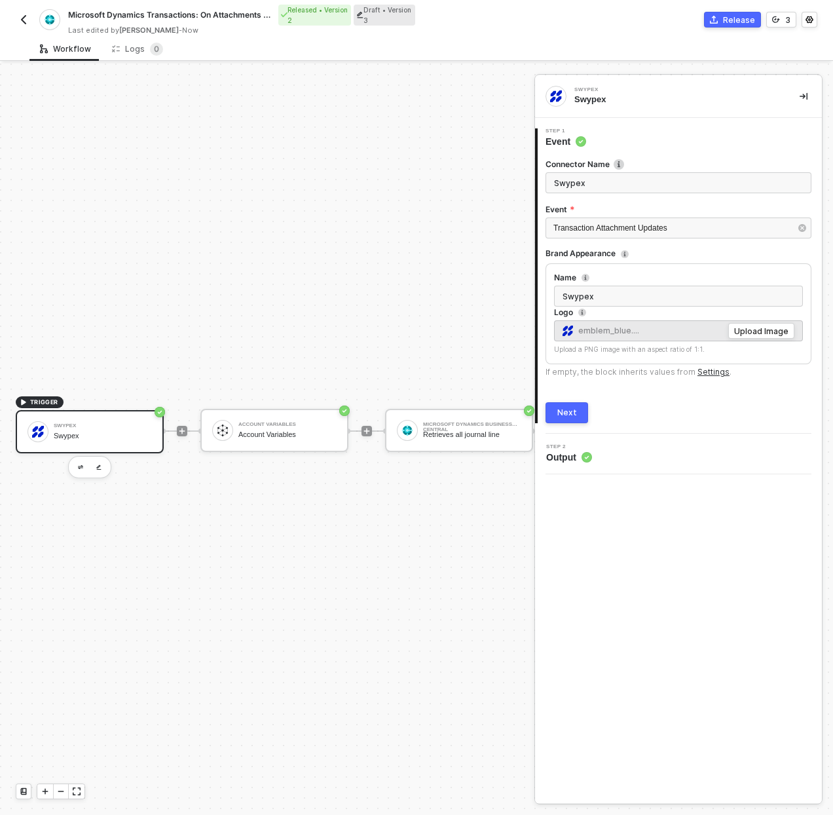
click at [485, 403] on div at bounding box center [551, 431] width 174 height 102
click at [489, 424] on div "Microsoft Dynamics Business Central" at bounding box center [472, 424] width 98 height 5
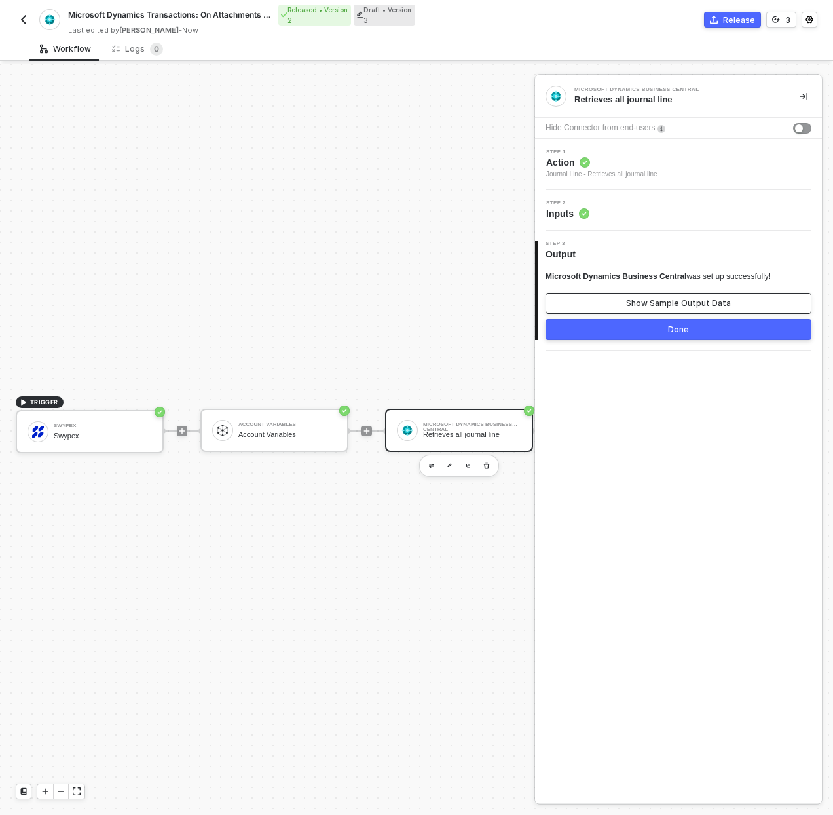
click at [622, 298] on button "Show Sample Output Data" at bounding box center [679, 303] width 266 height 21
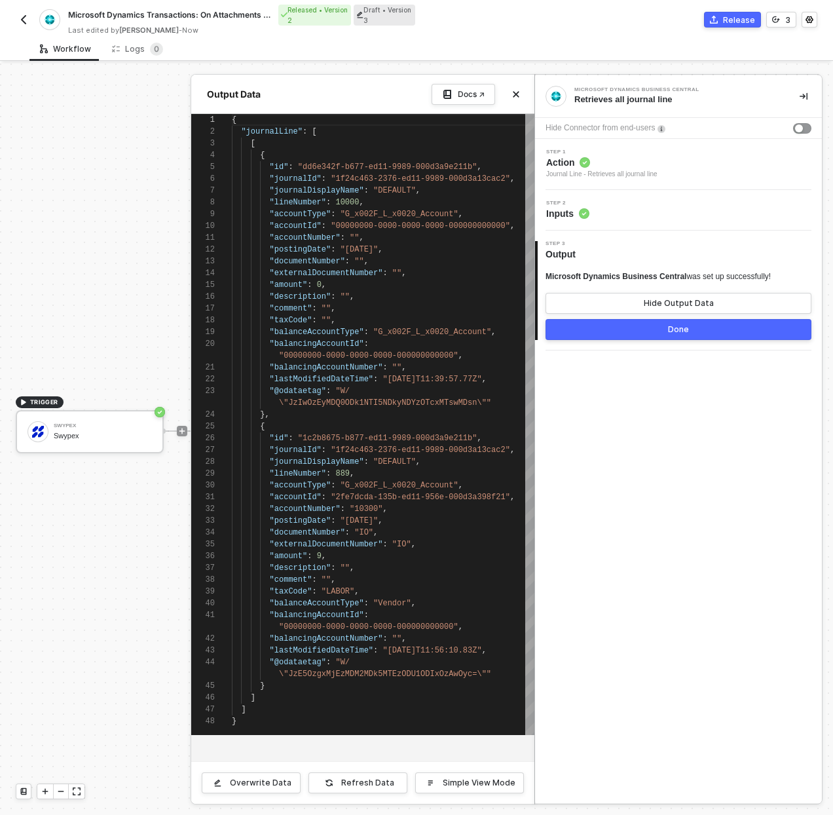
scroll to position [118, 0]
click at [633, 339] on button "Done" at bounding box center [679, 329] width 266 height 21
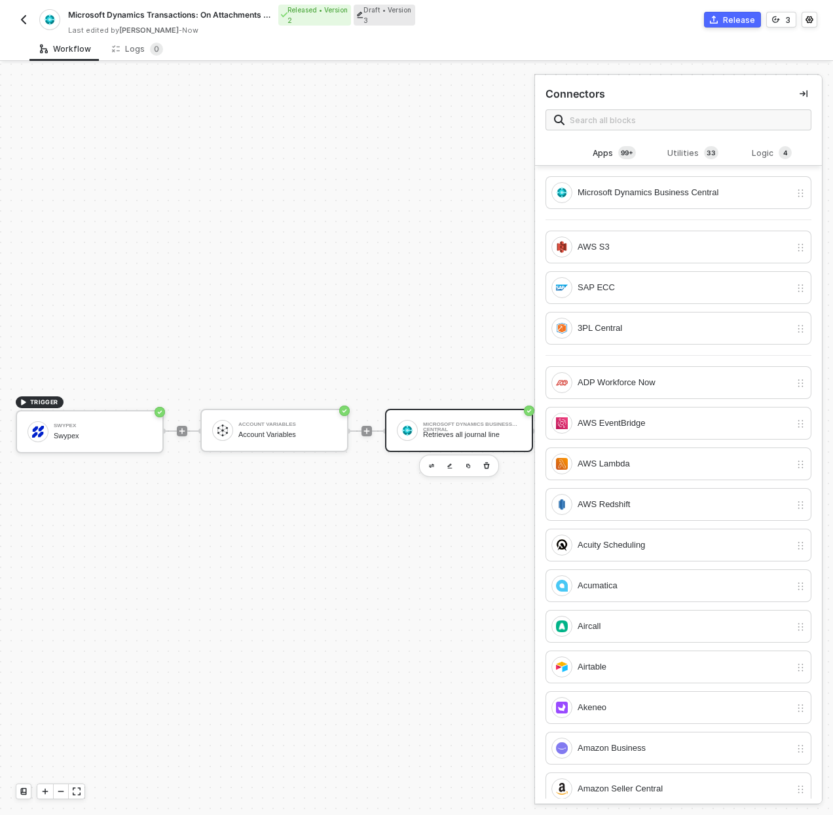
click at [466, 415] on div "Microsoft Dynamics Business Central Retrieves all journal line" at bounding box center [459, 430] width 148 height 43
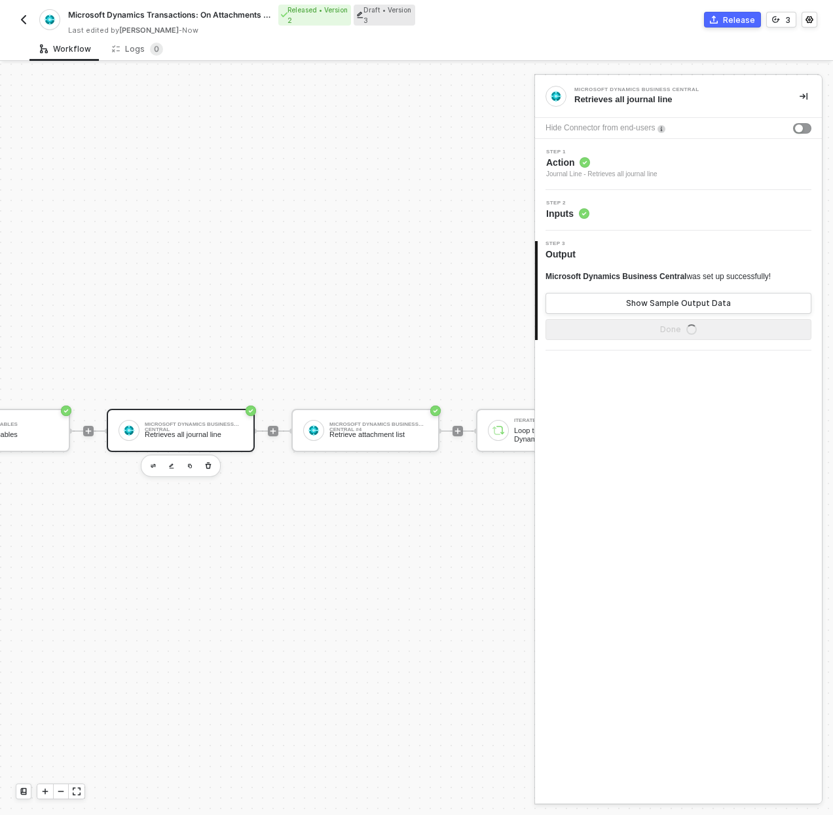
scroll to position [367, 314]
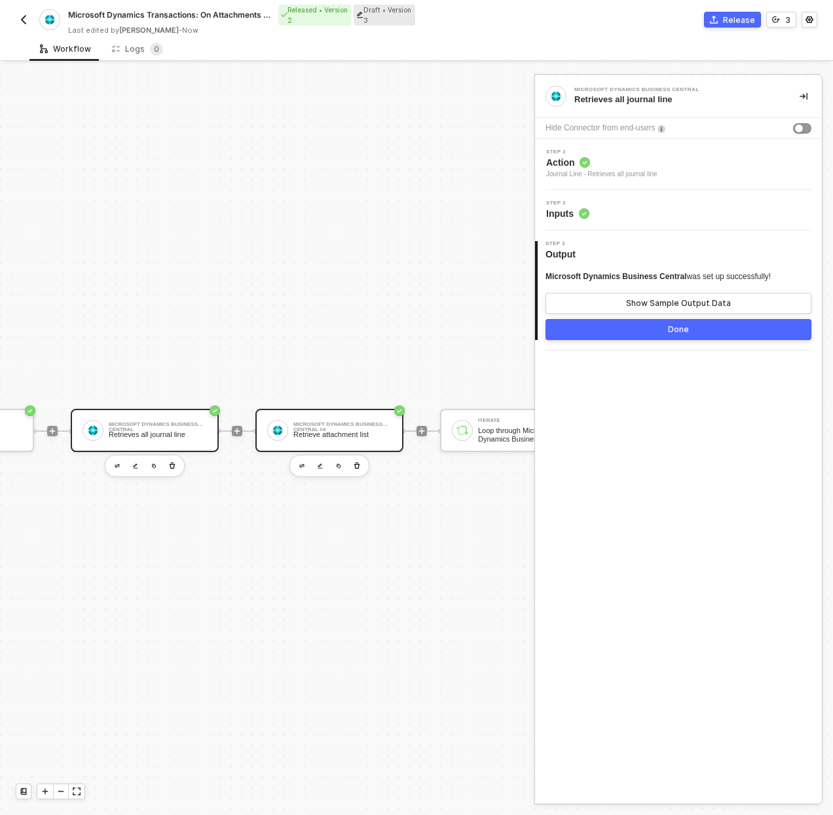
click at [369, 424] on div "Microsoft Dynamics Business Central #4" at bounding box center [342, 424] width 98 height 5
click at [604, 220] on div "Step 2 Inputs" at bounding box center [678, 210] width 287 height 41
click at [627, 225] on div "Step 2 Inputs" at bounding box center [678, 210] width 287 height 41
click at [633, 206] on div "Step 2 Inputs" at bounding box center [680, 210] width 284 height 20
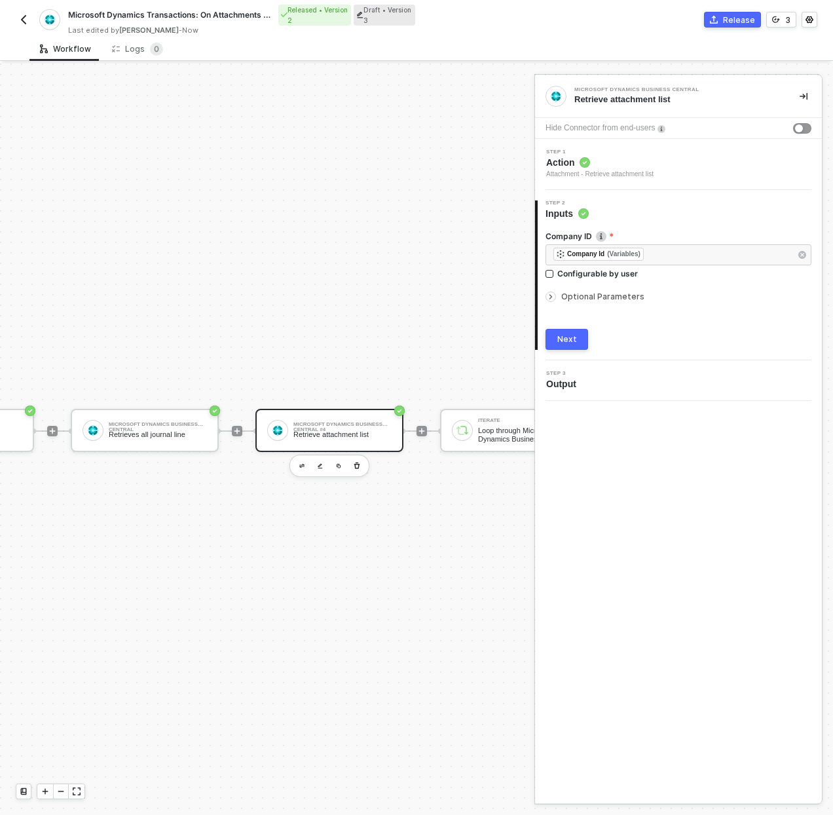
click at [599, 299] on span "Optional Parameters" at bounding box center [602, 296] width 83 height 10
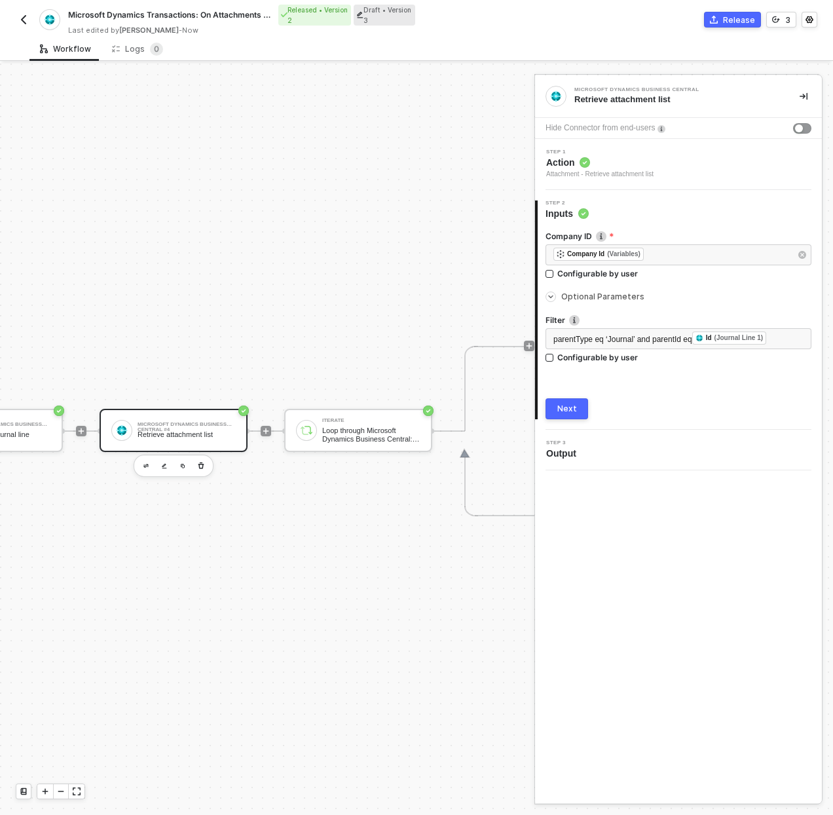
scroll to position [367, 472]
click at [391, 425] on div "Iterate Loop through Microsoft Dynamics Business Central: Journal Line" at bounding box center [370, 430] width 98 height 25
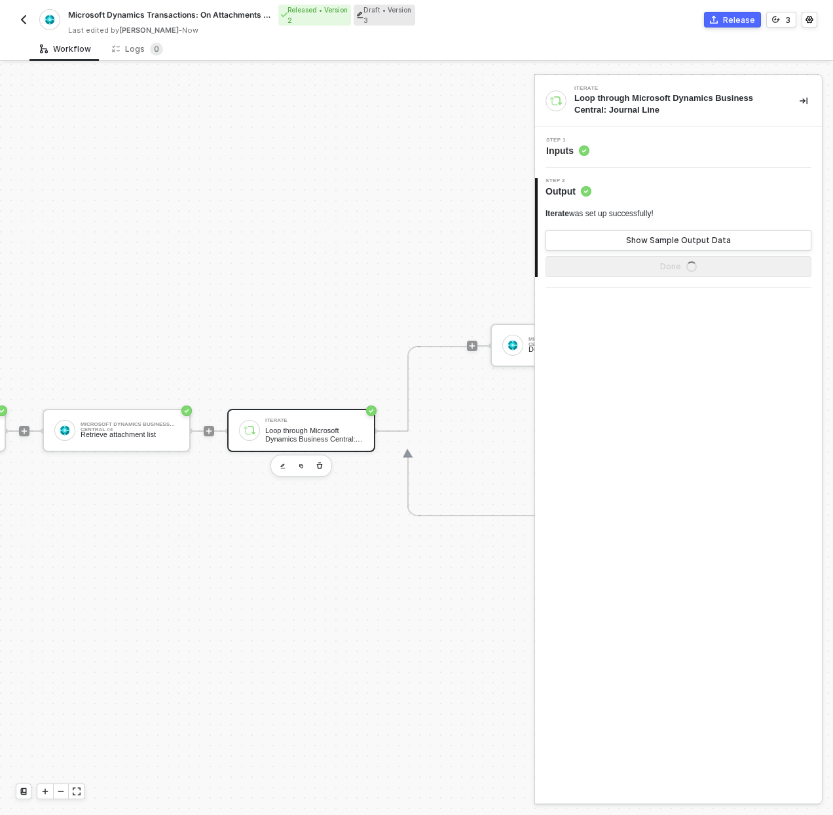
scroll to position [367, 603]
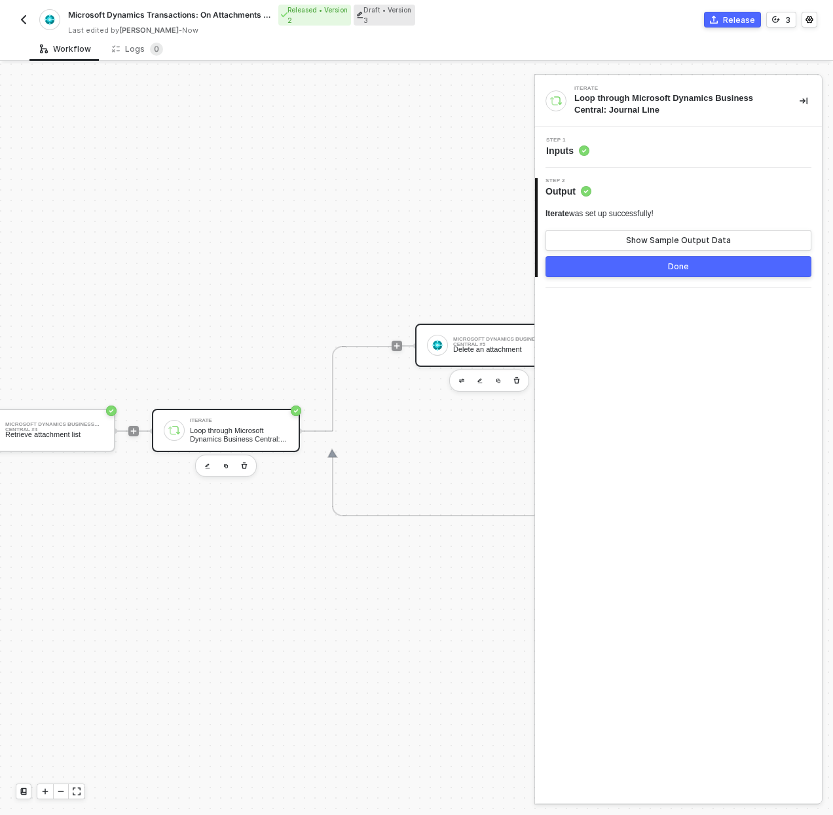
click at [502, 339] on div "Microsoft Dynamics Business Central #5" at bounding box center [502, 339] width 98 height 5
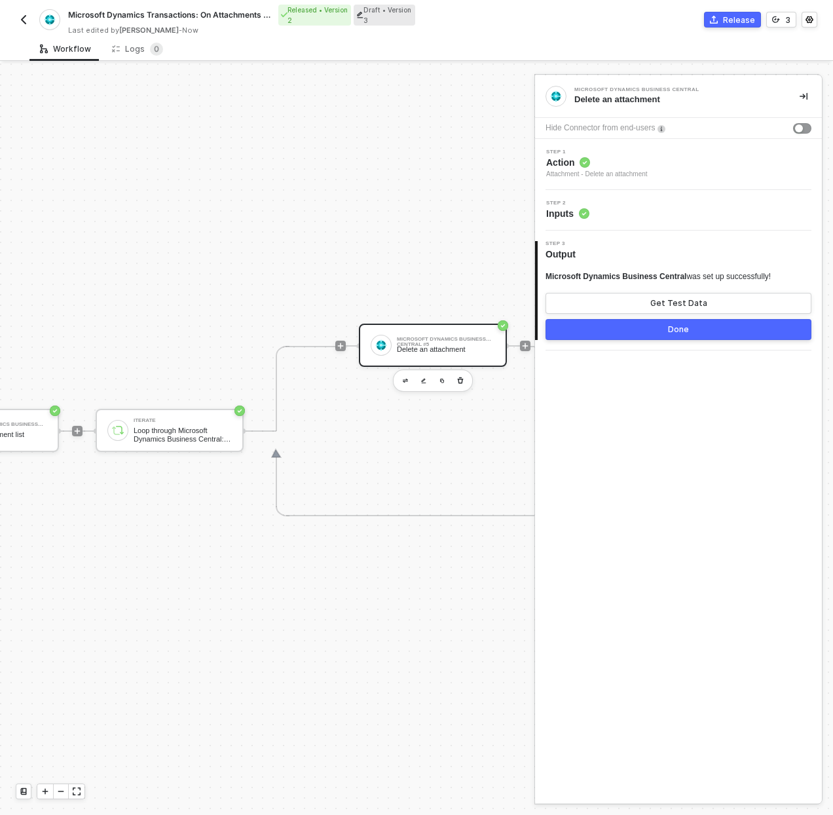
scroll to position [367, 734]
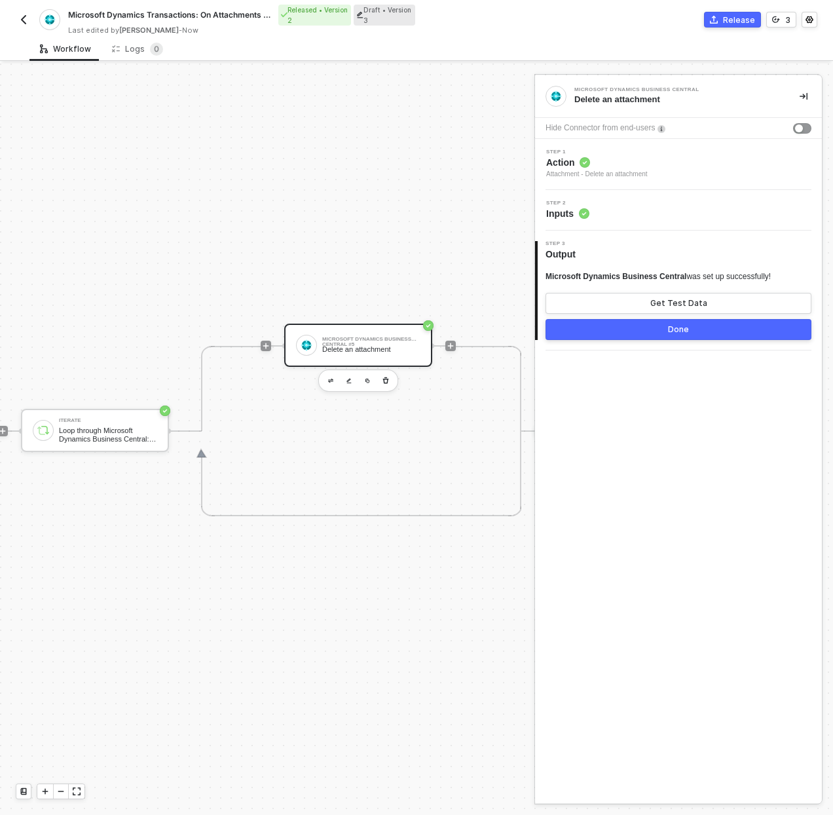
click at [369, 324] on div "Microsoft Dynamics Business Central #5 Delete an attachment" at bounding box center [358, 345] width 148 height 43
click at [608, 234] on div "3 Step 3 Output Microsoft Dynamics Business Central was set up successfully! Ge…" at bounding box center [678, 291] width 287 height 120
click at [610, 214] on div "Step 2 Inputs" at bounding box center [680, 210] width 284 height 20
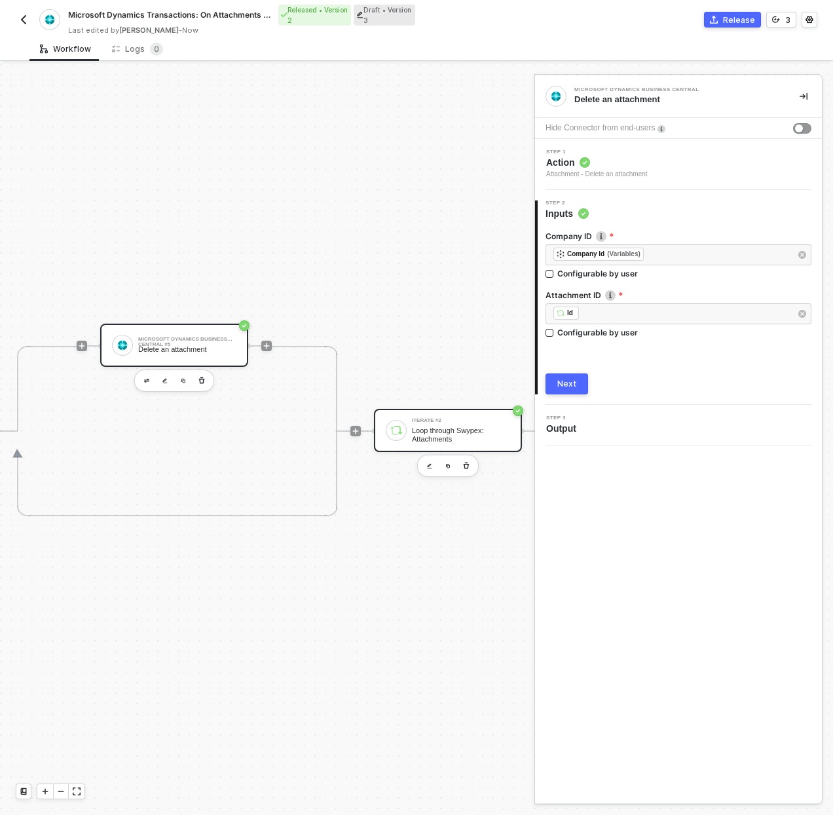
scroll to position [367, 969]
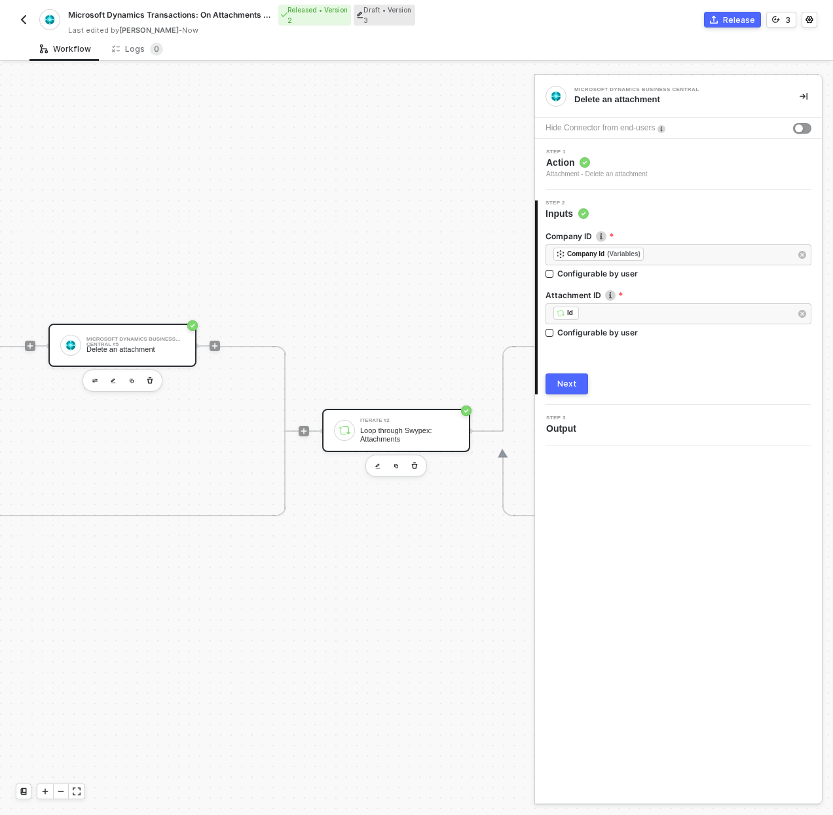
click at [375, 442] on div "Loop through Swypex: Attachments" at bounding box center [409, 434] width 98 height 16
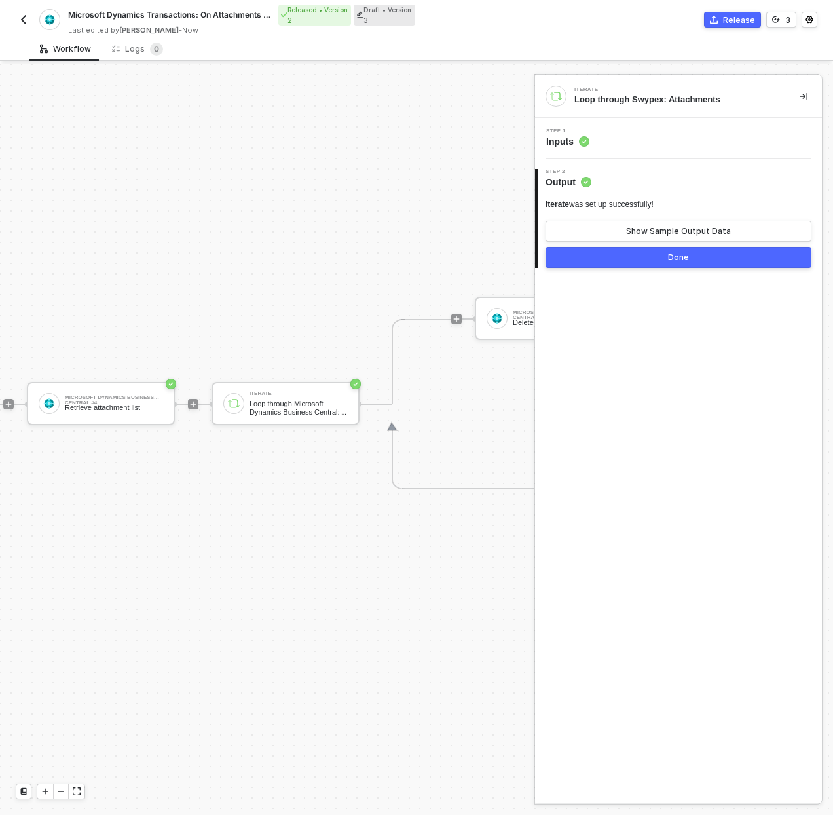
scroll to position [394, 943]
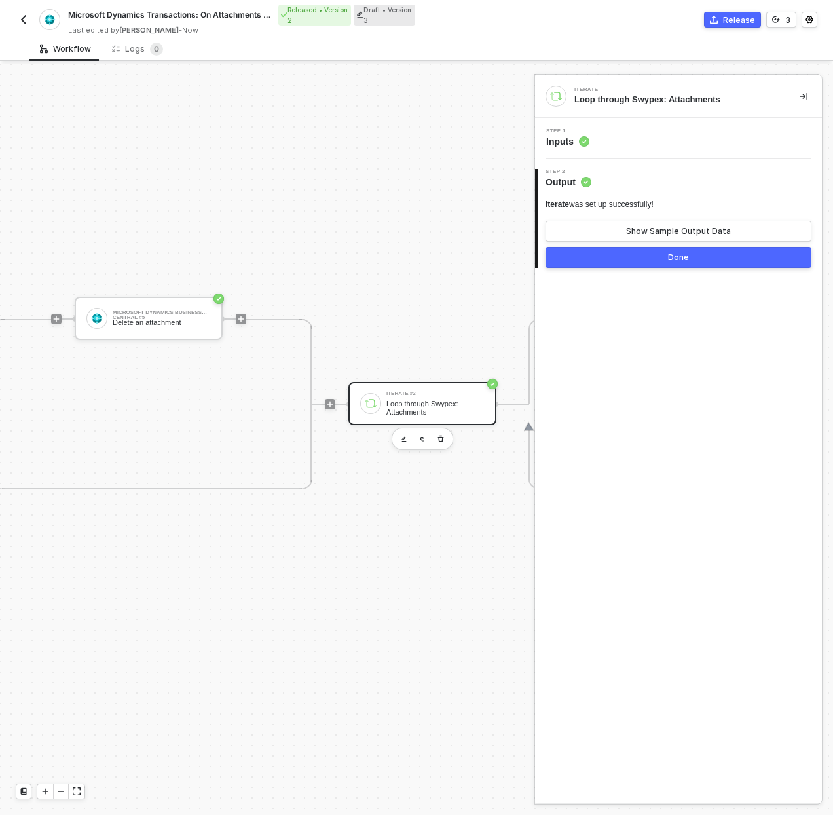
click at [419, 405] on div "Loop through Swypex: Attachments" at bounding box center [435, 408] width 98 height 16
click at [630, 126] on div "Step 1 Inputs" at bounding box center [678, 138] width 287 height 41
click at [629, 134] on div "Step 1 Inputs" at bounding box center [680, 138] width 284 height 20
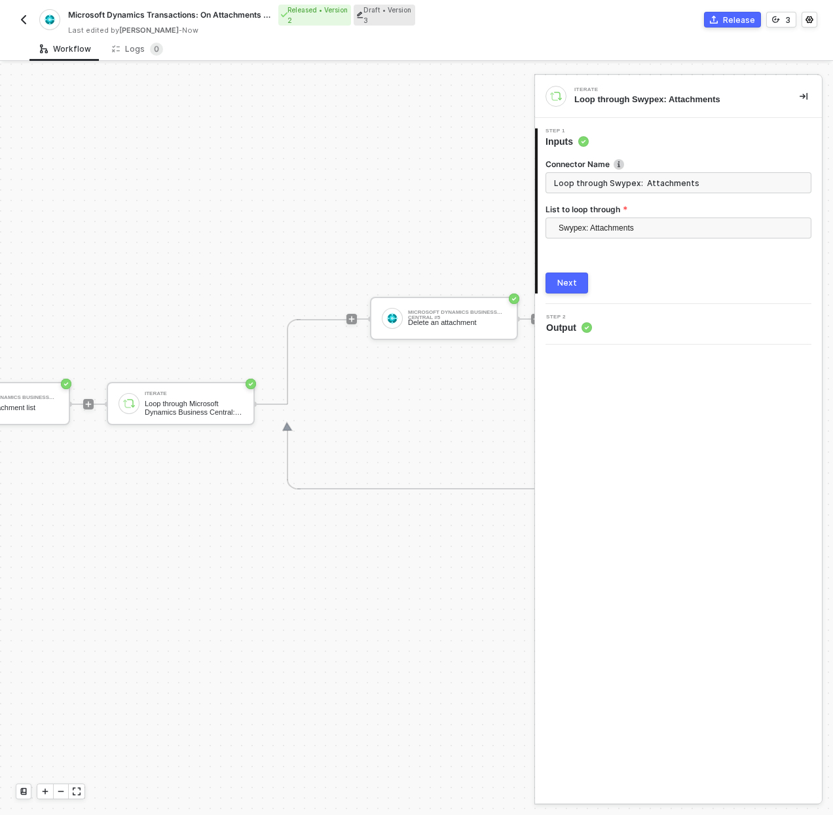
scroll to position [394, 0]
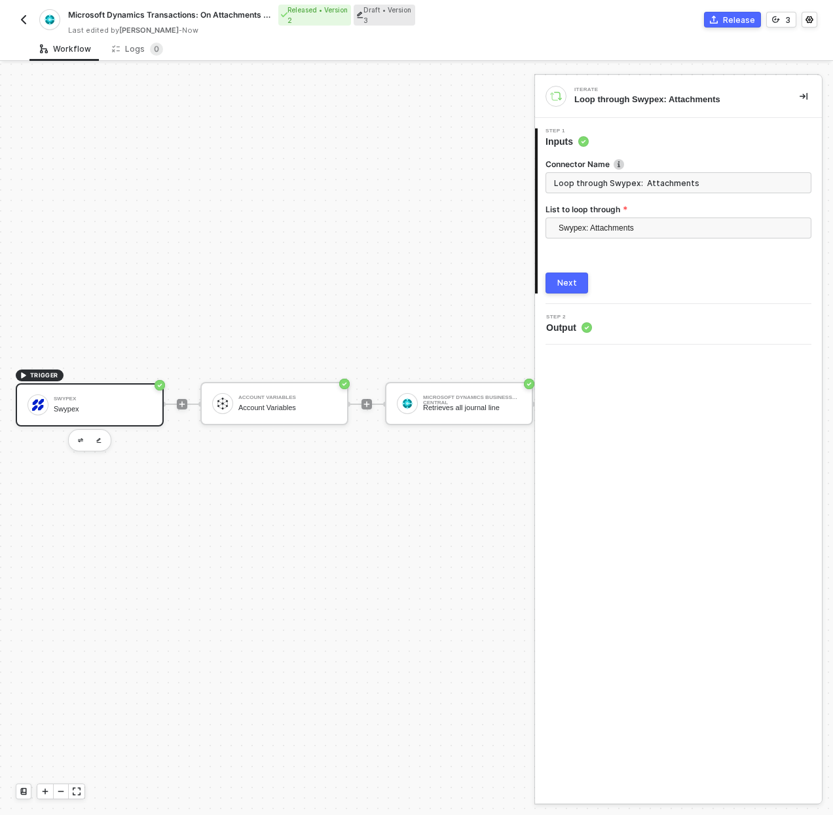
click at [127, 408] on div "Swypex" at bounding box center [103, 409] width 98 height 9
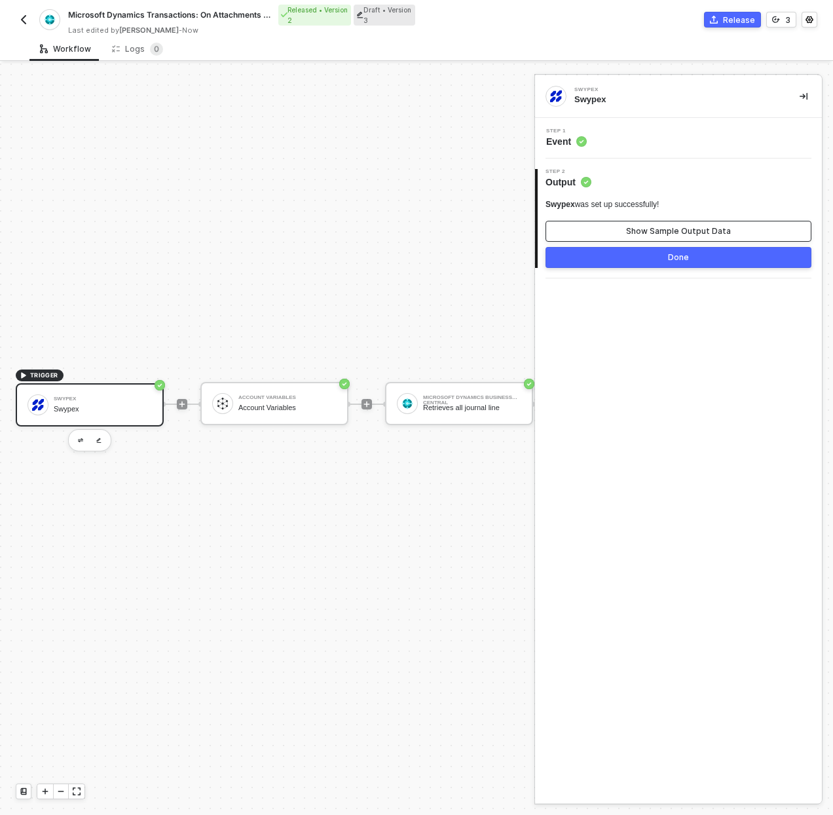
click at [689, 231] on div "Show Sample Output Data" at bounding box center [678, 231] width 105 height 10
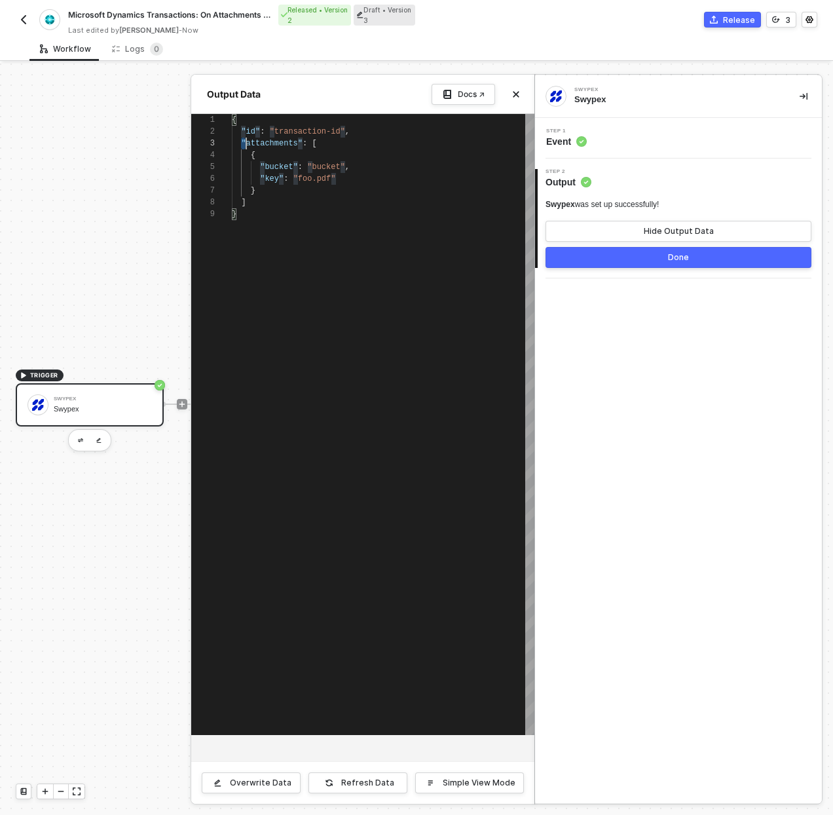
scroll to position [24, 14]
drag, startPoint x: 244, startPoint y: 143, endPoint x: 387, endPoint y: 207, distance: 157.1
click at [56, 197] on div at bounding box center [416, 439] width 833 height 751
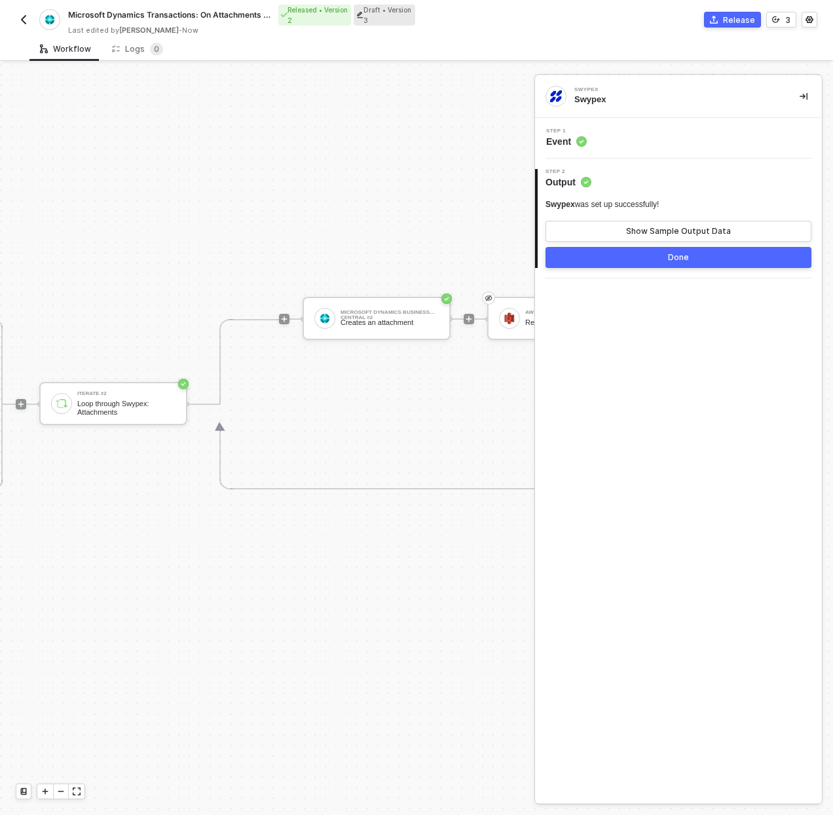
scroll to position [394, 1258]
click at [391, 315] on div "Microsoft Dynamics Business Central #2 Creates an attachment" at bounding box center [384, 318] width 98 height 25
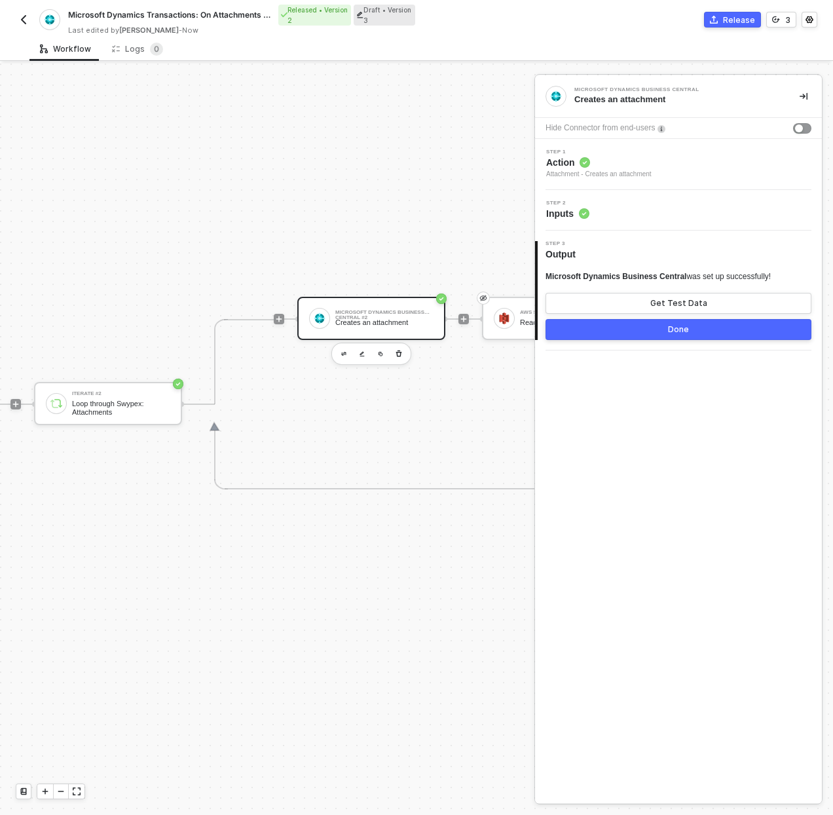
click at [673, 204] on div "Step 2 Inputs" at bounding box center [680, 210] width 284 height 20
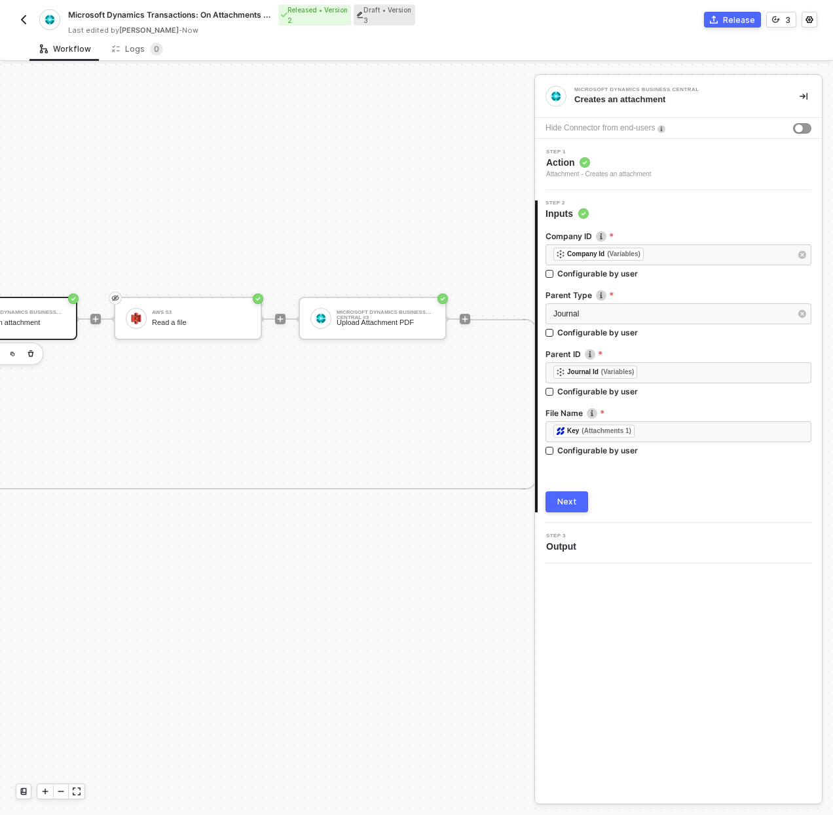
scroll to position [394, 1598]
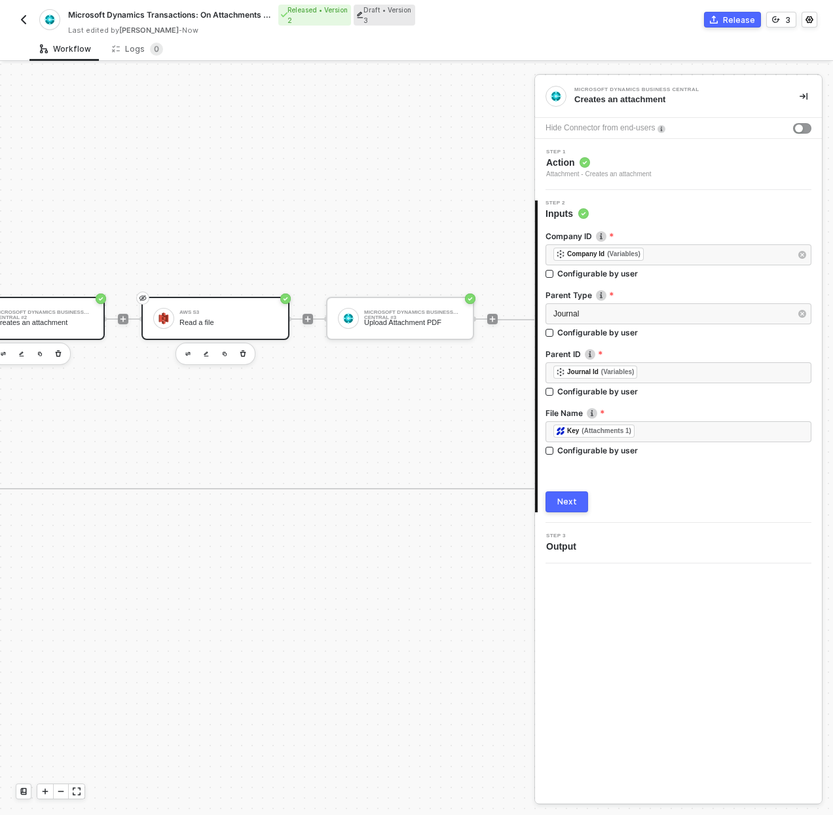
click at [206, 314] on div "AWS S3 Read a file" at bounding box center [228, 318] width 98 height 25
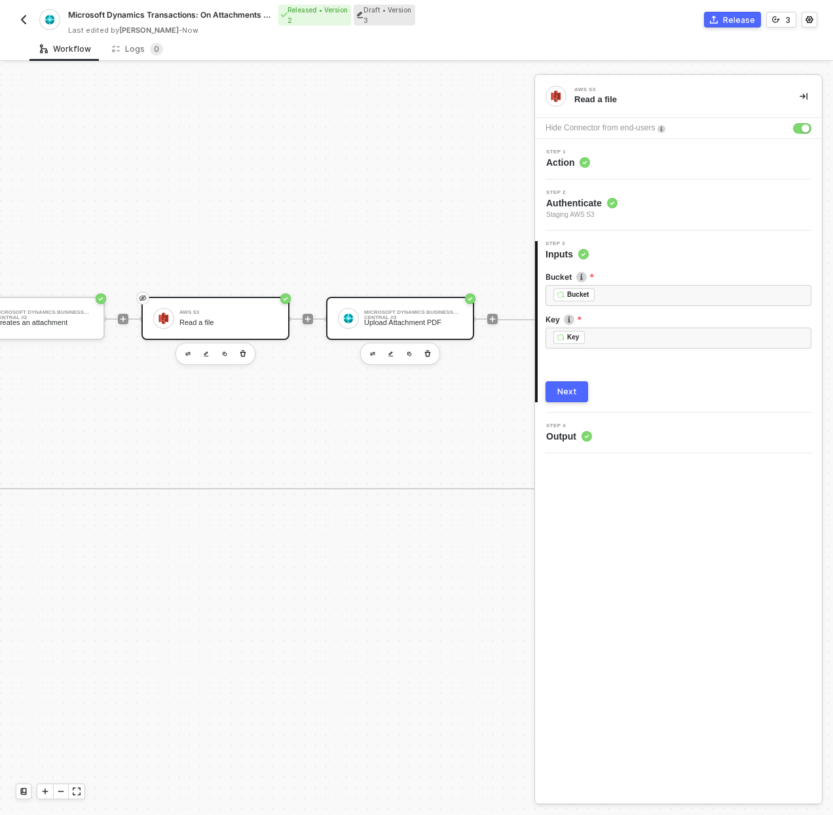
click at [432, 297] on div "Microsoft Dynamics Business Central #3 Upload Attachment PDF" at bounding box center [400, 318] width 148 height 43
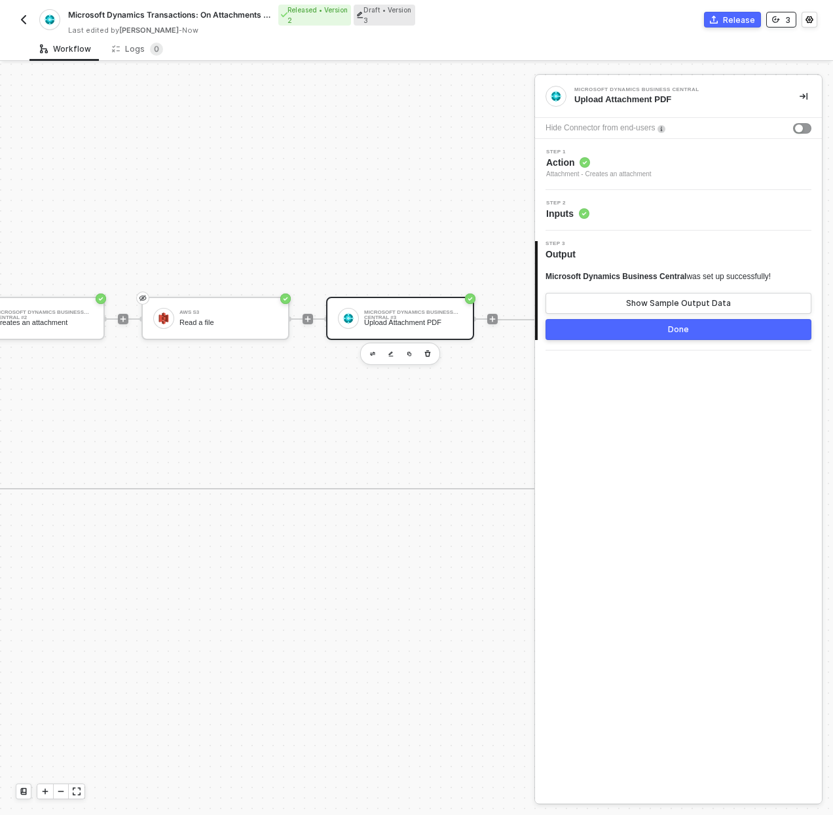
click at [774, 23] on icon "icon-versioning" at bounding box center [776, 20] width 8 height 8
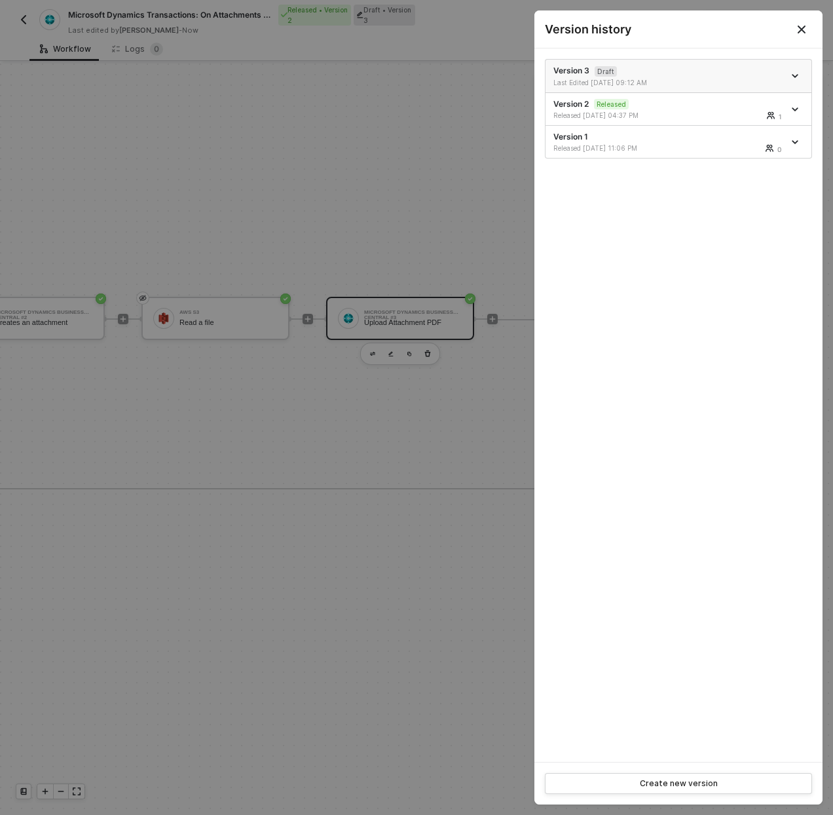
click at [792, 80] on div at bounding box center [796, 76] width 14 height 16
click at [798, 73] on icon "icon-arrow-down" at bounding box center [795, 76] width 7 height 7
click at [739, 155] on li "Delete" at bounding box center [749, 149] width 102 height 26
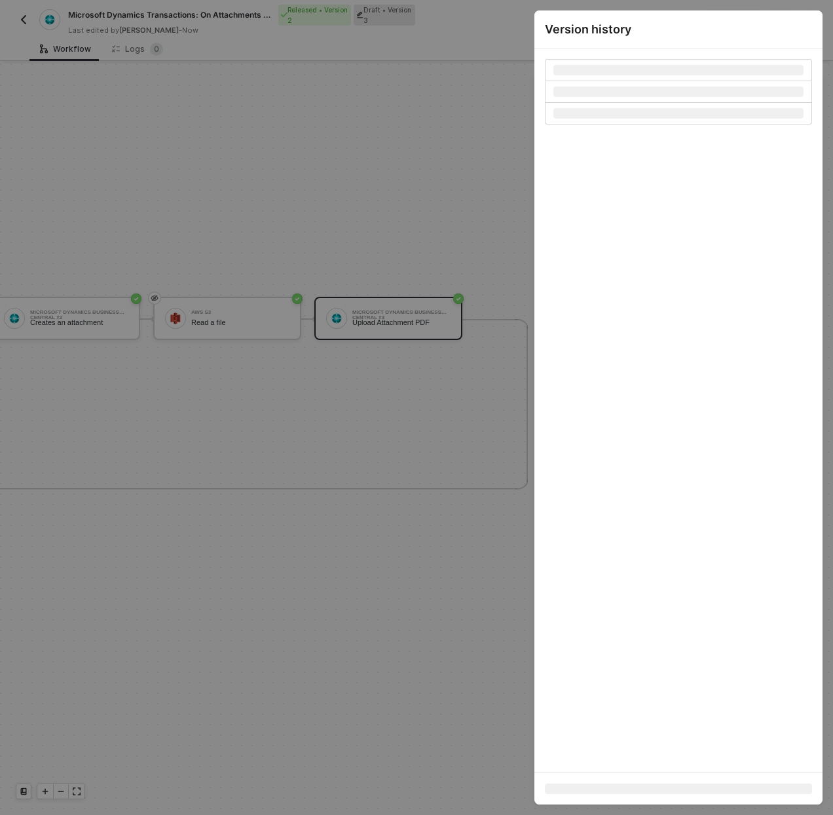
click at [136, 94] on div at bounding box center [416, 407] width 833 height 815
click at [20, 17] on div at bounding box center [416, 407] width 833 height 815
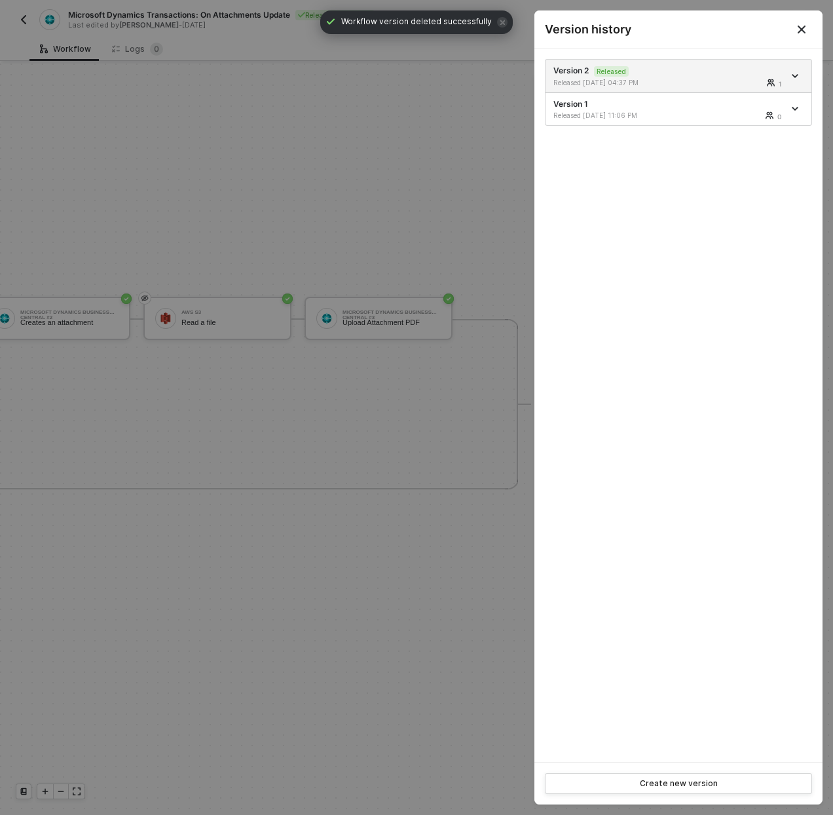
click at [402, 71] on div at bounding box center [416, 407] width 833 height 815
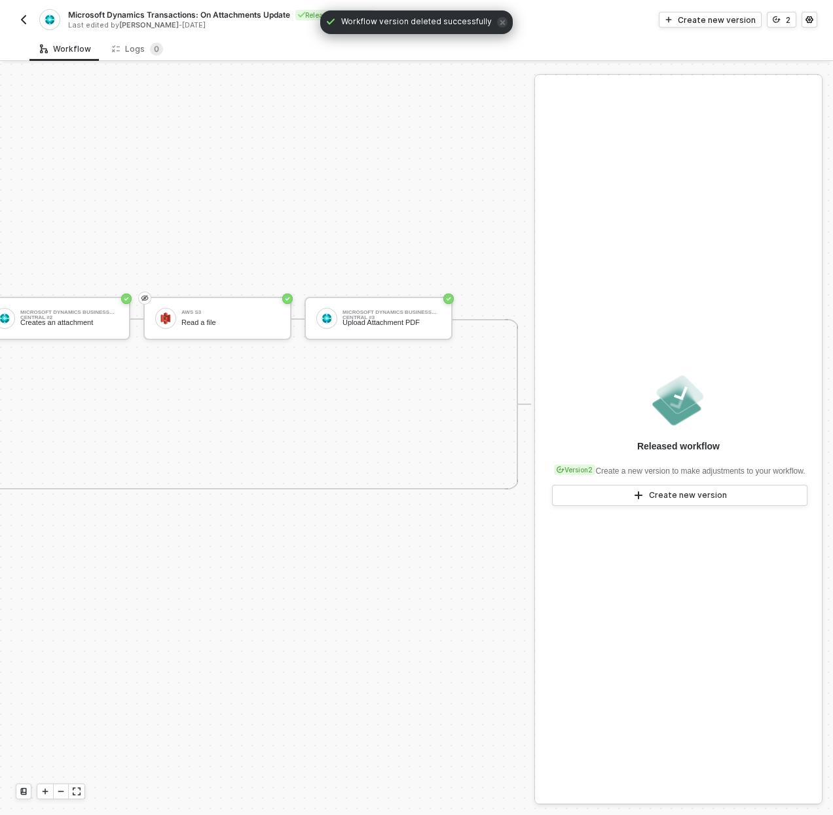
click at [24, 19] on img "button" at bounding box center [23, 19] width 10 height 10
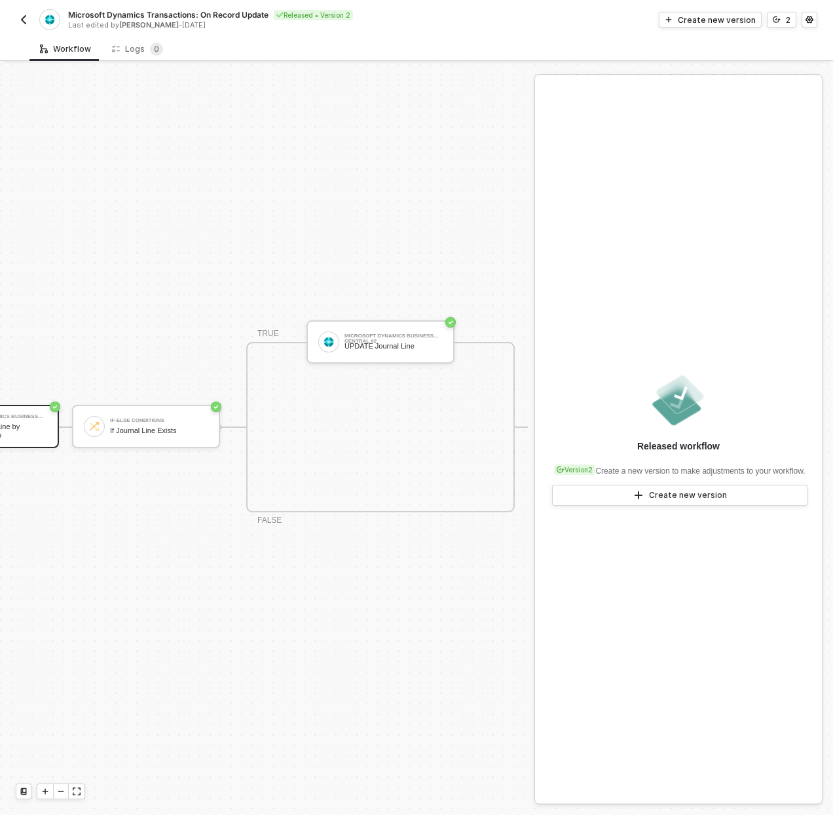
scroll to position [34, 0]
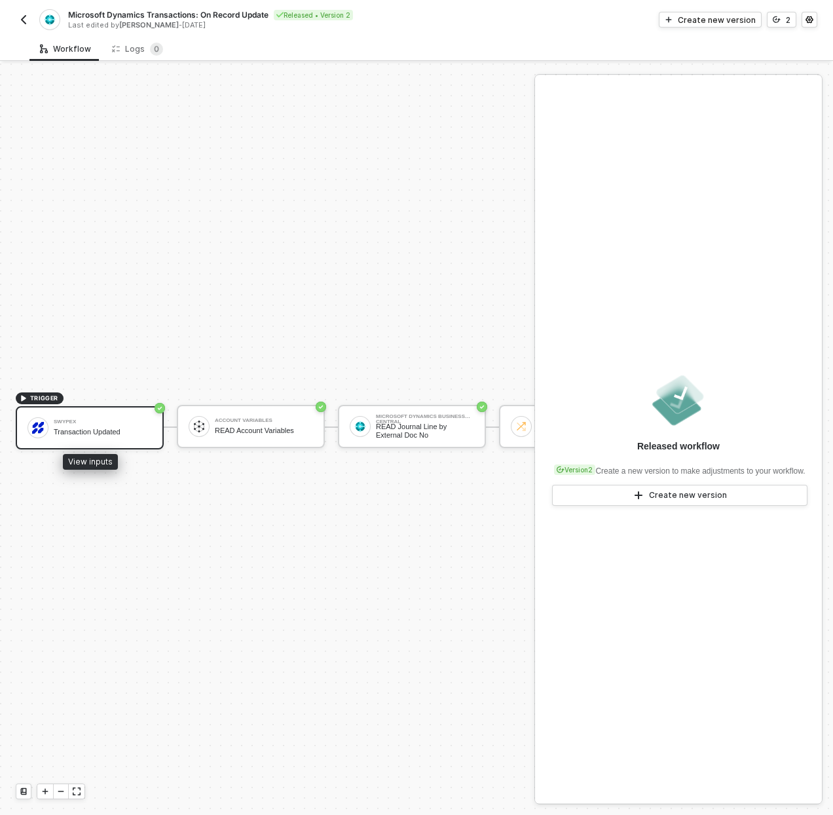
click at [41, 426] on div at bounding box center [38, 427] width 21 height 21
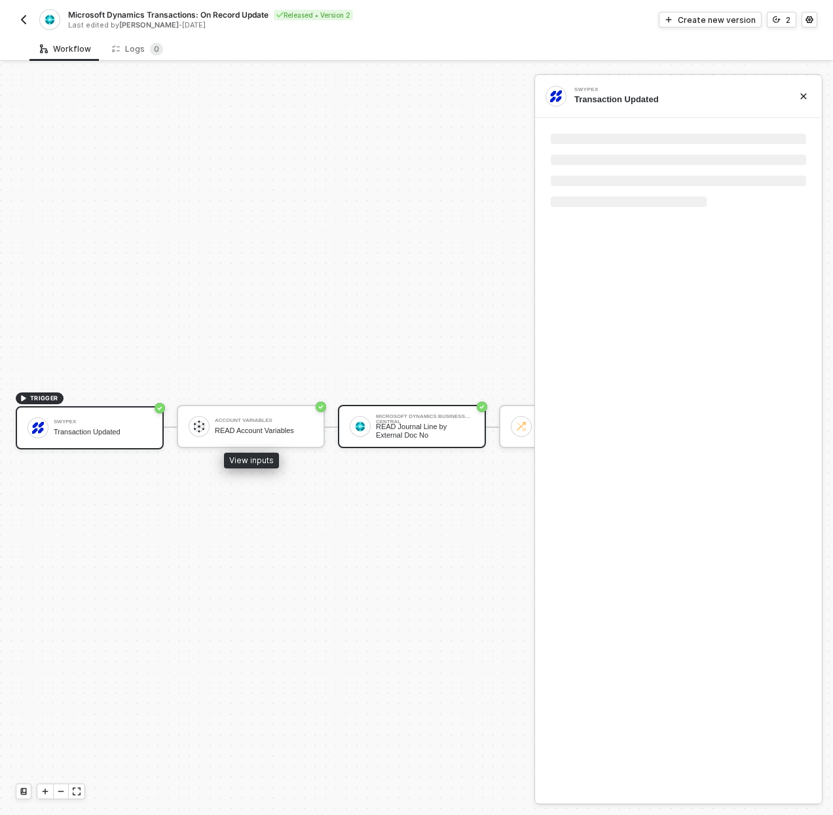
click at [390, 414] on div "Microsoft Dynamics Business Central" at bounding box center [425, 416] width 98 height 5
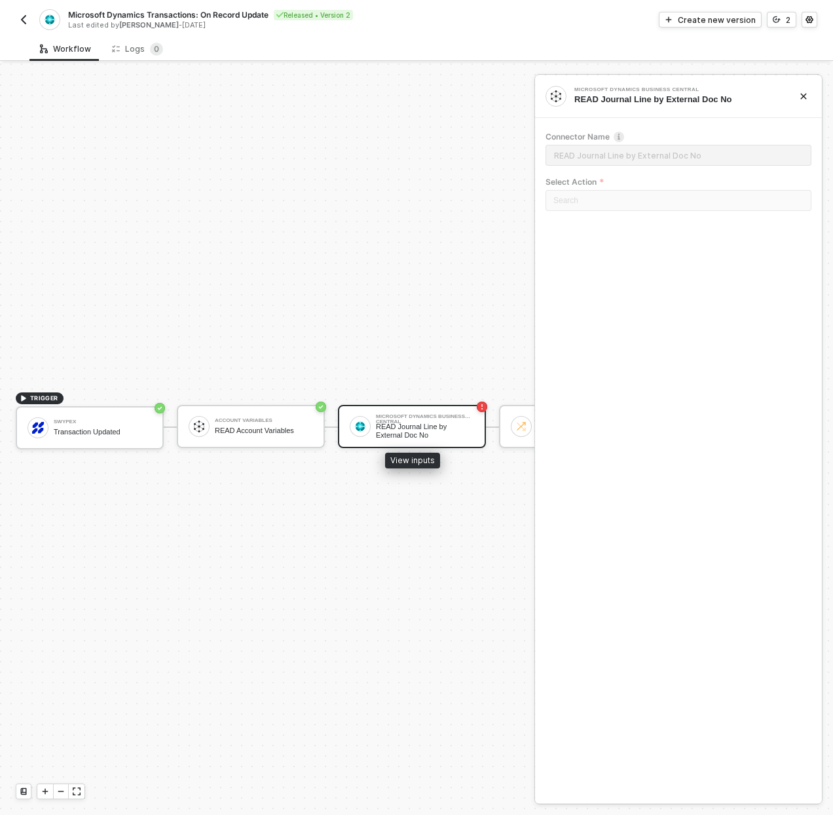
click at [405, 423] on div "READ Journal Line by External Doc No" at bounding box center [425, 430] width 98 height 16
click at [713, 14] on div "Create new version" at bounding box center [717, 19] width 78 height 11
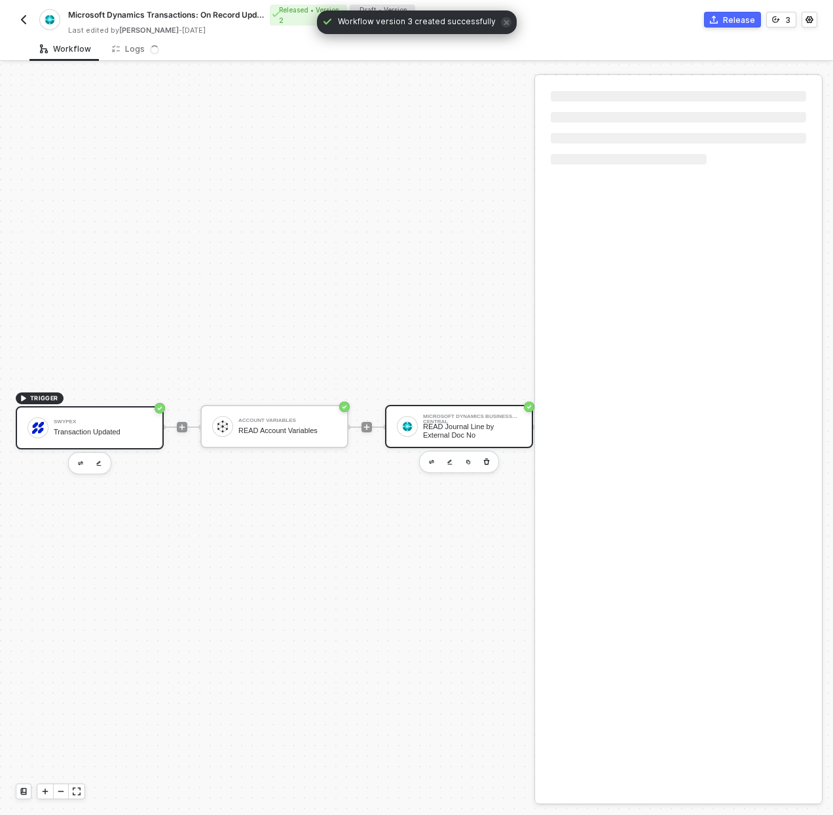
click at [65, 437] on div "Swypex Transaction Updated" at bounding box center [90, 427] width 148 height 43
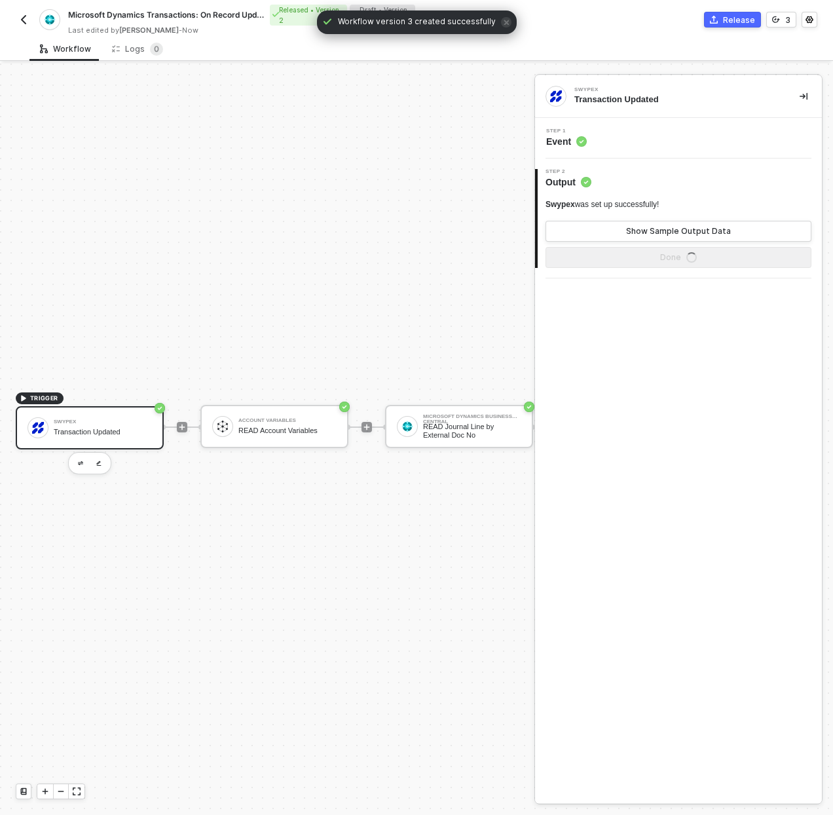
click at [663, 223] on button "Show Sample Output Data" at bounding box center [679, 231] width 266 height 21
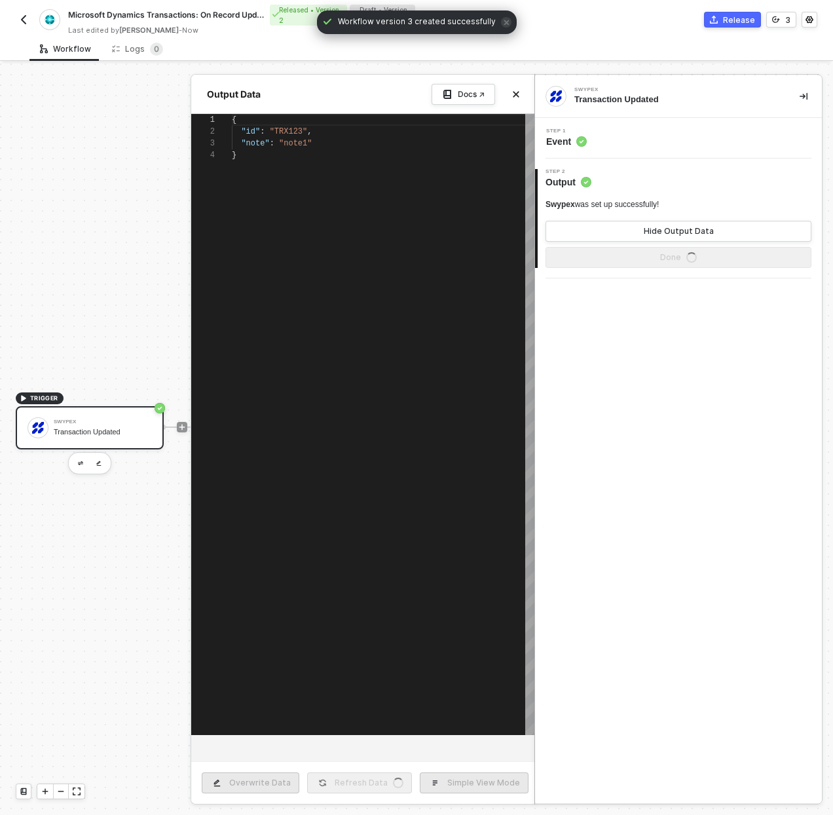
scroll to position [35, 0]
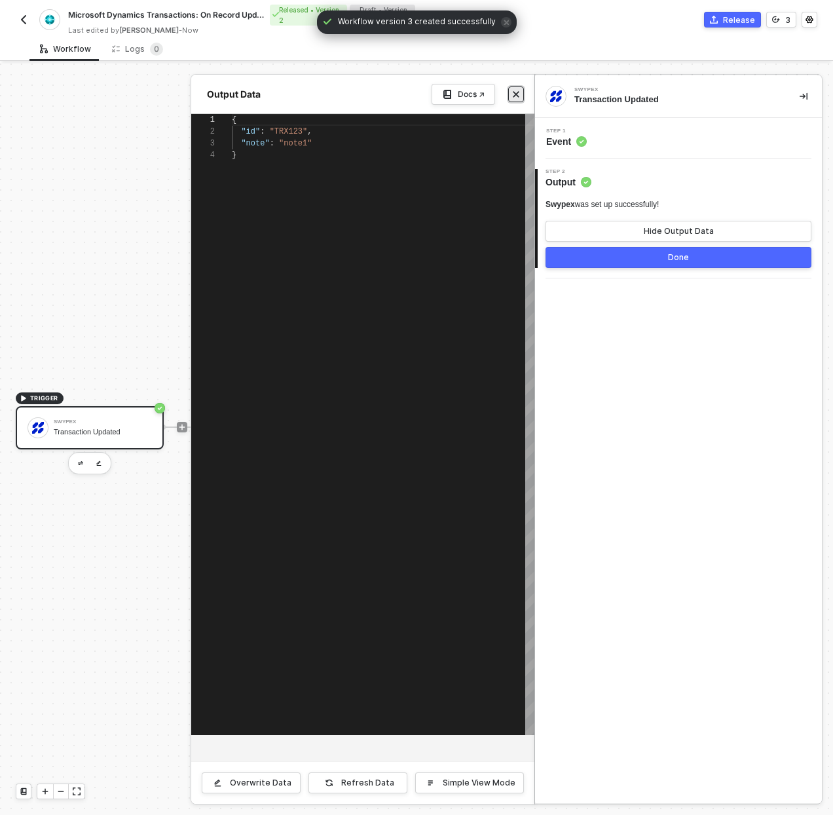
click at [517, 94] on icon "icon-close" at bounding box center [516, 95] width 6 height 6
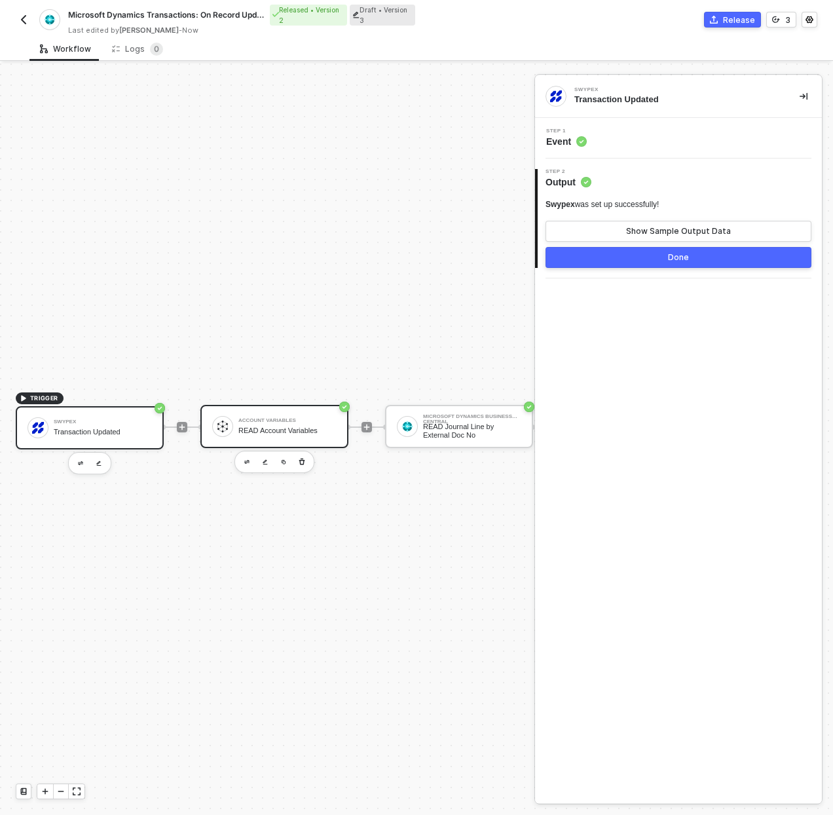
click at [265, 426] on div "READ Account Variables" at bounding box center [287, 430] width 98 height 9
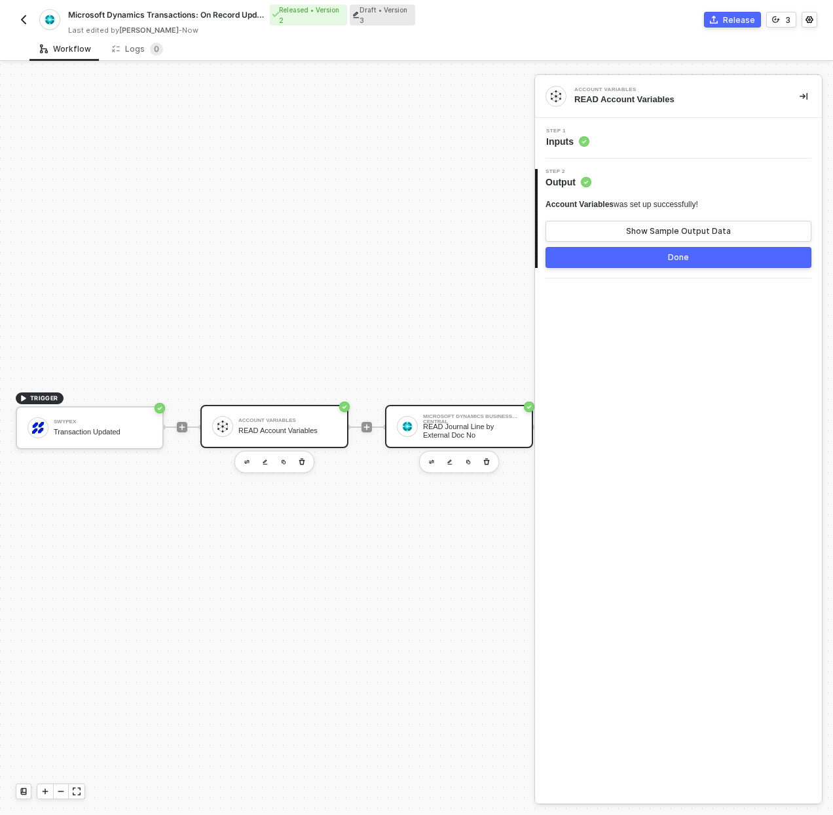
click at [420, 414] on div "Microsoft Dynamics Business Central READ Journal Line by External Doc No" at bounding box center [469, 426] width 103 height 25
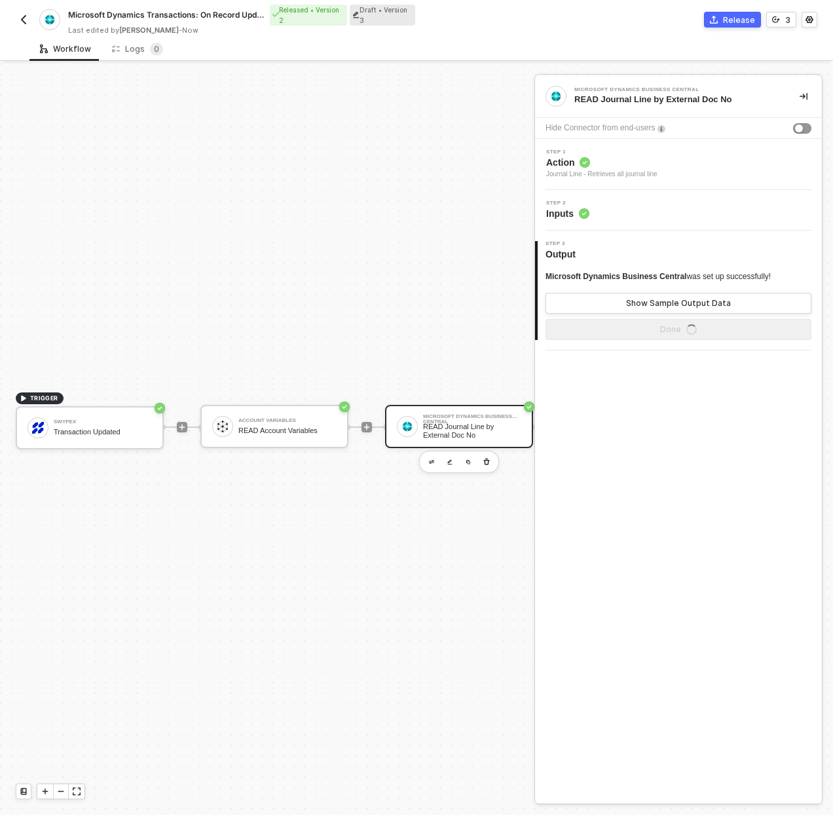
click at [671, 206] on div "Step 2 Inputs" at bounding box center [680, 210] width 284 height 20
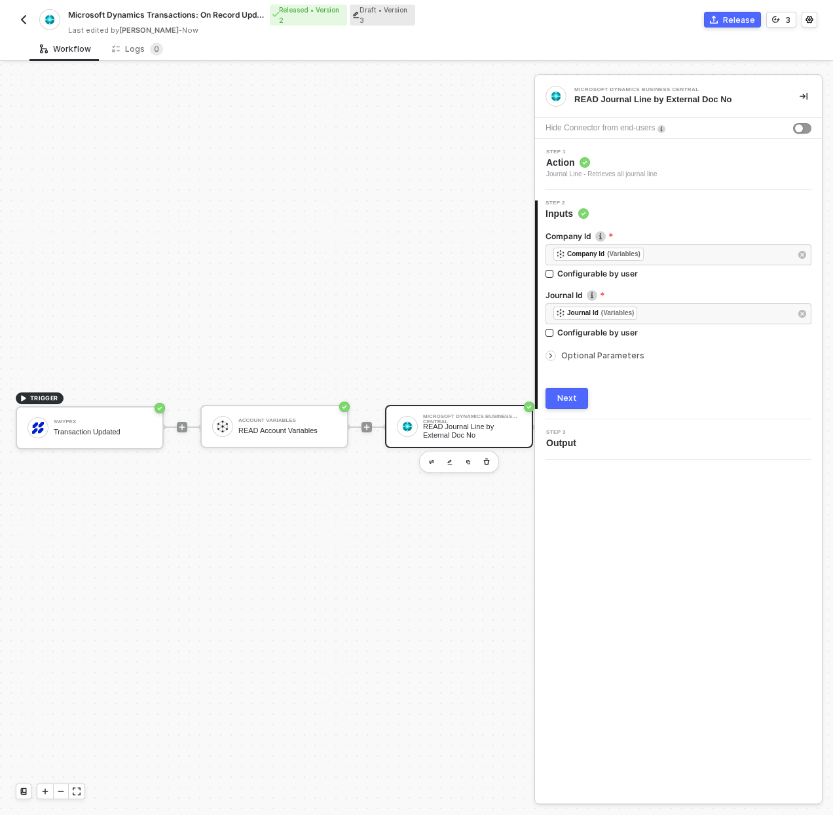
drag, startPoint x: 610, startPoint y: 358, endPoint x: 643, endPoint y: 362, distance: 33.6
click at [610, 358] on span "Optional Parameters" at bounding box center [602, 355] width 83 height 10
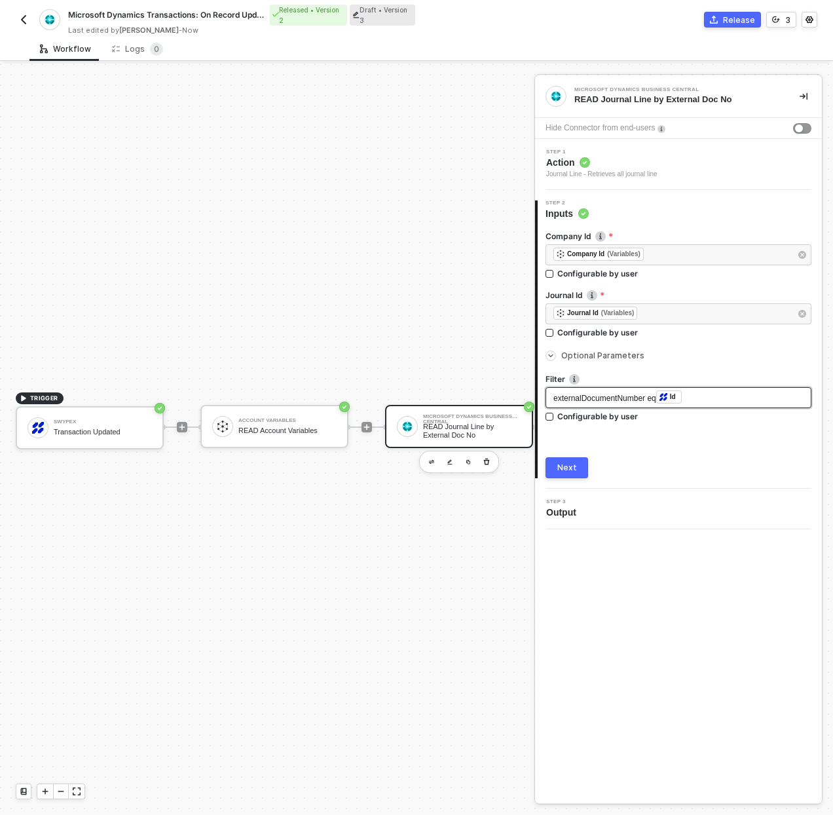
click at [656, 398] on span "externalDocumentNumber eq" at bounding box center [604, 398] width 103 height 9
drag, startPoint x: 141, startPoint y: 166, endPoint x: 134, endPoint y: 162, distance: 9.1
click at [142, 167] on div "TRIGGER Swypex Transaction Updated Account Variables READ Account Variables Mic…" at bounding box center [541, 426] width 1083 height 775
click at [20, 19] on img "button" at bounding box center [23, 19] width 10 height 10
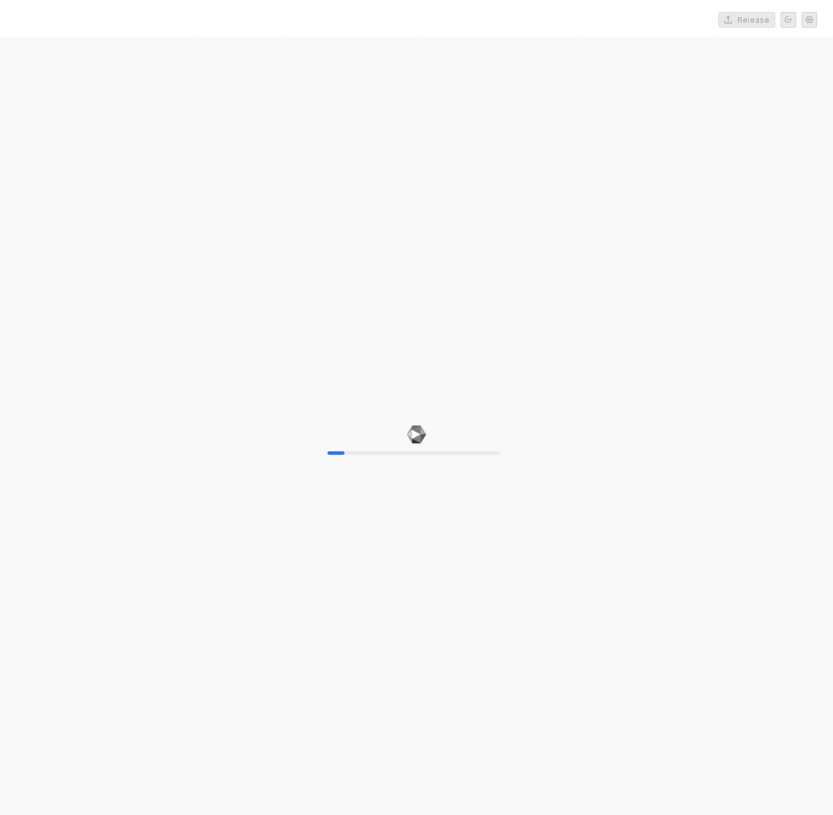
click at [402, 247] on div "10%" at bounding box center [416, 444] width 833 height 815
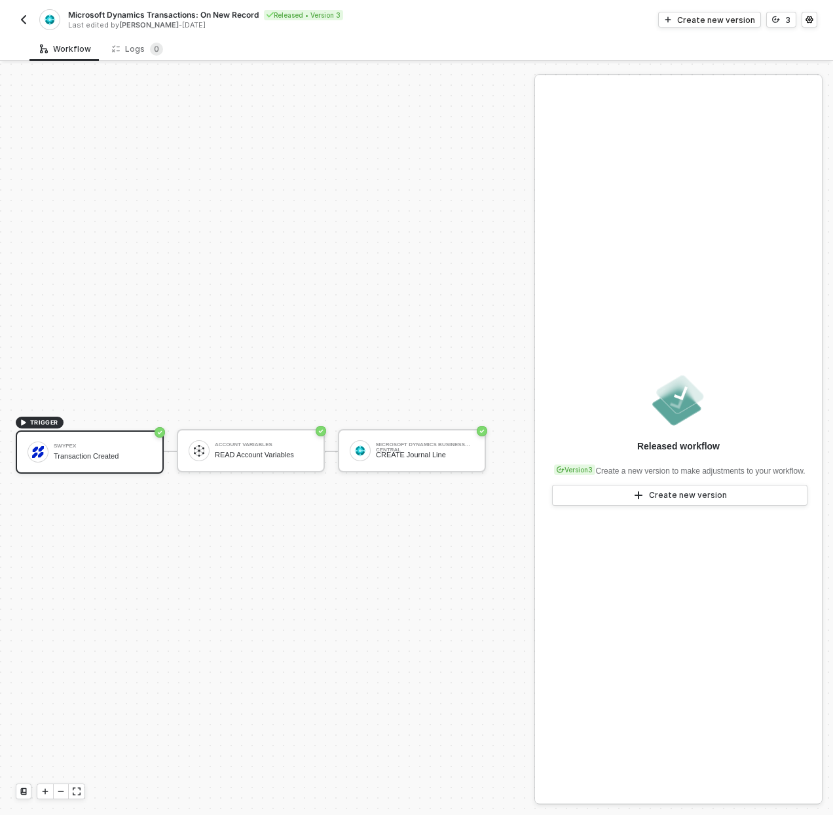
scroll to position [24, 0]
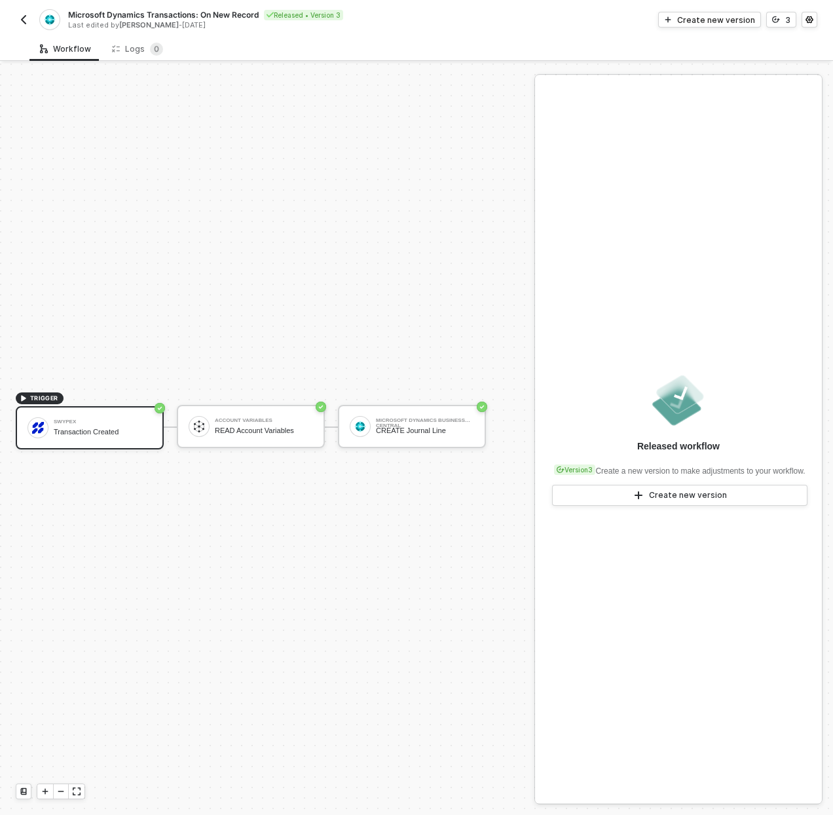
click at [26, 18] on img "button" at bounding box center [23, 19] width 10 height 10
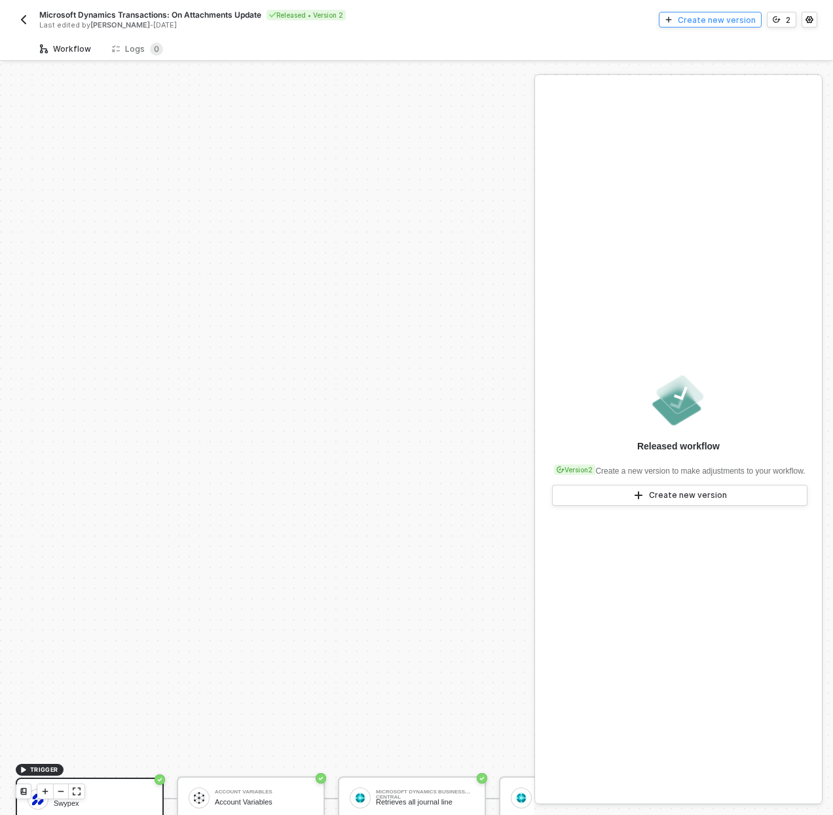
scroll to position [367, 0]
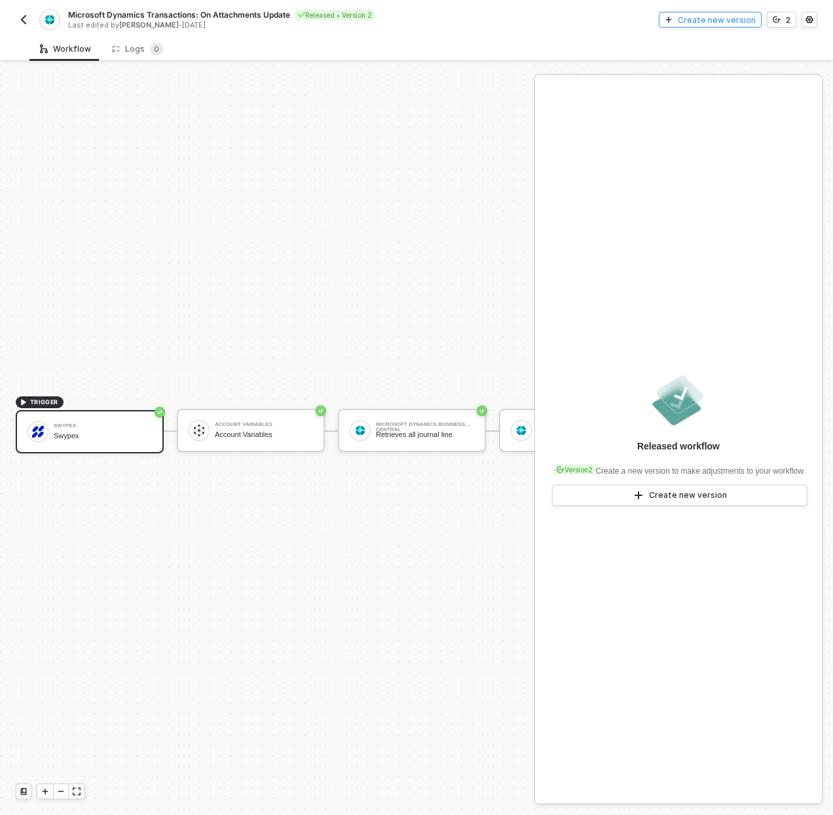
click at [736, 20] on div "Create new version" at bounding box center [717, 19] width 78 height 11
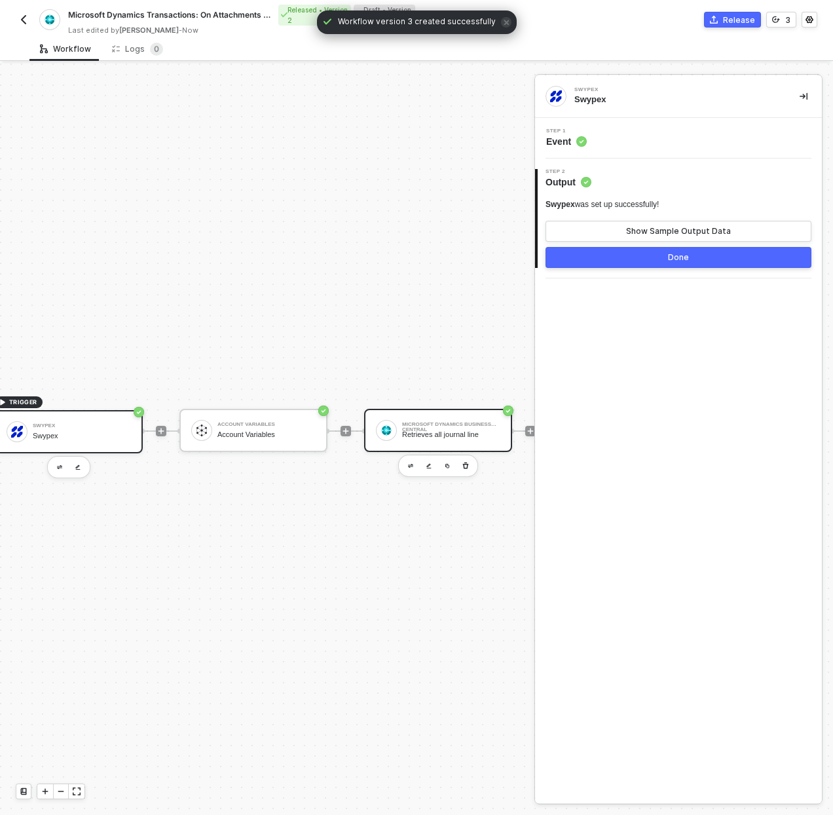
scroll to position [367, 105]
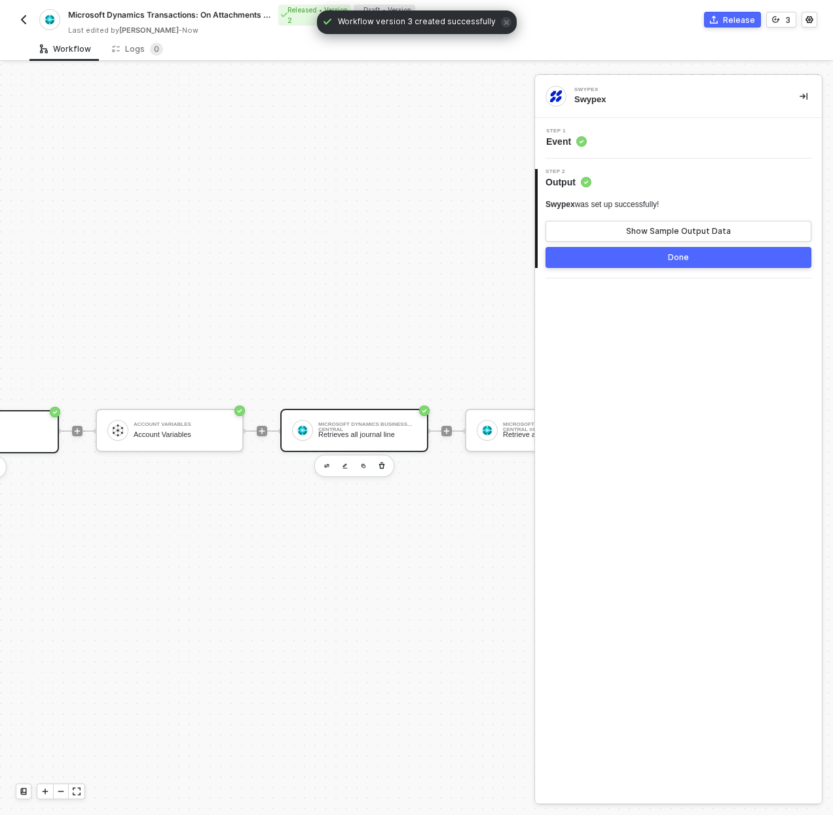
click at [371, 430] on div "Retrieves all journal line" at bounding box center [367, 434] width 98 height 9
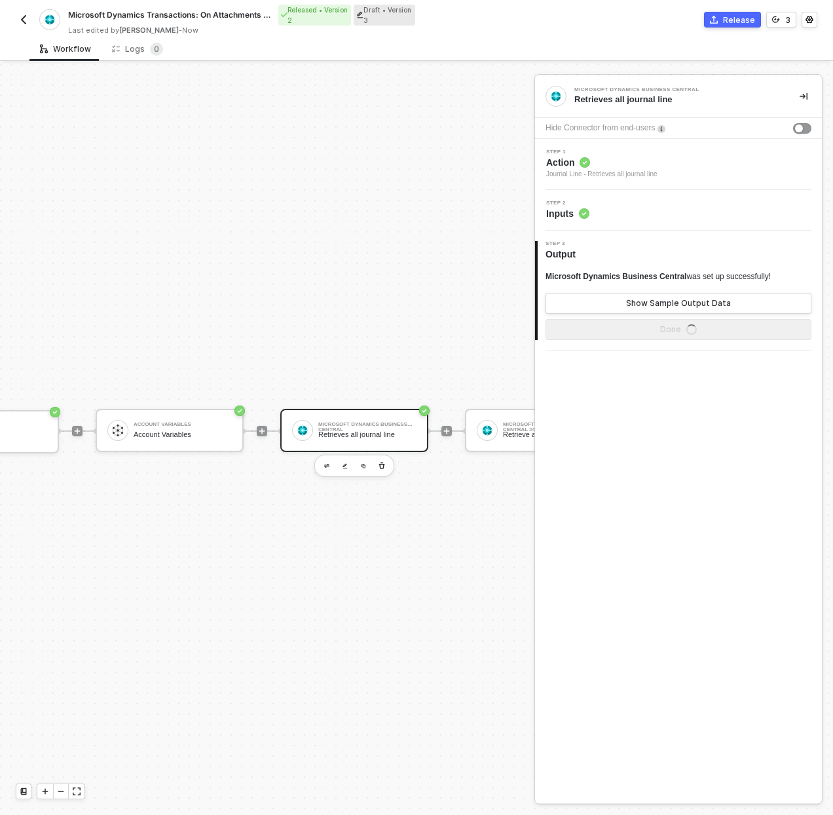
click at [610, 203] on div "Step 2 Inputs" at bounding box center [680, 210] width 284 height 20
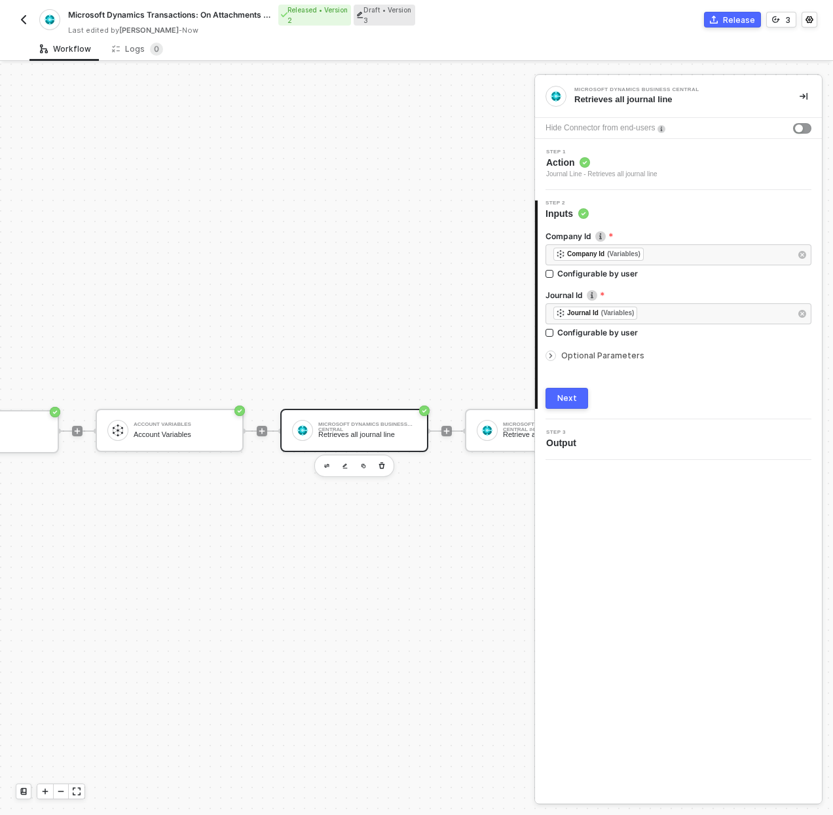
click at [591, 350] on div "Optional Parameters" at bounding box center [679, 355] width 266 height 14
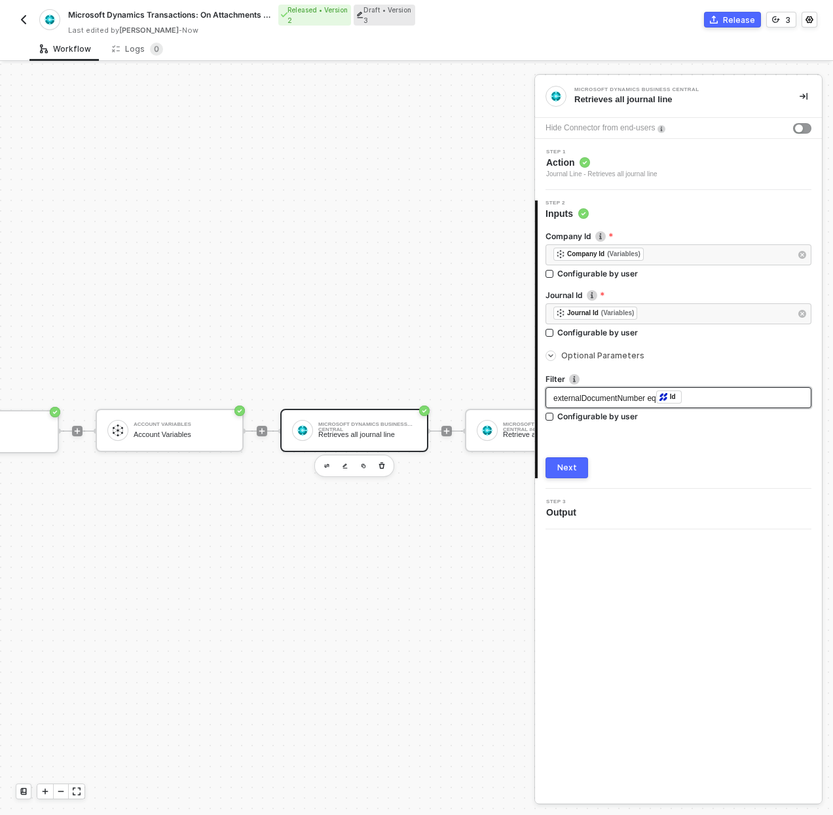
click at [750, 396] on div "externalDocumentNumber eq ﻿ Id ﻿" at bounding box center [678, 397] width 250 height 14
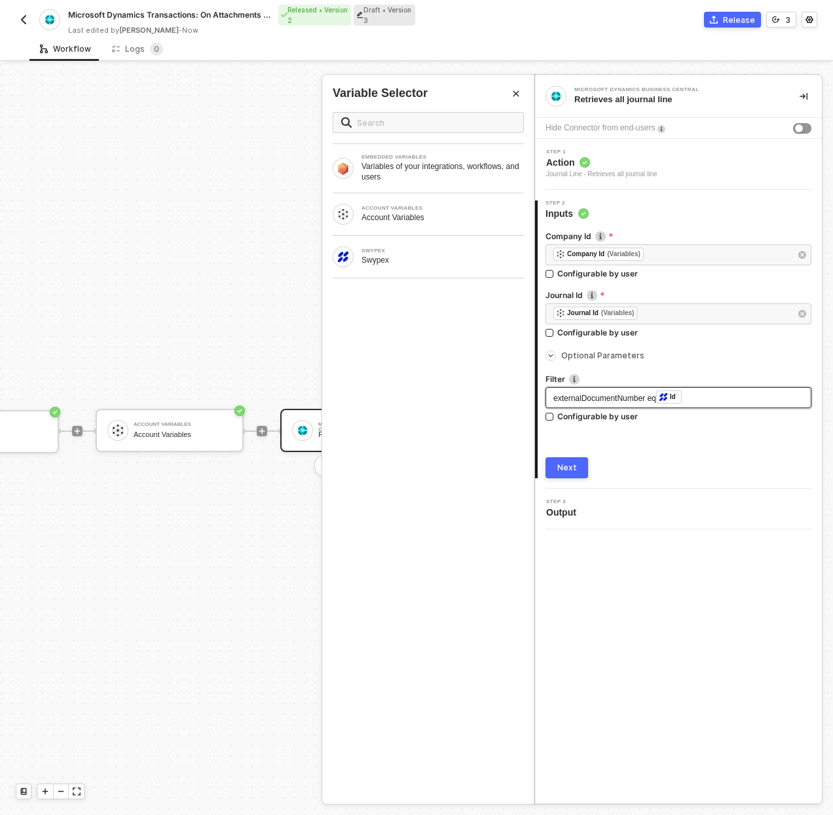
click at [750, 396] on div "externalDocumentNumber eq ﻿ Id ﻿" at bounding box center [678, 397] width 250 height 14
click at [570, 464] on div "Next" at bounding box center [567, 467] width 20 height 10
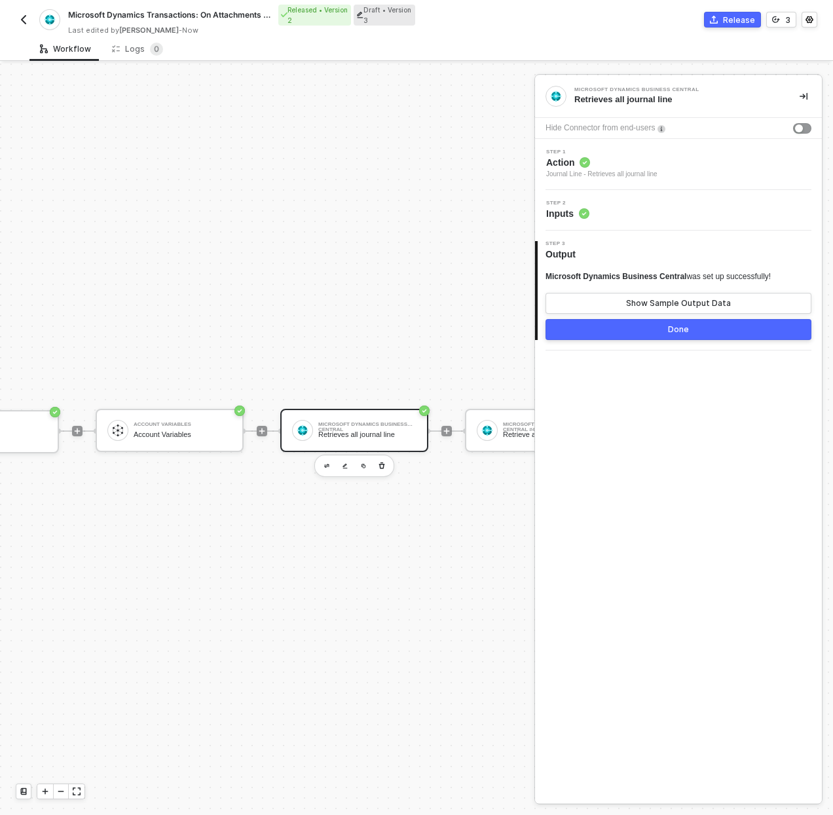
click at [703, 325] on button "Done" at bounding box center [679, 329] width 266 height 21
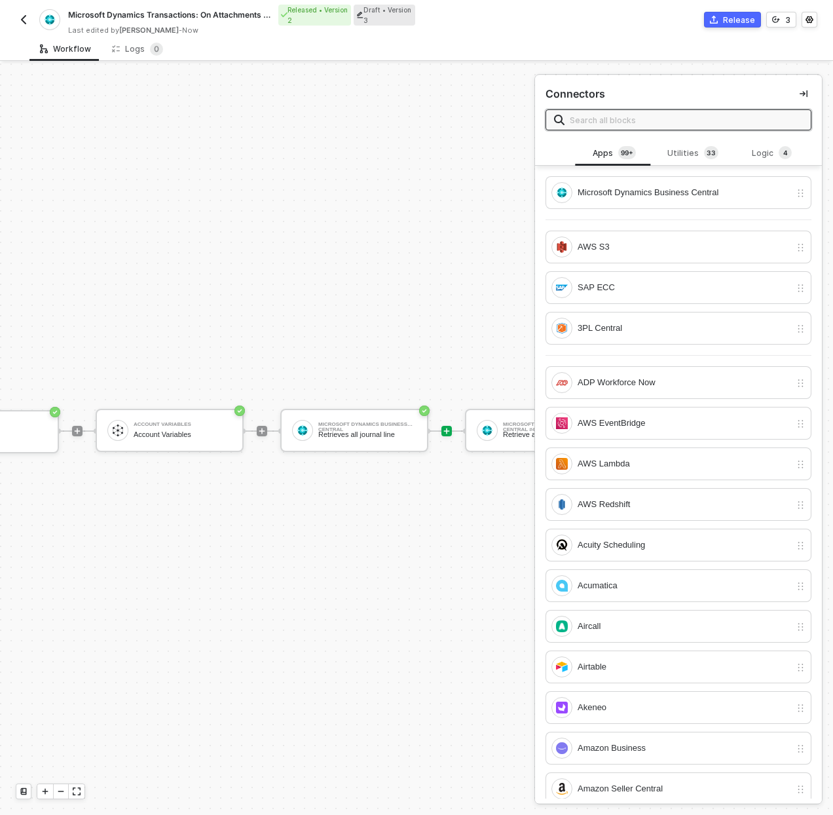
scroll to position [367, 341]
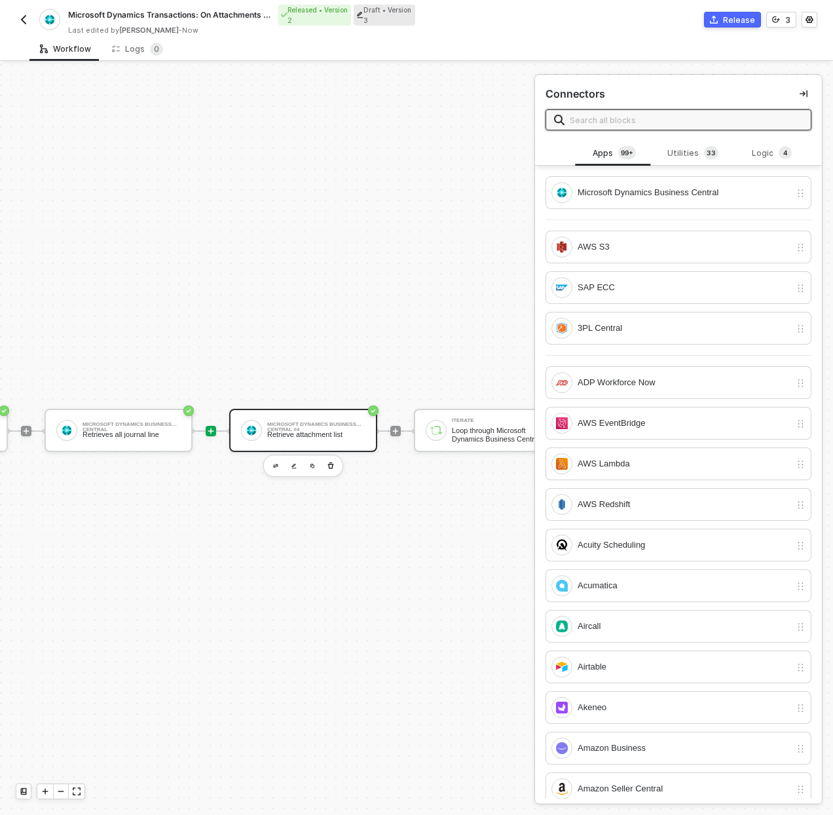
click at [307, 425] on div "Microsoft Dynamics Business Central #4" at bounding box center [316, 424] width 98 height 5
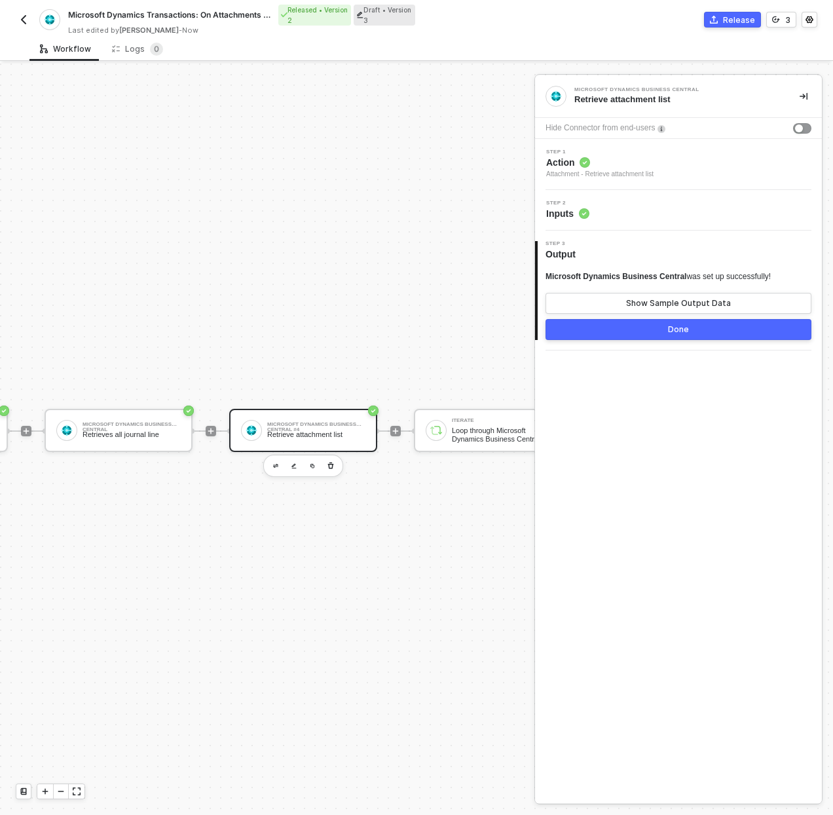
click at [658, 219] on div "Step 2 Inputs" at bounding box center [680, 210] width 284 height 20
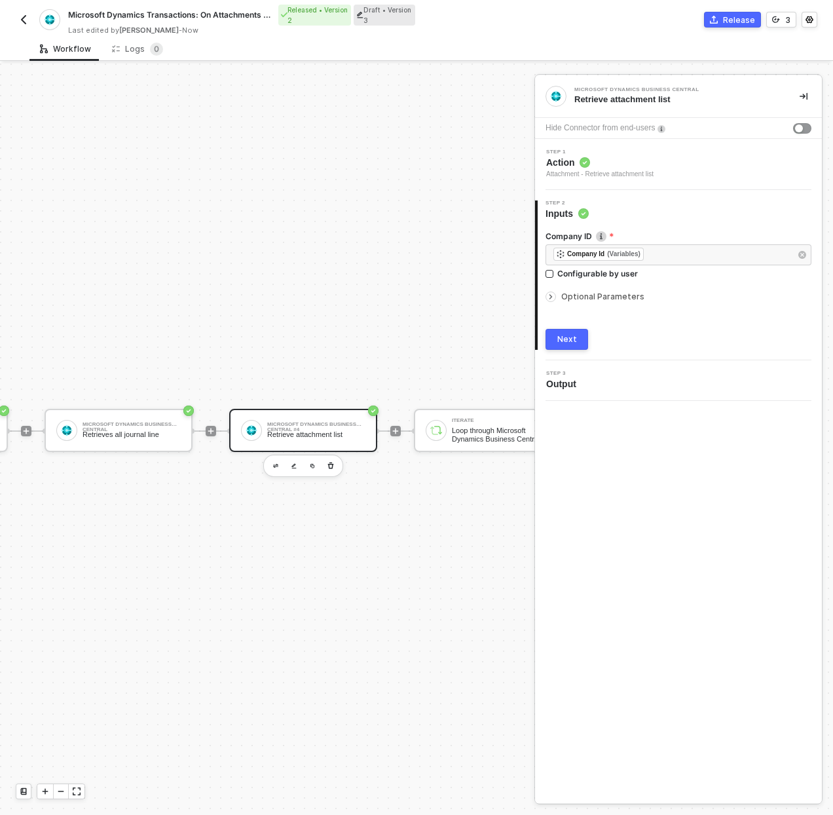
click at [608, 303] on div "Optional Parameters" at bounding box center [679, 296] width 266 height 14
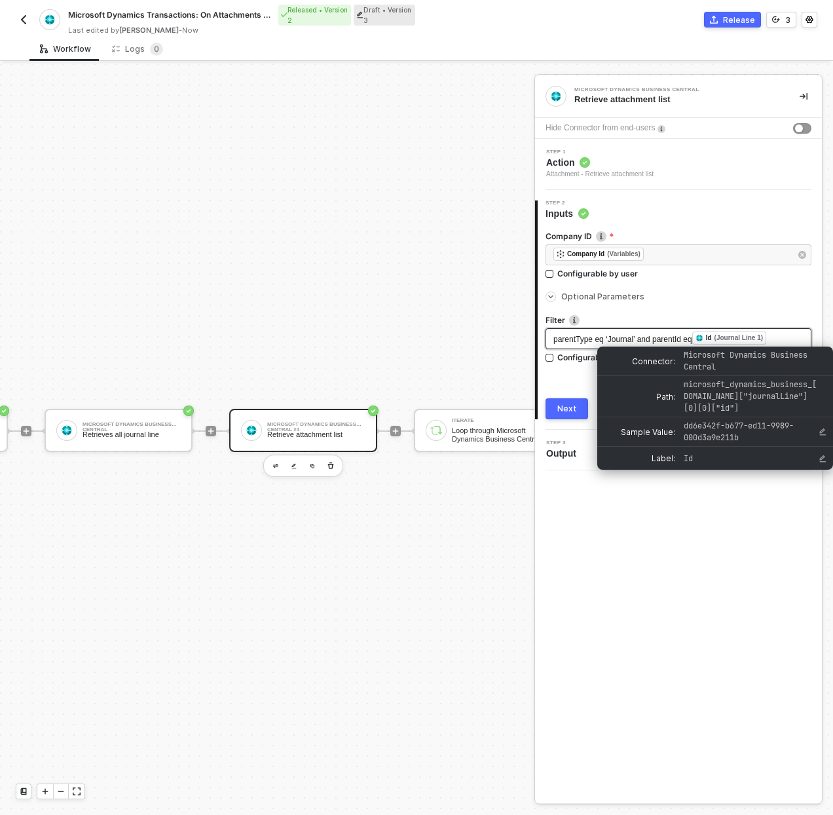
click at [692, 337] on span "parentType eq ‘Journal’ and parentId eq" at bounding box center [622, 339] width 139 height 9
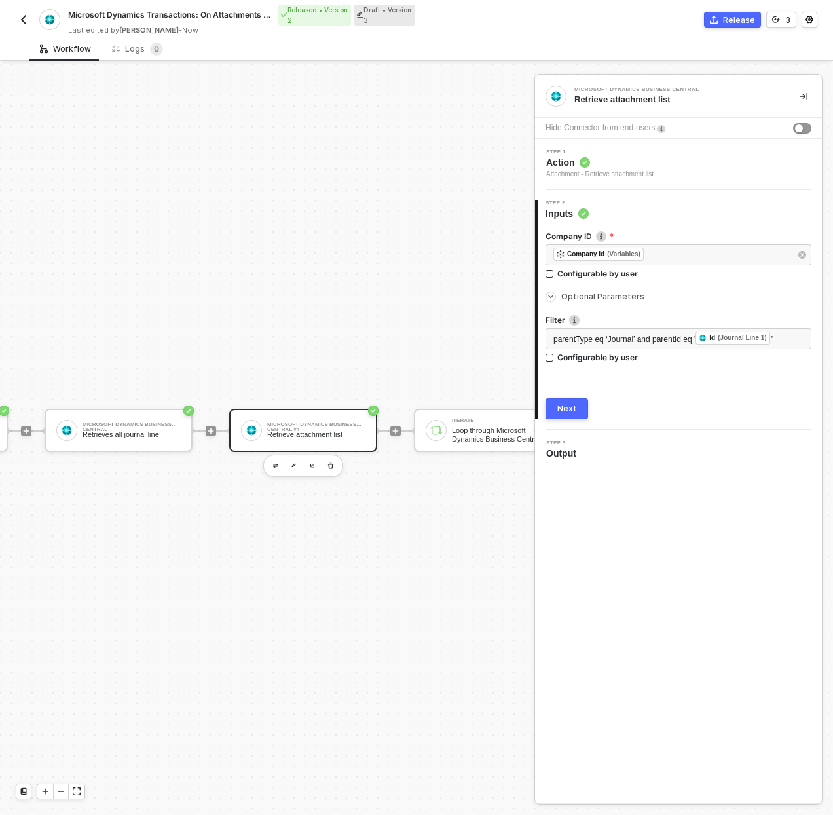
click at [566, 407] on div "Next" at bounding box center [567, 408] width 20 height 10
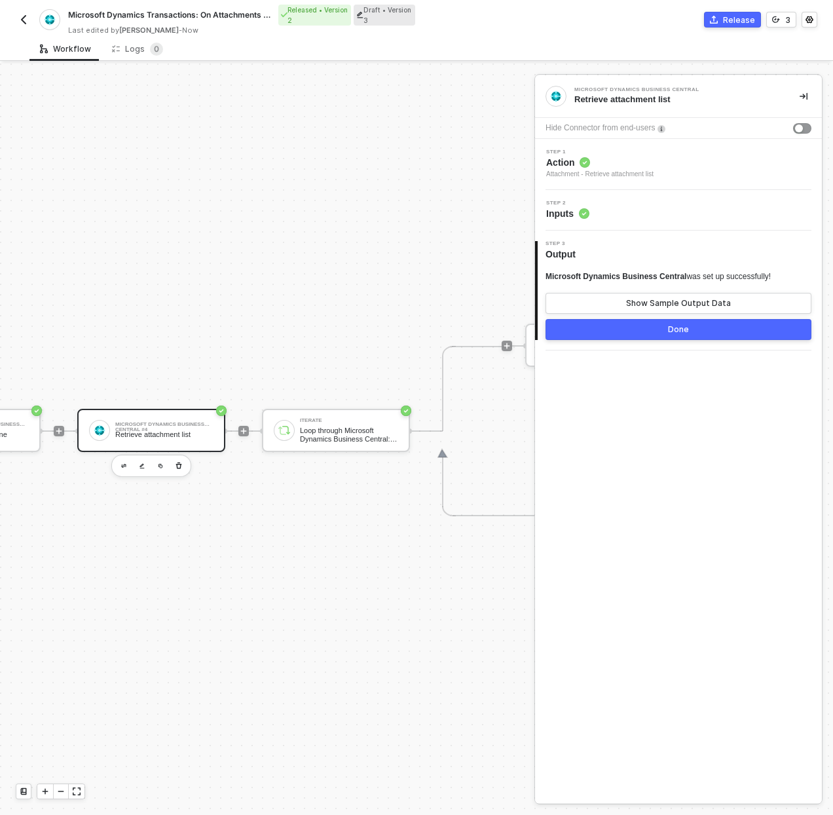
scroll to position [367, 524]
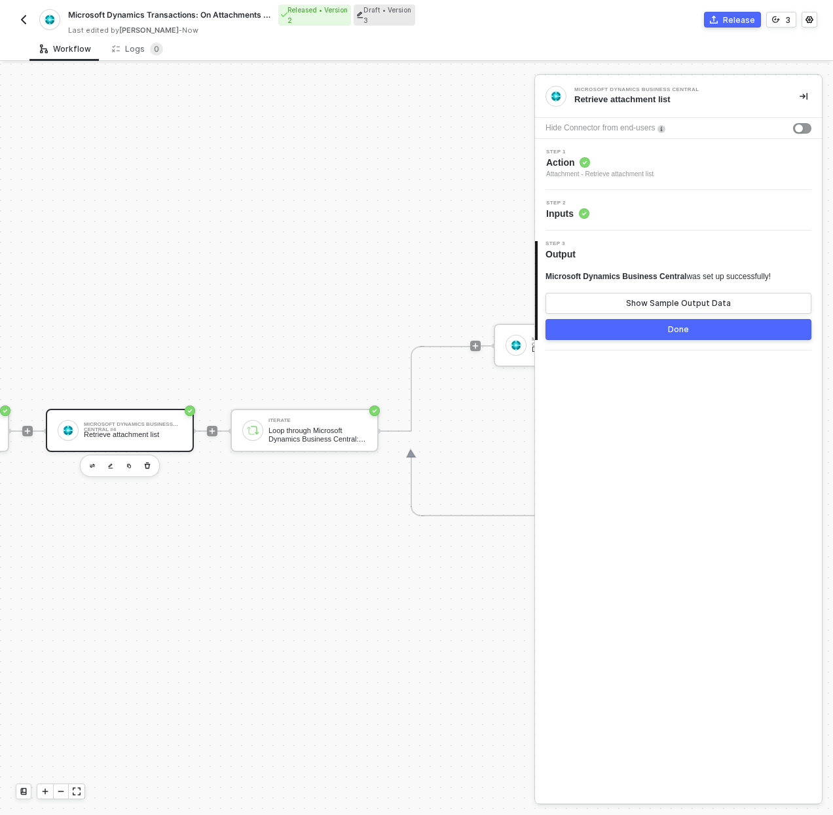
click at [625, 322] on button "Done" at bounding box center [679, 329] width 266 height 21
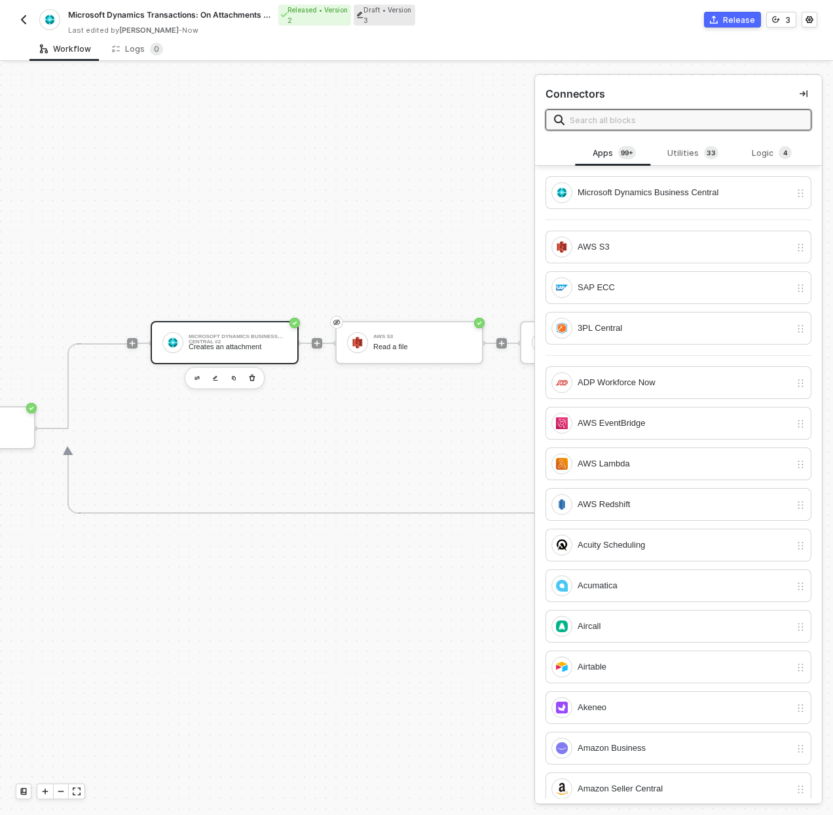
scroll to position [370, 1703]
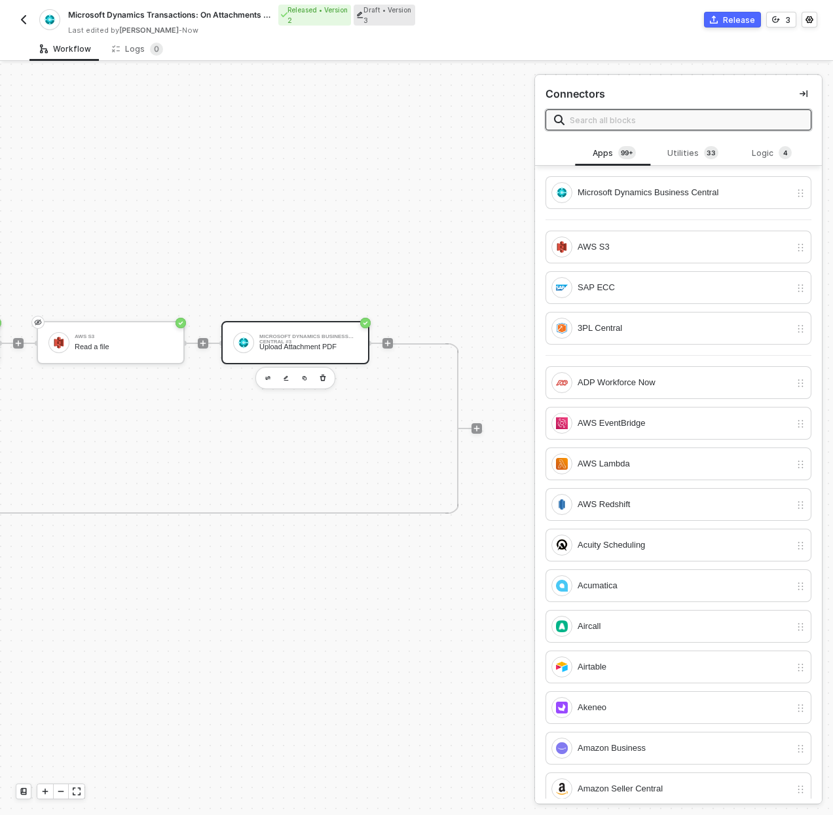
click at [313, 350] on div "Upload Attachment PDF" at bounding box center [308, 347] width 98 height 9
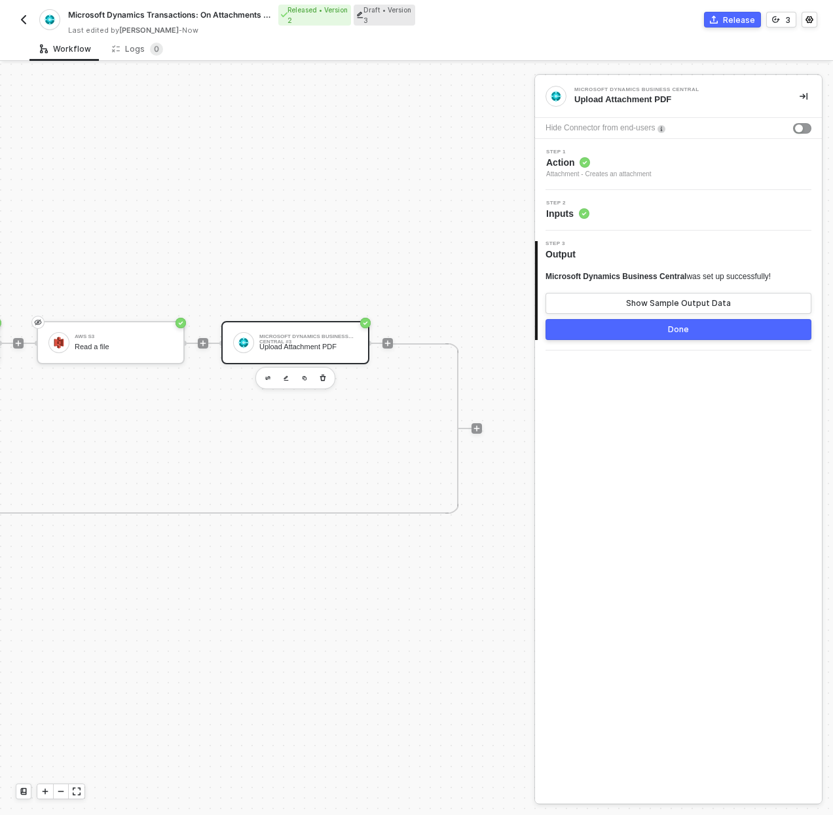
click at [609, 193] on div "Step 2 Inputs" at bounding box center [678, 210] width 287 height 41
click at [610, 208] on div "Step 2 Inputs" at bounding box center [680, 210] width 284 height 20
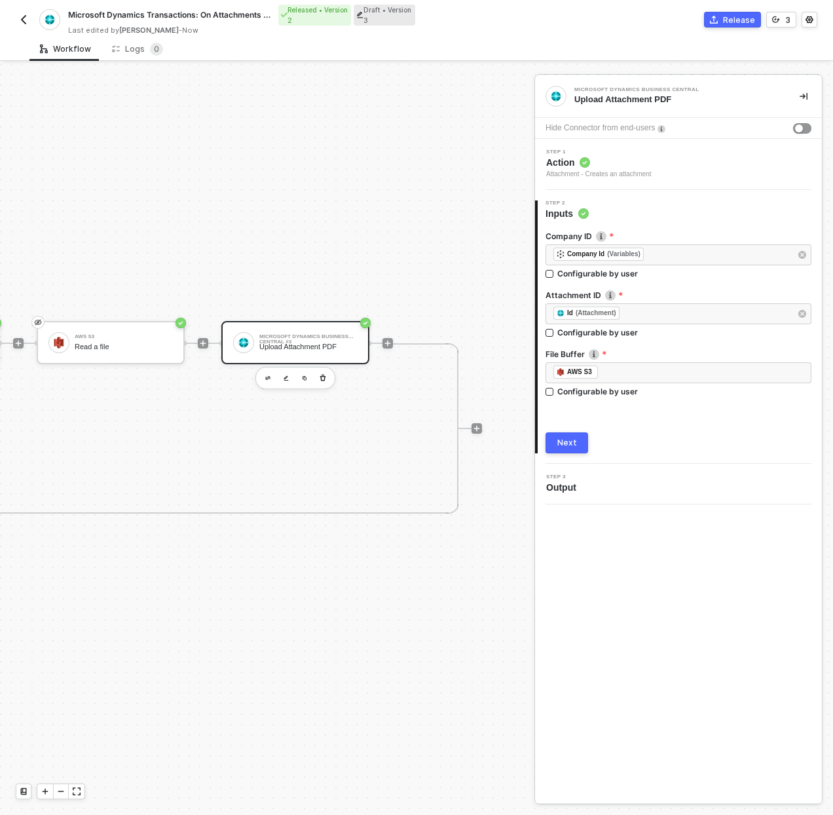
click at [738, 20] on div "Release" at bounding box center [739, 19] width 32 height 11
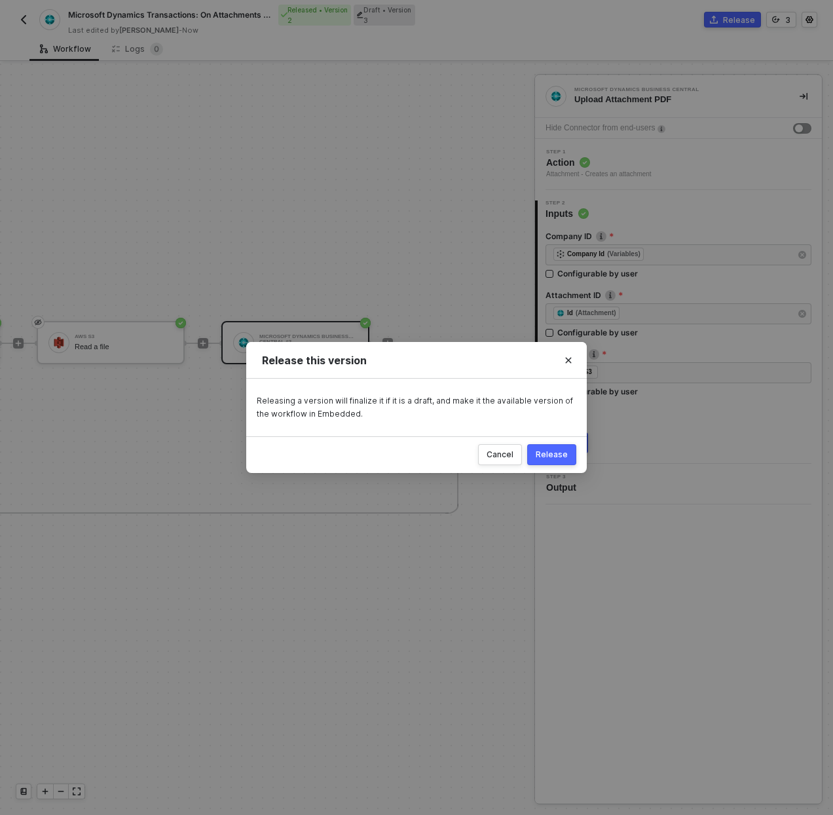
click at [572, 449] on button "Release" at bounding box center [551, 454] width 49 height 21
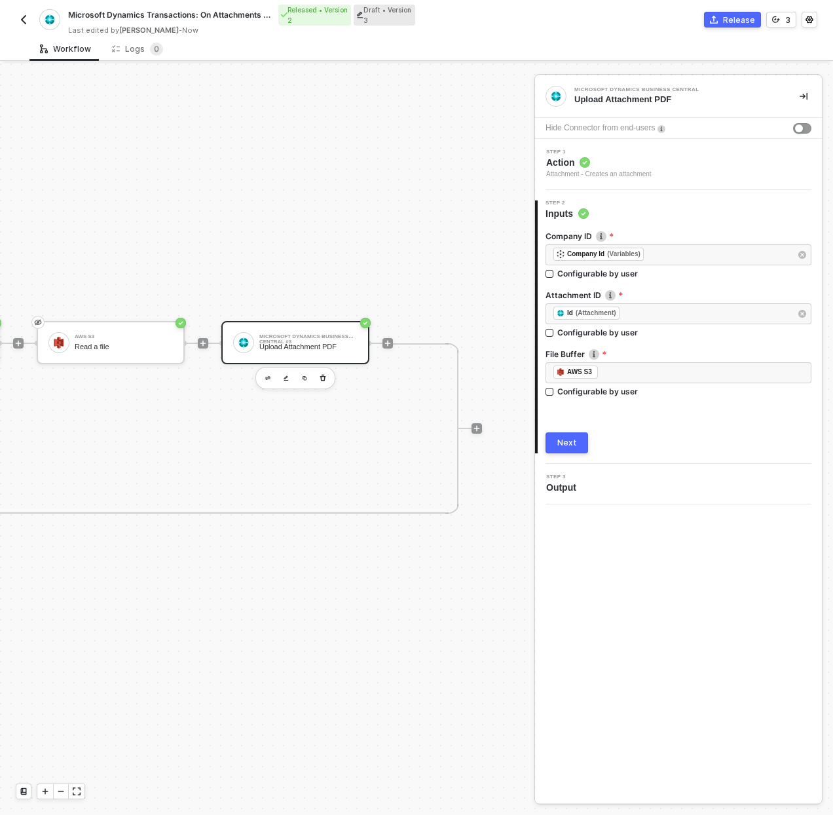
scroll to position [370, 1410]
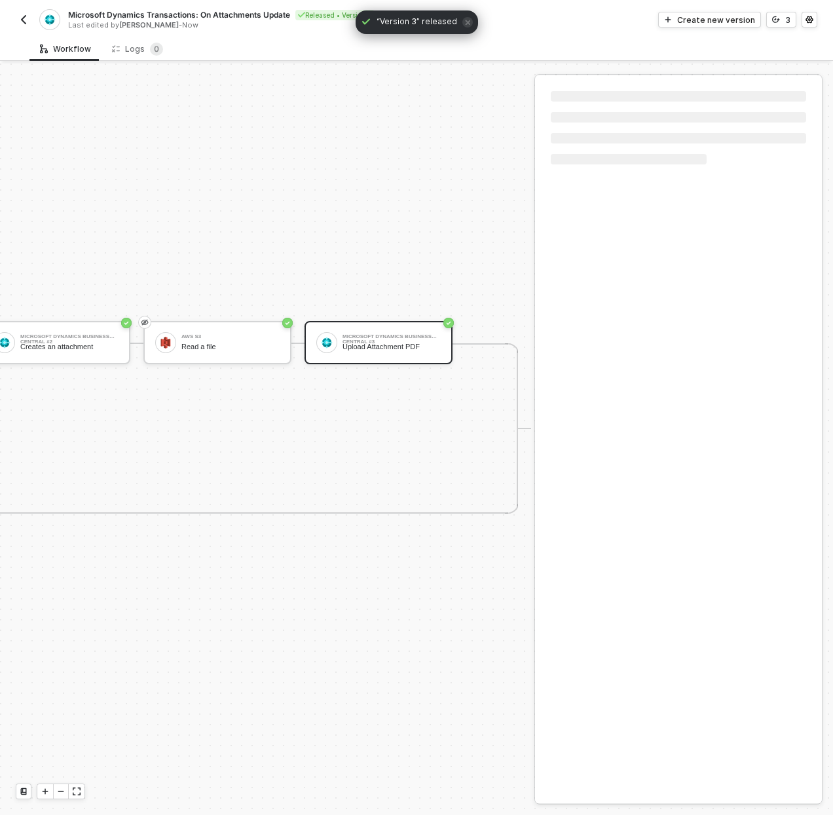
click at [20, 19] on img "button" at bounding box center [23, 19] width 10 height 10
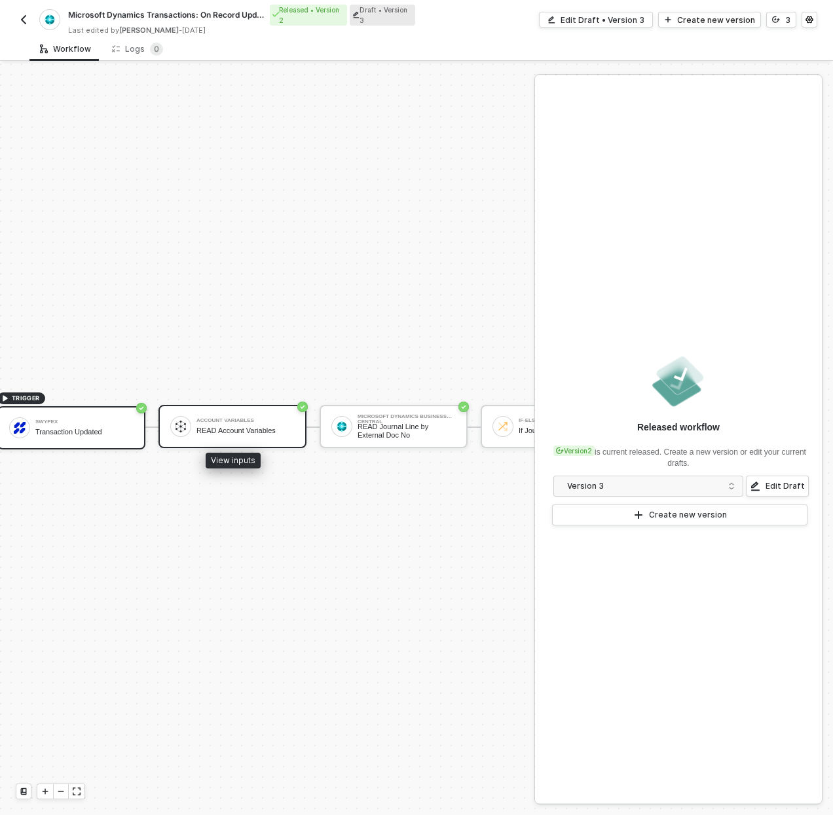
scroll to position [34, 79]
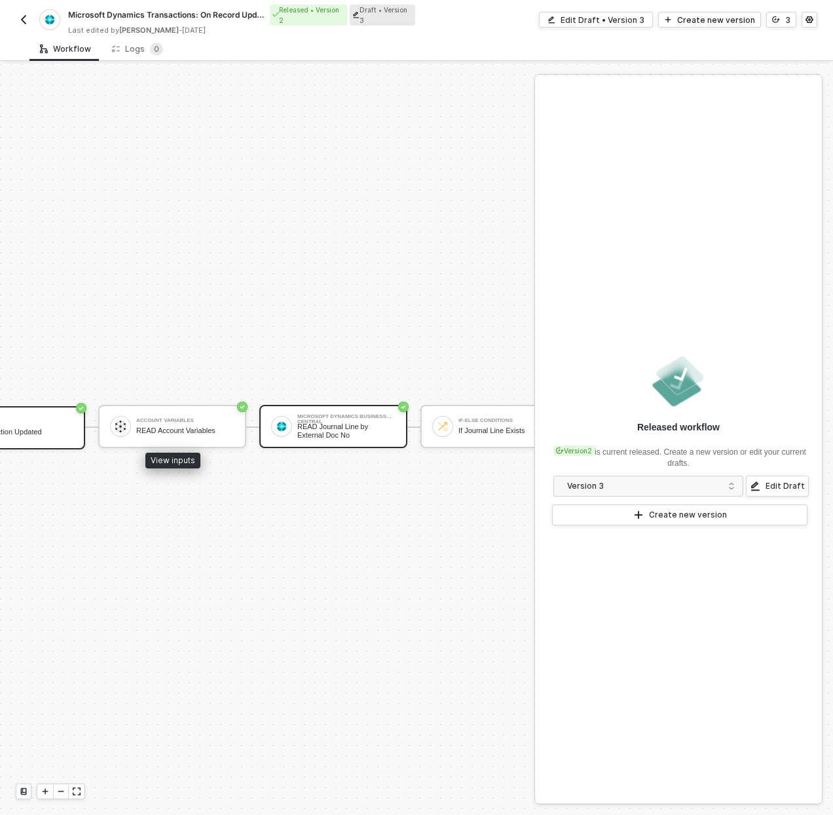
click at [266, 424] on div "Microsoft Dynamics Business Central READ Journal Line by External Doc No" at bounding box center [333, 426] width 148 height 43
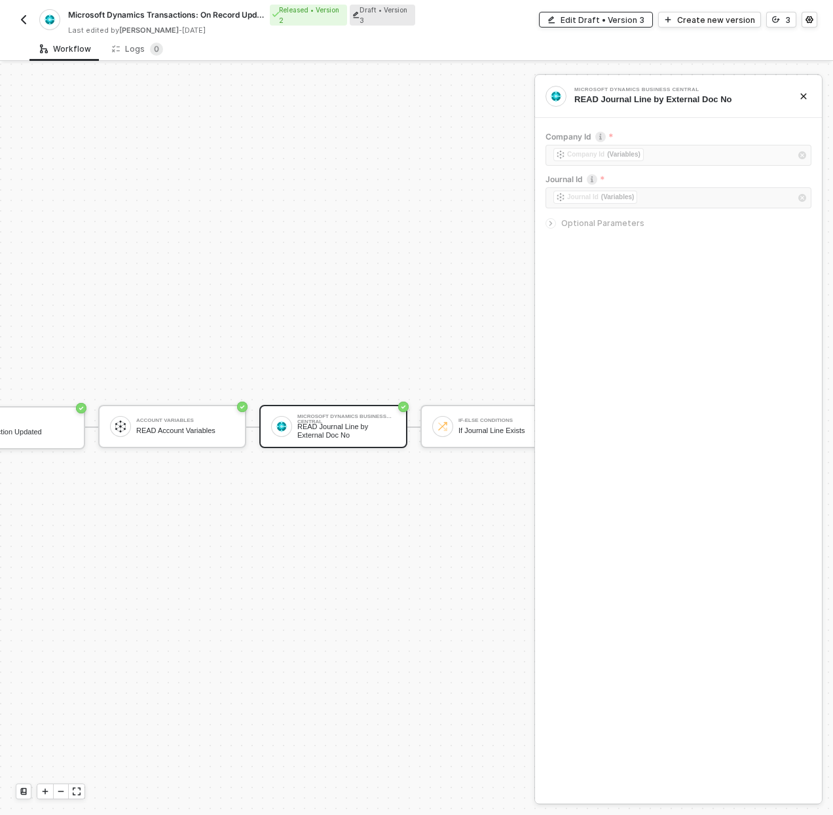
click at [629, 14] on div "Edit Draft • Version 3" at bounding box center [603, 19] width 84 height 11
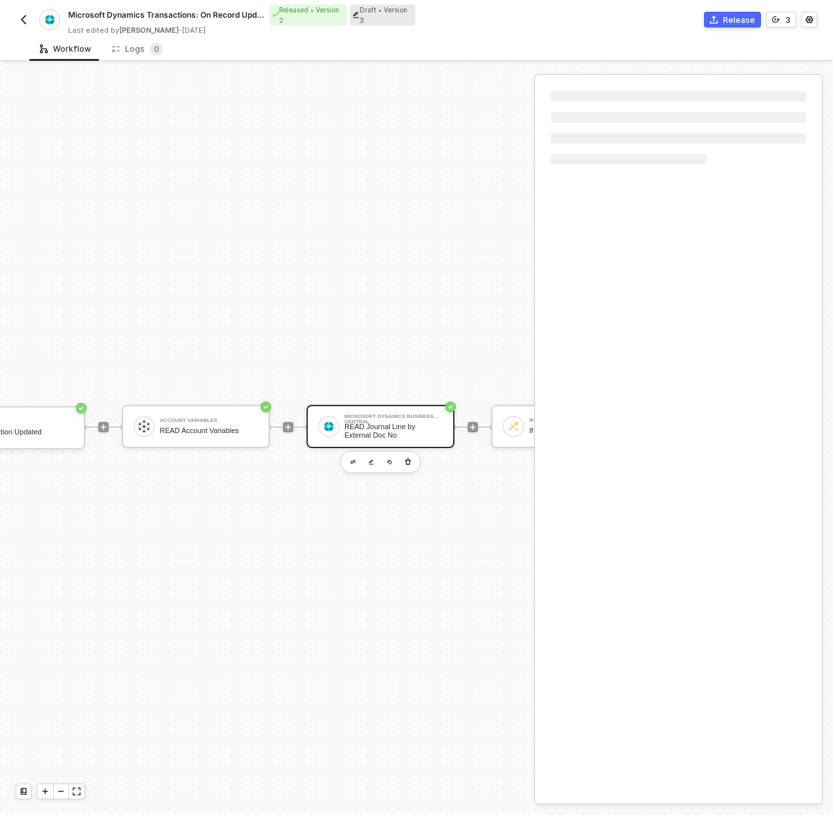
click at [363, 414] on div "Microsoft Dynamics Business Central" at bounding box center [394, 416] width 98 height 5
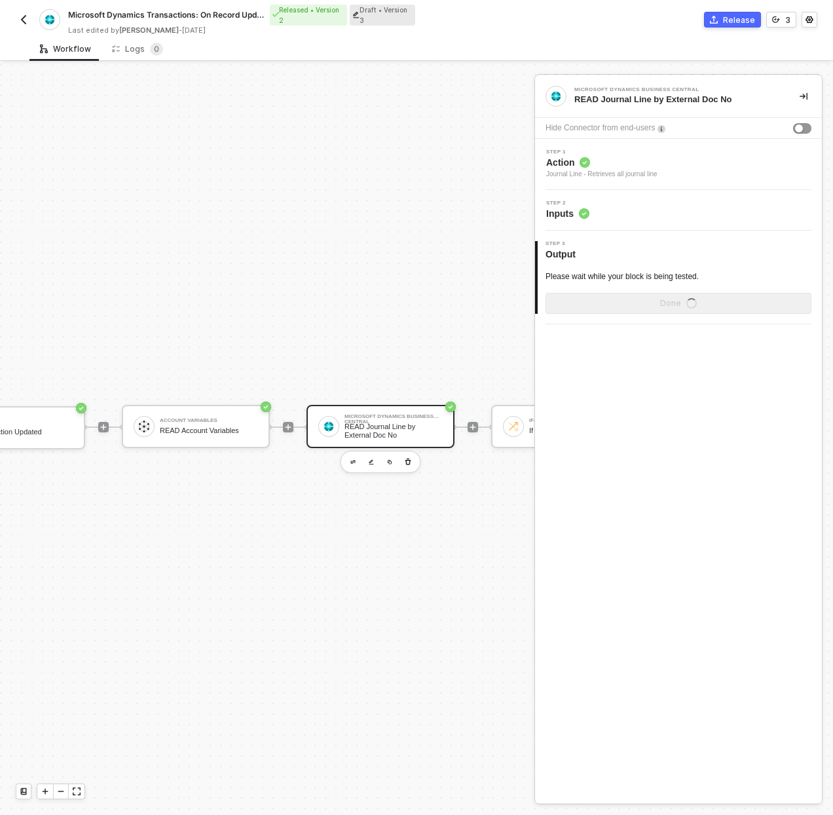
click at [363, 414] on div "Microsoft Dynamics Business Central" at bounding box center [394, 416] width 98 height 5
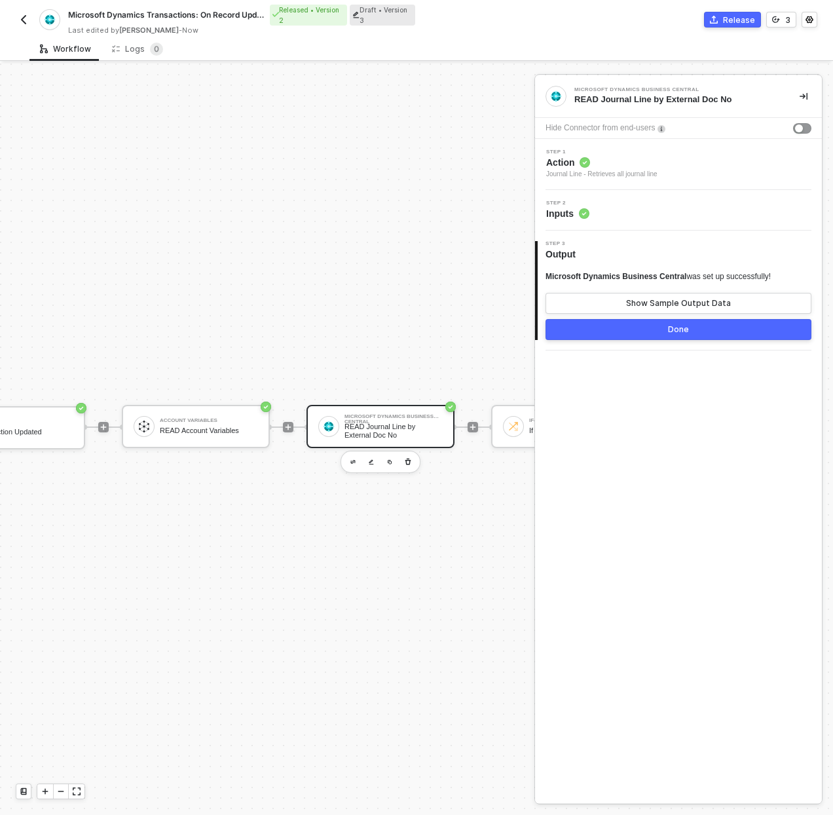
click at [631, 207] on div "Step 2 Inputs" at bounding box center [680, 210] width 284 height 20
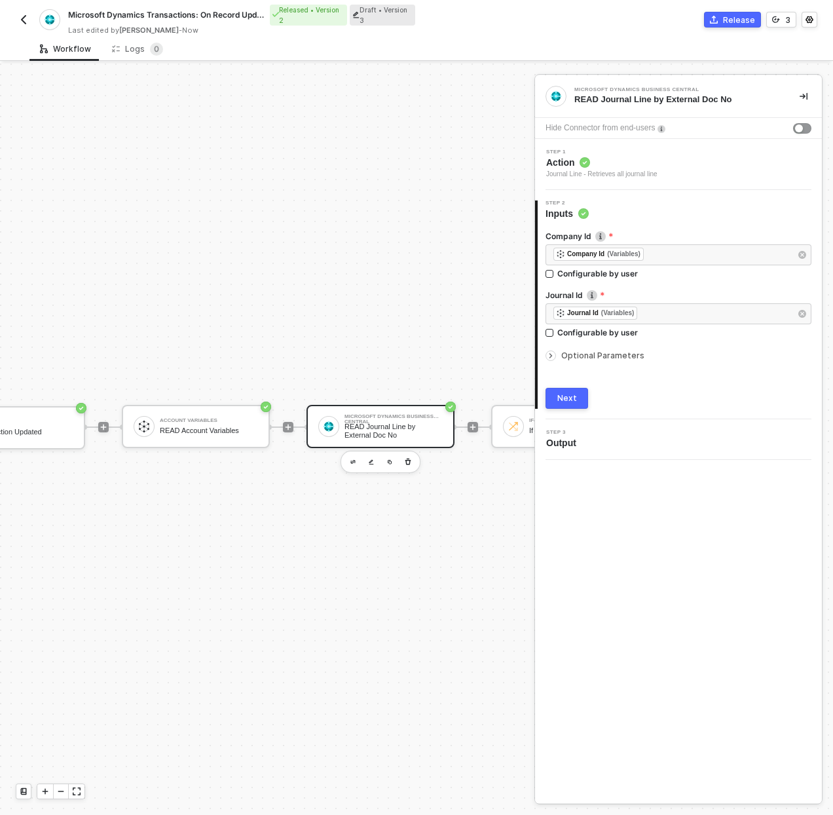
click at [628, 358] on span "Optional Parameters" at bounding box center [602, 355] width 83 height 10
click at [551, 474] on button "Next" at bounding box center [567, 467] width 43 height 21
click at [357, 310] on div "TRIGGER Swypex Transaction Updated Account Variables READ Account Variables Mic…" at bounding box center [462, 426] width 1083 height 775
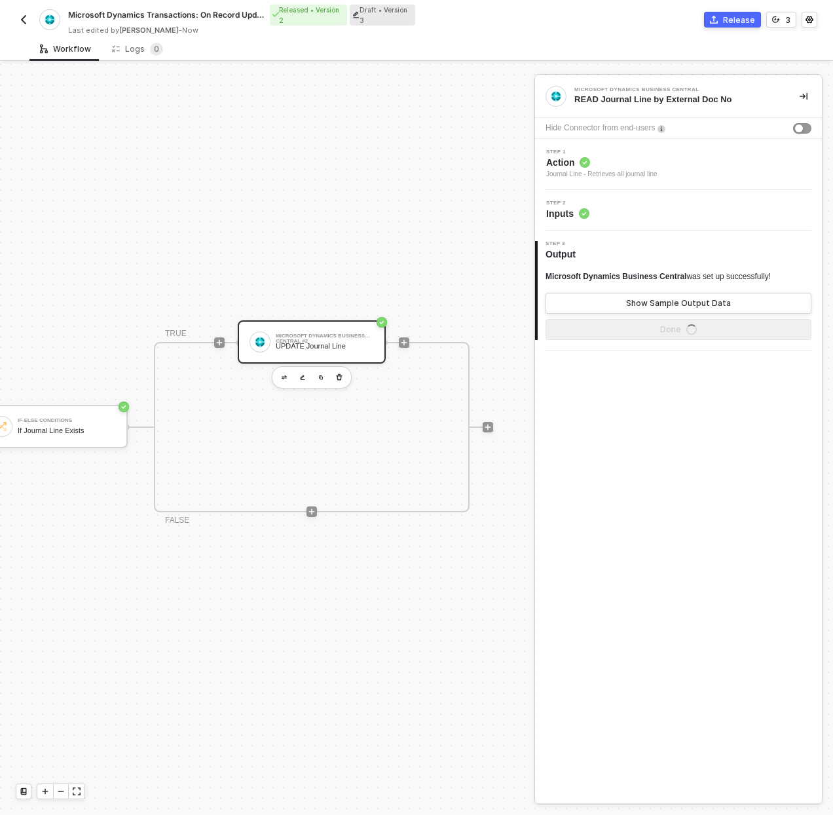
scroll to position [34, 641]
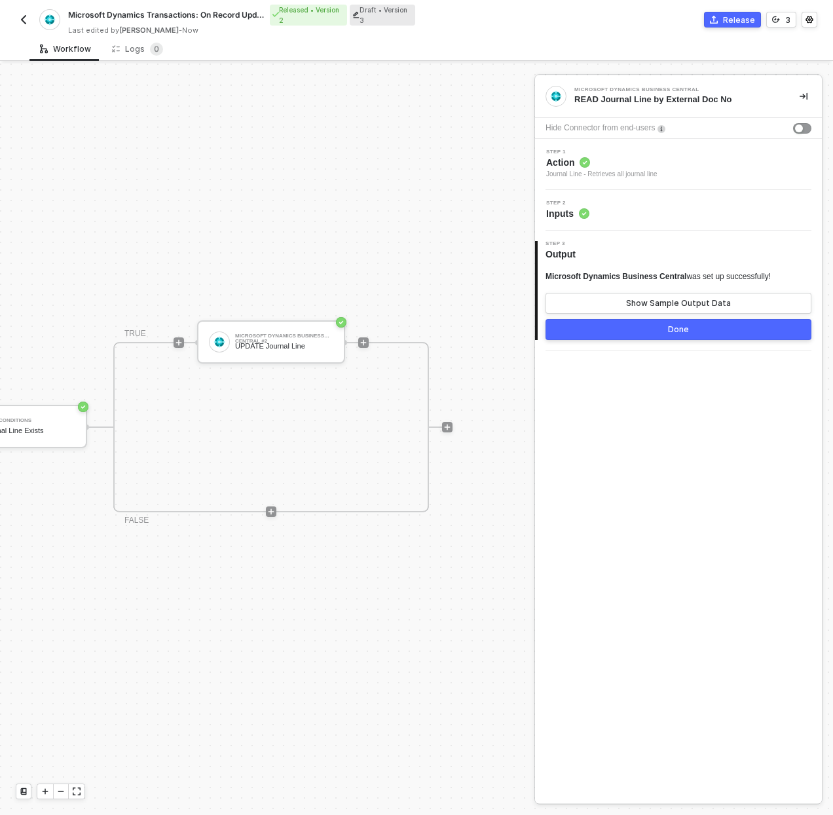
click at [716, 20] on icon "icon-commerce" at bounding box center [714, 20] width 8 height 8
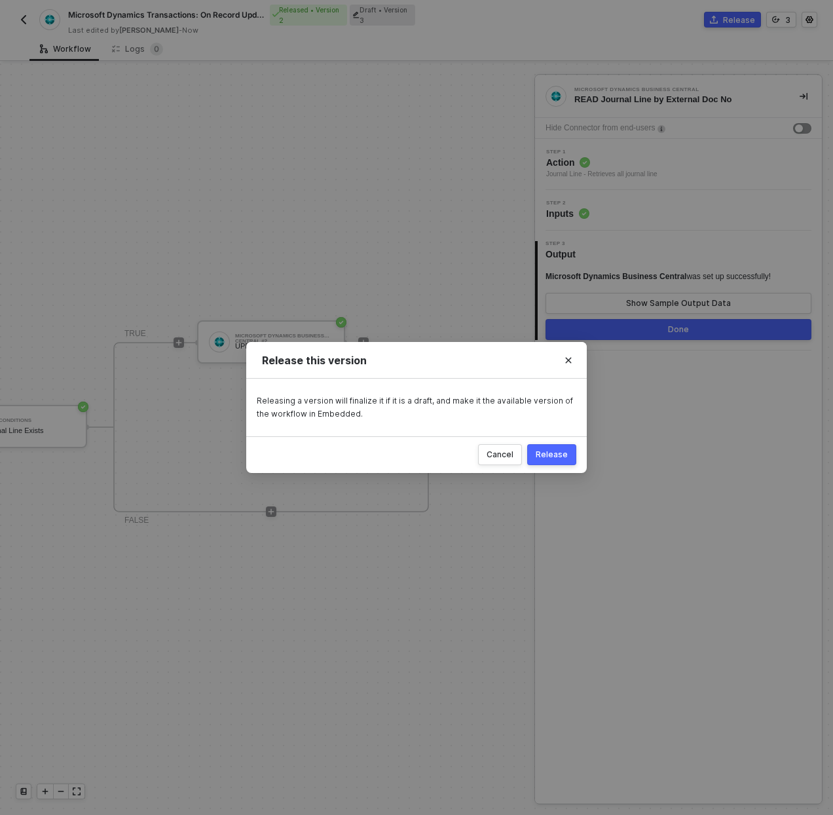
click at [569, 453] on button "Release" at bounding box center [551, 454] width 49 height 21
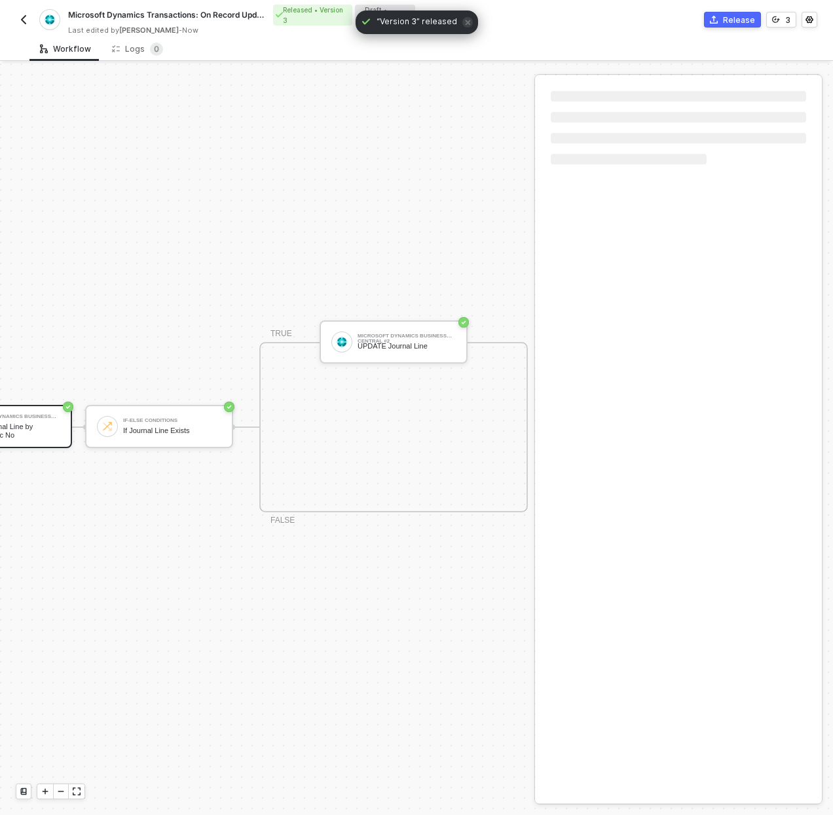
scroll to position [34, 424]
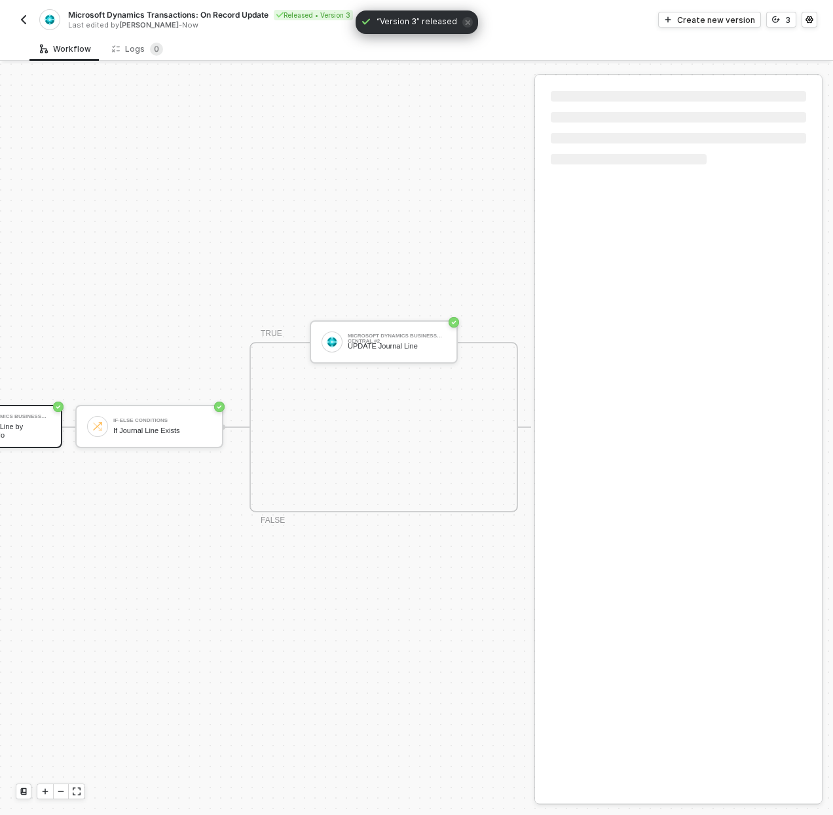
click at [253, 39] on div "Workflow Logs 0" at bounding box center [431, 49] width 804 height 24
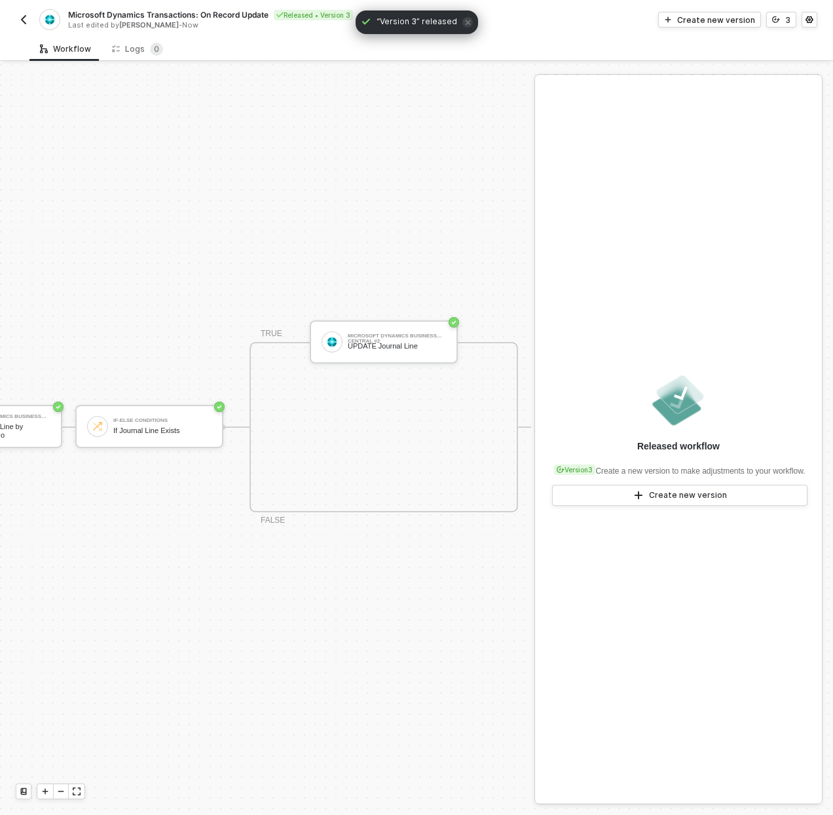
click at [30, 19] on button "button" at bounding box center [24, 20] width 16 height 16
